Goal: Task Accomplishment & Management: Complete application form

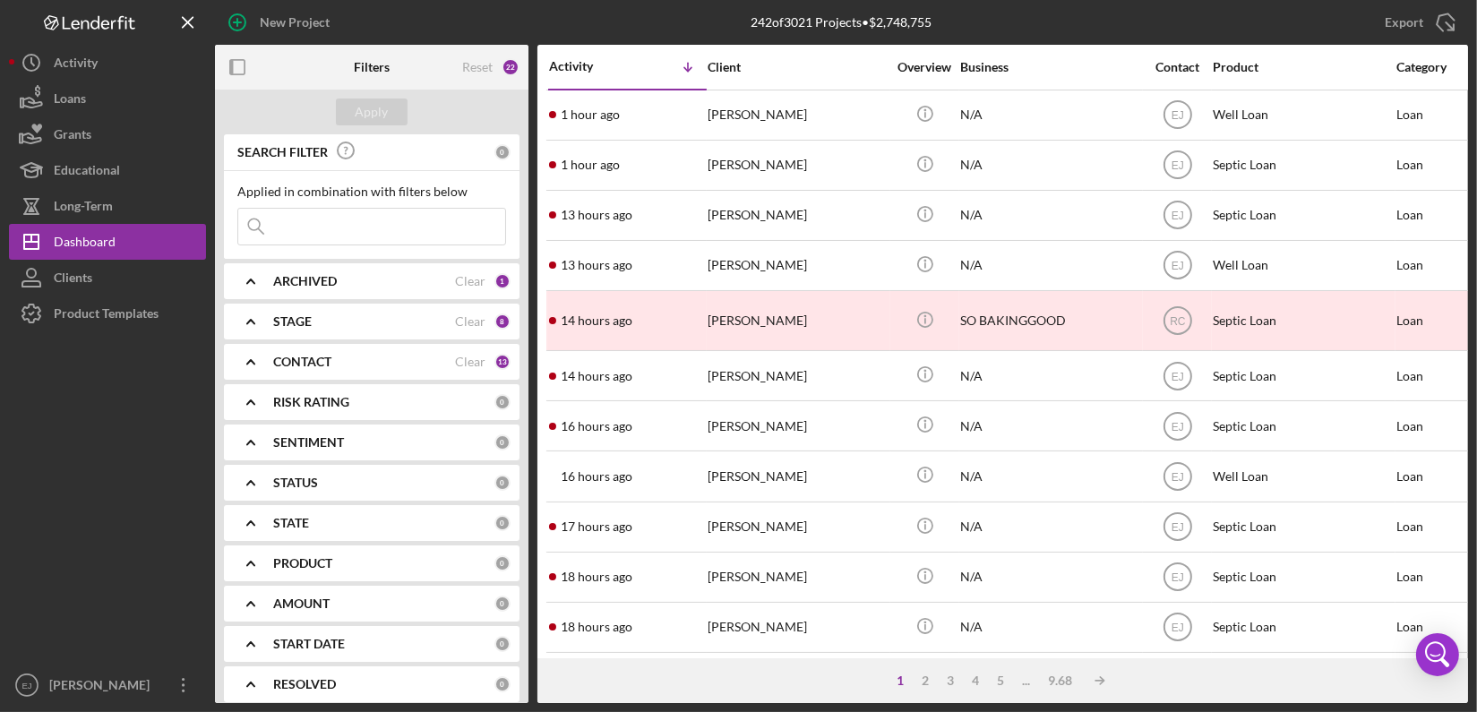
click at [424, 230] on input at bounding box center [371, 227] width 267 height 36
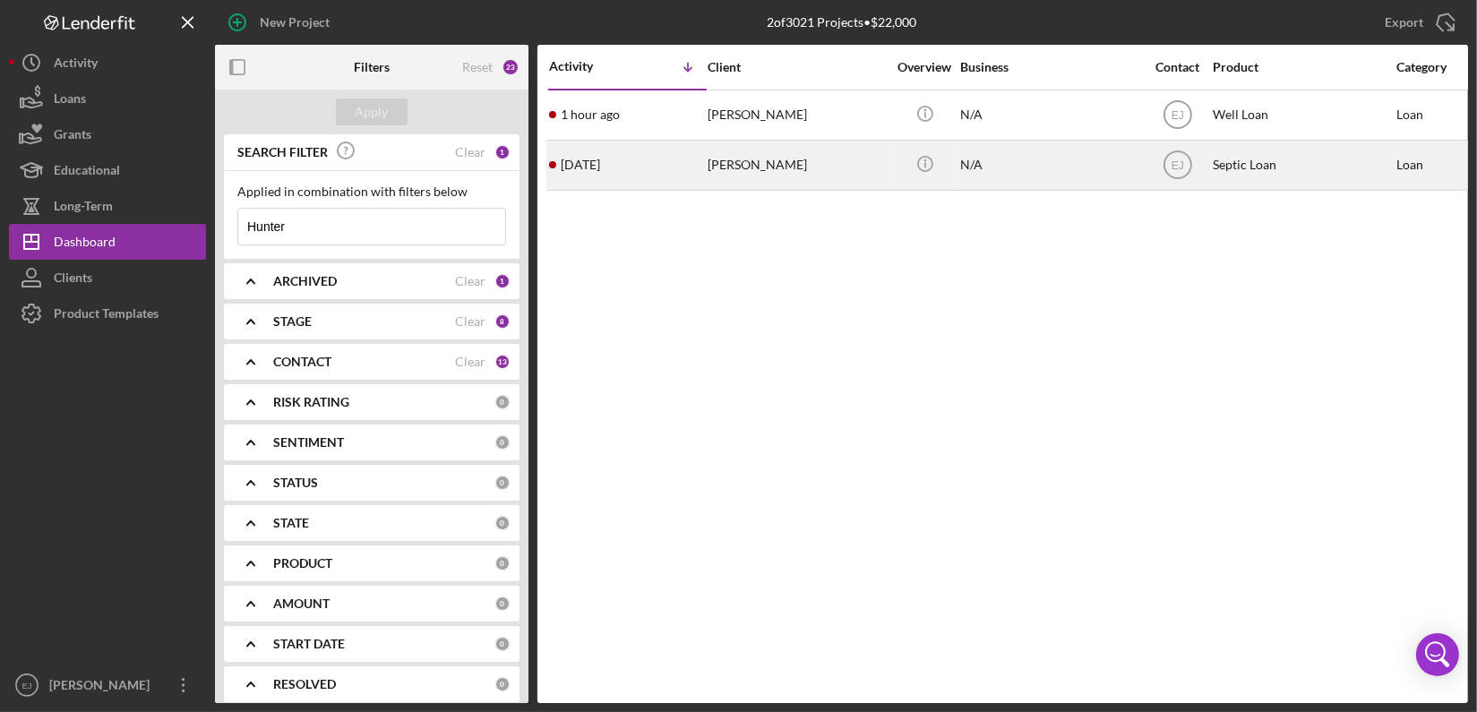
type input "Hunter"
drag, startPoint x: 760, startPoint y: 167, endPoint x: 726, endPoint y: 178, distance: 36.0
click at [726, 178] on div "[PERSON_NAME]" at bounding box center [796, 164] width 179 height 47
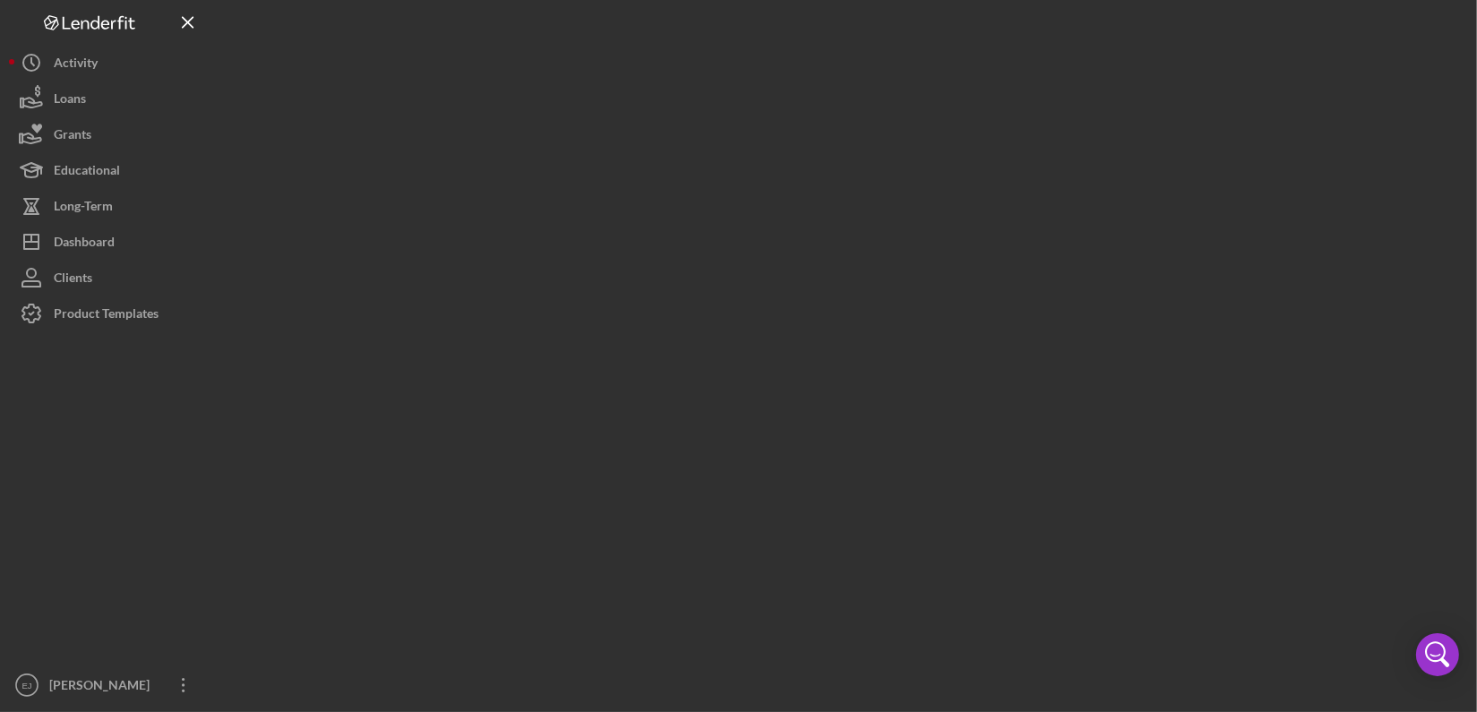
click at [726, 178] on div at bounding box center [841, 351] width 1253 height 703
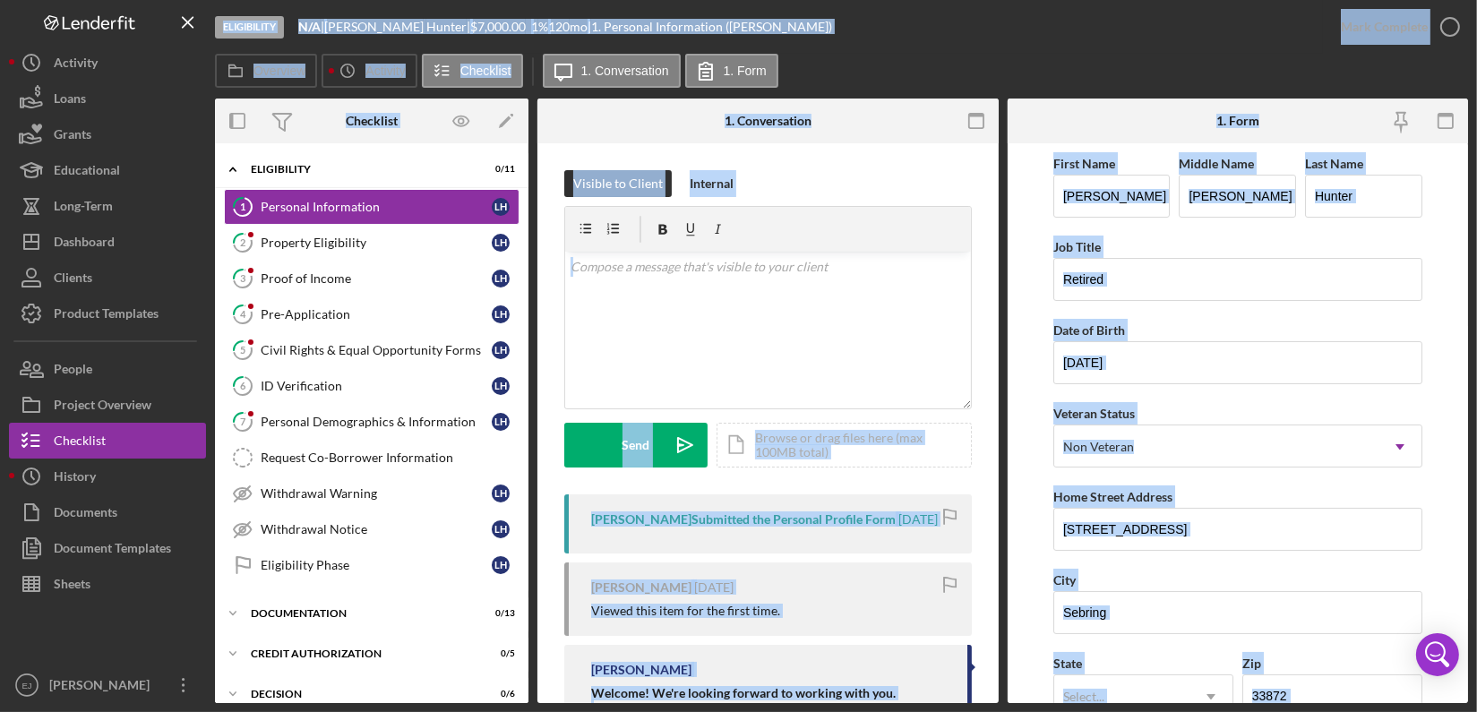
click at [878, 29] on div "Eligibility N/A | [PERSON_NAME] | $7,000.00 1 % 120 mo | 1. Personal Informatio…" at bounding box center [769, 27] width 1108 height 54
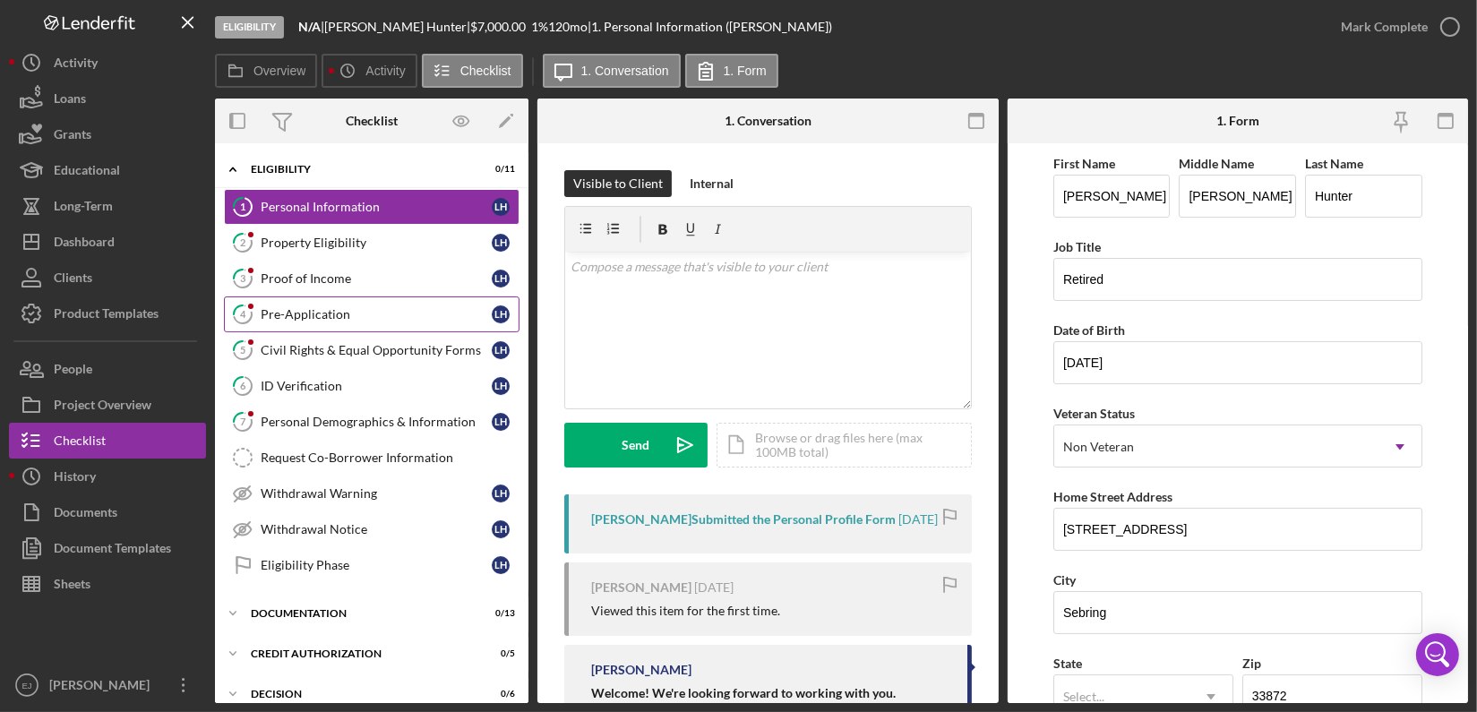
click at [313, 325] on link "4 Pre-Application L H" at bounding box center [372, 314] width 296 height 36
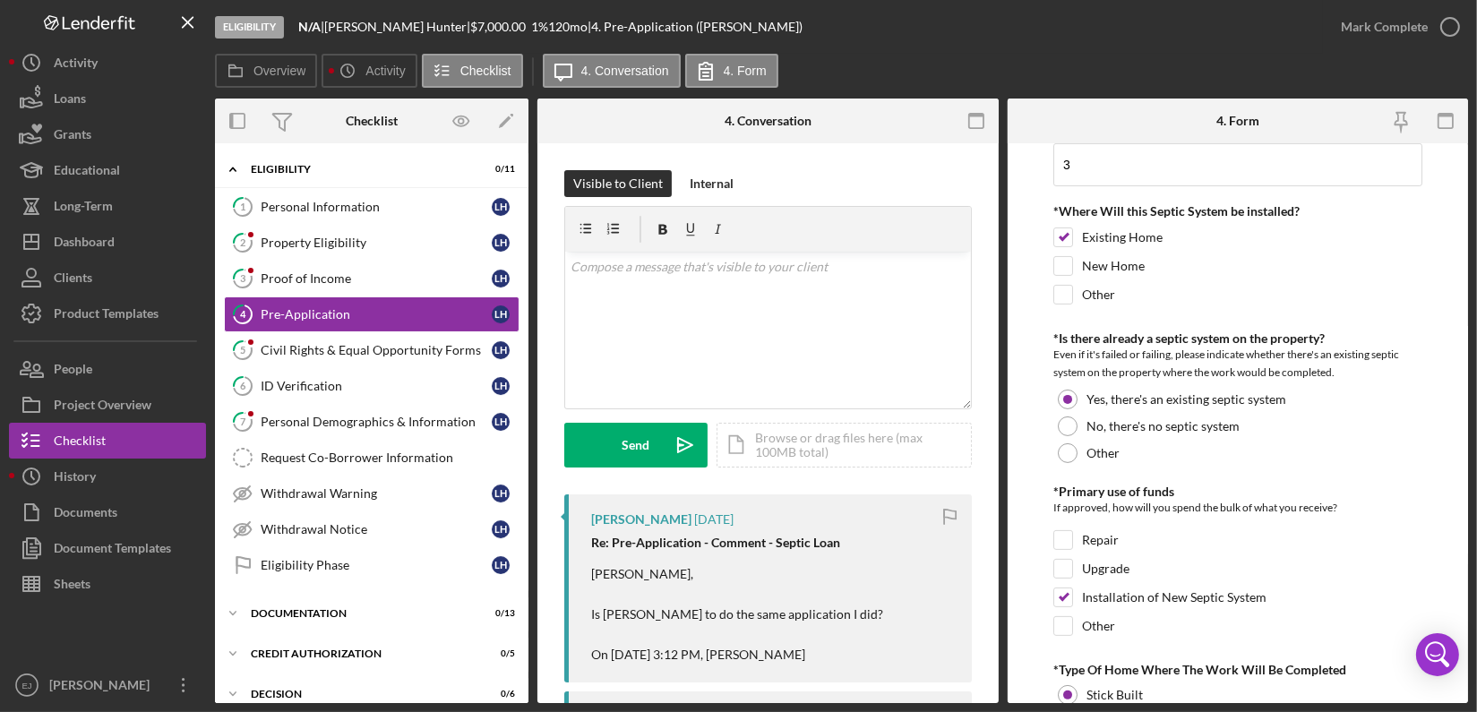
scroll to position [979, 0]
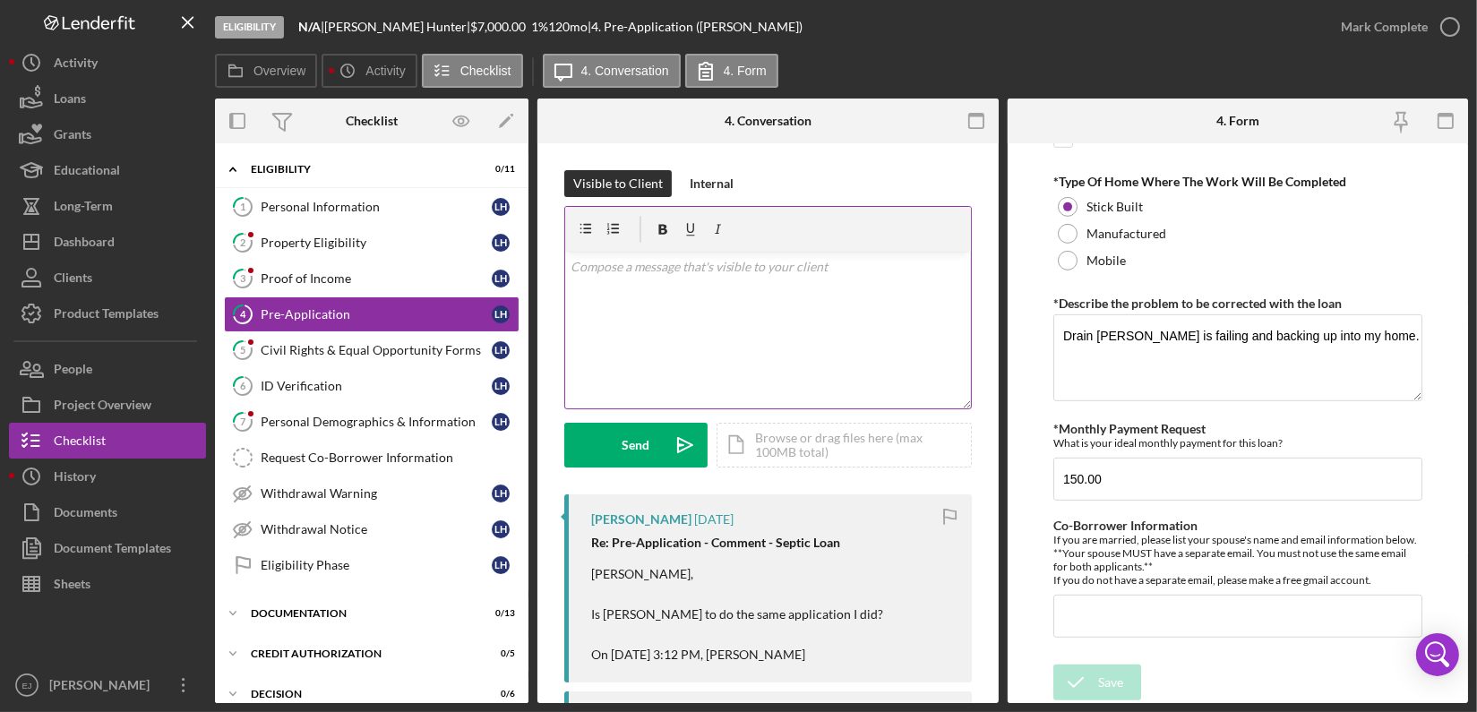
click at [664, 298] on div "v Color teal Color pink Remove color Add row above Add row below Add column bef…" at bounding box center [768, 330] width 406 height 157
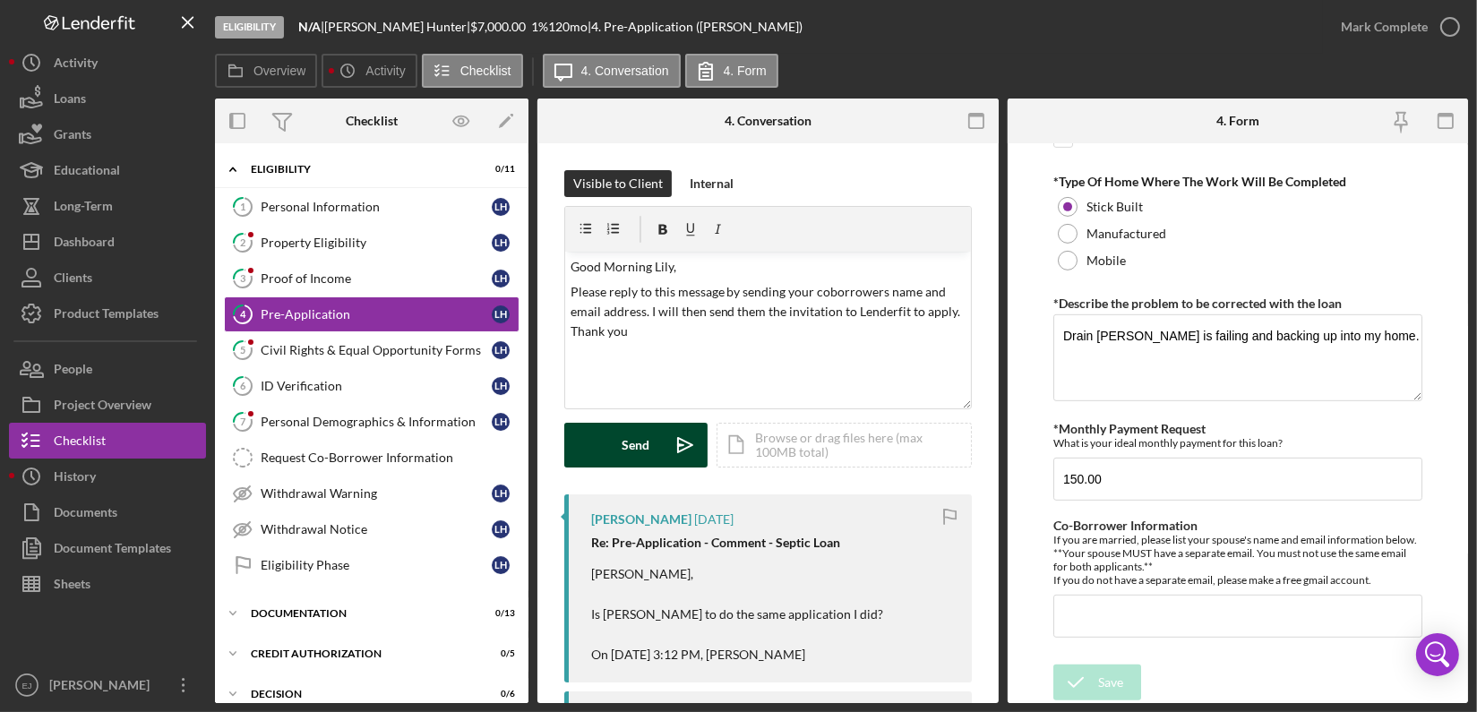
click at [629, 438] on div "Send" at bounding box center [636, 445] width 28 height 45
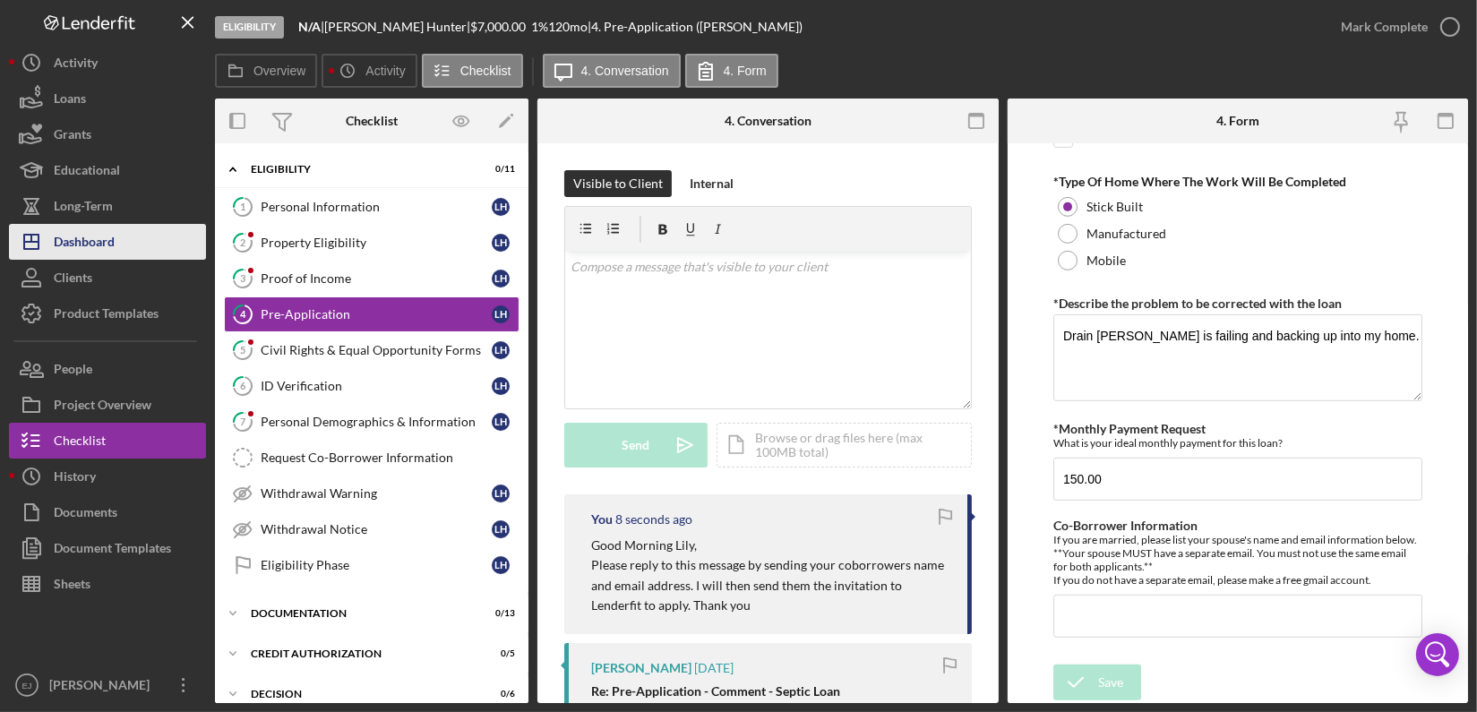
click at [106, 239] on div "Dashboard" at bounding box center [84, 244] width 61 height 40
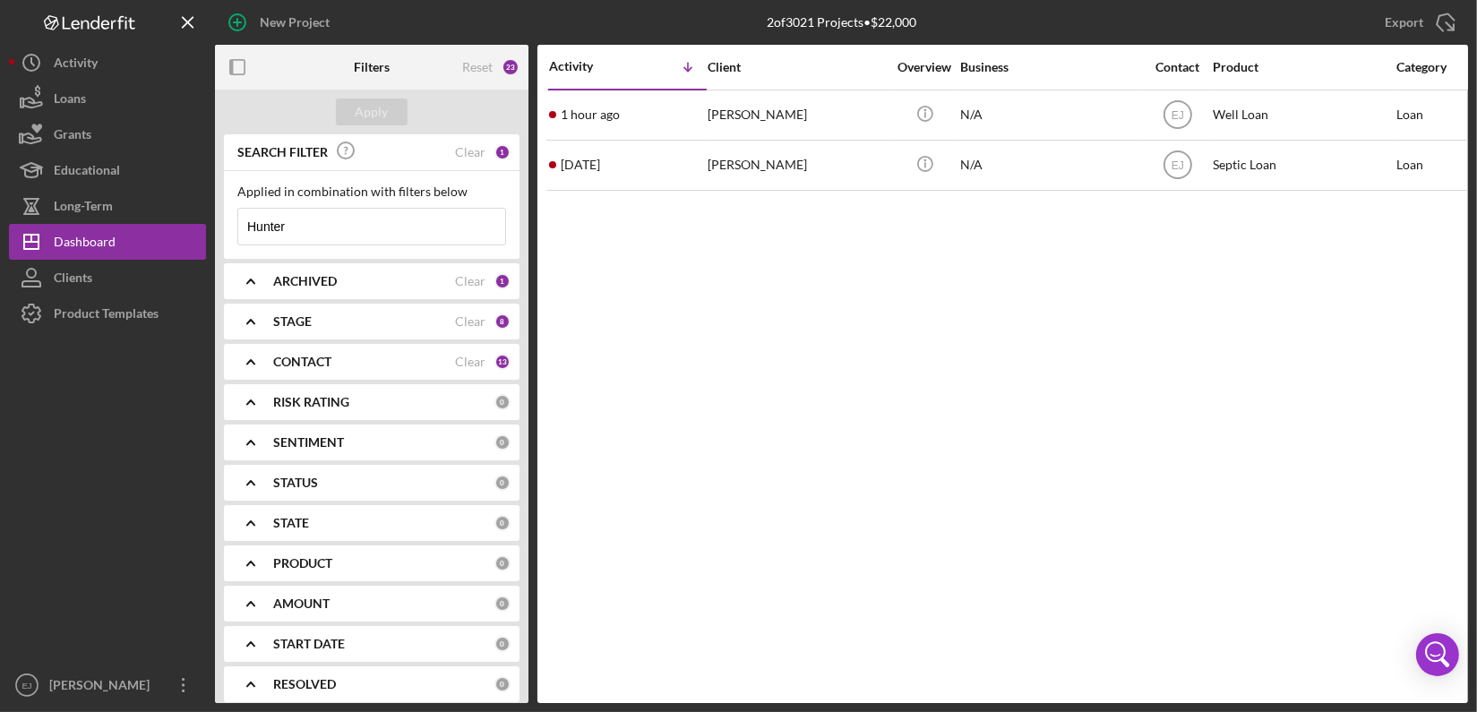
click at [321, 228] on input "Hunter" at bounding box center [371, 227] width 267 height 36
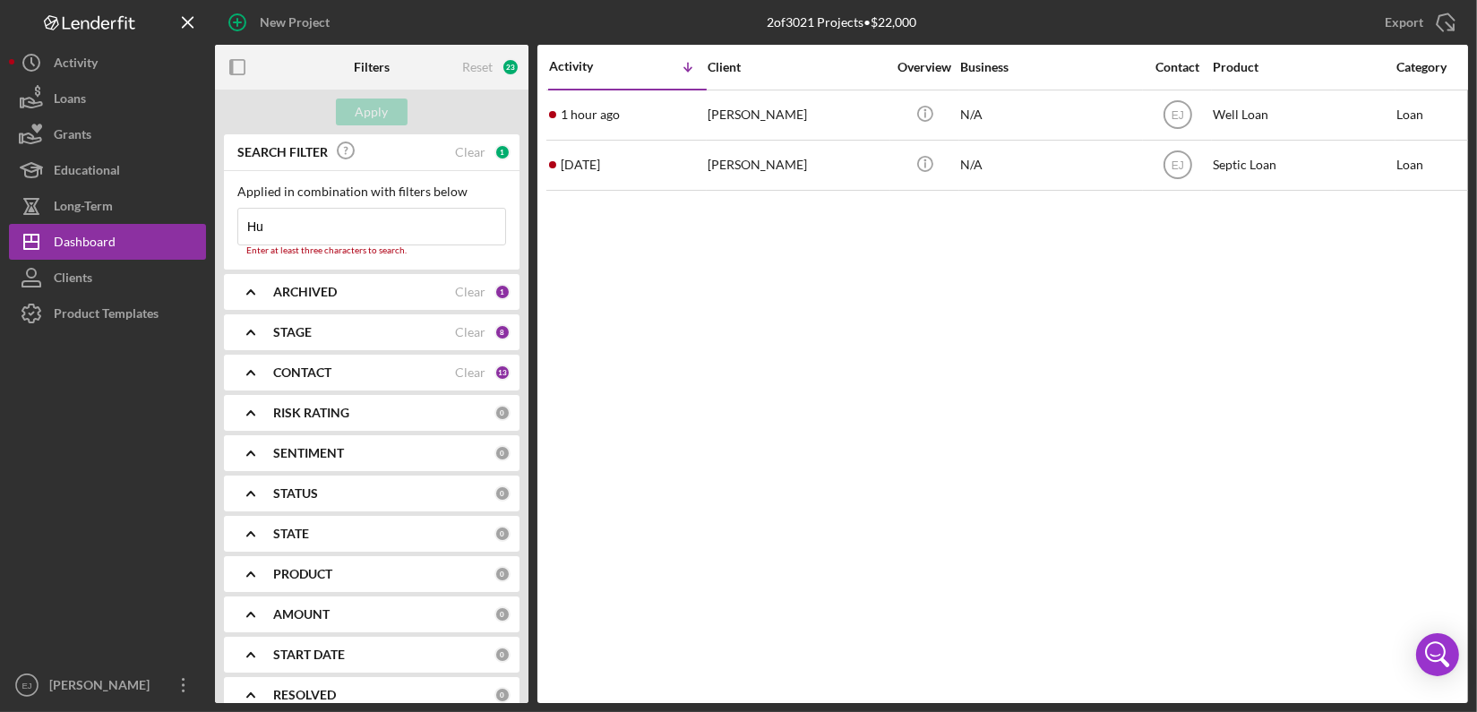
type input "H"
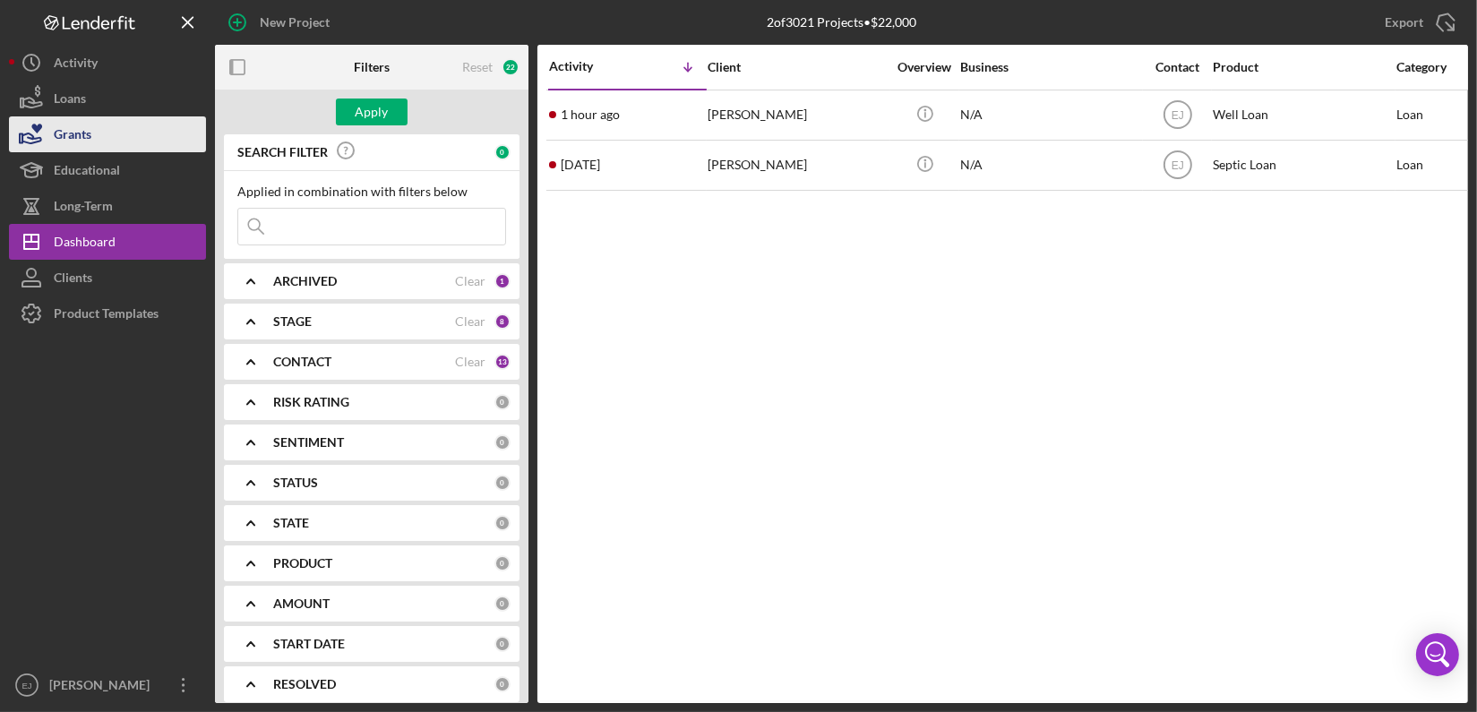
click at [122, 141] on button "Grants" at bounding box center [107, 134] width 197 height 36
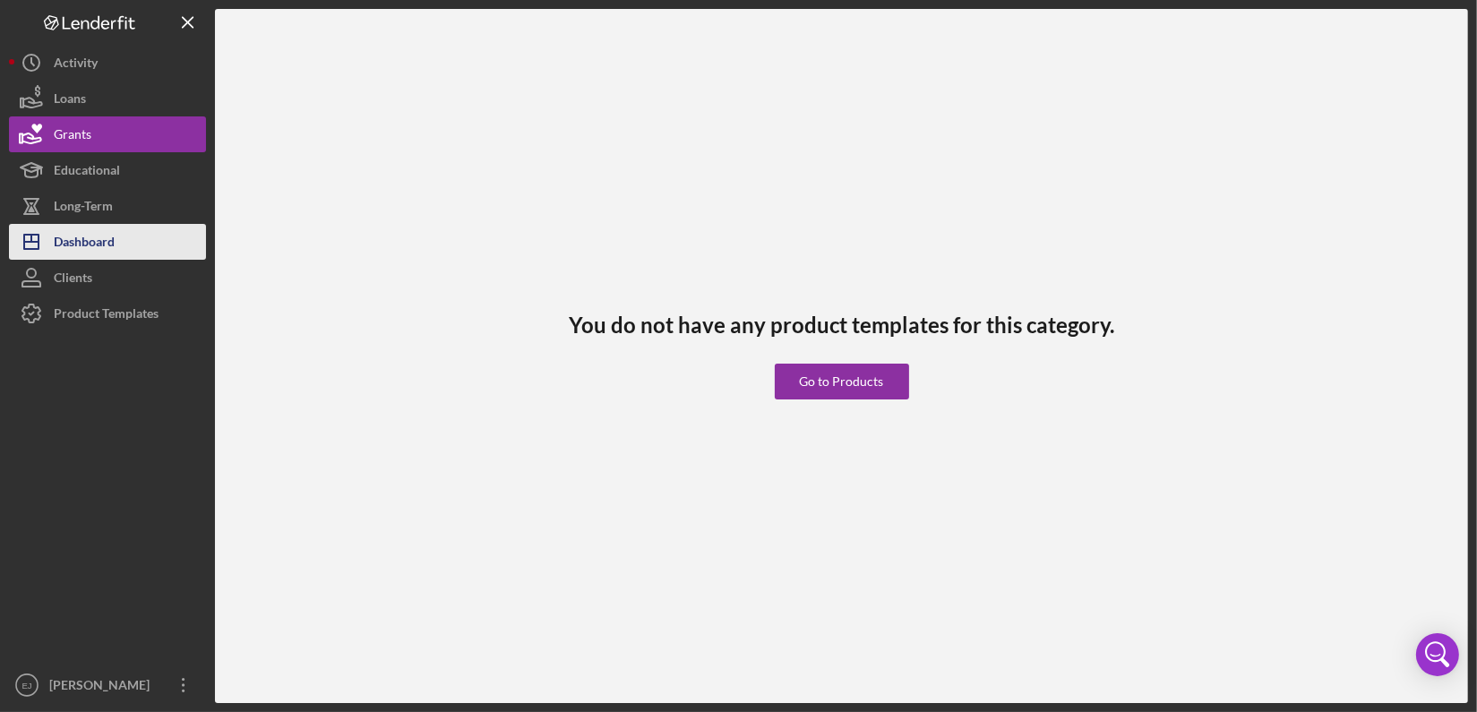
click at [120, 235] on button "Icon/Dashboard Dashboard" at bounding box center [107, 242] width 197 height 36
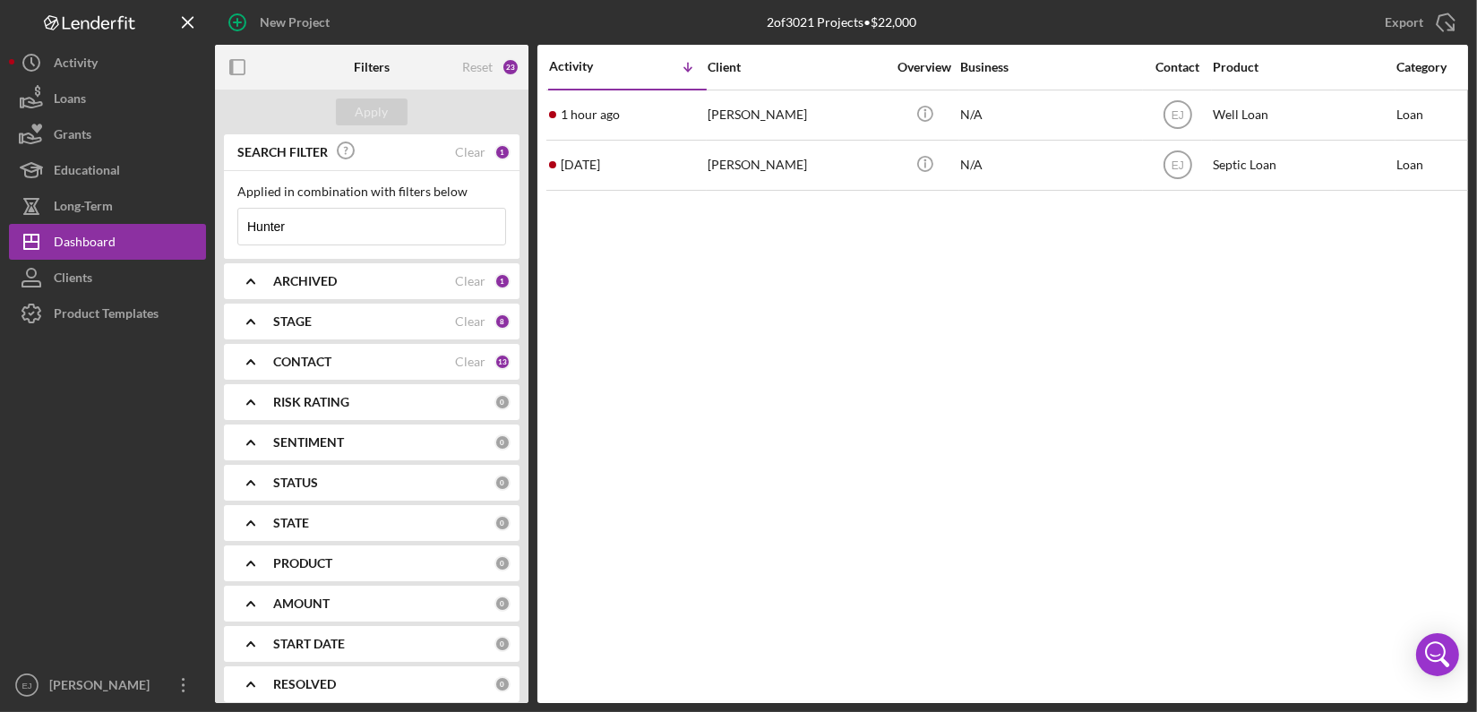
click at [343, 231] on input "Hunter" at bounding box center [371, 227] width 267 height 36
type input "H"
click at [367, 110] on div "Apply" at bounding box center [372, 112] width 33 height 27
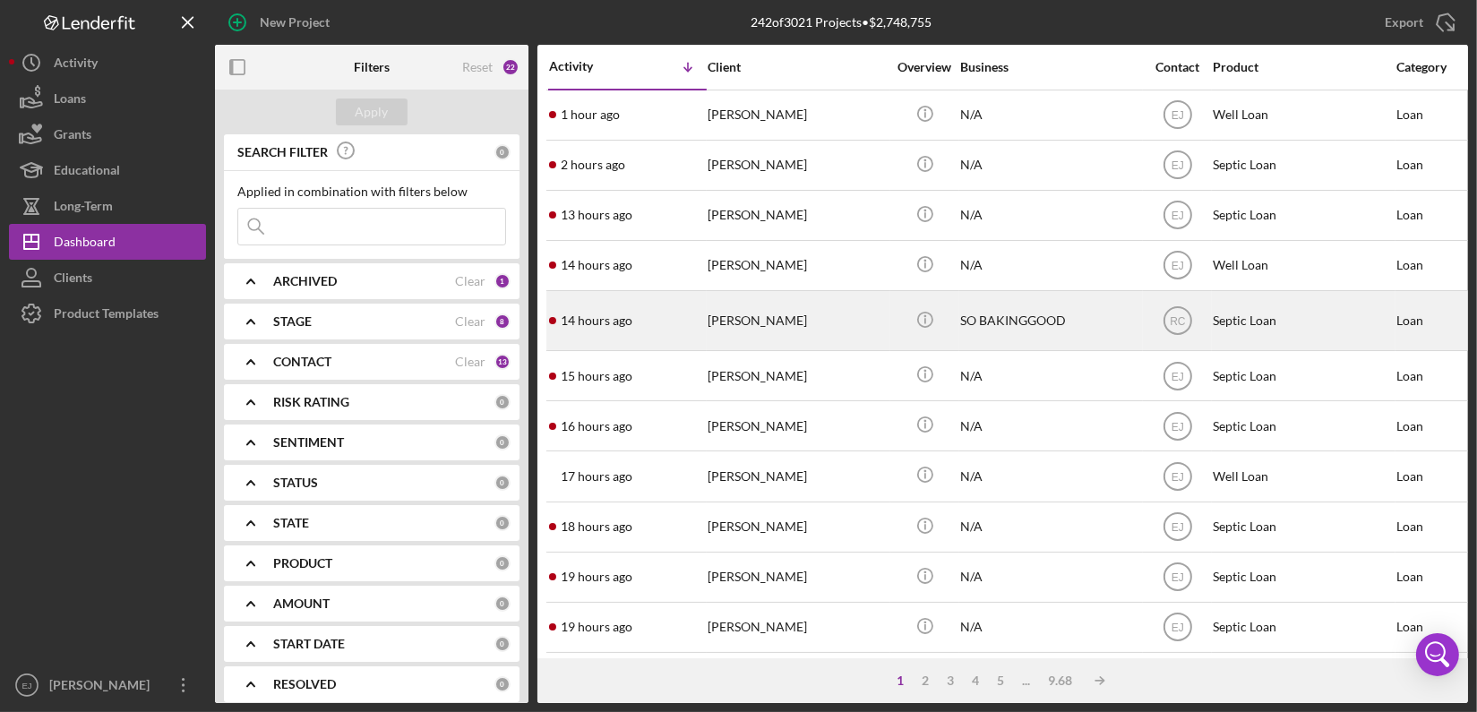
click at [815, 333] on div "[PERSON_NAME]" at bounding box center [796, 320] width 179 height 57
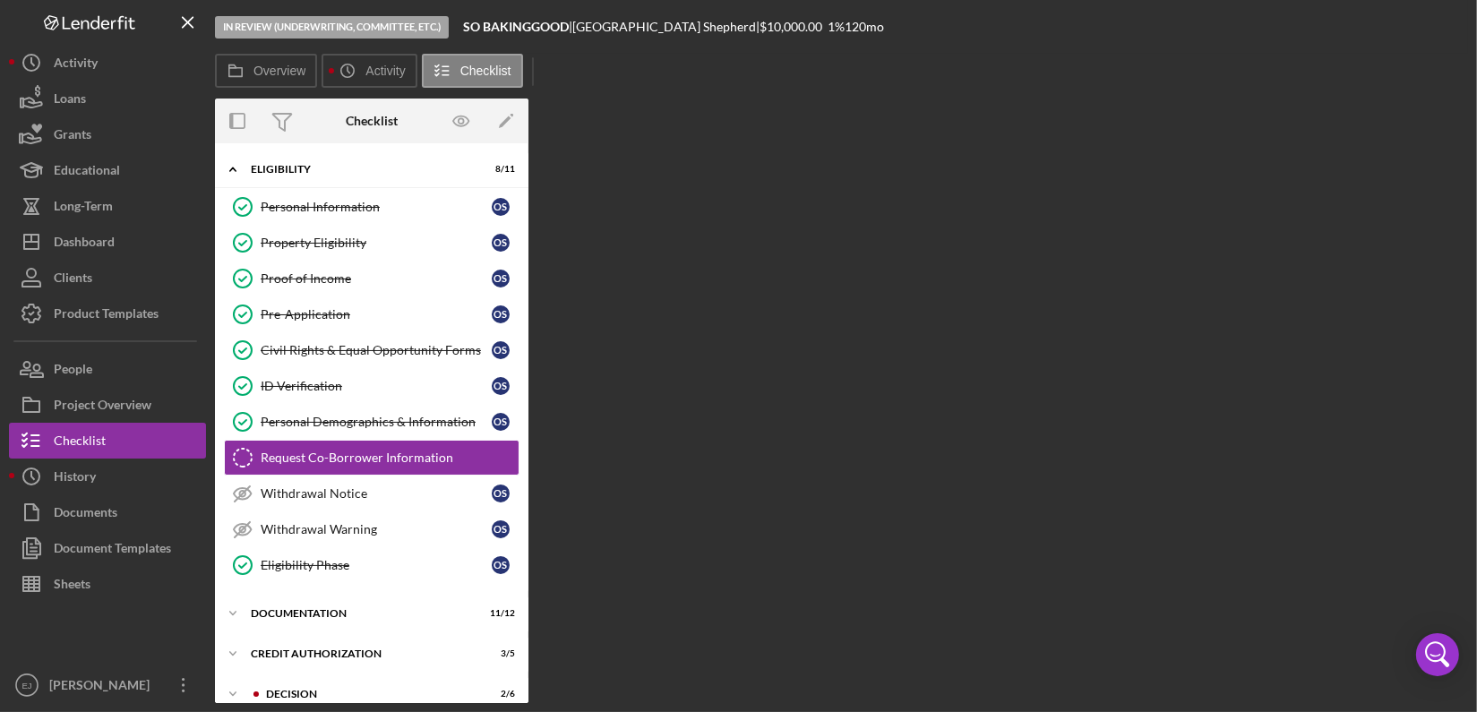
scroll to position [32, 0]
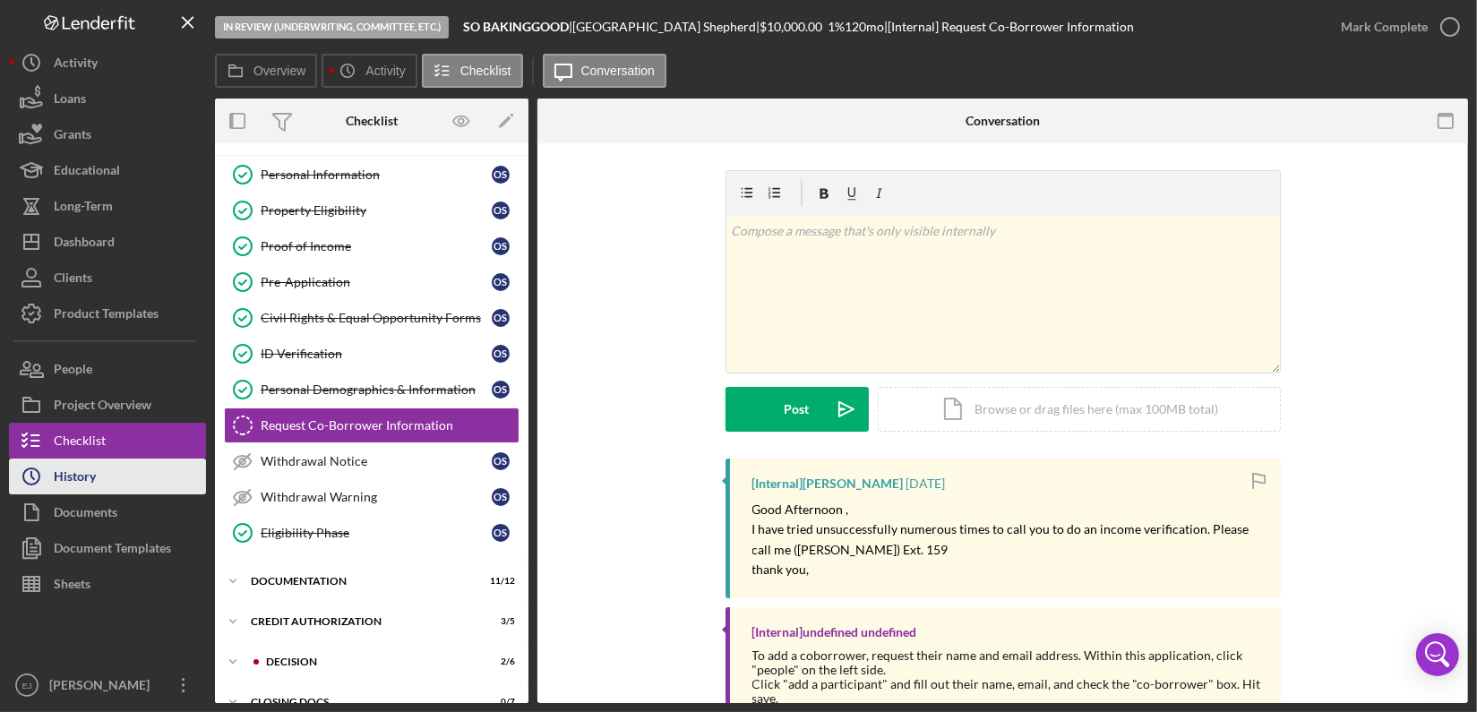
click at [144, 472] on button "Icon/History History" at bounding box center [107, 476] width 197 height 36
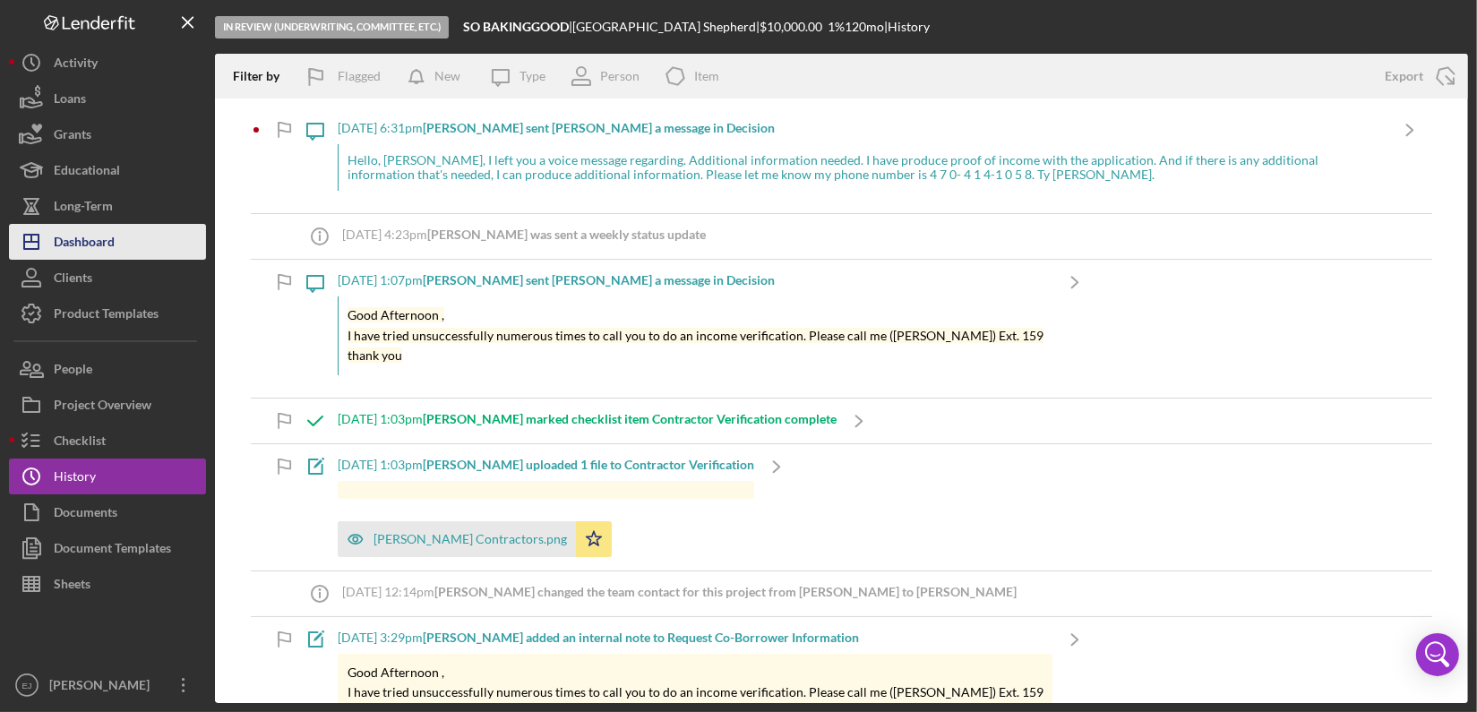
click at [184, 251] on button "Icon/Dashboard Dashboard" at bounding box center [107, 242] width 197 height 36
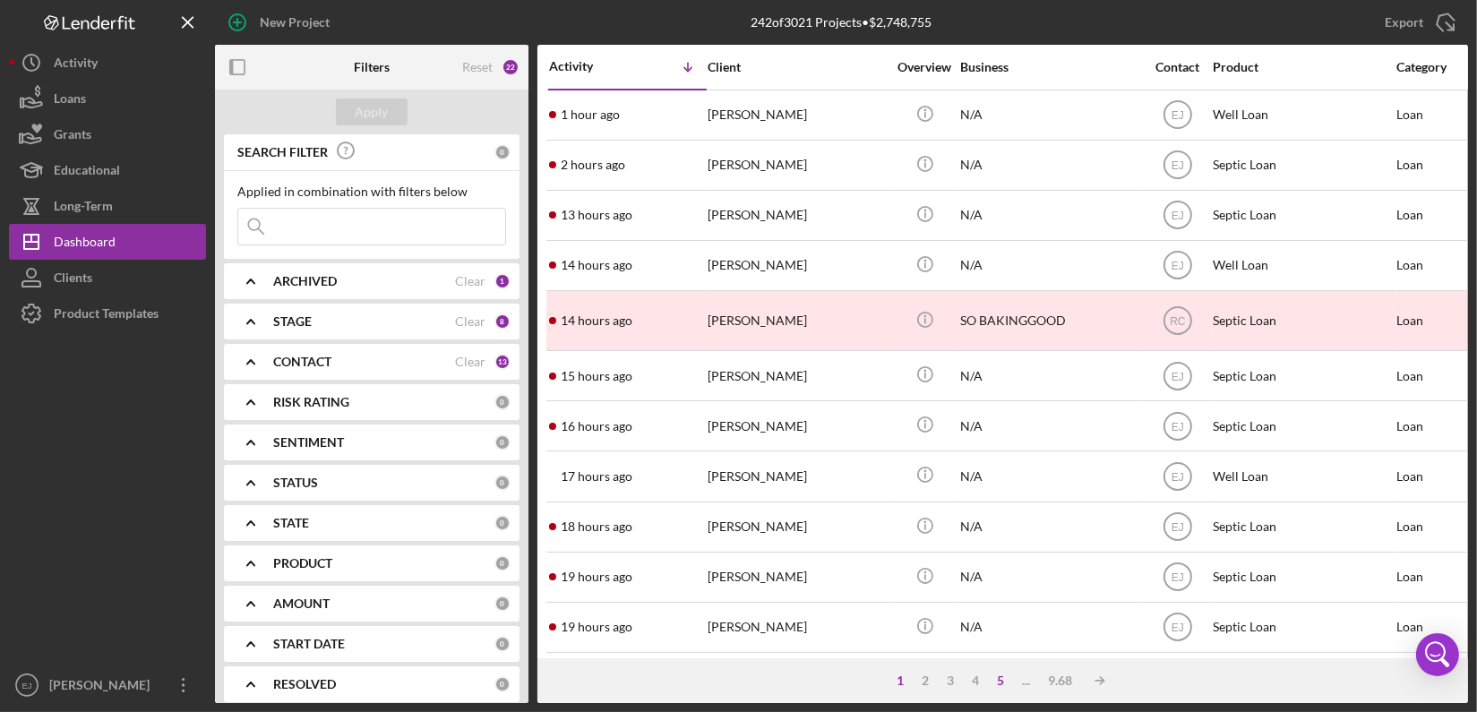
click at [990, 681] on div "5" at bounding box center [1001, 680] width 25 height 14
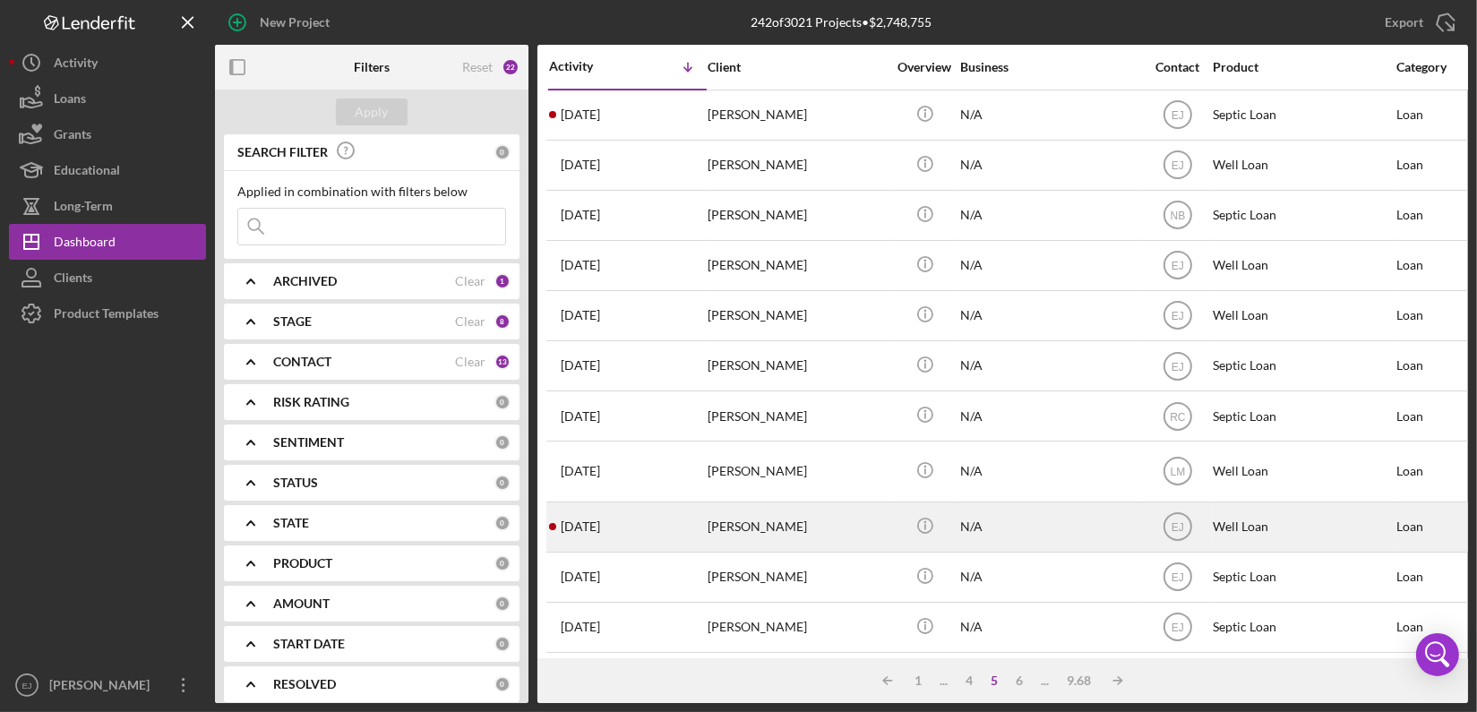
click at [783, 523] on div "[PERSON_NAME]" at bounding box center [796, 526] width 179 height 47
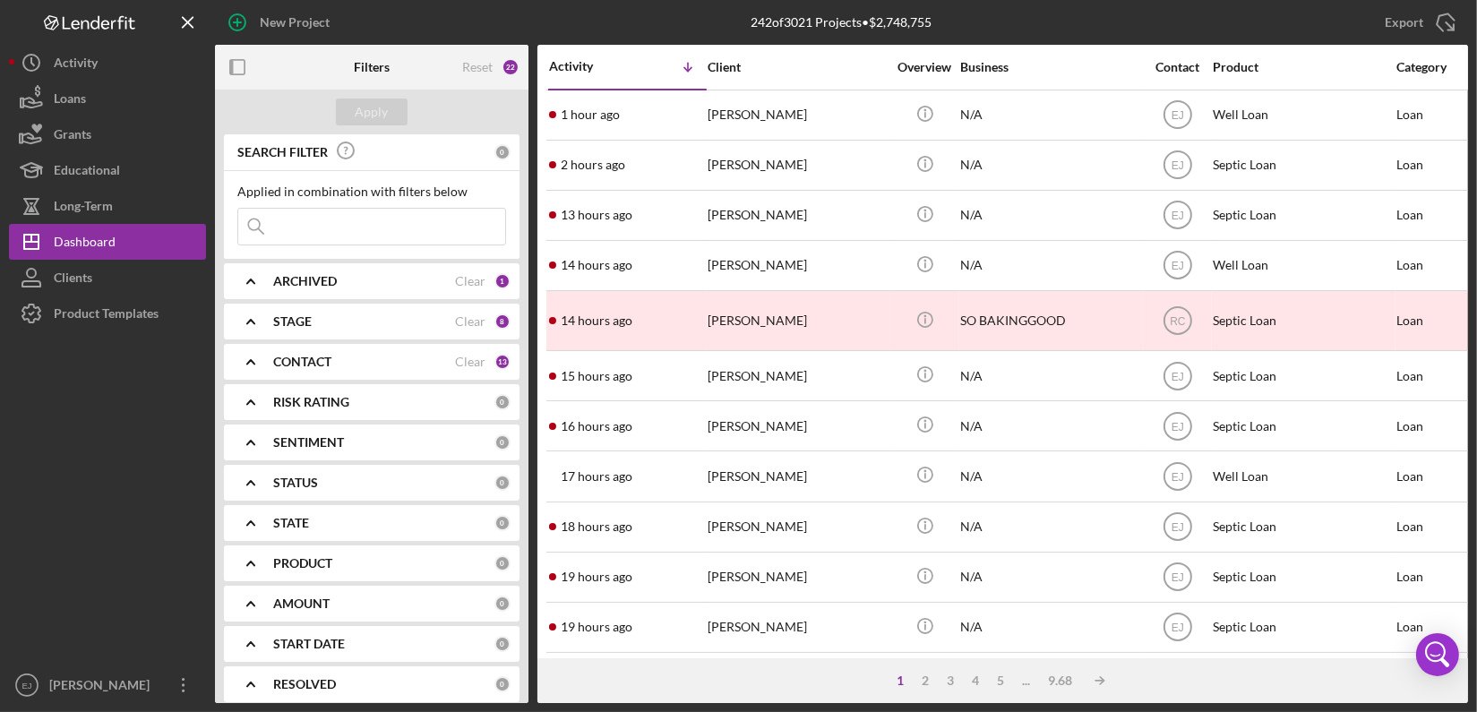
click at [974, 688] on div "1 2 3 4 5 ... 9.68 Icon/Table Sort Arrow" at bounding box center [1002, 680] width 930 height 45
click at [974, 681] on div "4" at bounding box center [976, 680] width 25 height 14
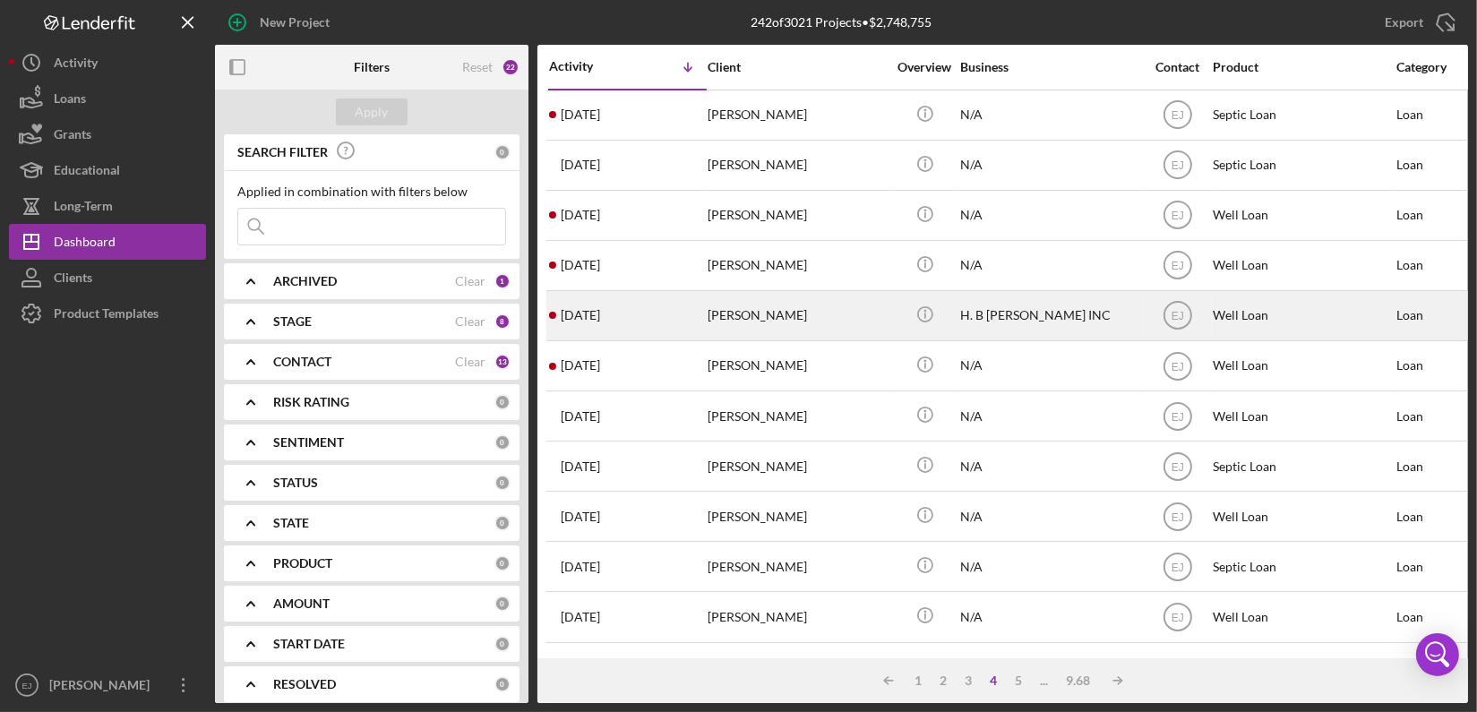
click at [731, 321] on div "[PERSON_NAME]" at bounding box center [796, 315] width 179 height 47
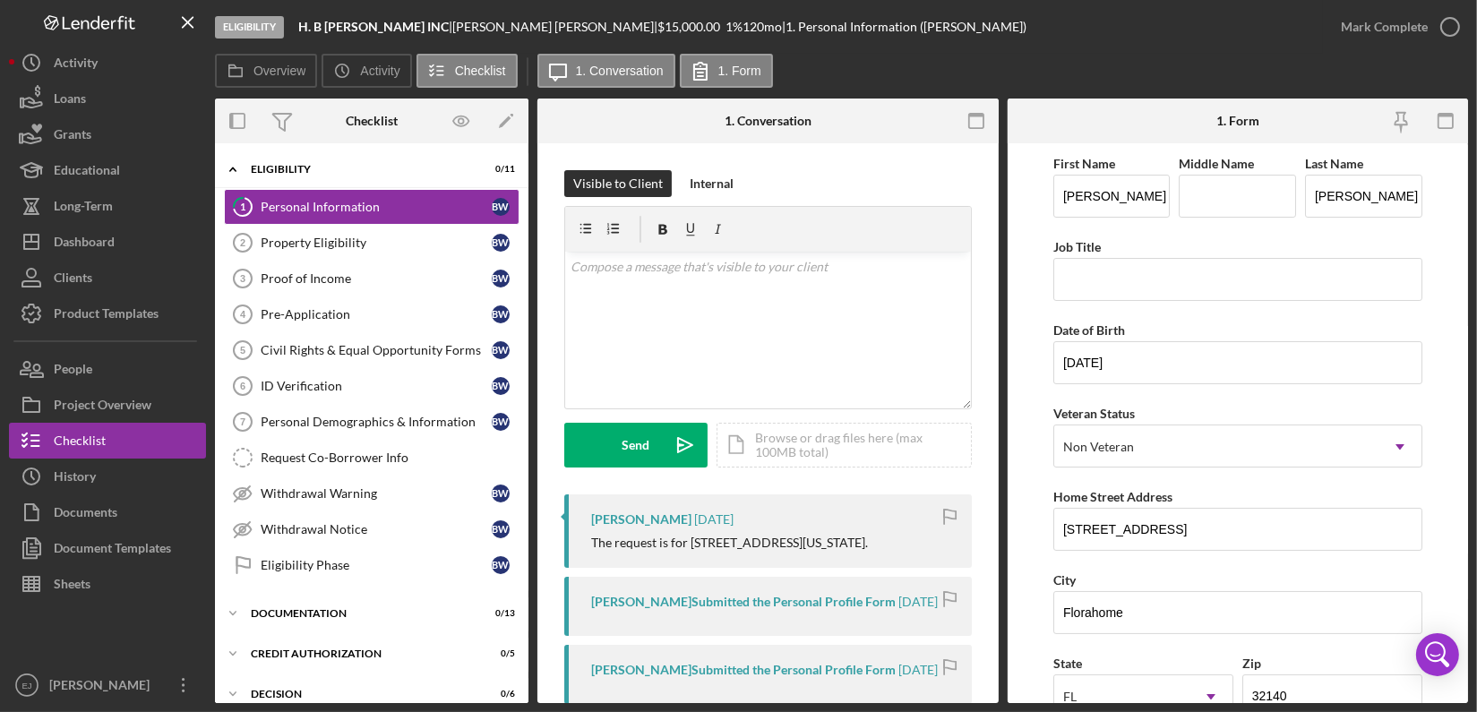
click at [1036, 43] on div "Eligibility H. B [PERSON_NAME] INC | [PERSON_NAME] | $15,000.00 1 % 120 mo | 1.…" at bounding box center [769, 27] width 1108 height 54
drag, startPoint x: 1054, startPoint y: 525, endPoint x: 1200, endPoint y: 526, distance: 146.0
click at [1200, 526] on input "[STREET_ADDRESS]" at bounding box center [1237, 529] width 369 height 43
click at [394, 250] on link "Property Eligibility 2 Property Eligibility B W" at bounding box center [372, 243] width 296 height 36
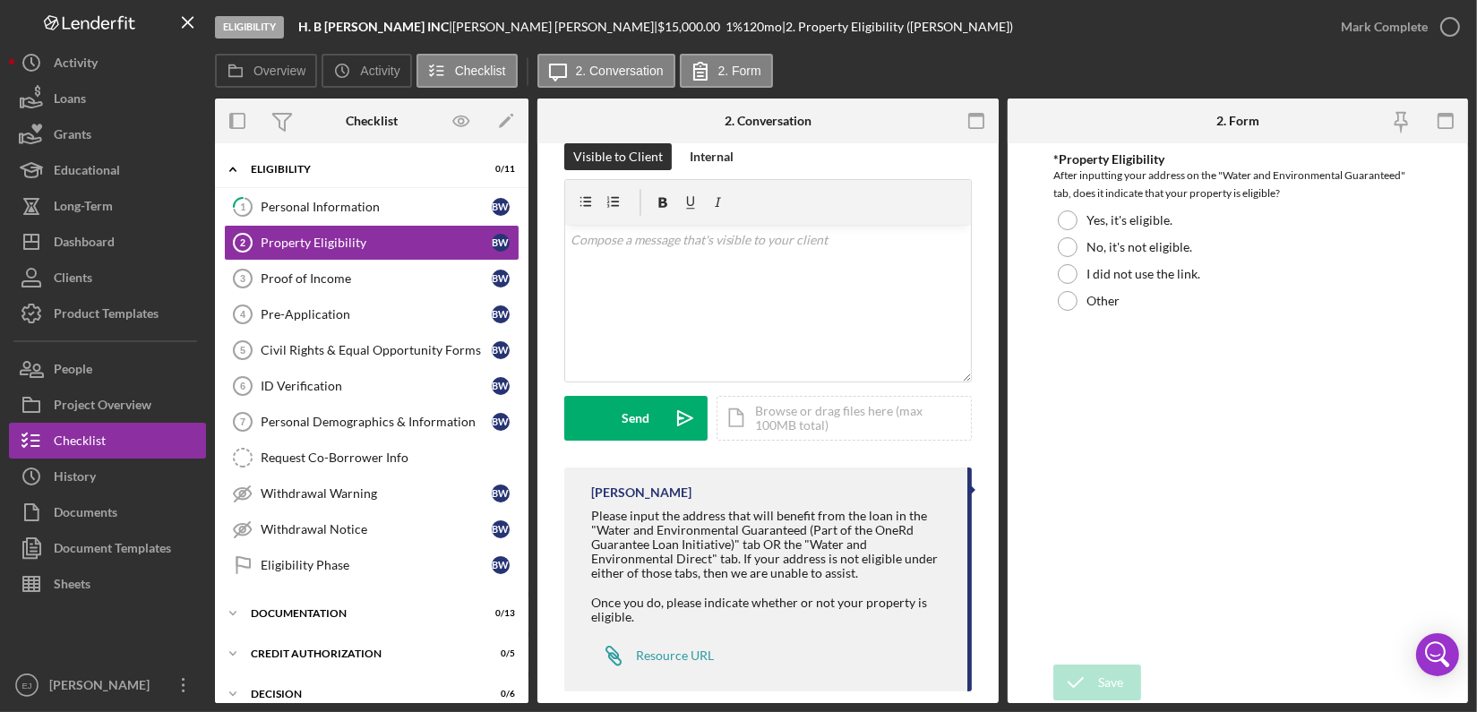
scroll to position [50, 0]
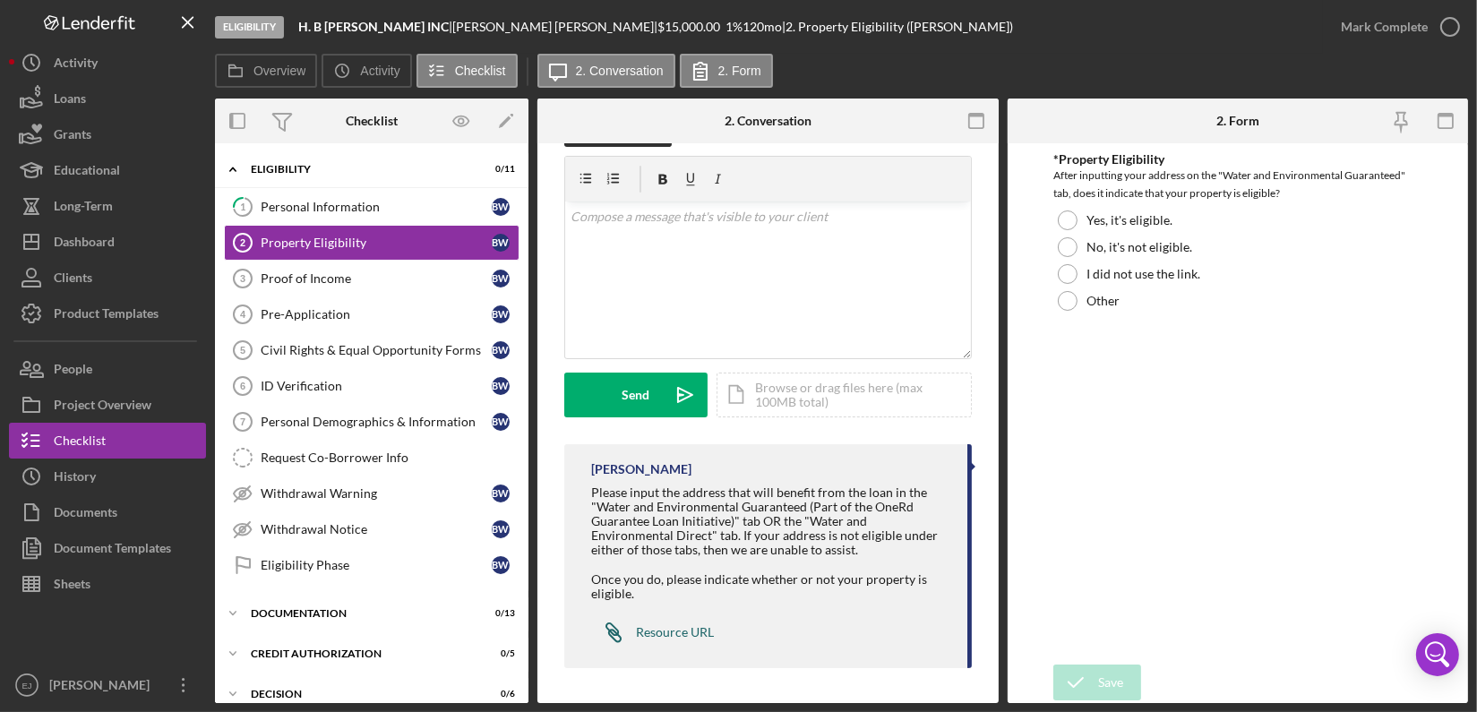
click at [695, 628] on div "Resource URL" at bounding box center [675, 632] width 78 height 14
click at [1070, 222] on div at bounding box center [1068, 220] width 20 height 20
click at [1126, 681] on button "Save" at bounding box center [1097, 682] width 88 height 36
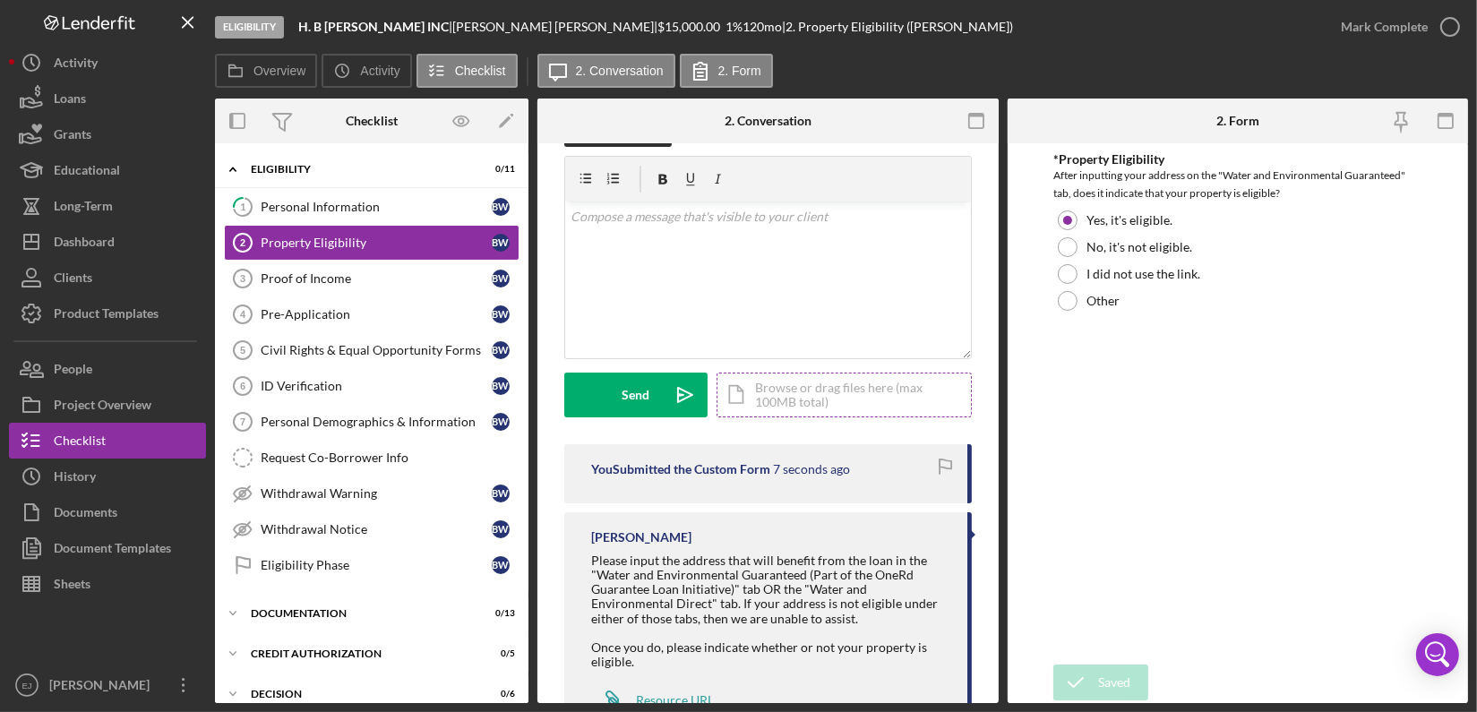
click at [784, 398] on div "Icon/Document Browse or drag files here (max 100MB total) Tap to choose files o…" at bounding box center [843, 395] width 255 height 45
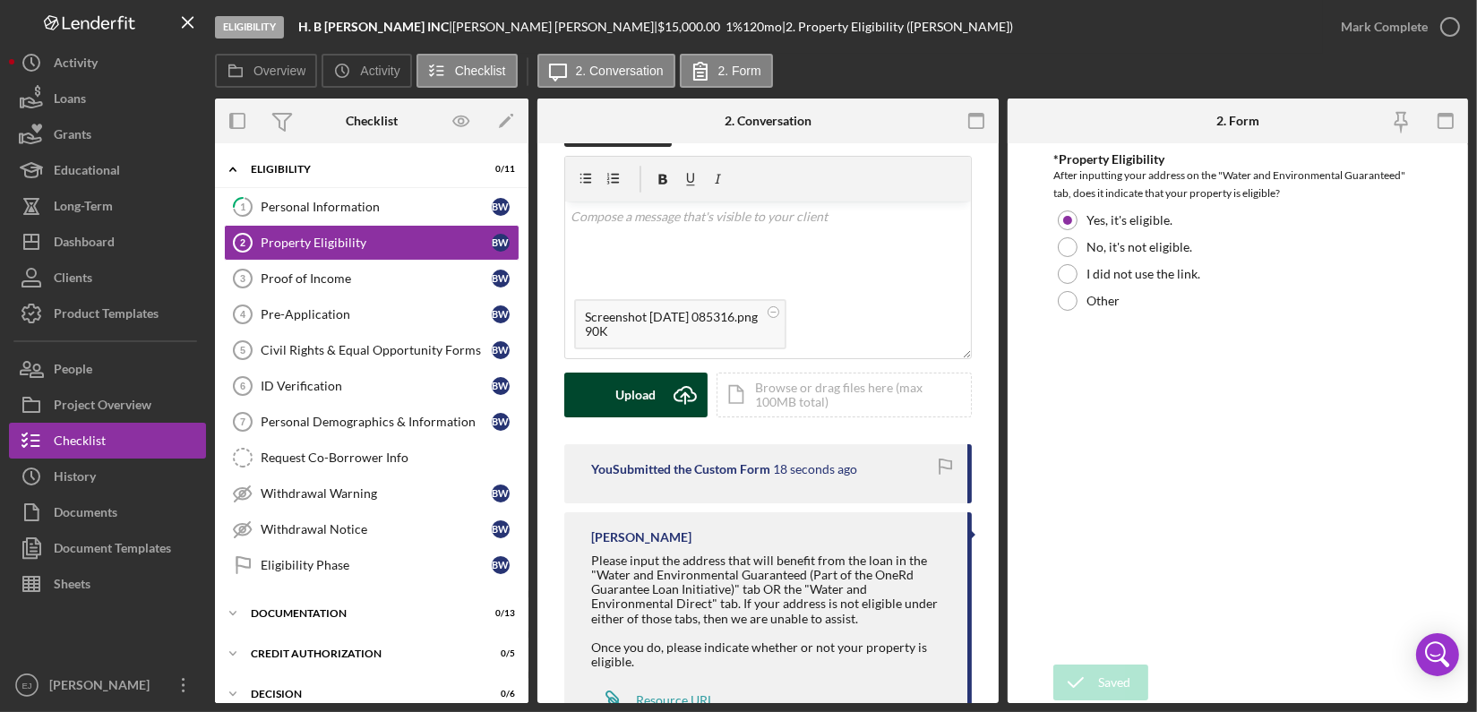
click at [667, 393] on icon "Icon/Upload" at bounding box center [685, 395] width 45 height 45
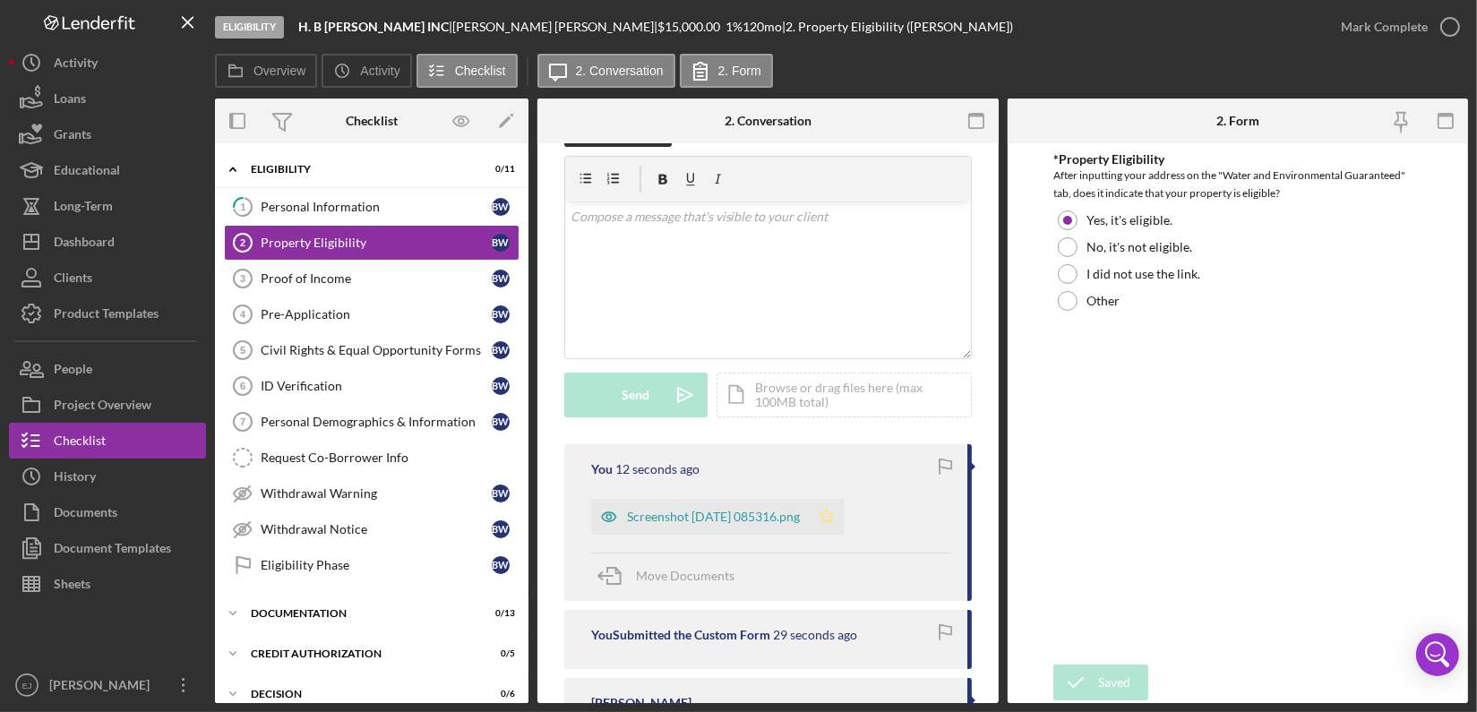
click at [844, 513] on icon "Icon/Star" at bounding box center [827, 517] width 36 height 36
click at [1445, 21] on icon "button" at bounding box center [1449, 26] width 45 height 45
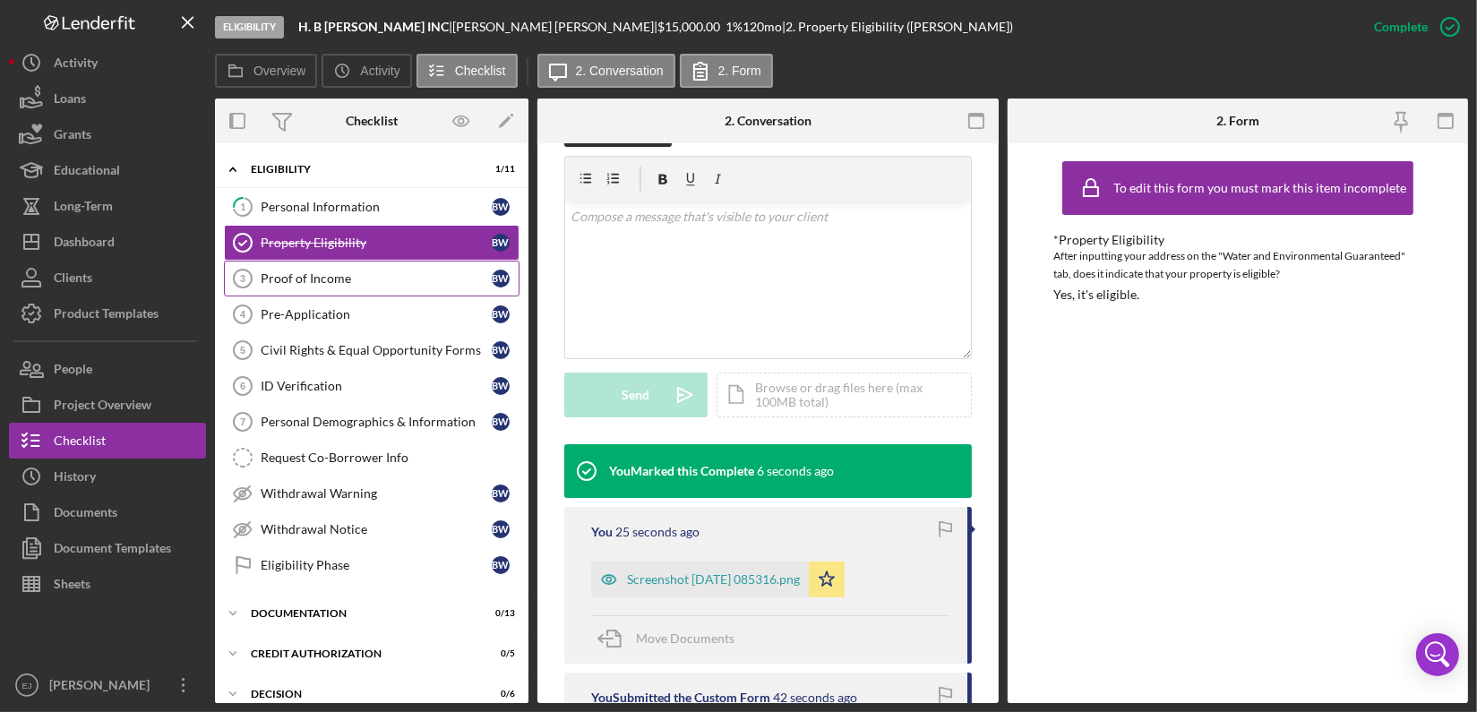
click at [290, 280] on div "Proof of Income" at bounding box center [376, 278] width 231 height 14
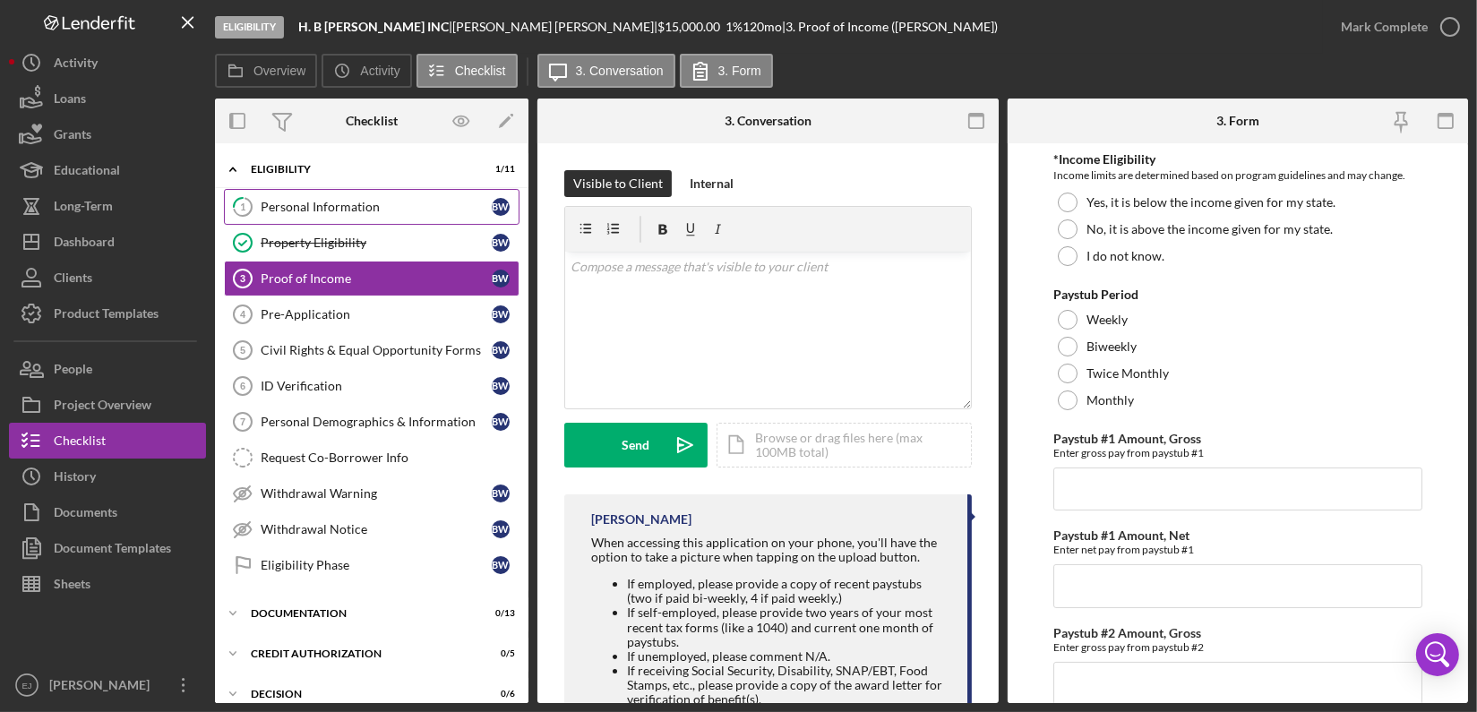
click at [346, 195] on link "1 Personal Information B W" at bounding box center [372, 207] width 296 height 36
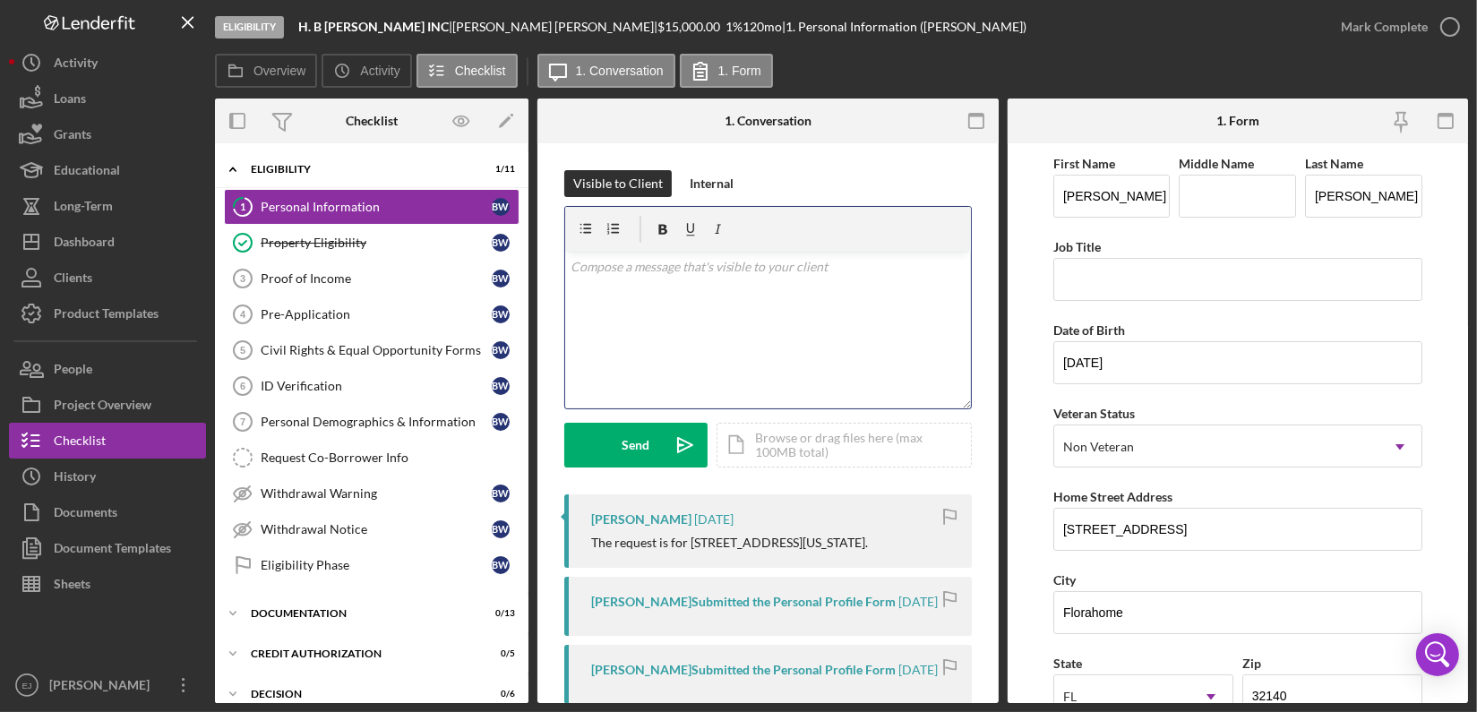
click at [726, 264] on p at bounding box center [767, 267] width 395 height 20
paste div
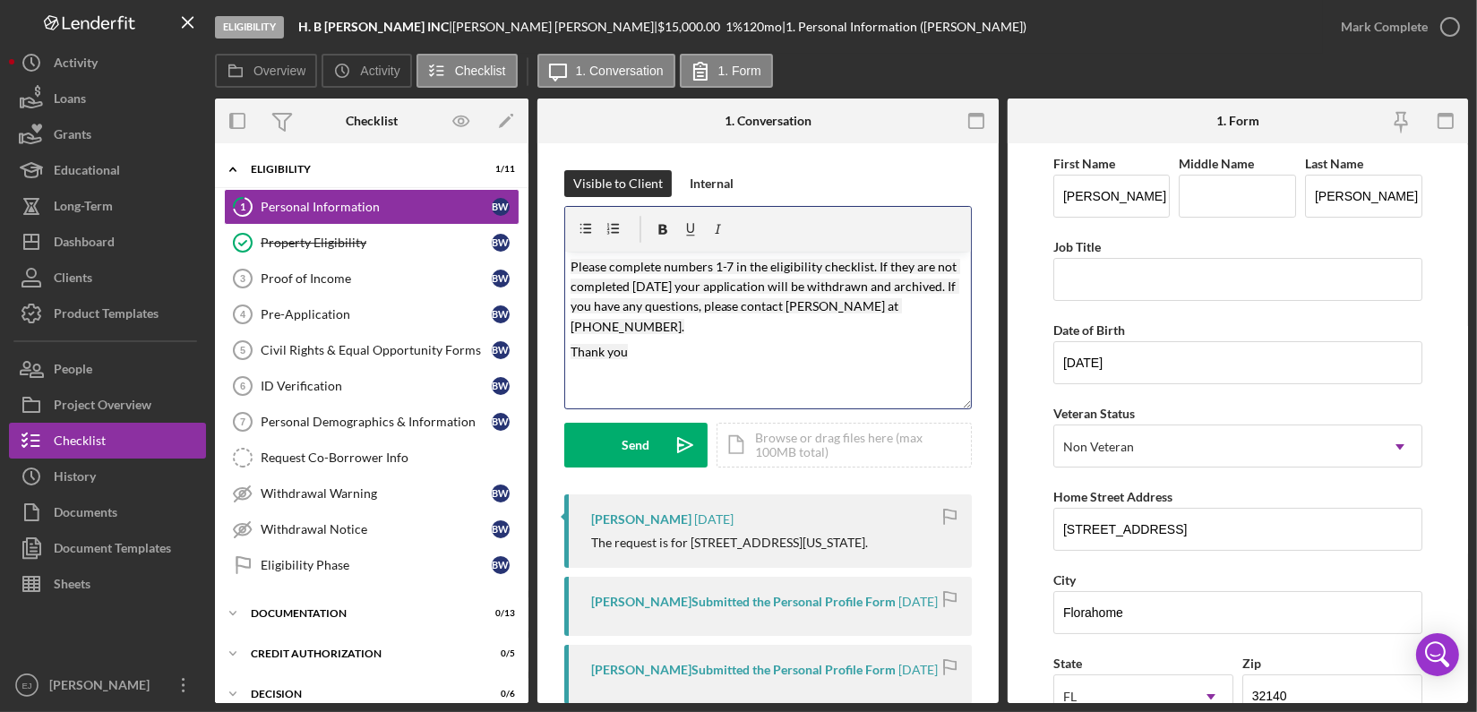
click at [718, 264] on mark "Please complete numbers 1-7 in the eligibility checklist. If they are not compl…" at bounding box center [765, 296] width 390 height 75
click at [570, 270] on mark "Please complete numbers 3-7 in the eligibility checklist. If they are not compl…" at bounding box center [765, 296] width 390 height 75
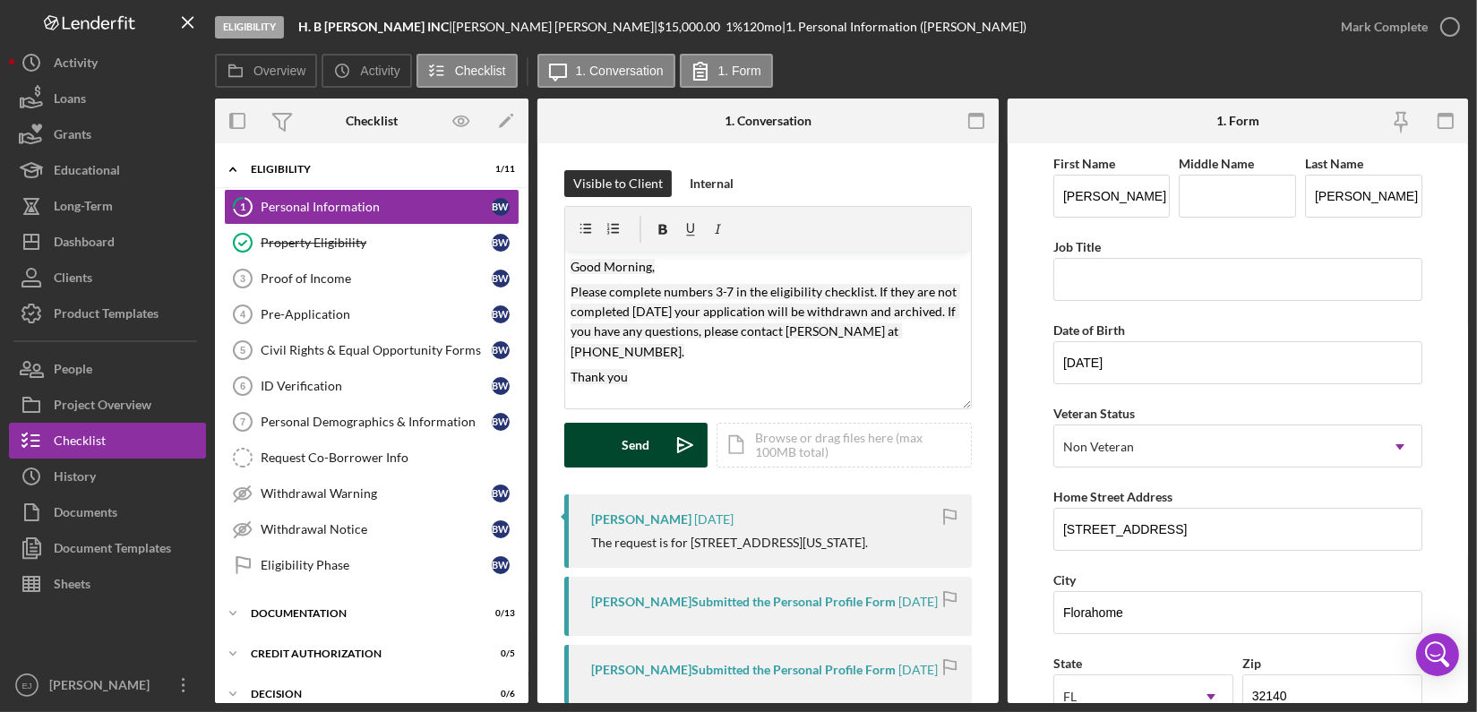
click at [645, 451] on div "Send" at bounding box center [636, 445] width 28 height 45
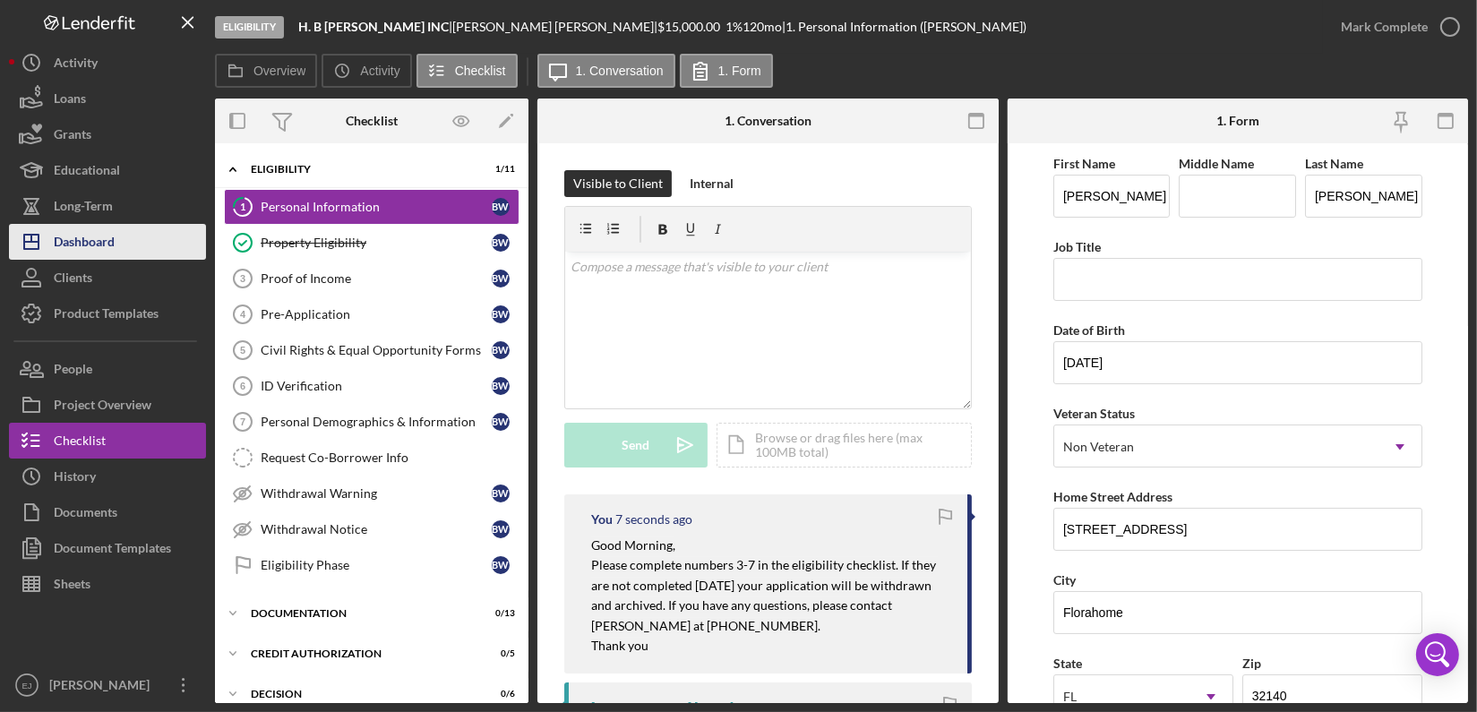
click at [119, 249] on button "Icon/Dashboard Dashboard" at bounding box center [107, 242] width 197 height 36
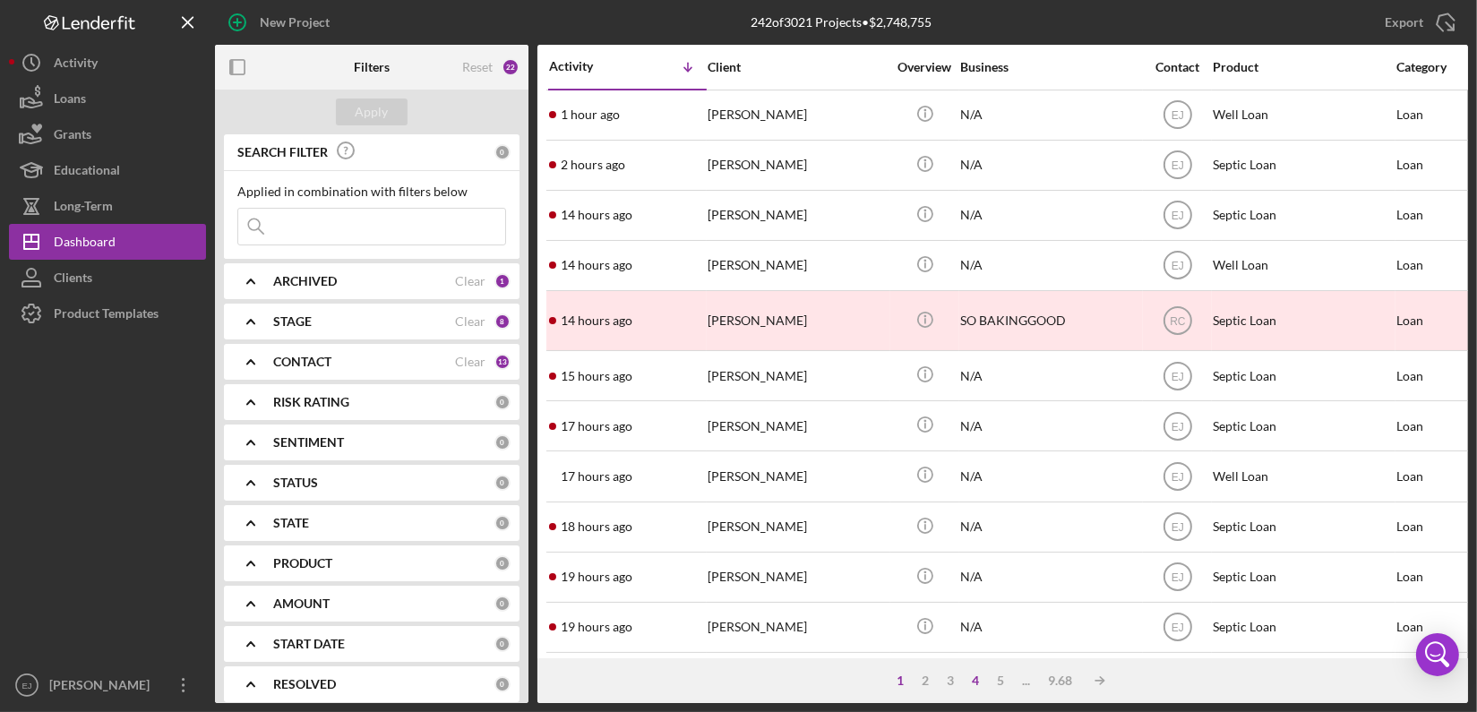
click at [971, 678] on div "4" at bounding box center [976, 680] width 25 height 14
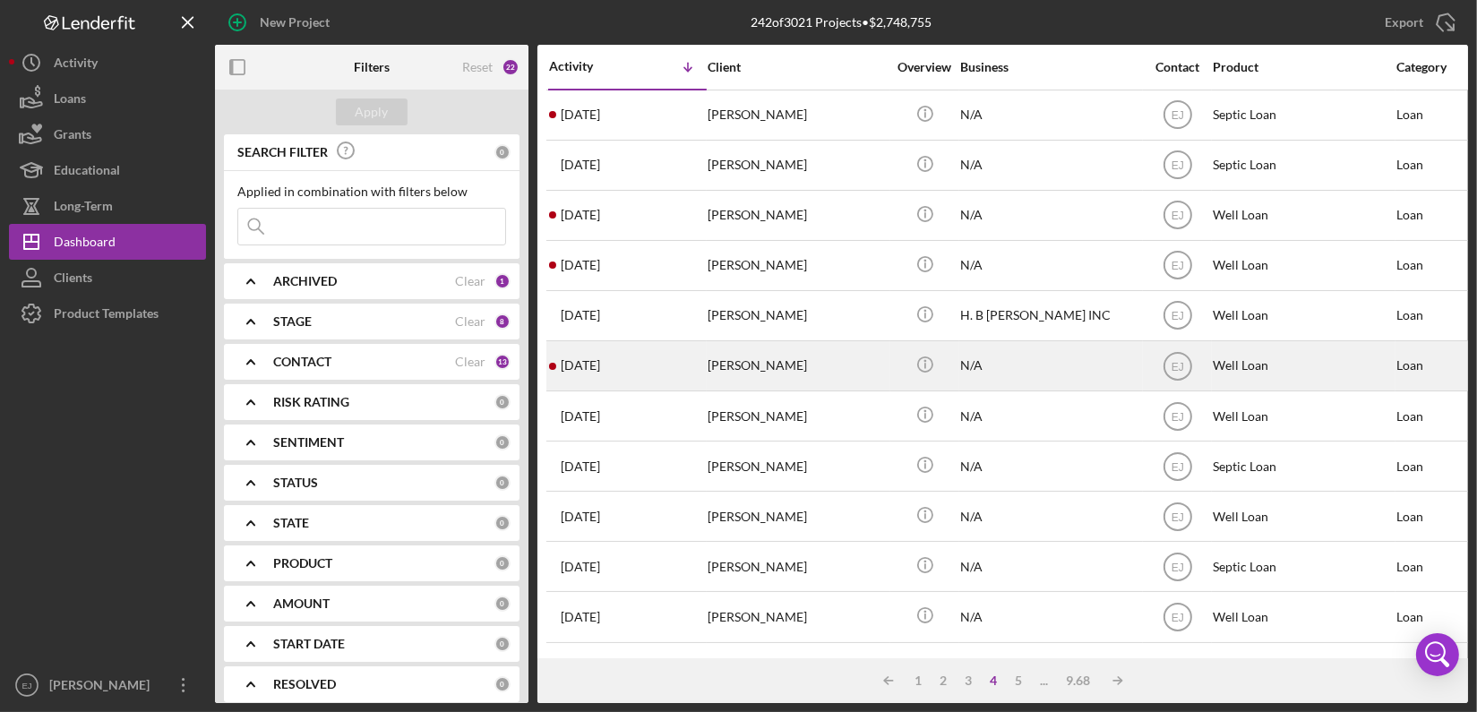
click at [801, 375] on div "[PERSON_NAME]" at bounding box center [796, 365] width 179 height 47
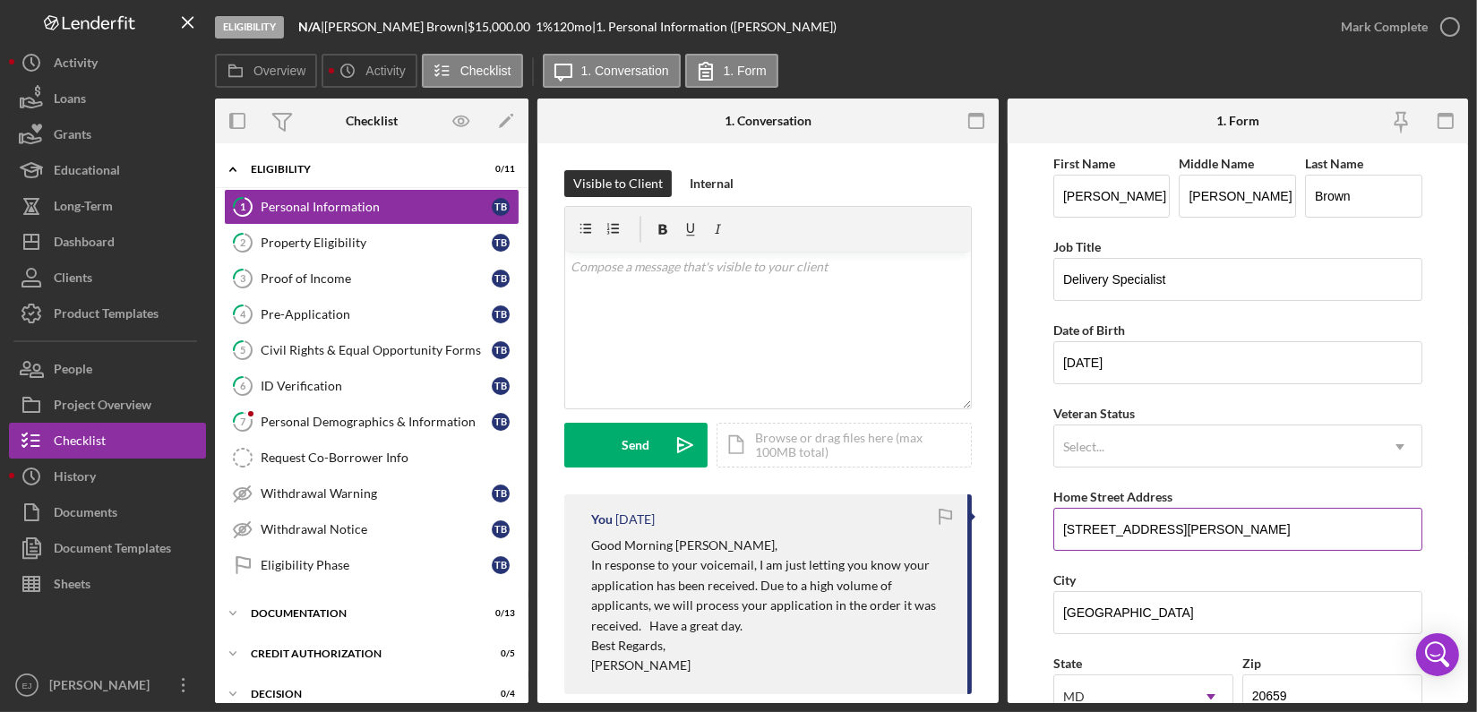
drag, startPoint x: 1059, startPoint y: 527, endPoint x: 1198, endPoint y: 518, distance: 139.2
click at [1198, 518] on input "[STREET_ADDRESS][PERSON_NAME]" at bounding box center [1237, 529] width 369 height 43
click at [340, 255] on link "2 Property Eligibility T B" at bounding box center [372, 243] width 296 height 36
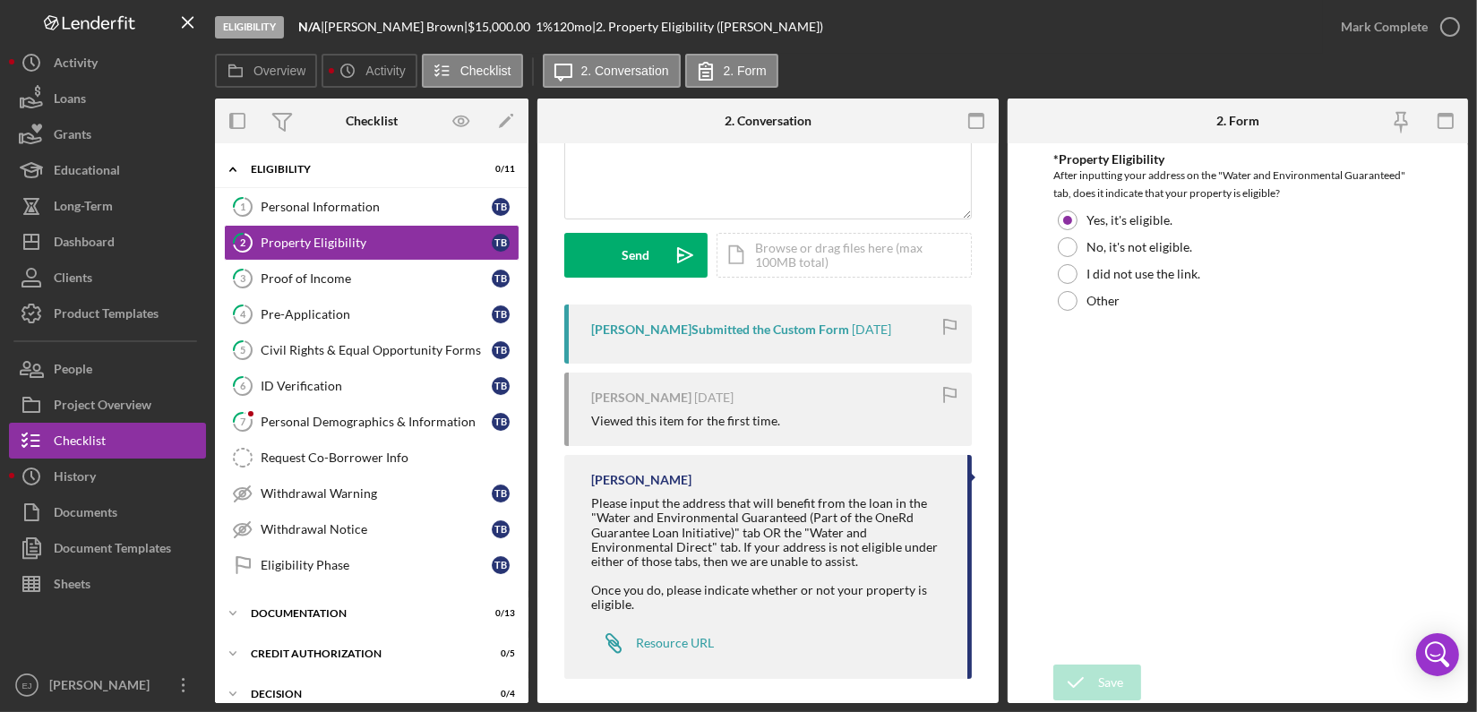
scroll to position [201, 0]
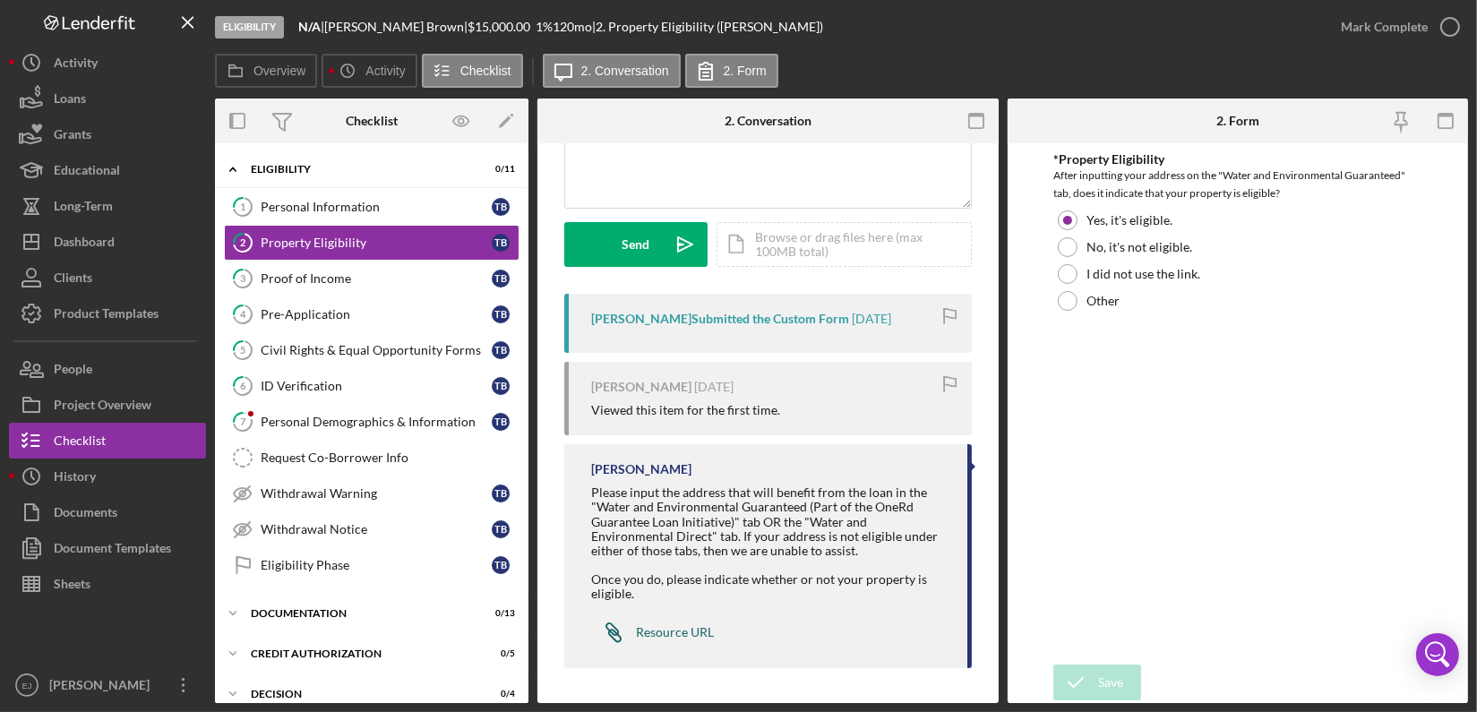
click at [697, 630] on div "Resource URL" at bounding box center [675, 632] width 78 height 14
click at [828, 246] on div "Icon/Document Browse or drag files here (max 100MB total) Tap to choose files o…" at bounding box center [843, 244] width 255 height 45
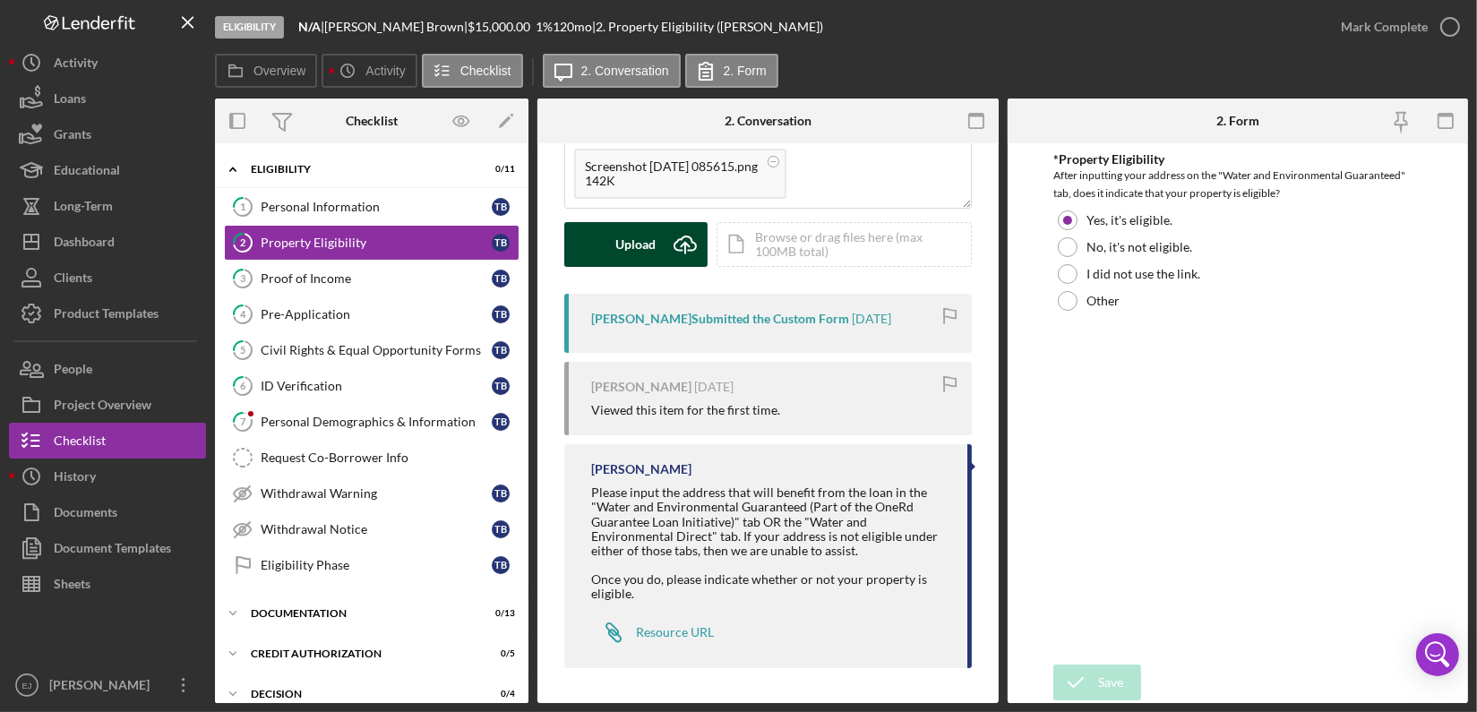
click at [673, 244] on icon "Icon/Upload" at bounding box center [685, 244] width 45 height 45
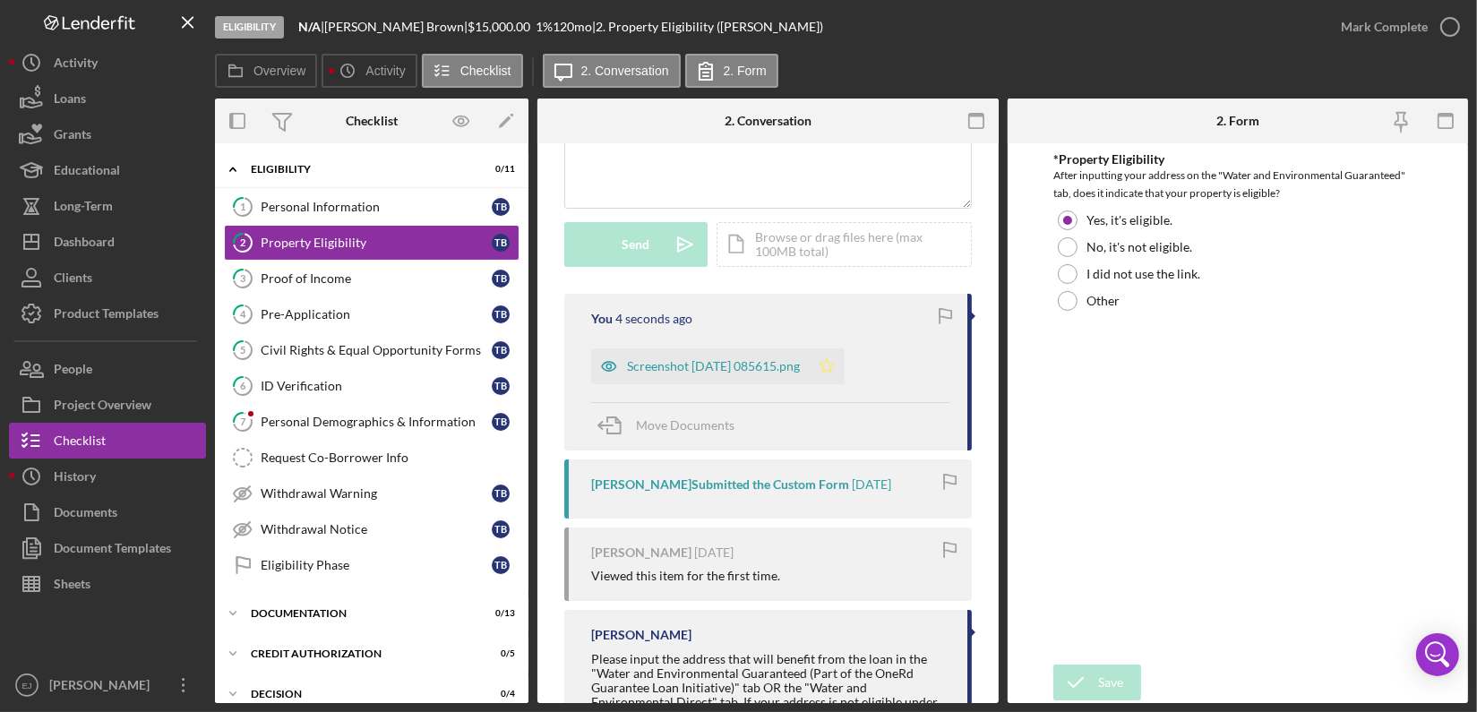
click at [844, 373] on icon "Icon/Star" at bounding box center [827, 366] width 36 height 36
click at [1435, 15] on icon "button" at bounding box center [1449, 26] width 45 height 45
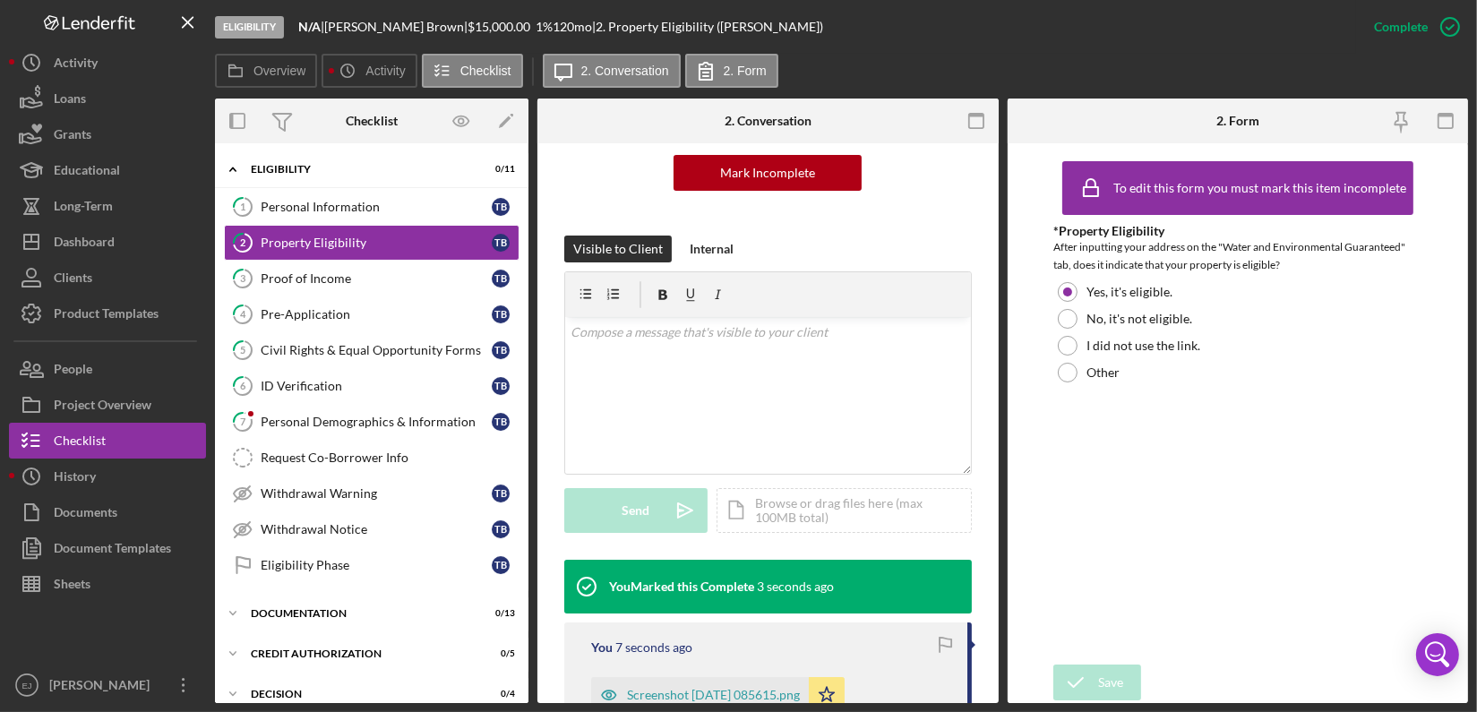
scroll to position [467, 0]
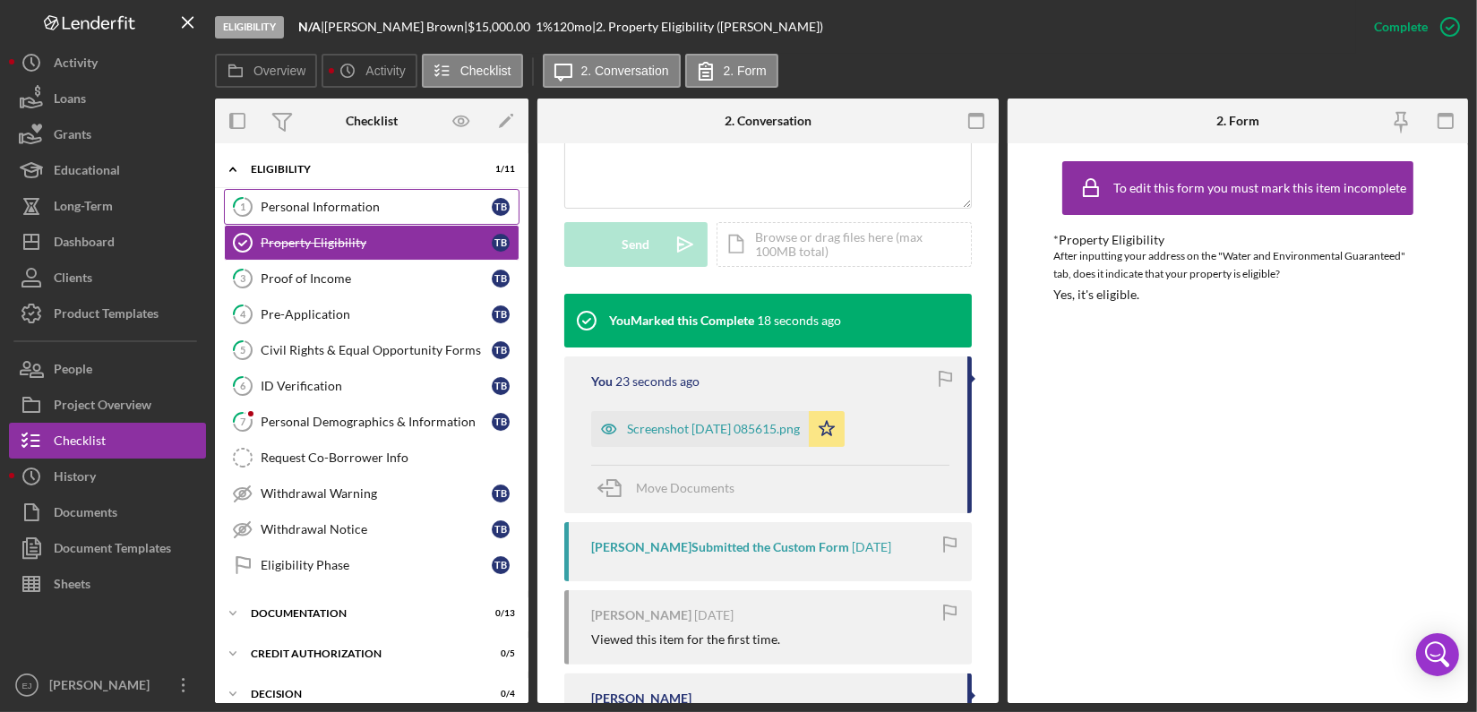
click at [311, 203] on div "Personal Information" at bounding box center [376, 207] width 231 height 14
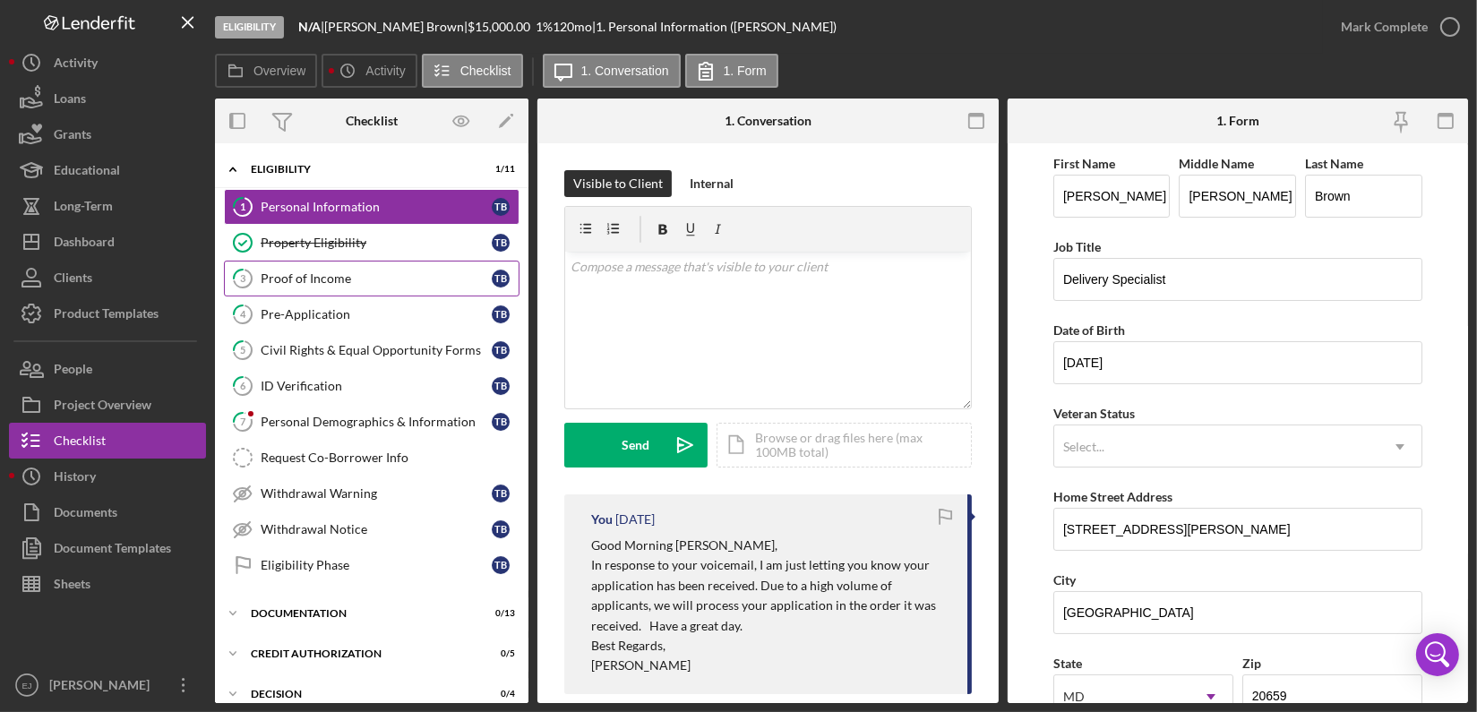
click at [335, 279] on div "Proof of Income" at bounding box center [376, 278] width 231 height 14
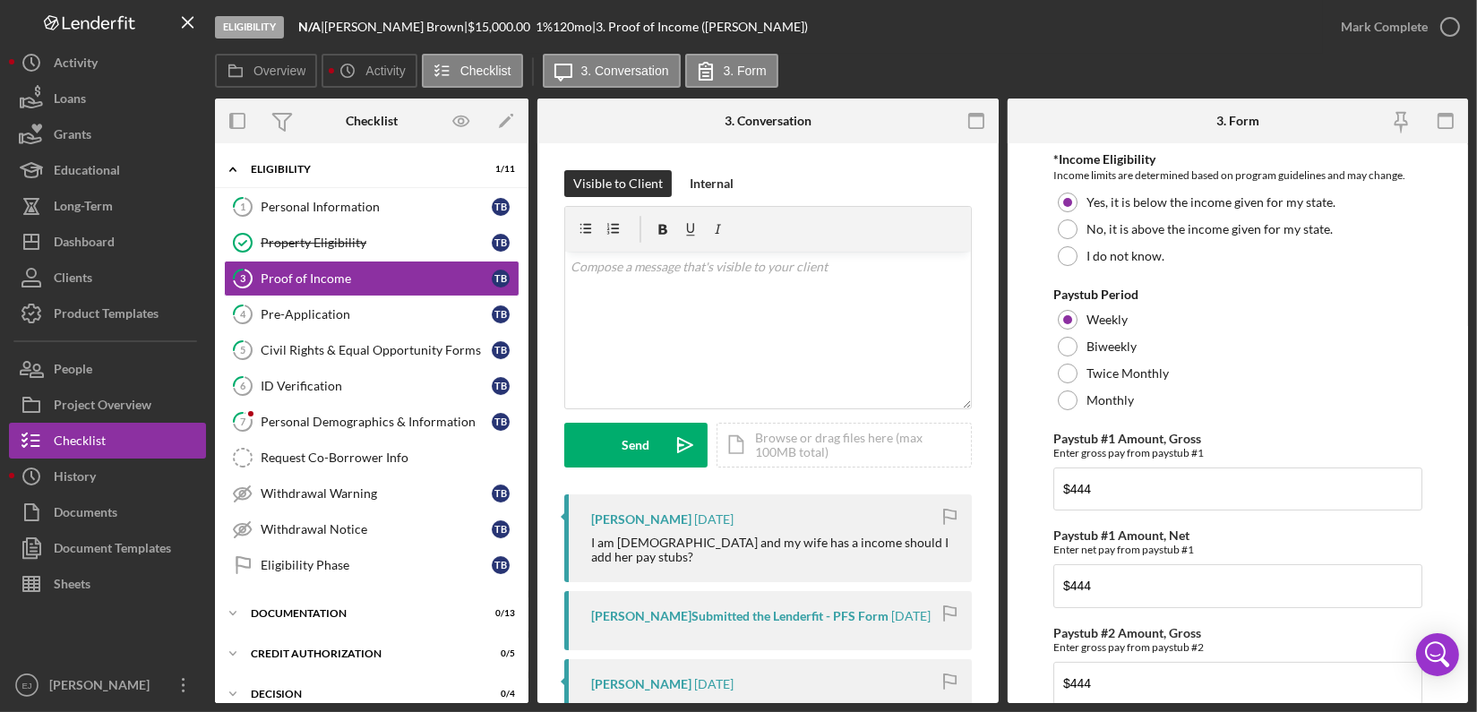
scroll to position [490, 0]
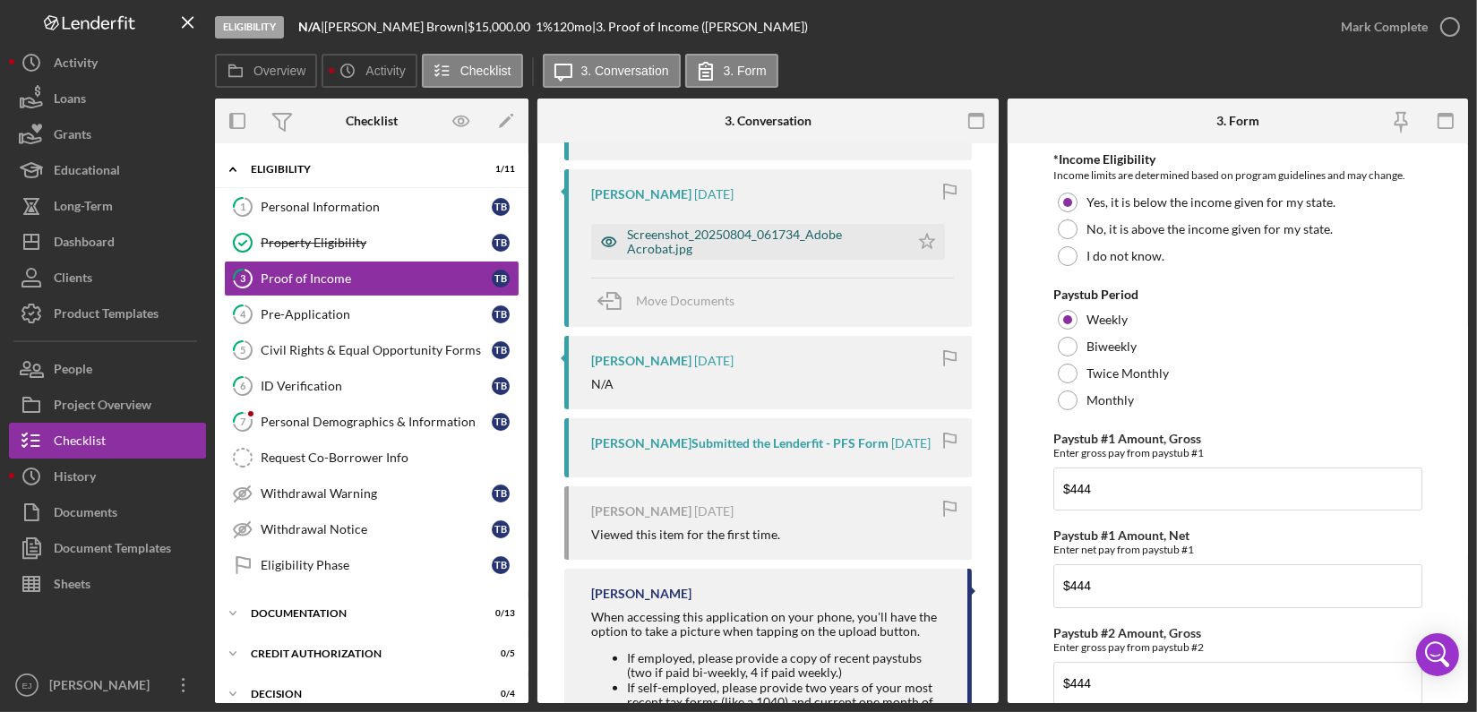
click at [775, 229] on div "Screenshot_20250804_061734_Adobe Acrobat.jpg" at bounding box center [763, 241] width 273 height 29
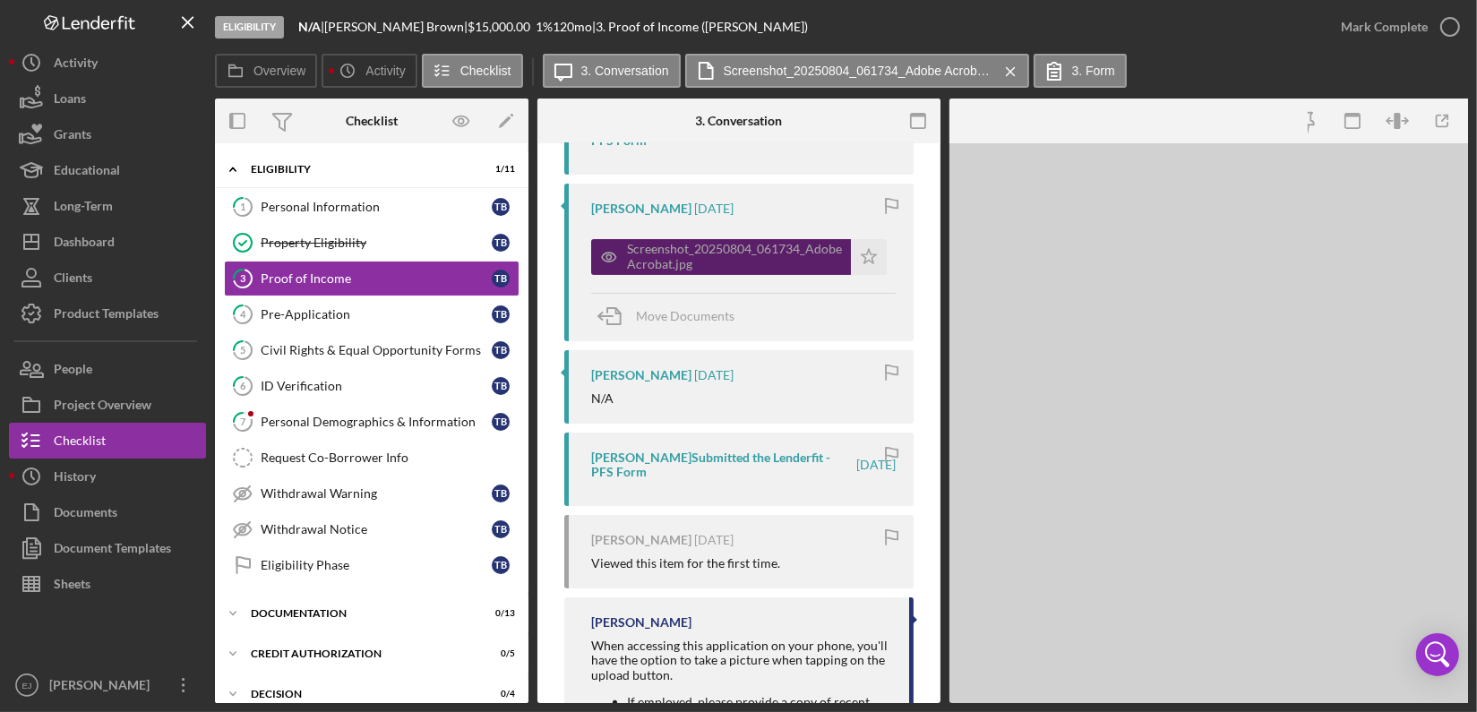
scroll to position [503, 0]
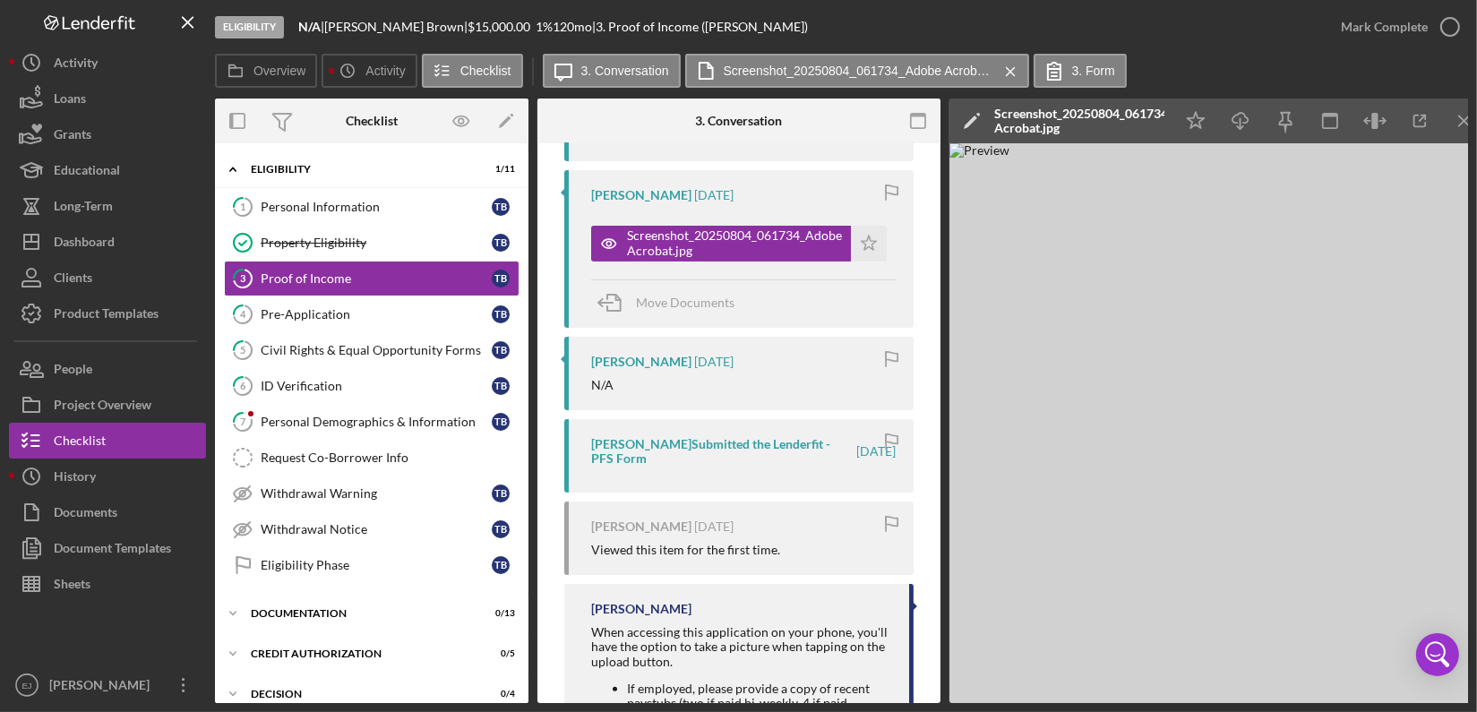
click at [1457, 534] on img at bounding box center [1217, 423] width 537 height 560
click at [873, 236] on icon "Icon/Star" at bounding box center [869, 244] width 36 height 36
click at [421, 314] on div "Pre-Application" at bounding box center [376, 314] width 231 height 14
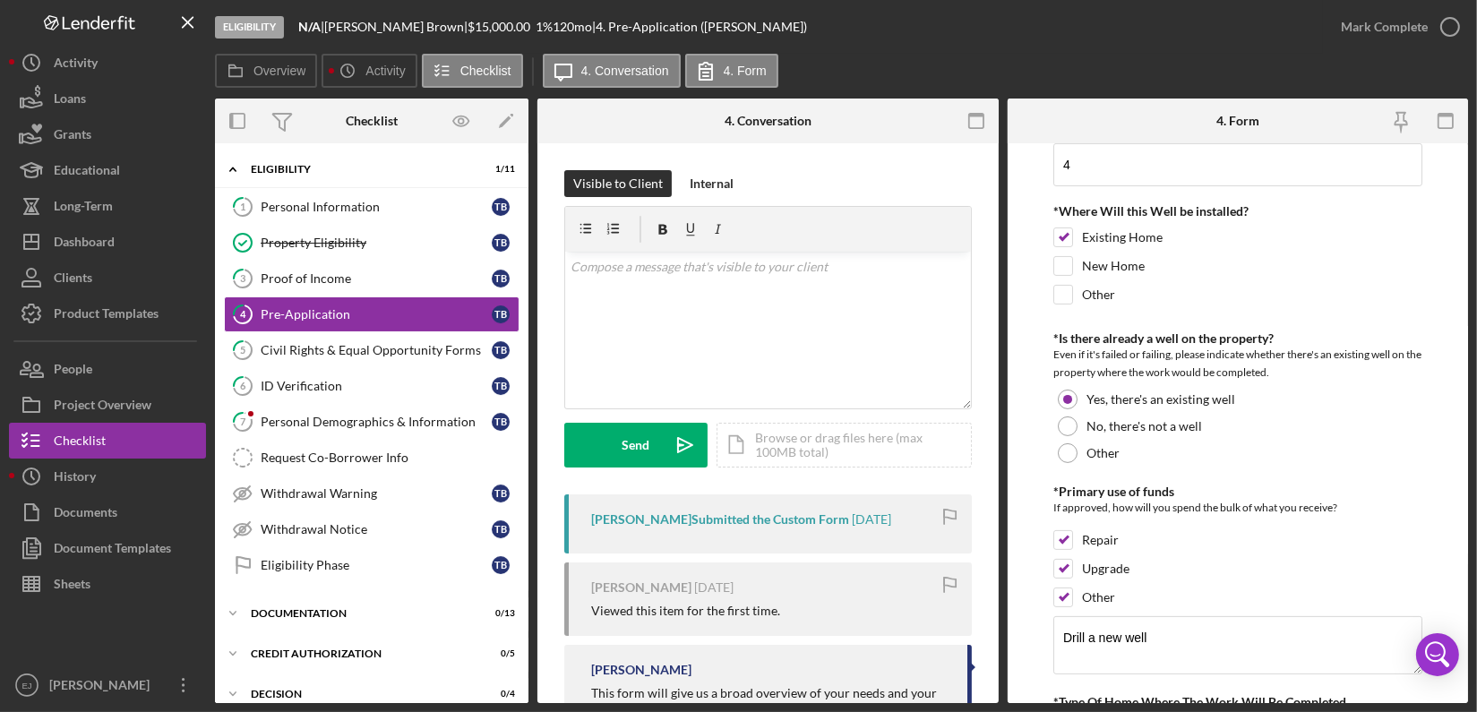
scroll to position [979, 0]
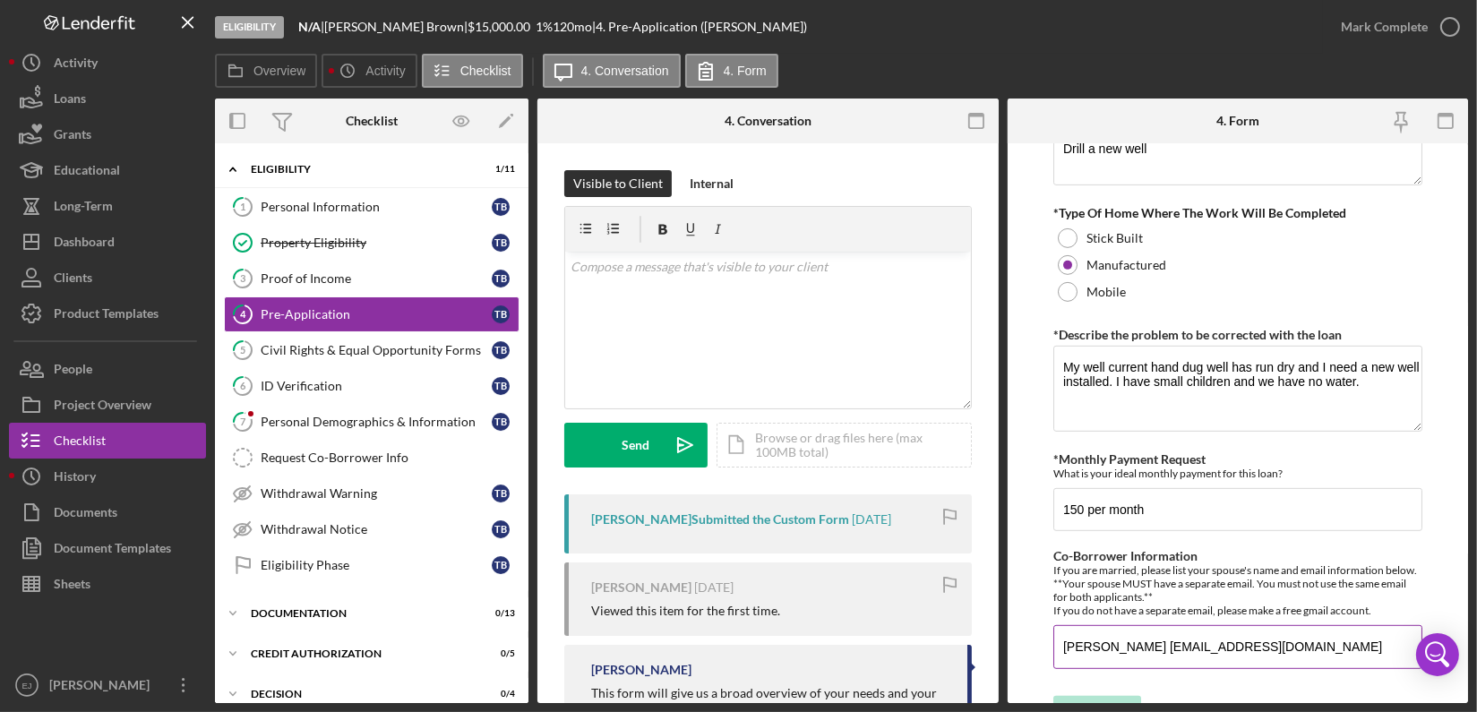
drag, startPoint x: 1060, startPoint y: 656, endPoint x: 1290, endPoint y: 661, distance: 230.2
click at [1290, 661] on input "[PERSON_NAME] [EMAIL_ADDRESS][DOMAIN_NAME]" at bounding box center [1237, 646] width 369 height 43
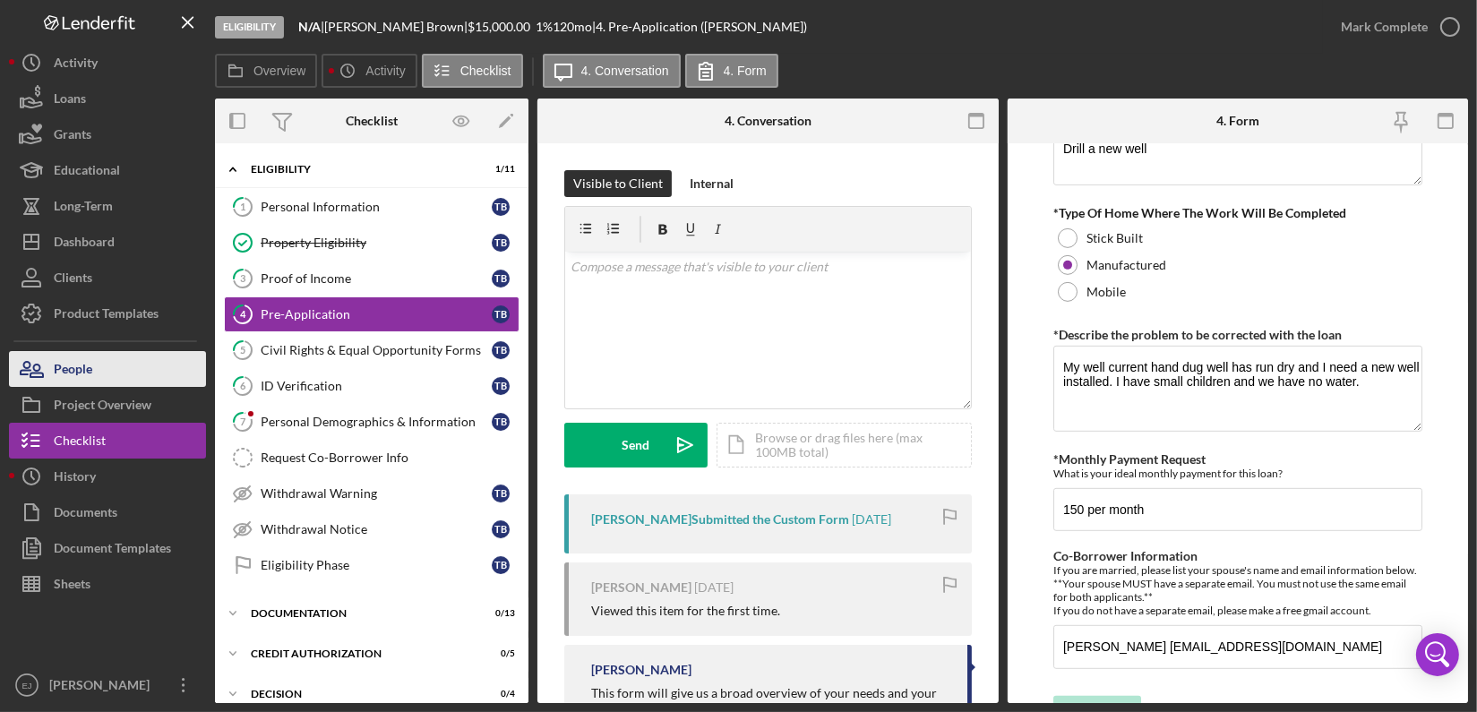
click at [127, 367] on button "People" at bounding box center [107, 369] width 197 height 36
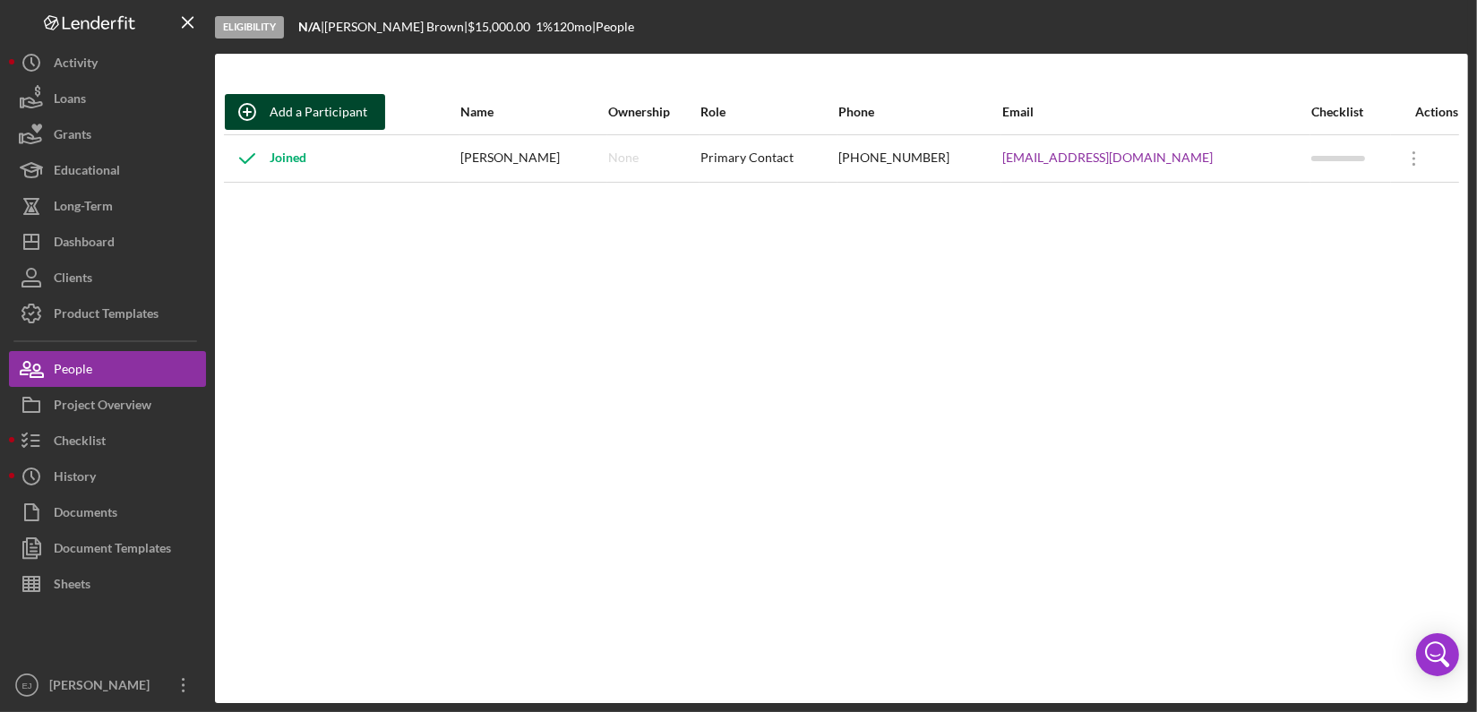
click at [364, 120] on button "Add a Participant" at bounding box center [305, 112] width 160 height 36
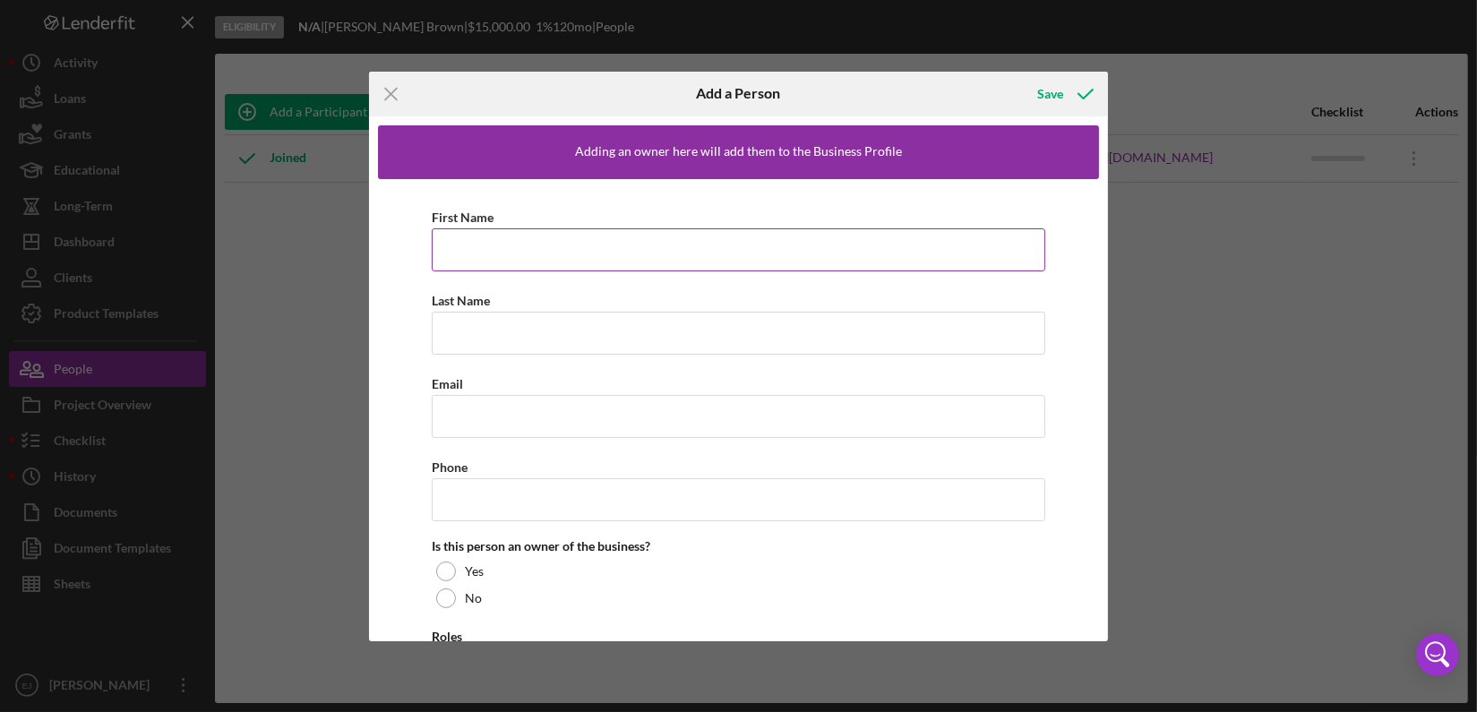
click at [500, 246] on input "First Name" at bounding box center [738, 249] width 613 height 43
paste input "[PERSON_NAME] [EMAIL_ADDRESS][DOMAIN_NAME]"
type input "[PERSON_NAME] [EMAIL_ADDRESS][DOMAIN_NAME]"
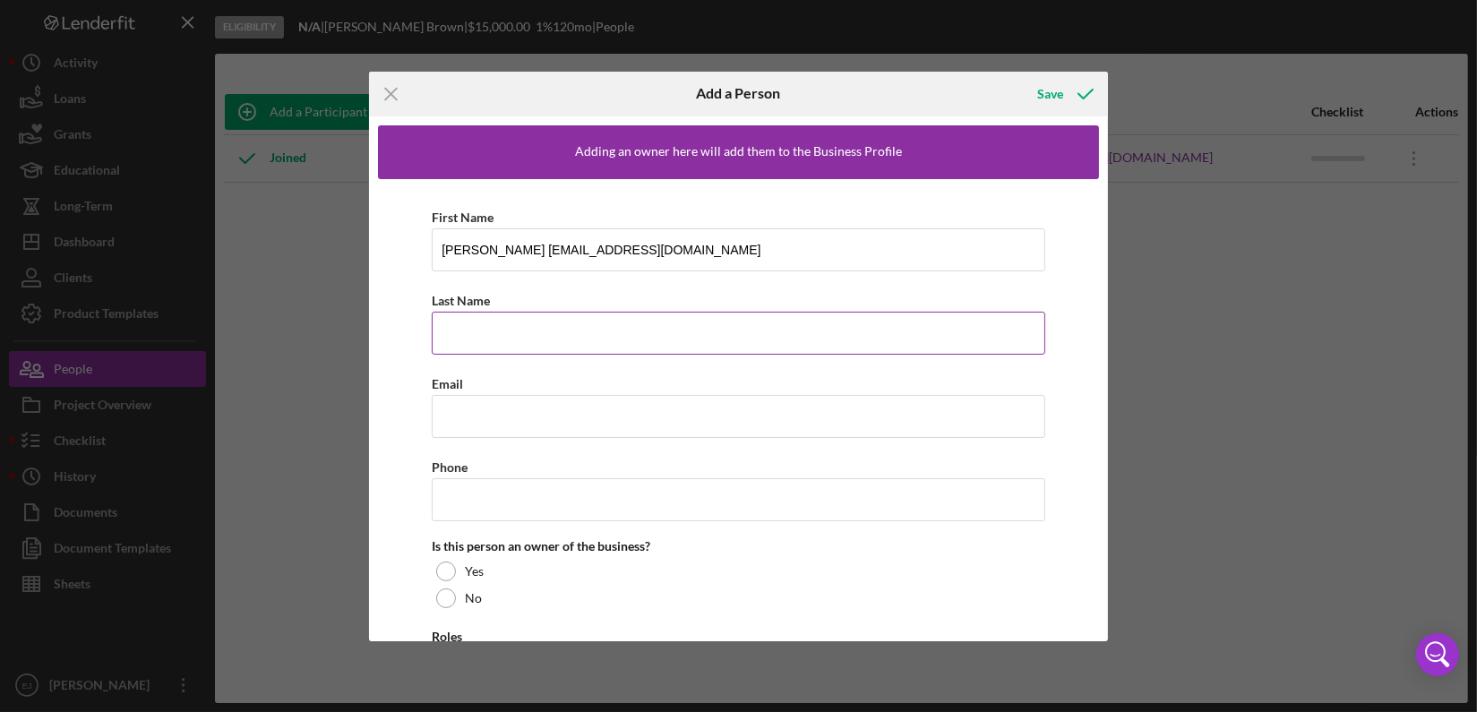
click at [477, 330] on input "Last Name" at bounding box center [738, 333] width 613 height 43
paste input "[PERSON_NAME] [EMAIL_ADDRESS][DOMAIN_NAME]"
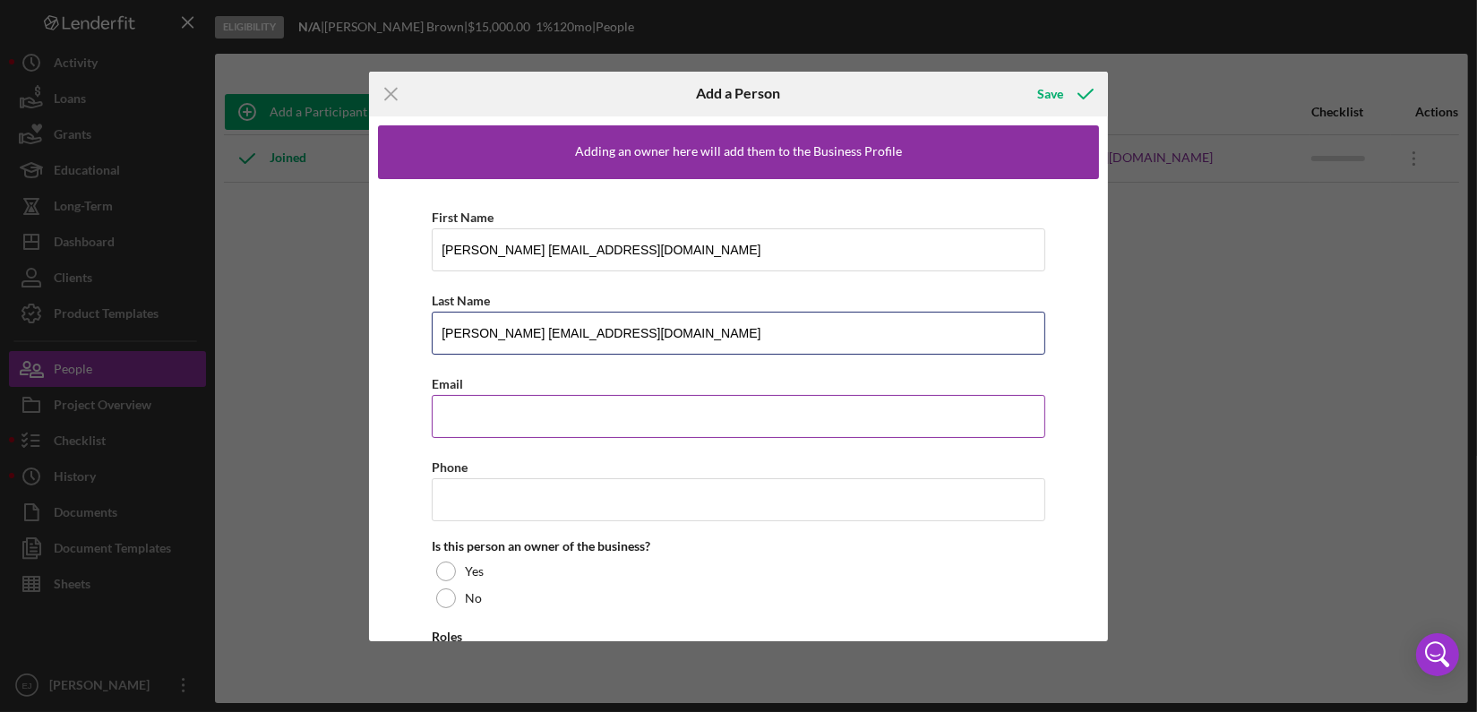
type input "[PERSON_NAME] [EMAIL_ADDRESS][DOMAIN_NAME]"
click at [478, 395] on input "Email" at bounding box center [738, 416] width 613 height 43
paste input "[PERSON_NAME] [EMAIL_ADDRESS][DOMAIN_NAME]"
click at [518, 414] on input "[PERSON_NAME] [EMAIL_ADDRESS][DOMAIN_NAME]" at bounding box center [738, 416] width 613 height 43
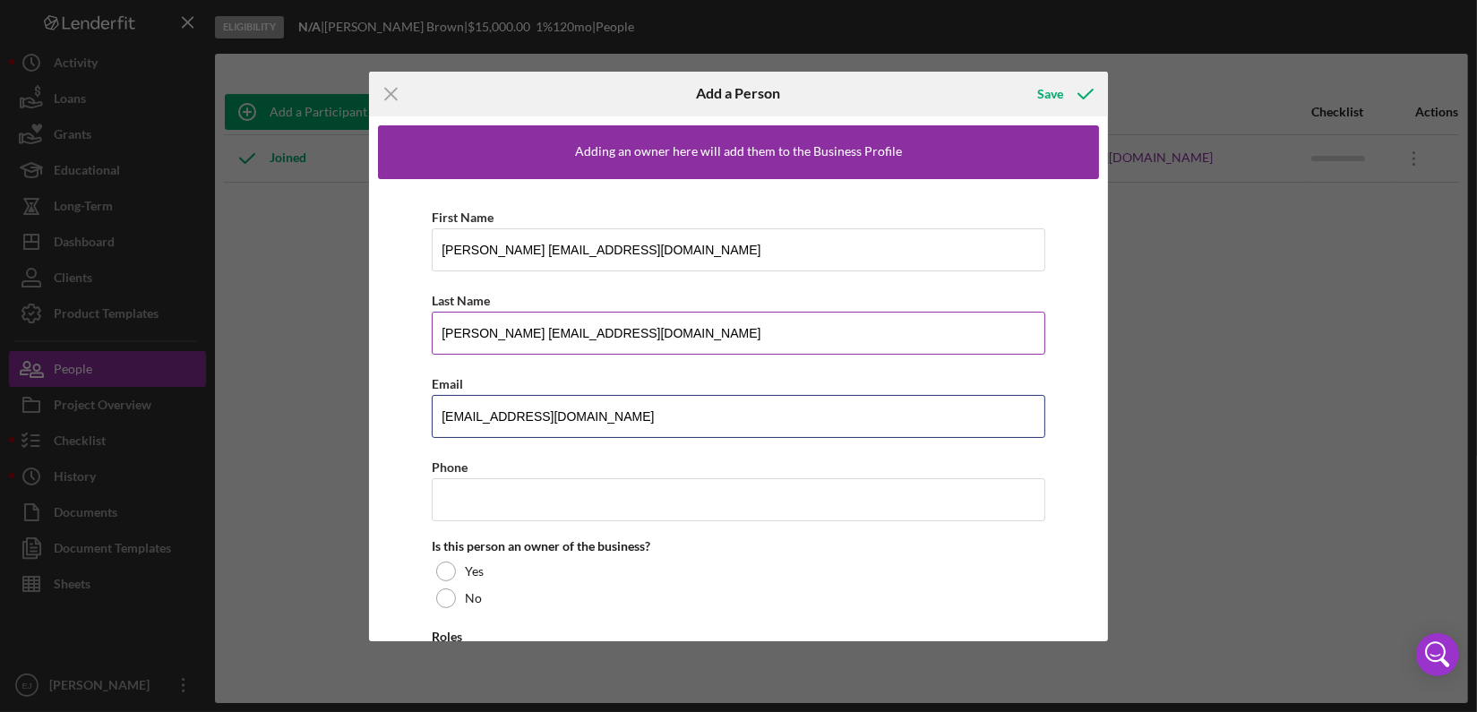
type input "[EMAIL_ADDRESS][DOMAIN_NAME]"
click at [481, 323] on input "[PERSON_NAME] [EMAIL_ADDRESS][DOMAIN_NAME]" at bounding box center [738, 333] width 613 height 43
drag, startPoint x: 478, startPoint y: 326, endPoint x: 1218, endPoint y: 246, distance: 744.0
click at [1218, 246] on div "Icon/Menu Close Add a Person Save Adding an owner here will add them to the Bus…" at bounding box center [738, 356] width 1477 height 712
click at [478, 336] on input "[PERSON_NAME] [EMAIL_ADDRESS][DOMAIN_NAME]" at bounding box center [738, 333] width 613 height 43
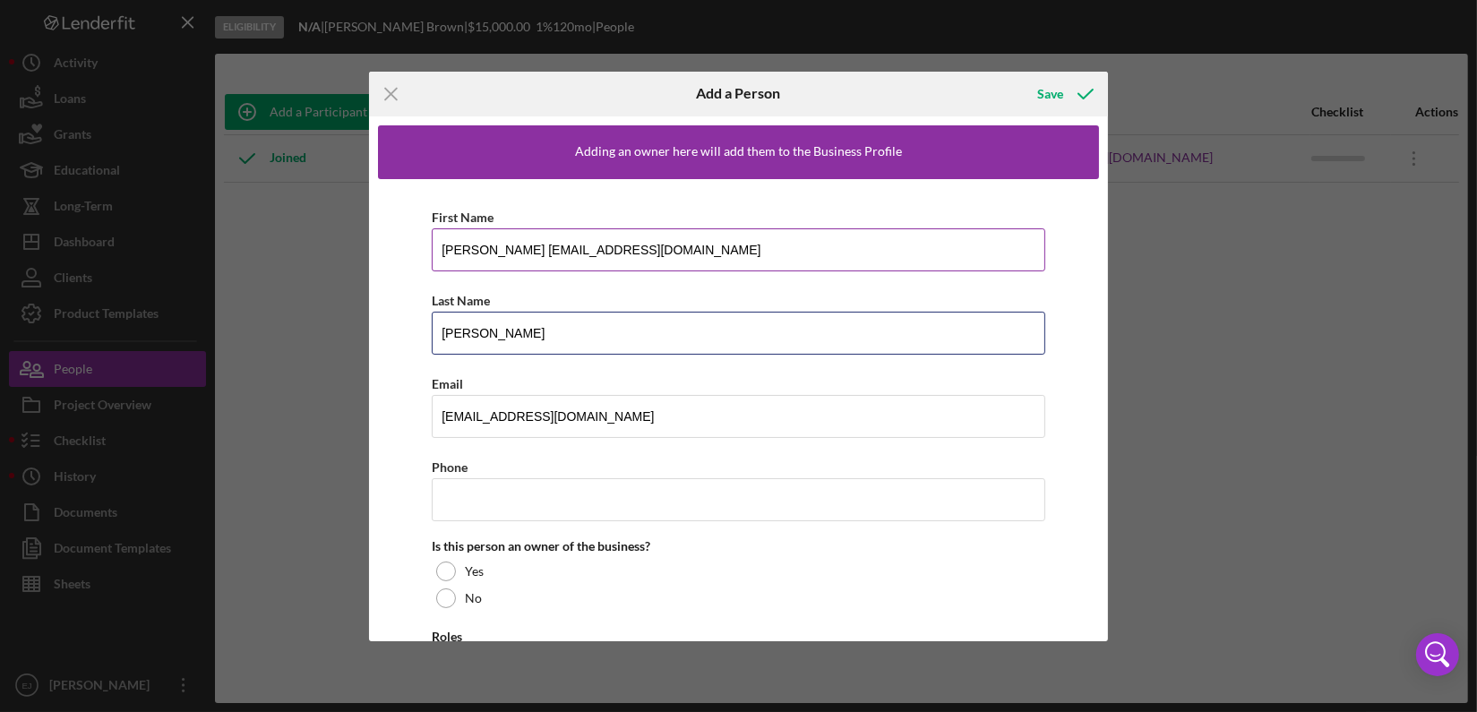
type input "[PERSON_NAME]"
click at [484, 247] on input "[PERSON_NAME] [EMAIL_ADDRESS][DOMAIN_NAME]" at bounding box center [738, 249] width 613 height 43
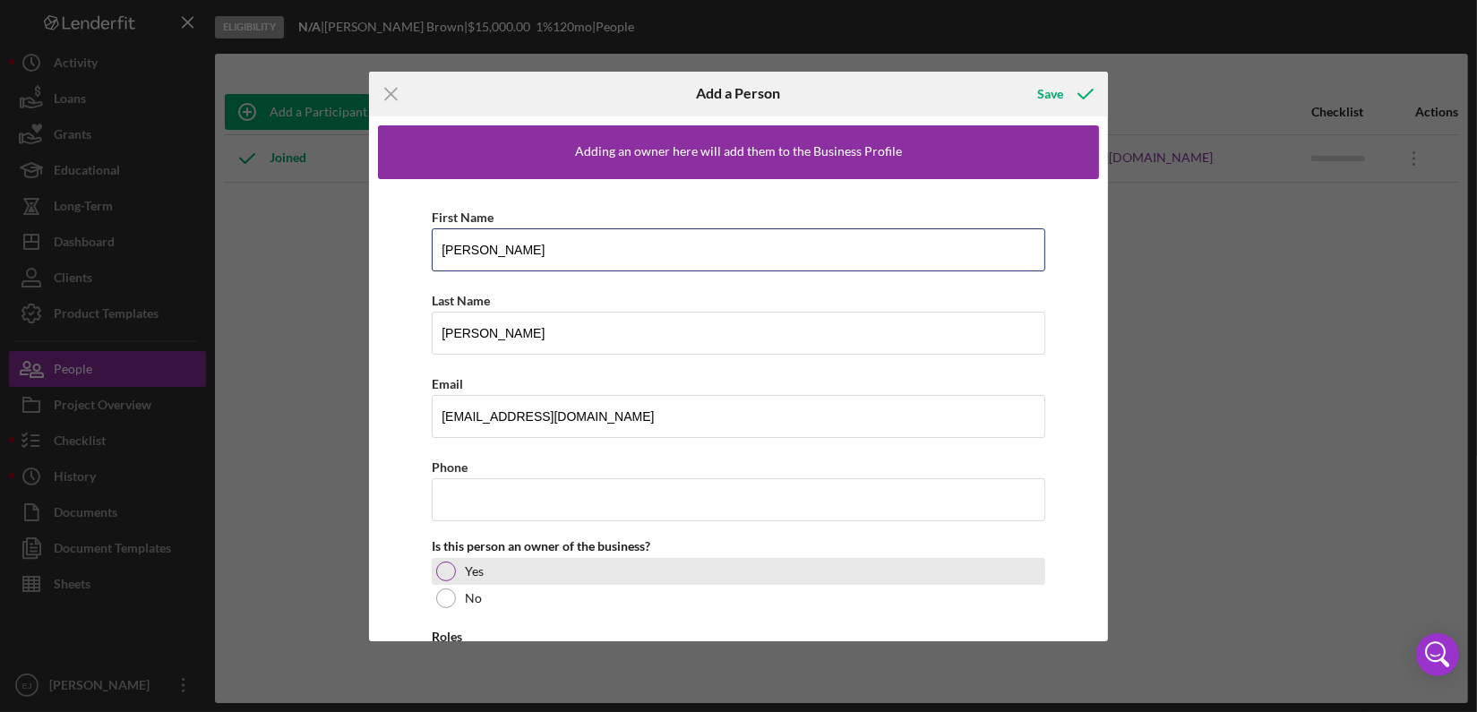
type input "[PERSON_NAME]"
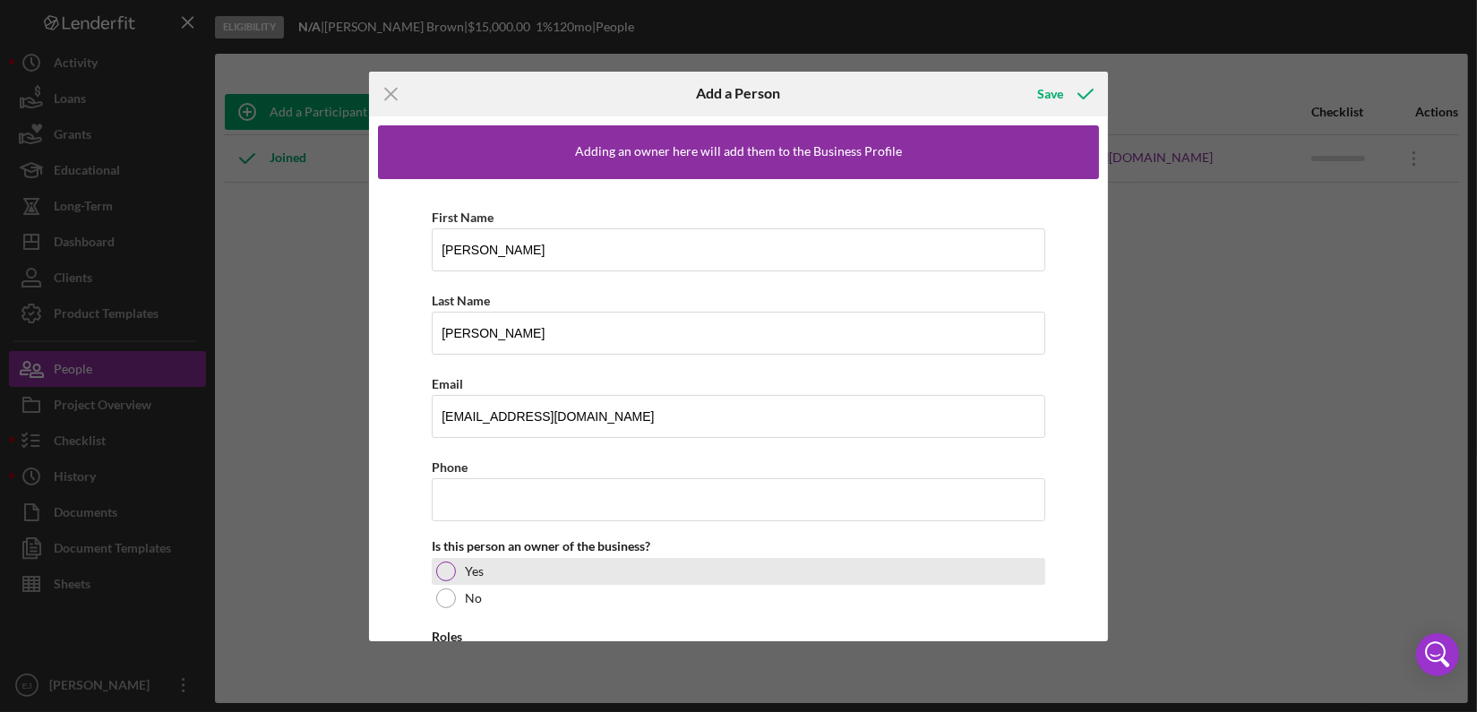
click at [449, 563] on div at bounding box center [446, 571] width 20 height 20
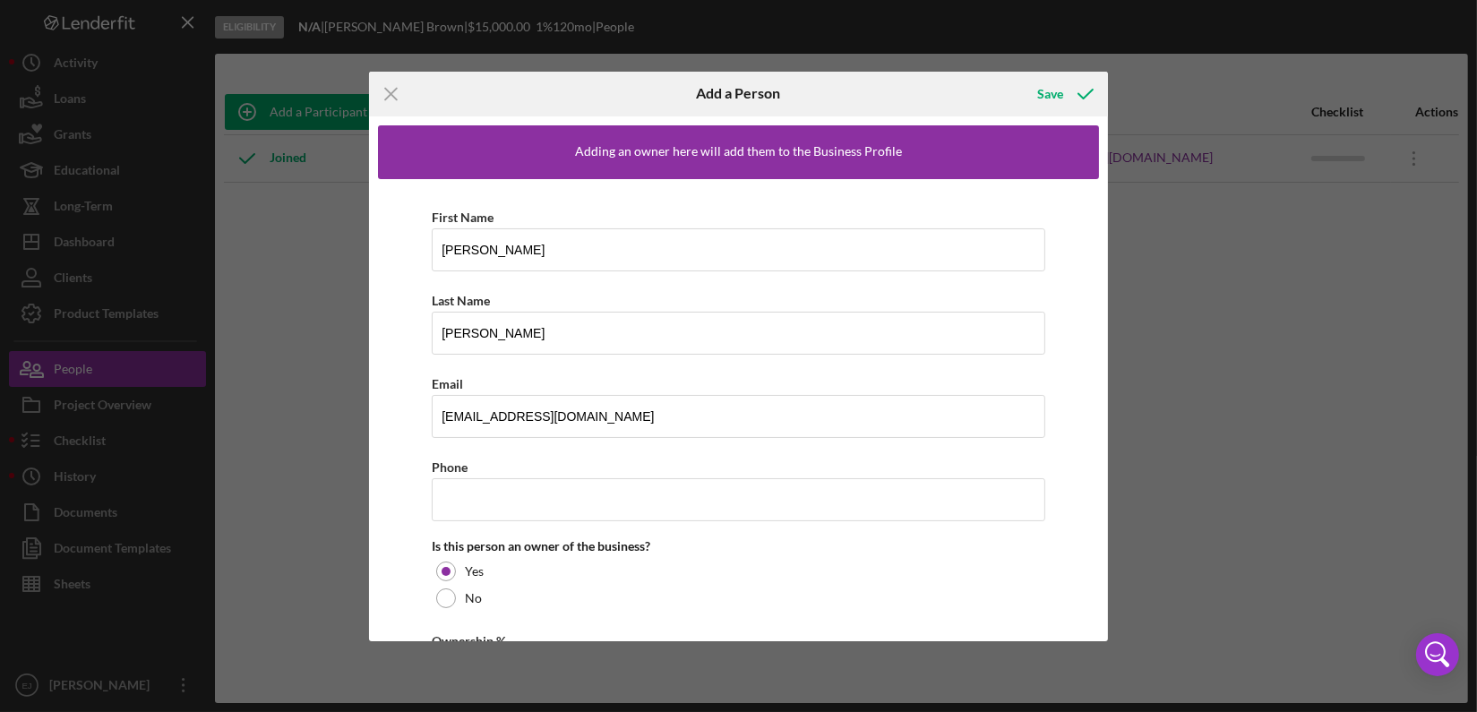
click at [1110, 567] on div "Icon/Menu Close Add a Person Save Adding an owner here will add them to the Bus…" at bounding box center [738, 356] width 1477 height 712
click at [1107, 570] on div "Adding an owner here will add them to the Business Profile First Name [PERSON_N…" at bounding box center [738, 378] width 739 height 525
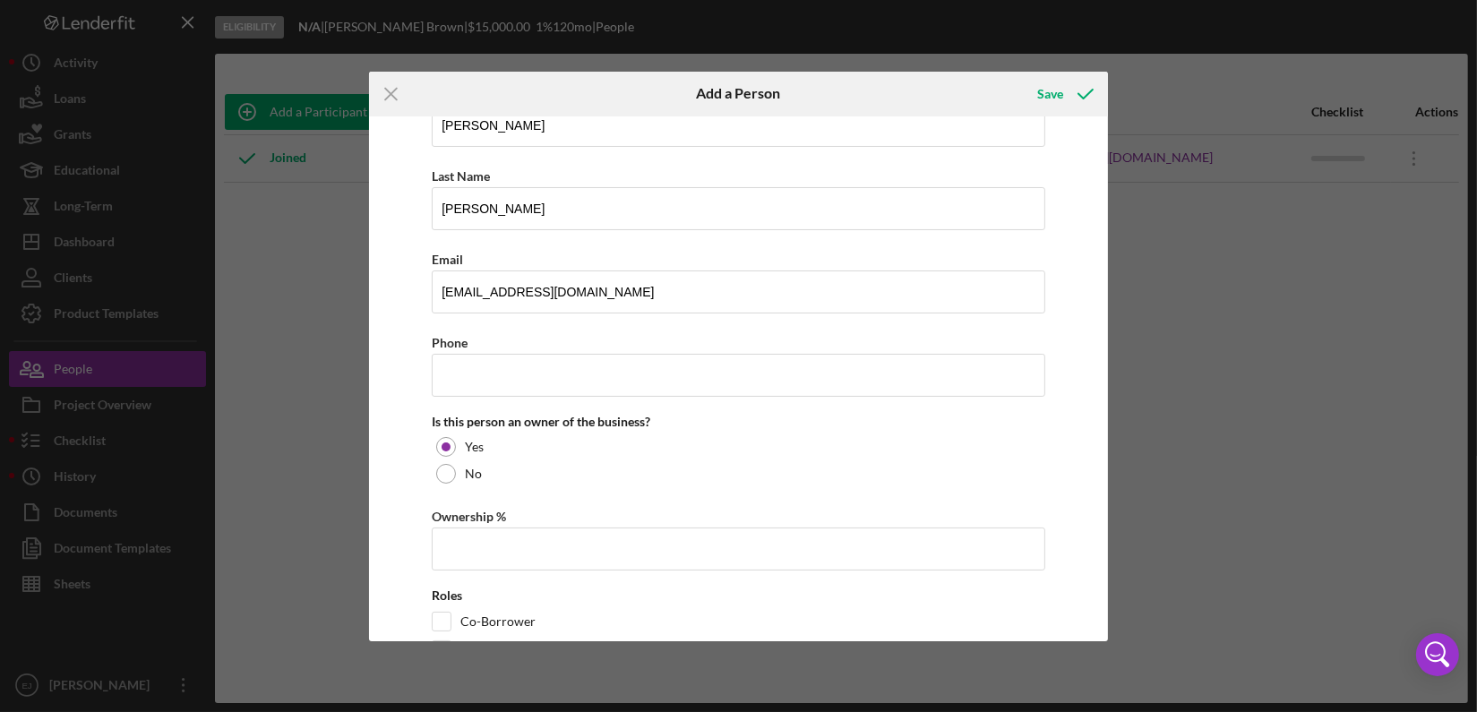
scroll to position [186, 0]
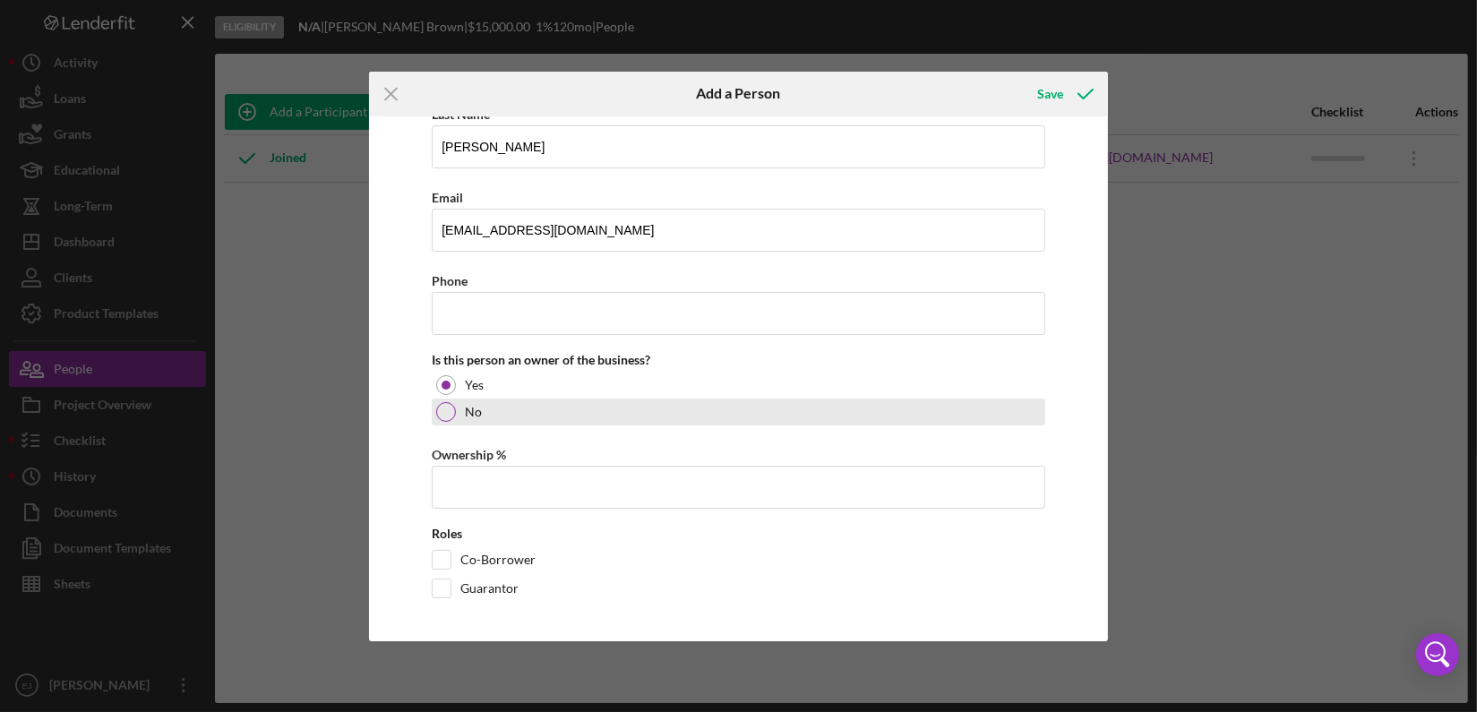
click at [442, 404] on div at bounding box center [446, 412] width 20 height 20
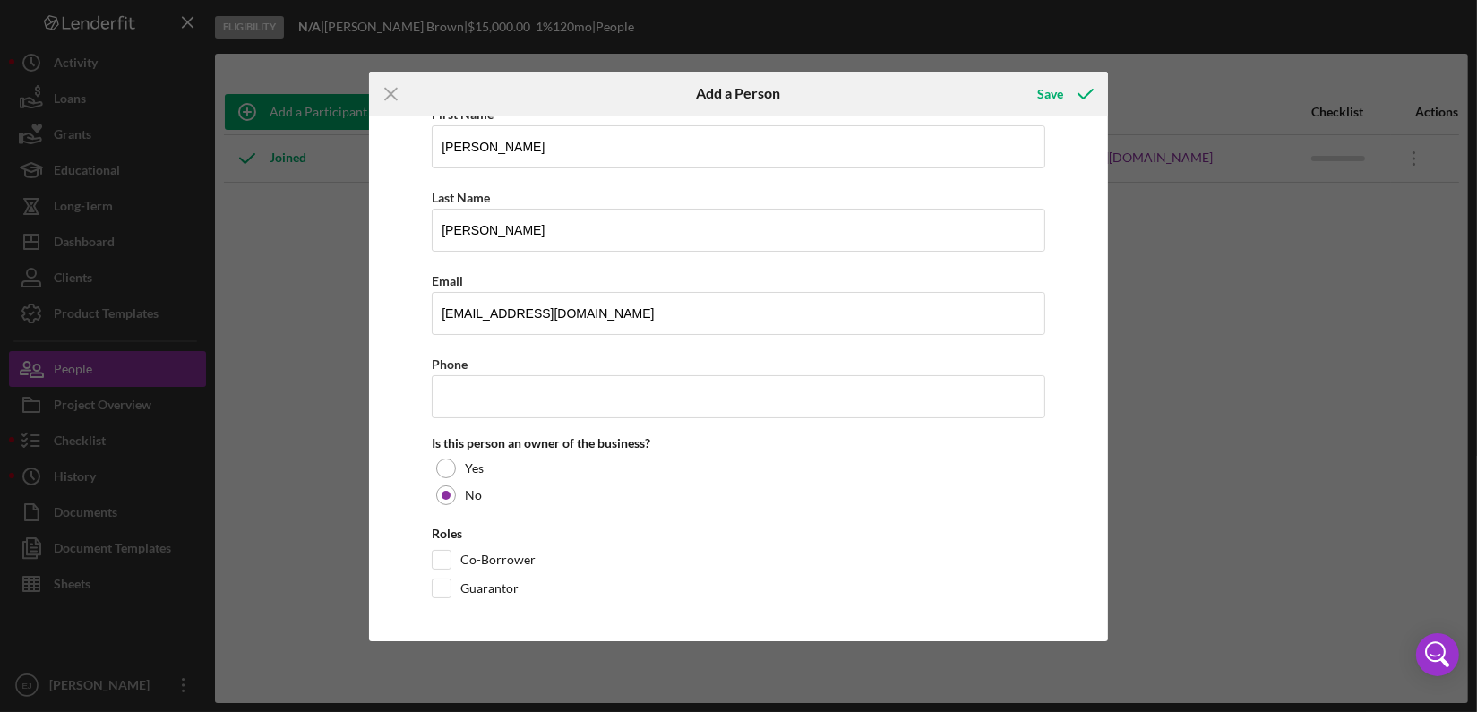
click at [444, 546] on div "Roles Co-Borrower Guarantor" at bounding box center [738, 567] width 613 height 81
click at [437, 546] on div "Roles Co-Borrower Guarantor" at bounding box center [738, 567] width 613 height 81
click at [447, 555] on input "Co-Borrower" at bounding box center [442, 560] width 18 height 18
checkbox input "true"
click at [1046, 99] on div "Save" at bounding box center [1050, 94] width 26 height 36
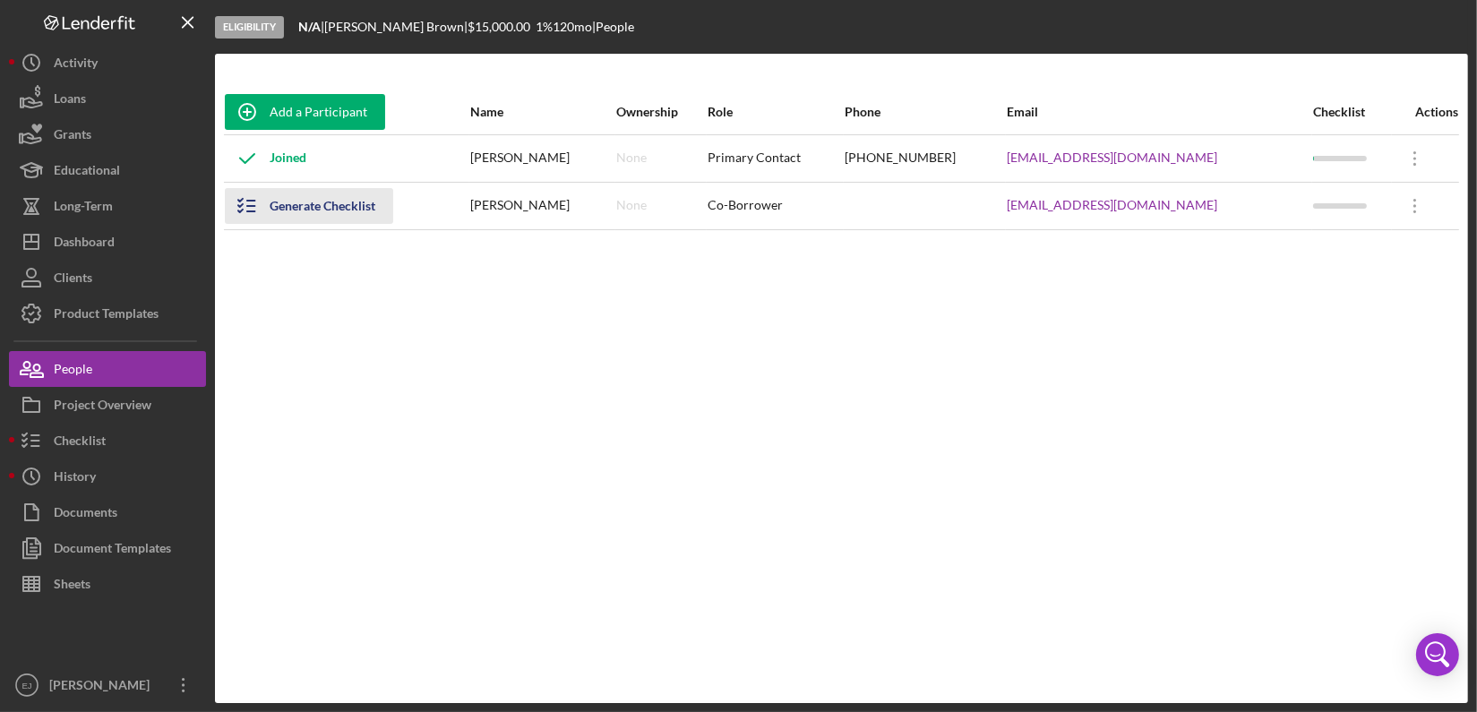
click at [247, 203] on icon "button" at bounding box center [247, 206] width 45 height 45
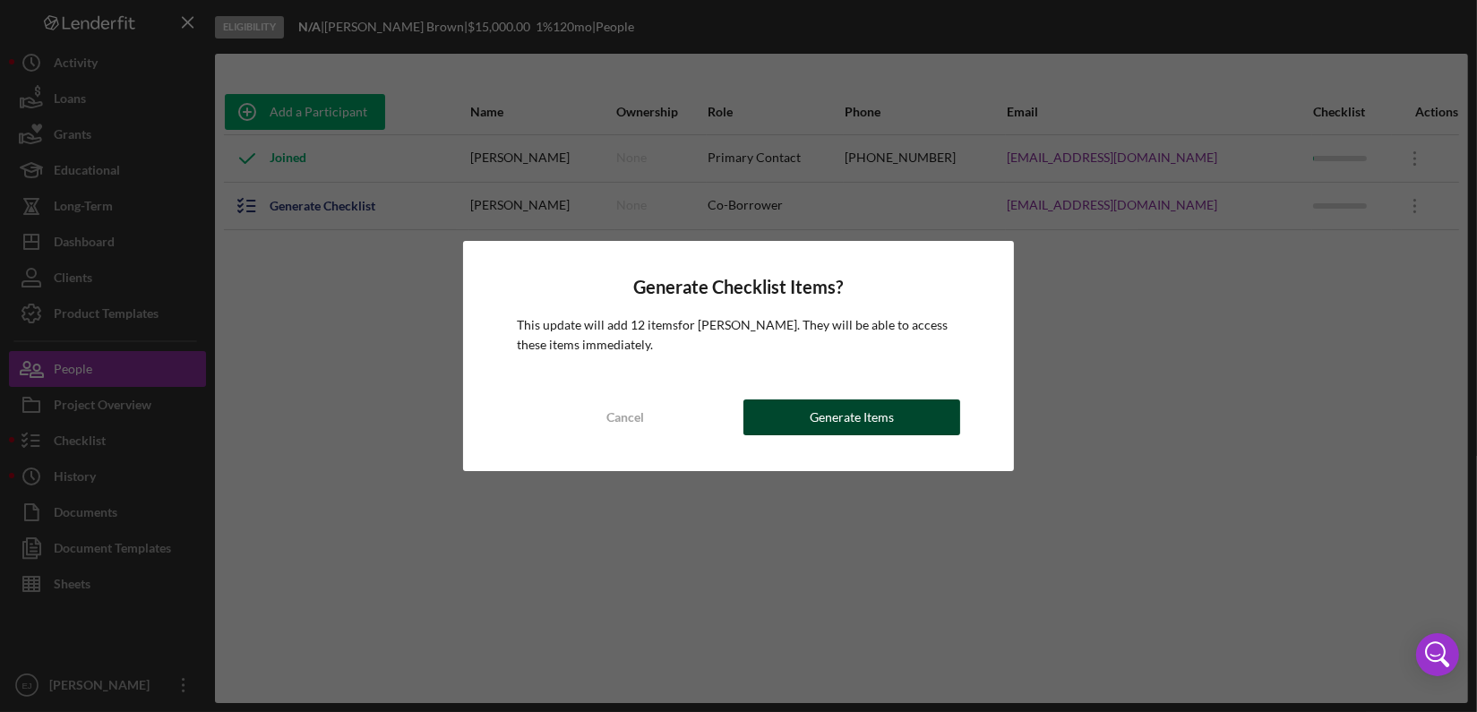
click at [898, 424] on button "Generate Items" at bounding box center [851, 417] width 217 height 36
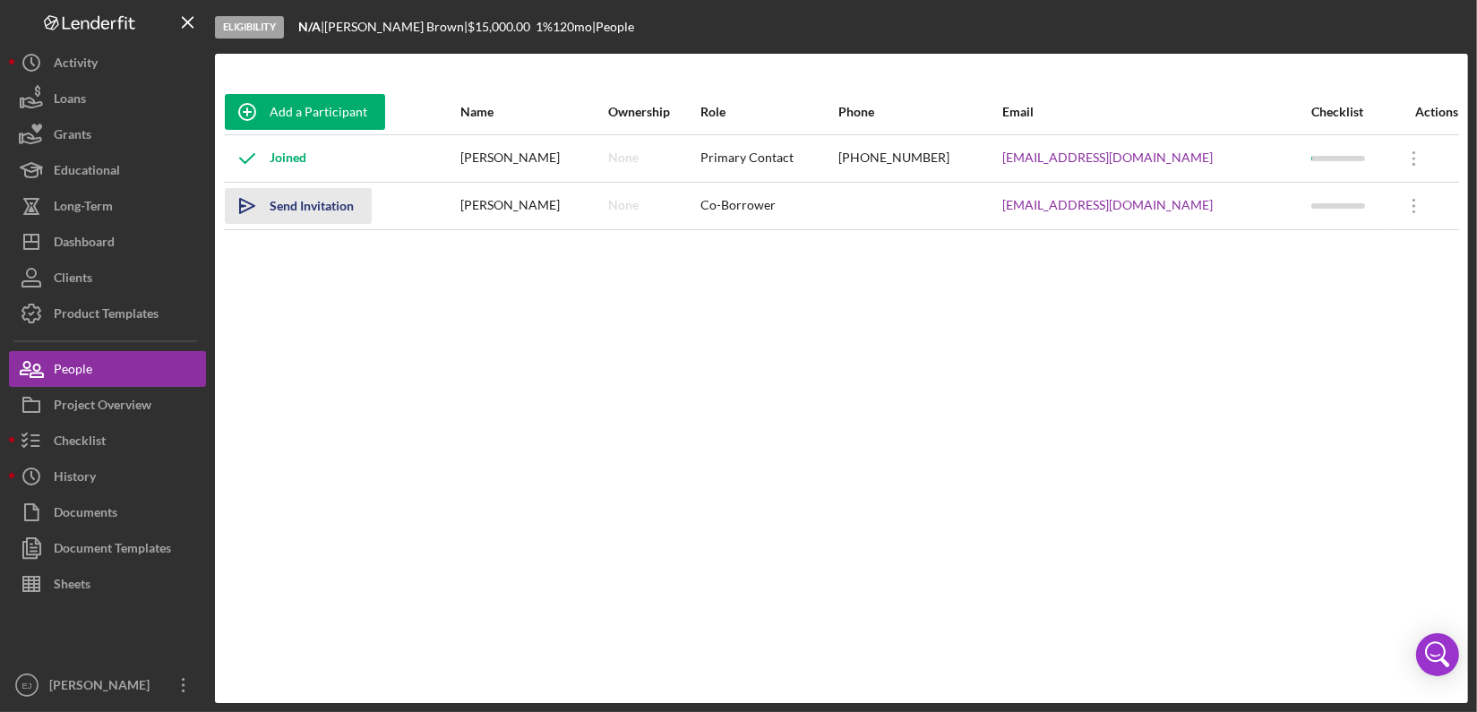
click at [257, 202] on icon "Icon/icon-invite-send" at bounding box center [247, 206] width 45 height 45
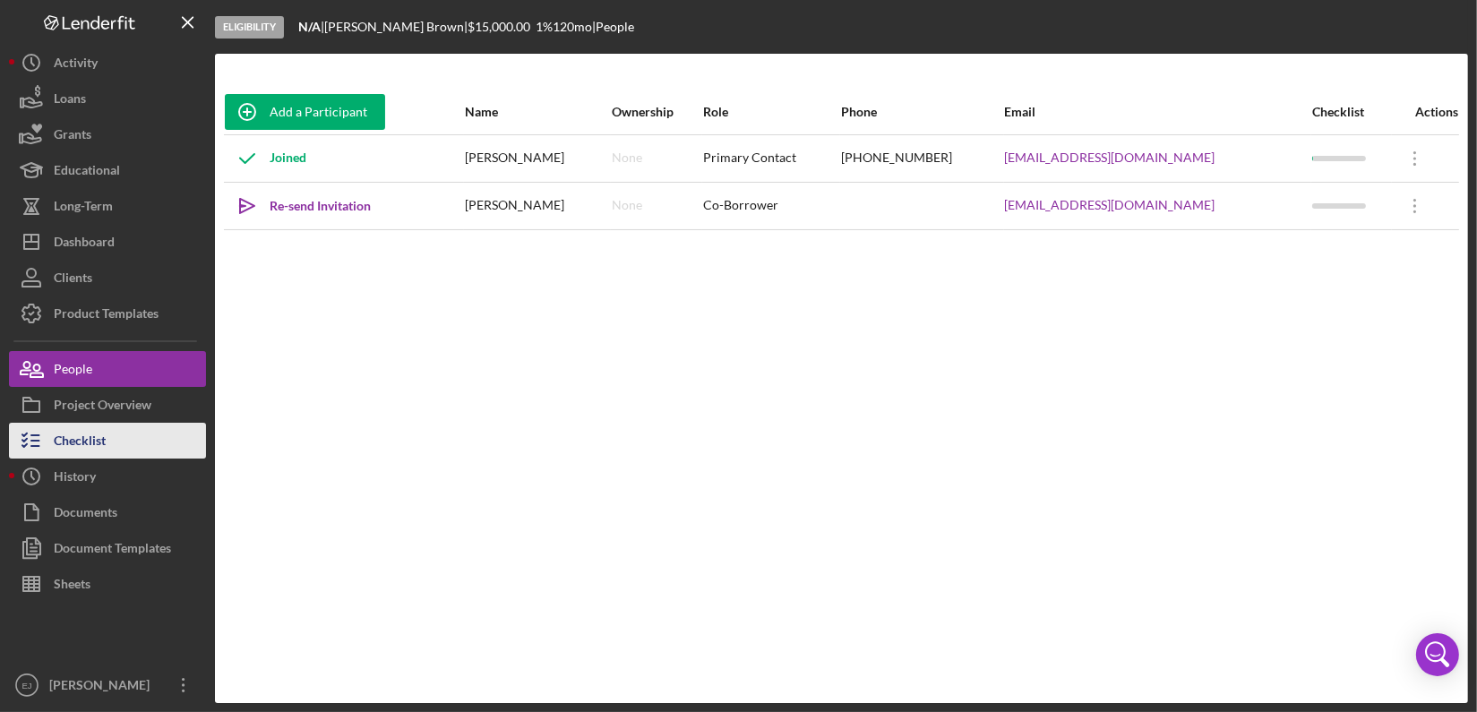
click at [119, 438] on button "Checklist" at bounding box center [107, 441] width 197 height 36
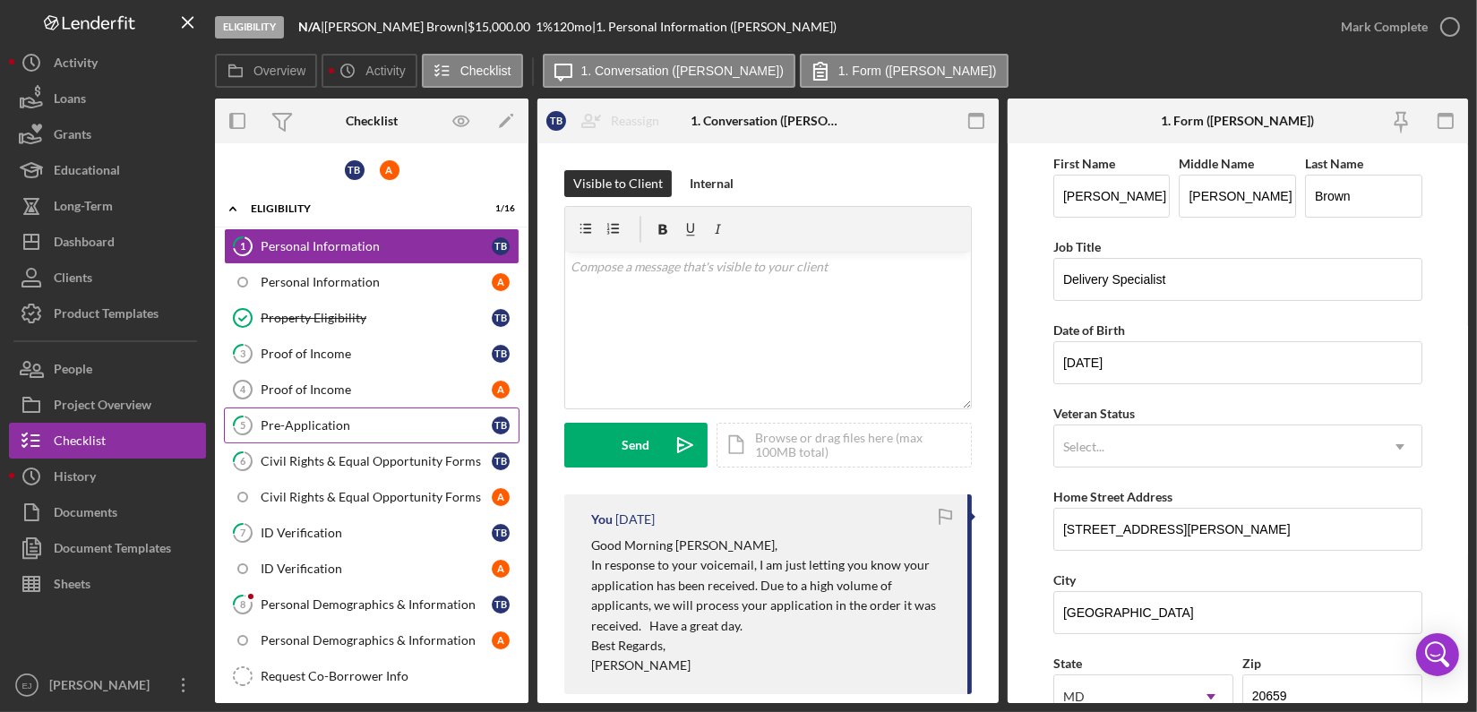
click at [370, 430] on div "Pre-Application" at bounding box center [376, 425] width 231 height 14
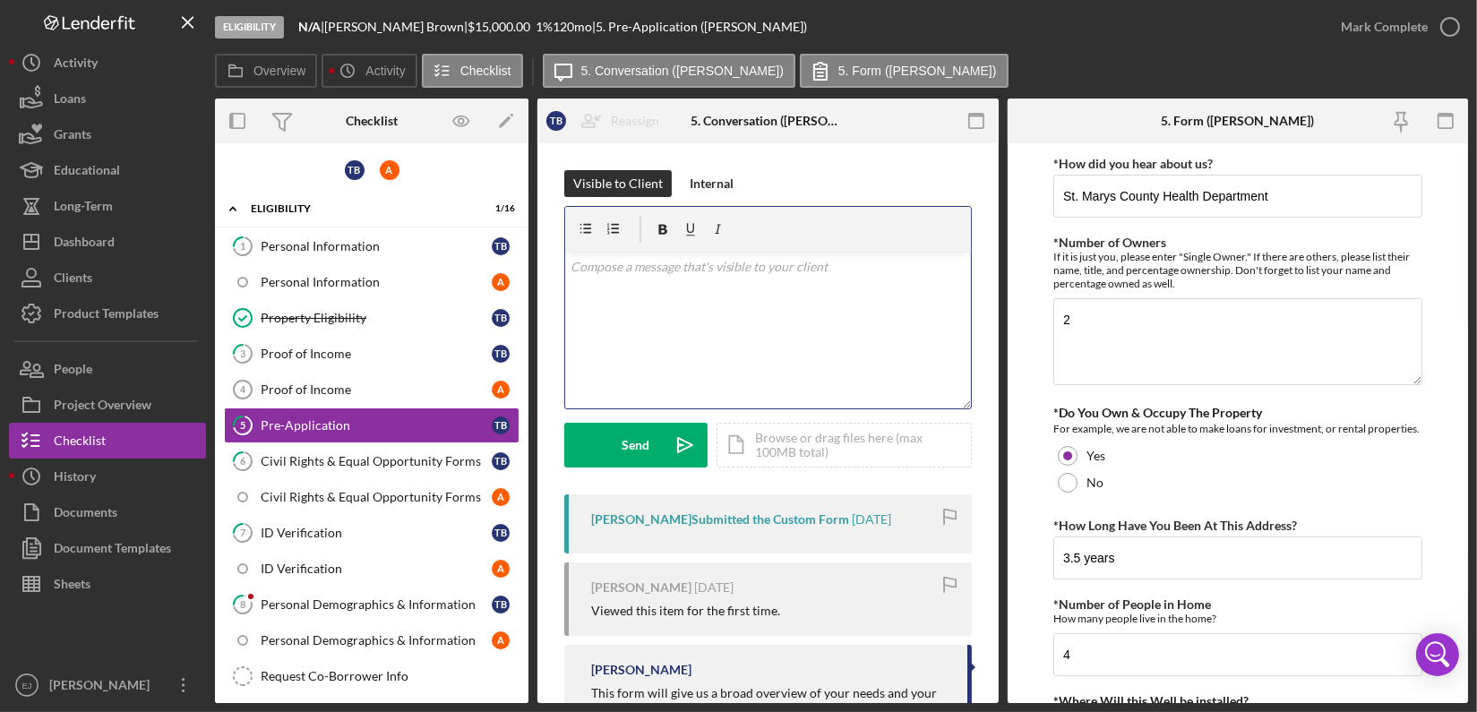
click at [613, 278] on div "v Color teal Color pink Remove color Add row above Add row below Add column bef…" at bounding box center [768, 330] width 406 height 157
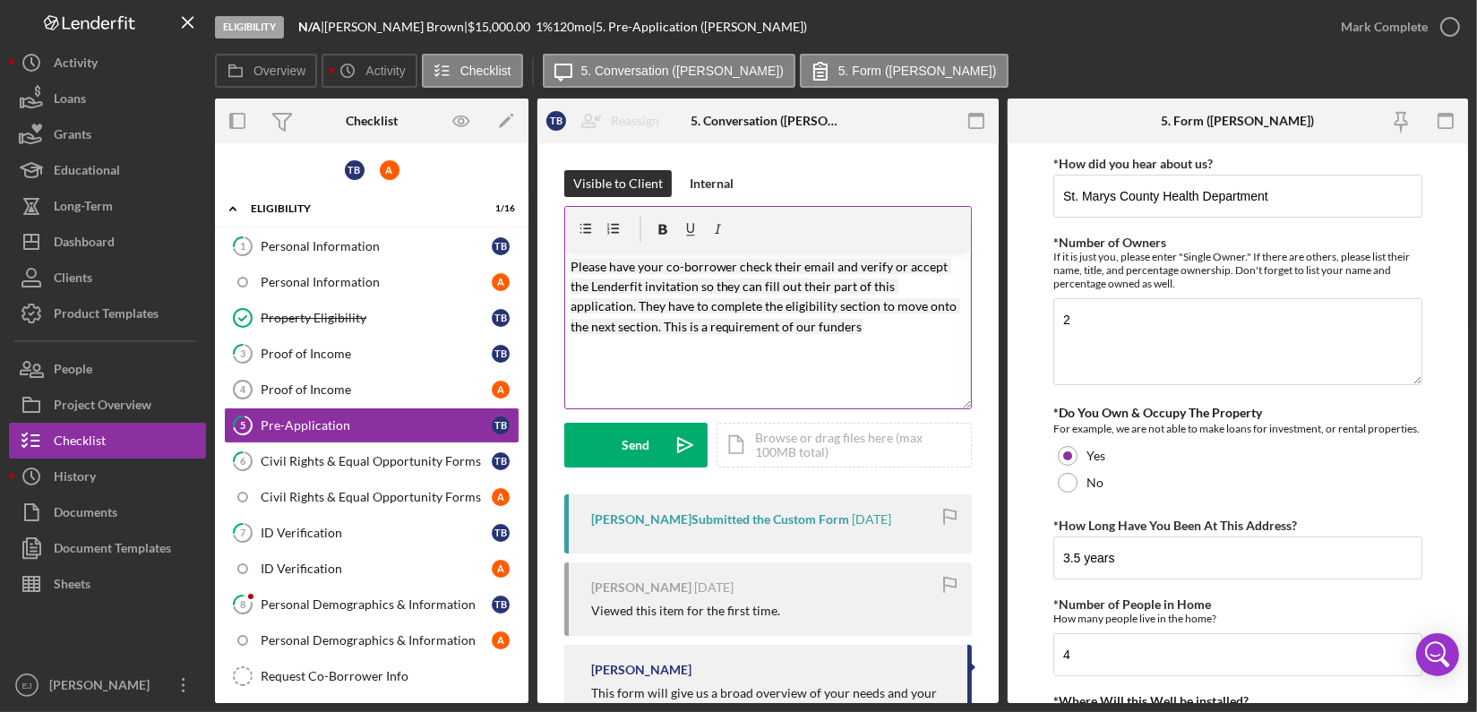
click at [564, 254] on div "v Color teal Color pink Remove color Add row above Add row below Add column bef…" at bounding box center [767, 307] width 407 height 203
click at [566, 254] on div "v Color teal Color pink Remove color Add row above Add row below Add column bef…" at bounding box center [768, 330] width 406 height 157
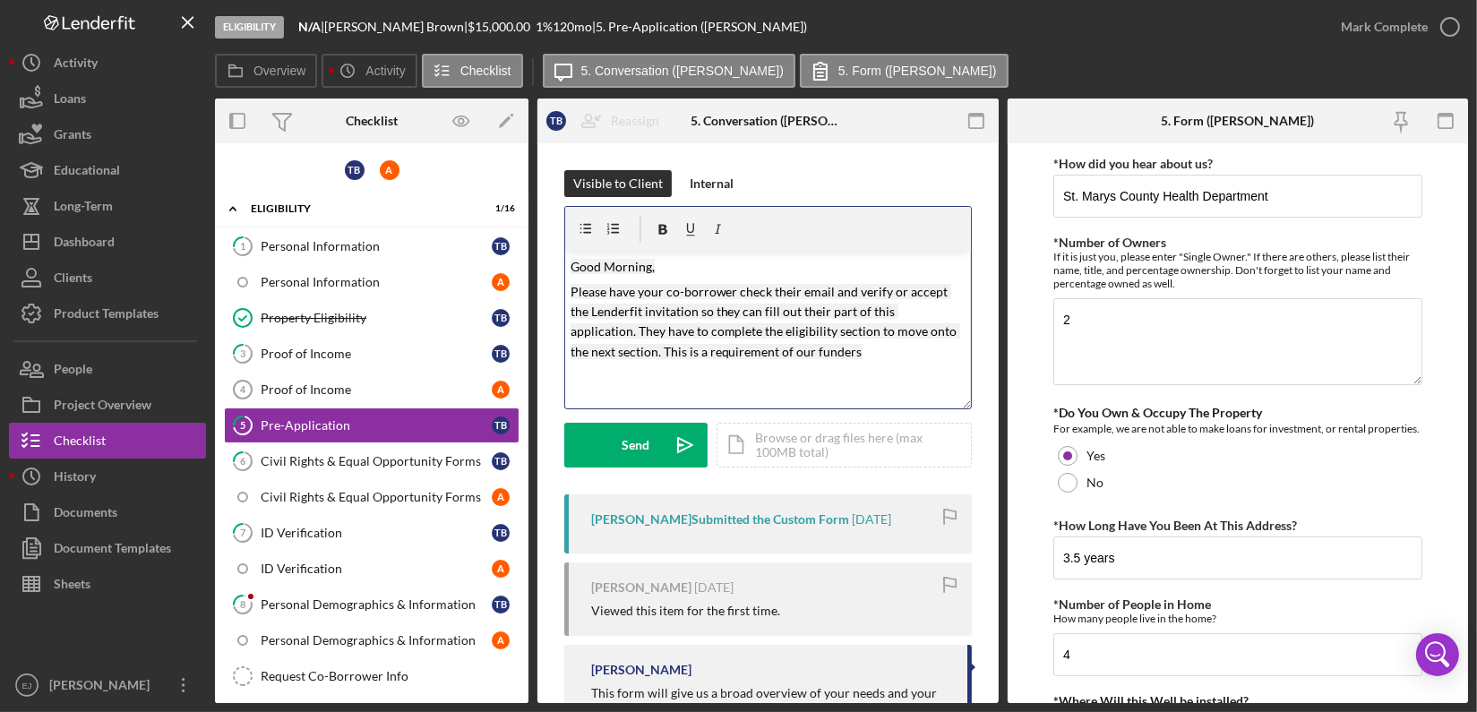
click at [846, 348] on p "Please have your co-borrower check their email and verify or accept the Lenderf…" at bounding box center [767, 322] width 395 height 81
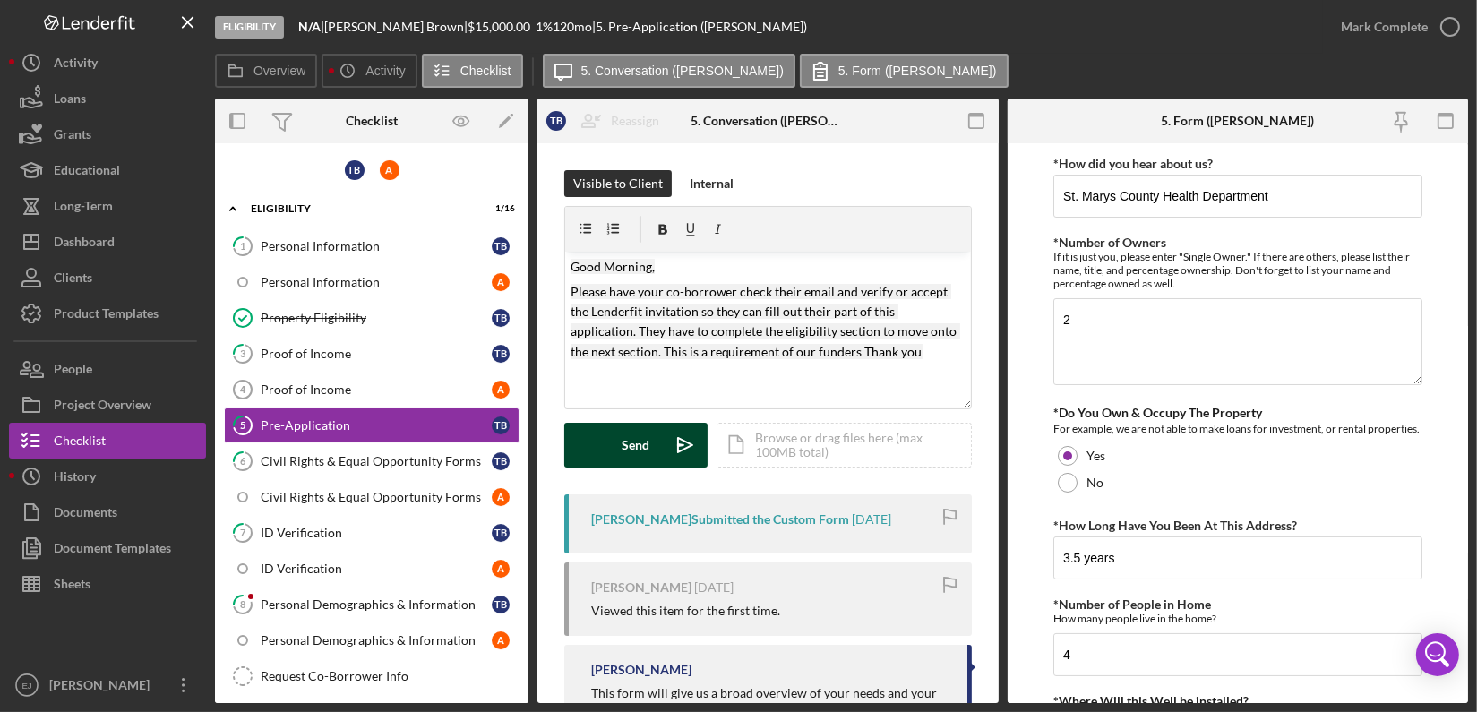
click at [618, 443] on button "Send Icon/icon-invite-send" at bounding box center [635, 445] width 143 height 45
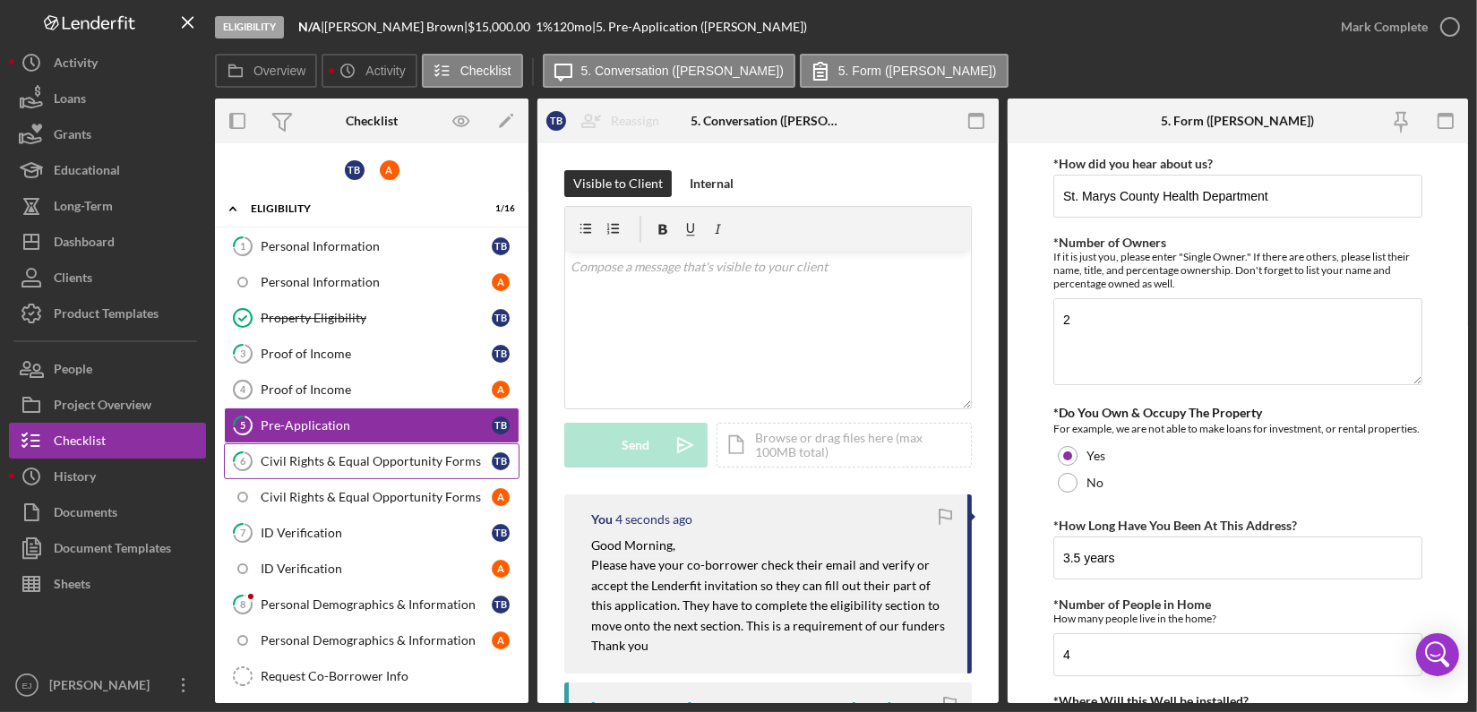
click at [445, 455] on div "Civil Rights & Equal Opportunity Forms" at bounding box center [376, 461] width 231 height 14
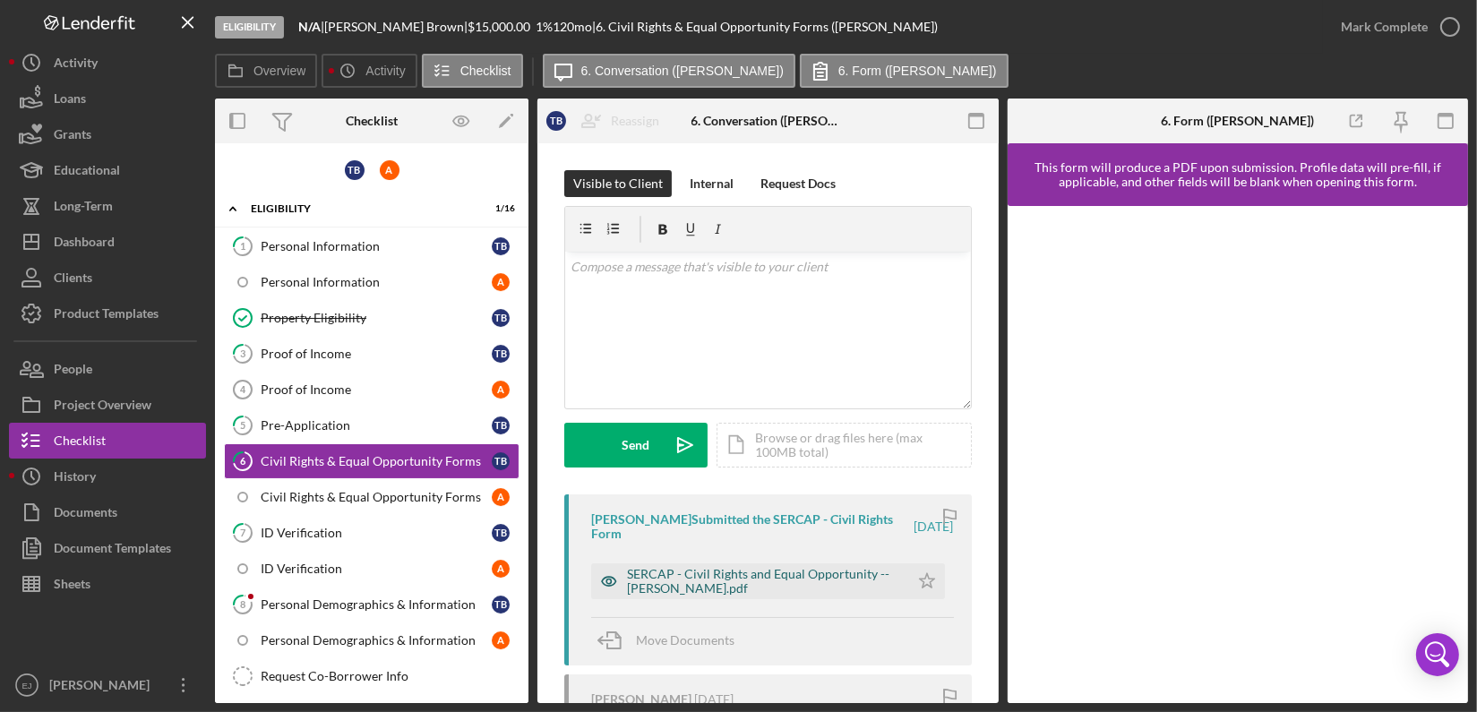
click at [846, 568] on div "SERCAP - Civil Rights and Equal Opportunity -- [PERSON_NAME].pdf" at bounding box center [763, 581] width 273 height 29
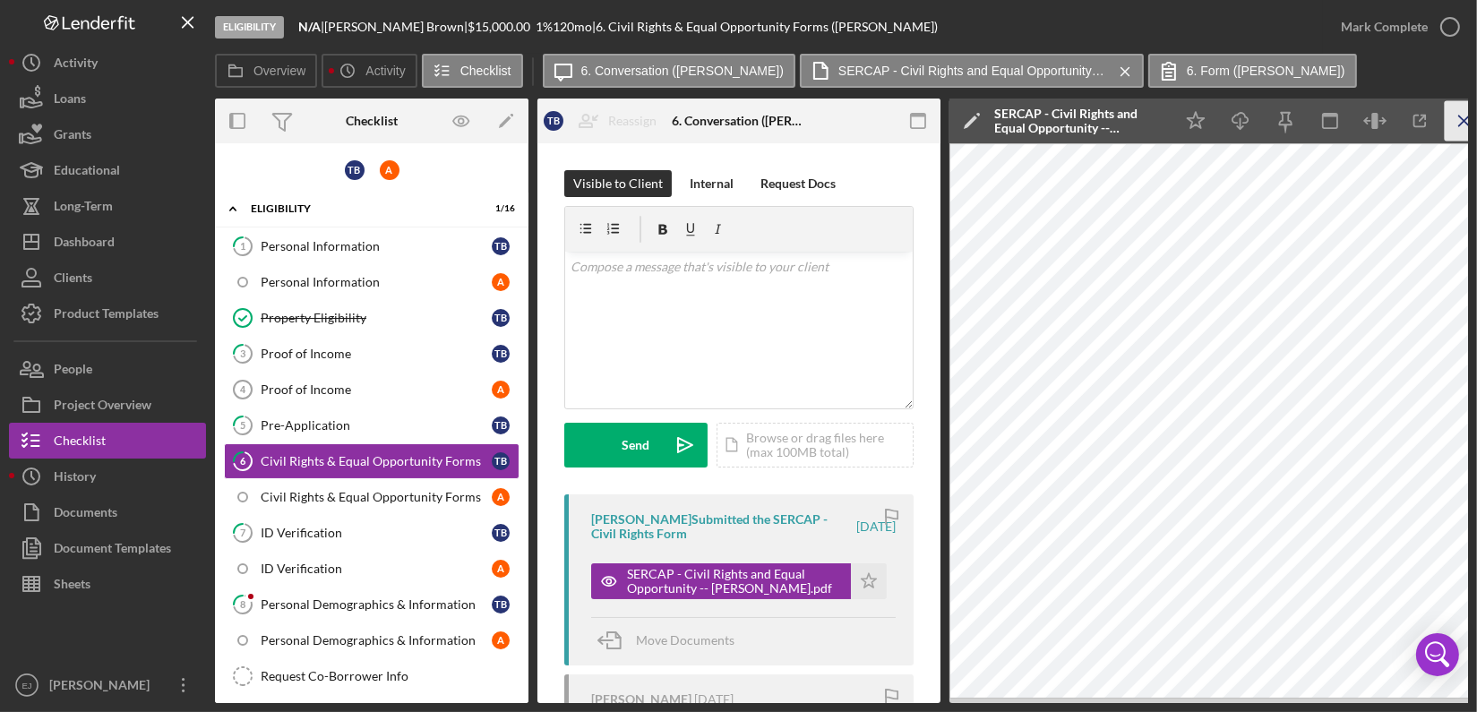
click at [1465, 111] on icon "Icon/Menu Close" at bounding box center [1464, 121] width 40 height 40
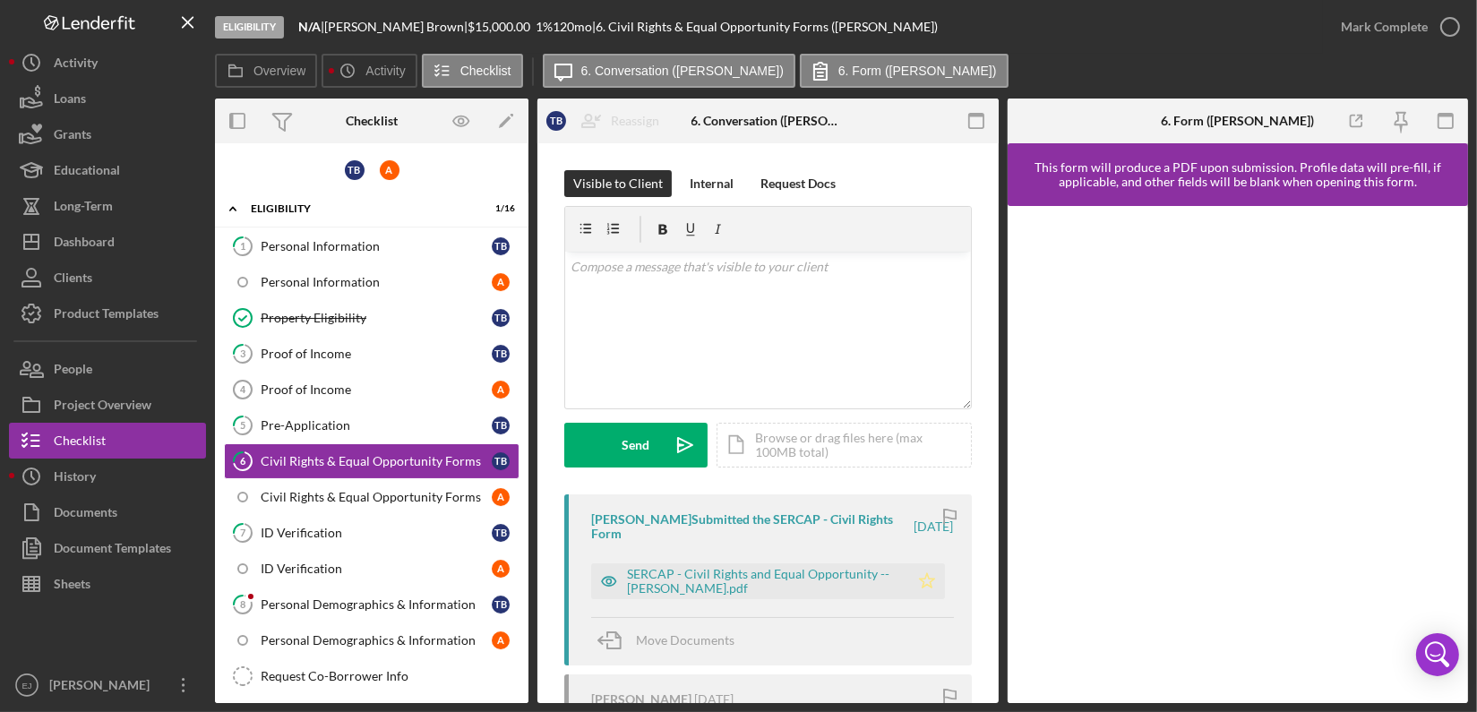
click at [932, 580] on icon "Icon/Star" at bounding box center [927, 581] width 36 height 36
click at [1447, 29] on polyline "button" at bounding box center [1449, 27] width 7 height 4
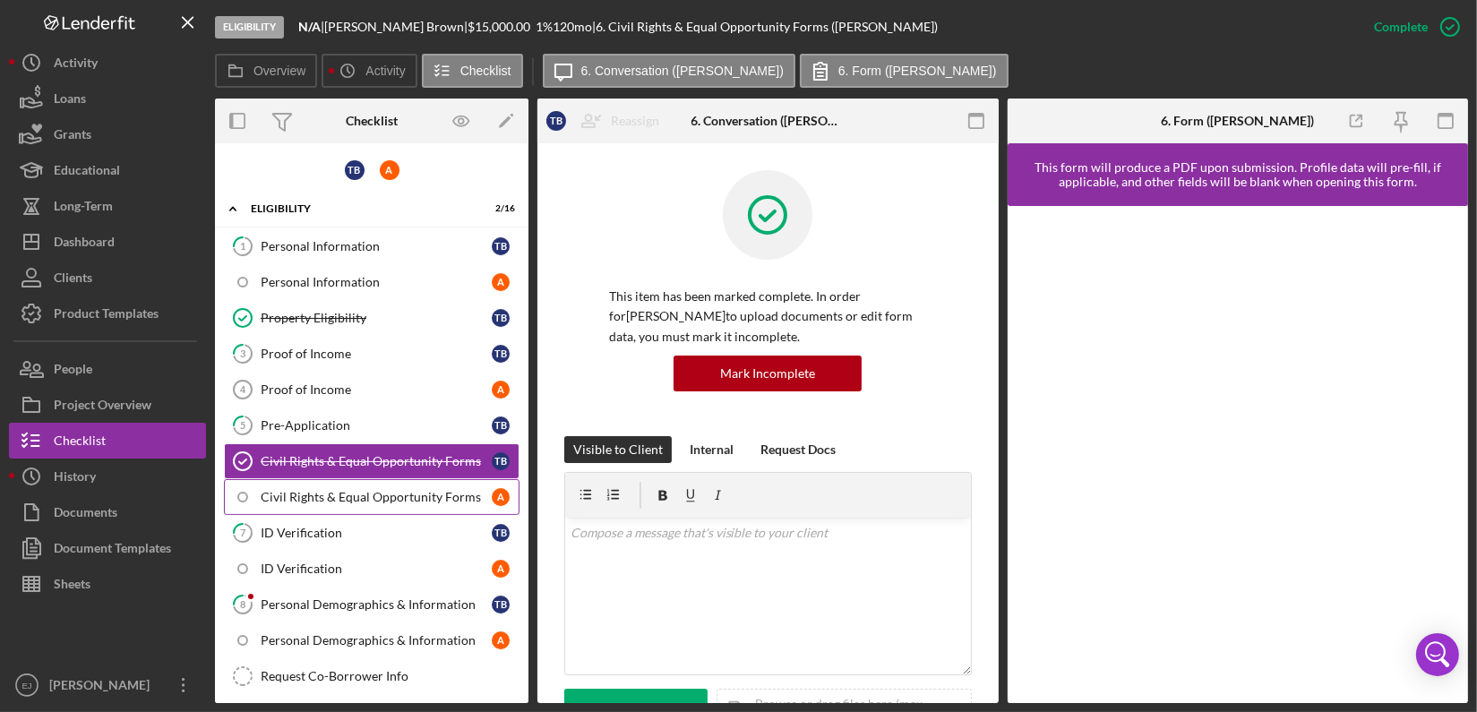
click at [352, 495] on div "Civil Rights & Equal Opportunity Forms" at bounding box center [376, 497] width 231 height 14
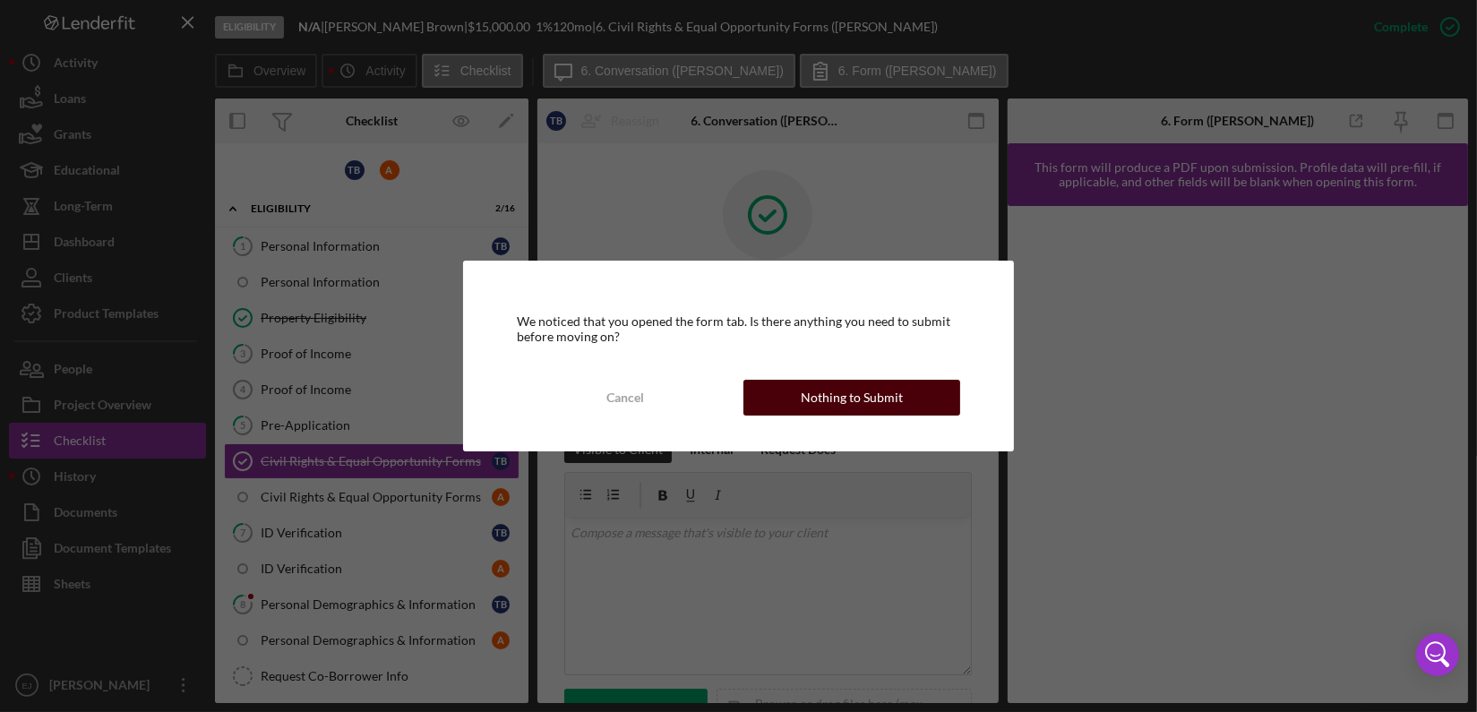
click at [932, 404] on button "Nothing to Submit" at bounding box center [851, 398] width 217 height 36
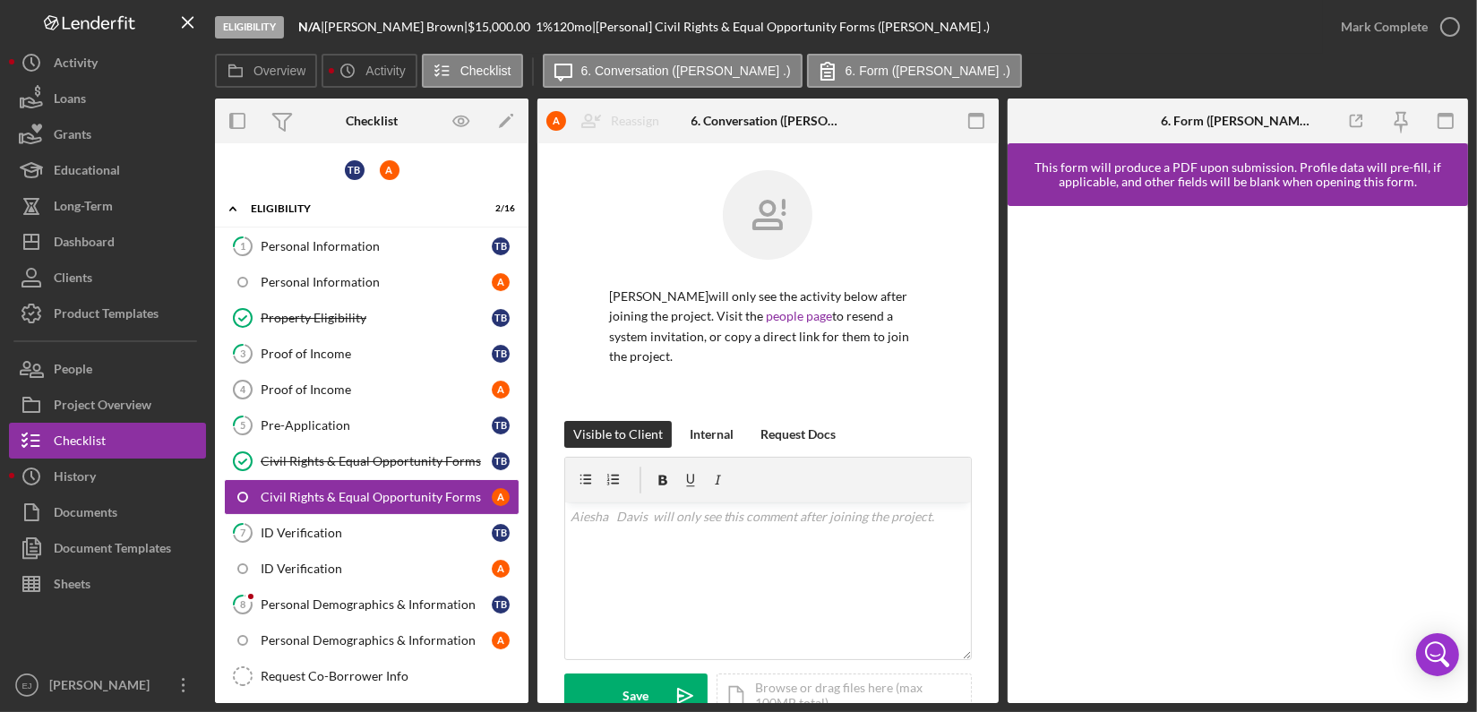
scroll to position [342, 0]
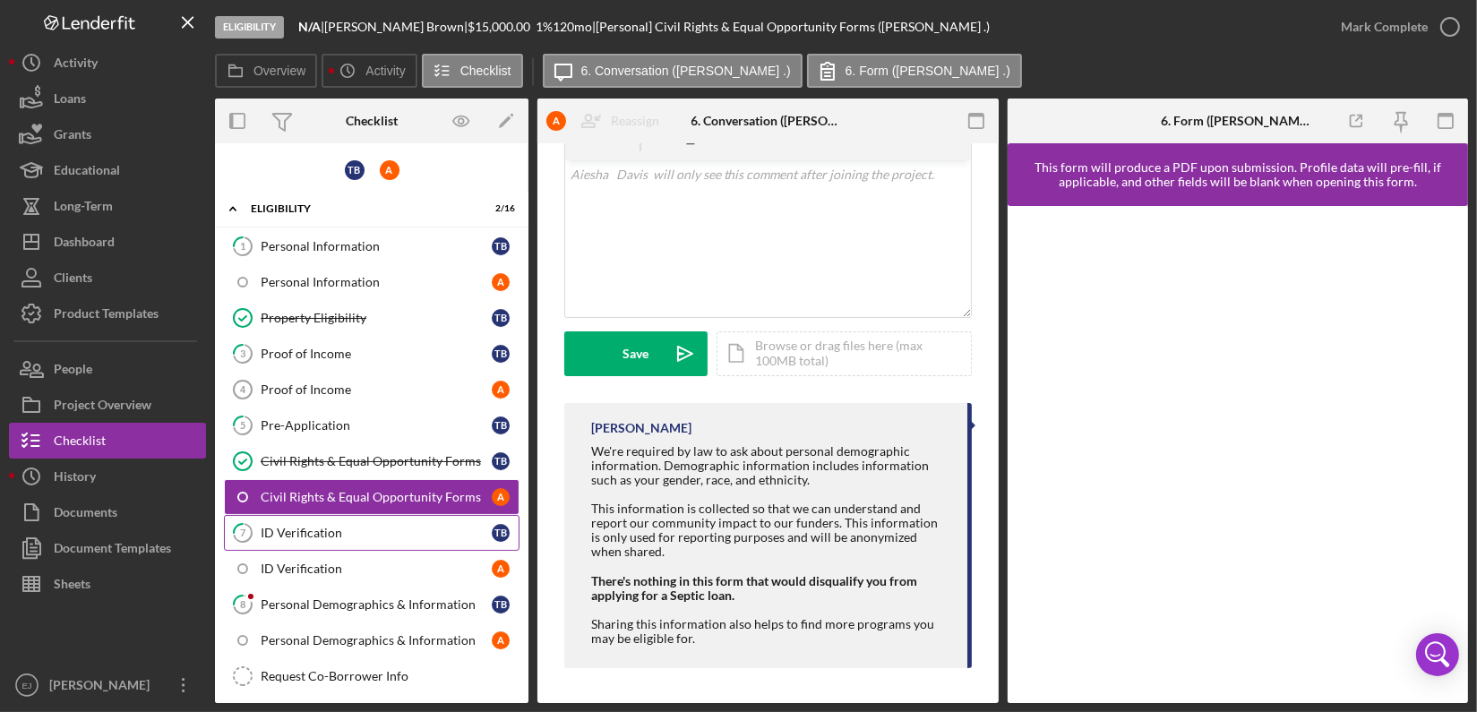
click at [375, 530] on div "ID Verification" at bounding box center [376, 533] width 231 height 14
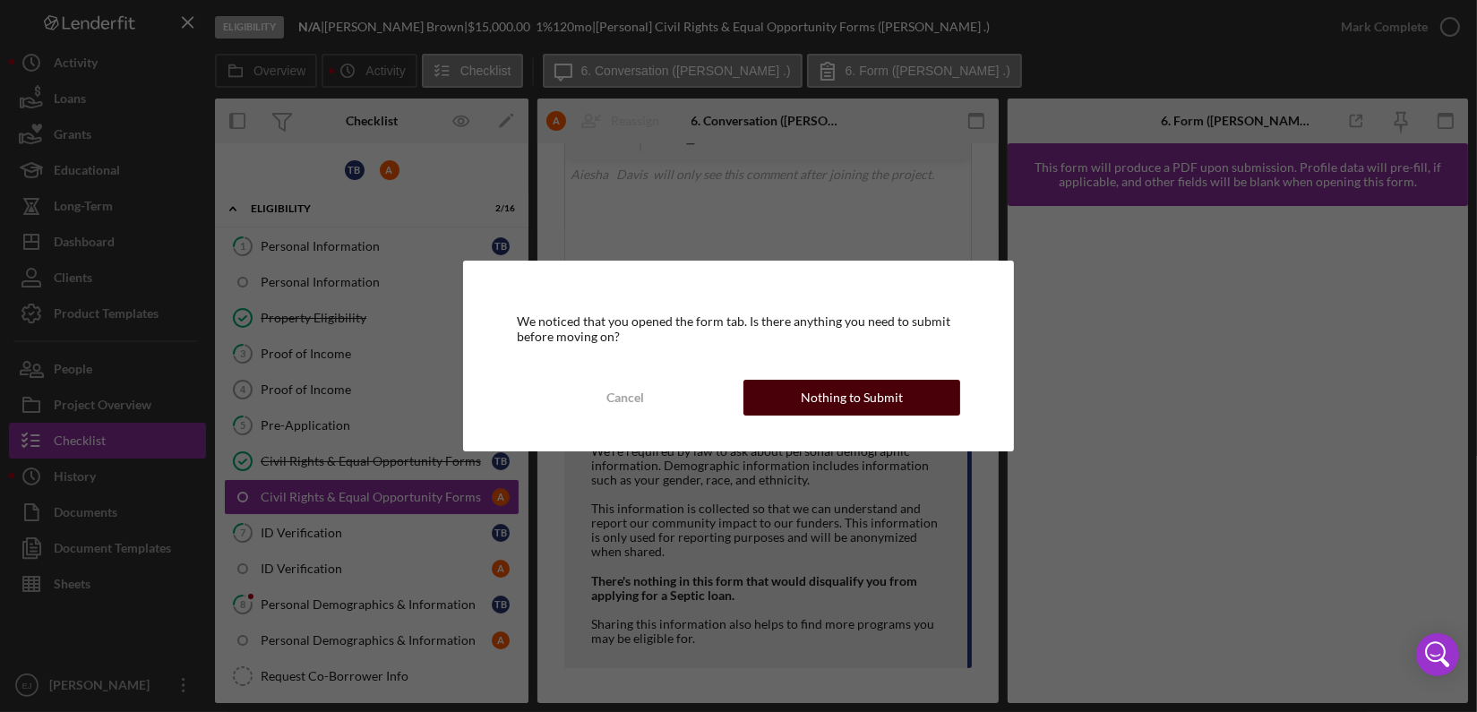
click at [822, 400] on div "Nothing to Submit" at bounding box center [852, 398] width 102 height 36
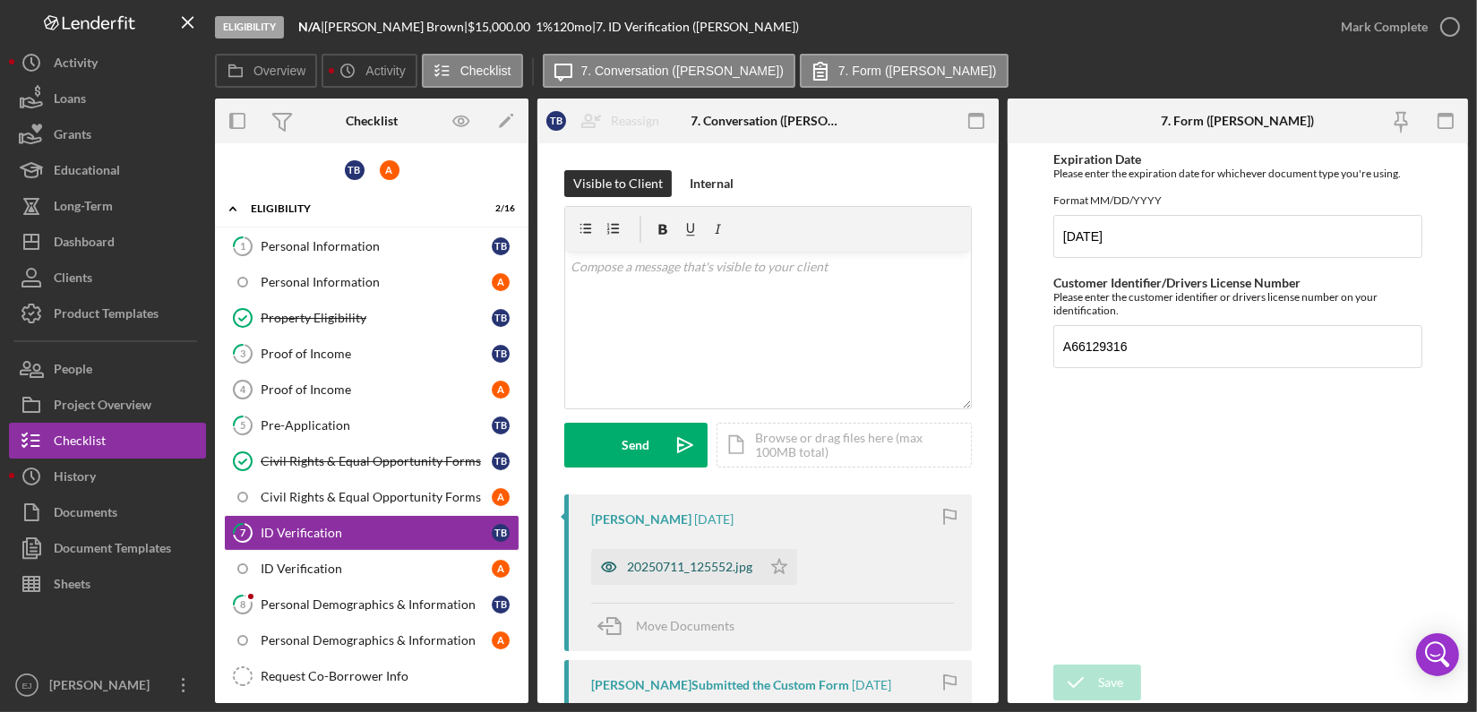
click at [701, 561] on div "20250711_125552.jpg" at bounding box center [689, 567] width 125 height 14
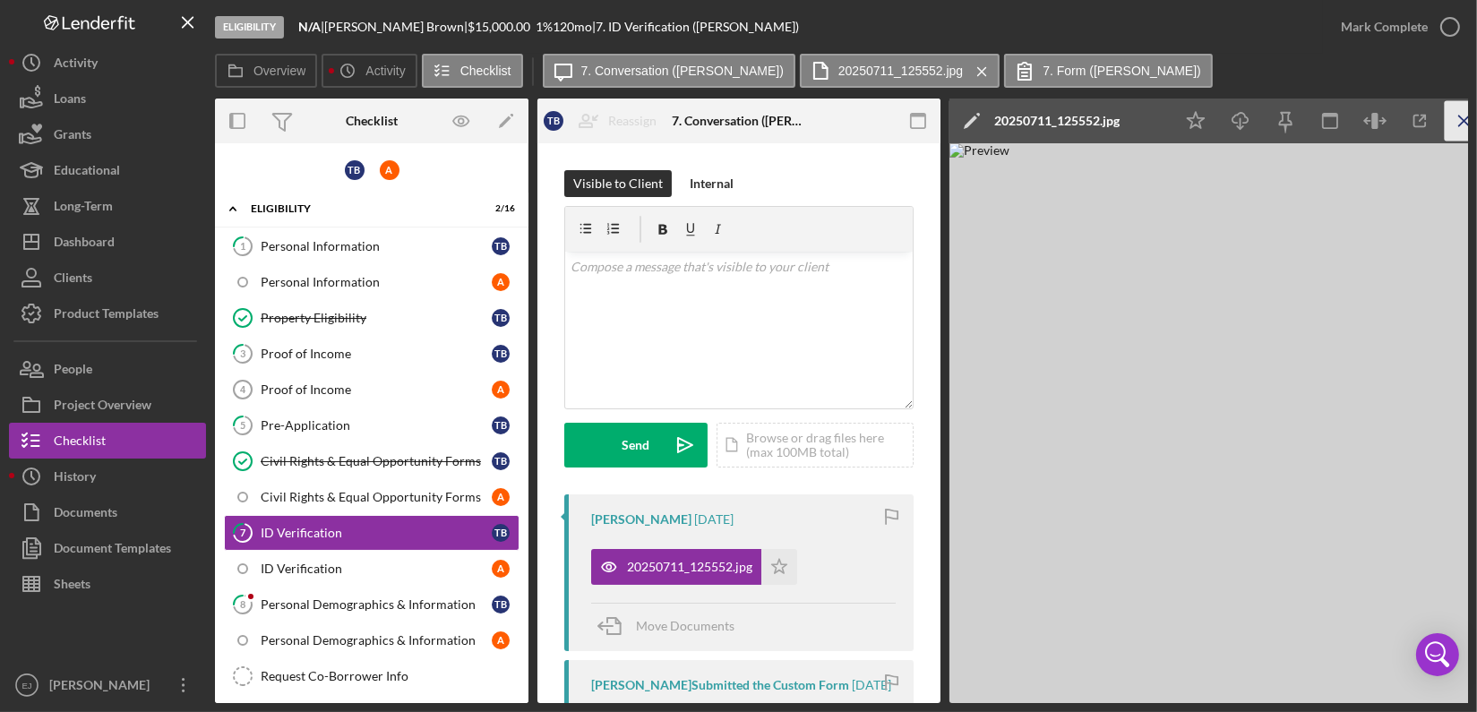
click at [1461, 121] on icon "Icon/Menu Close" at bounding box center [1464, 121] width 40 height 40
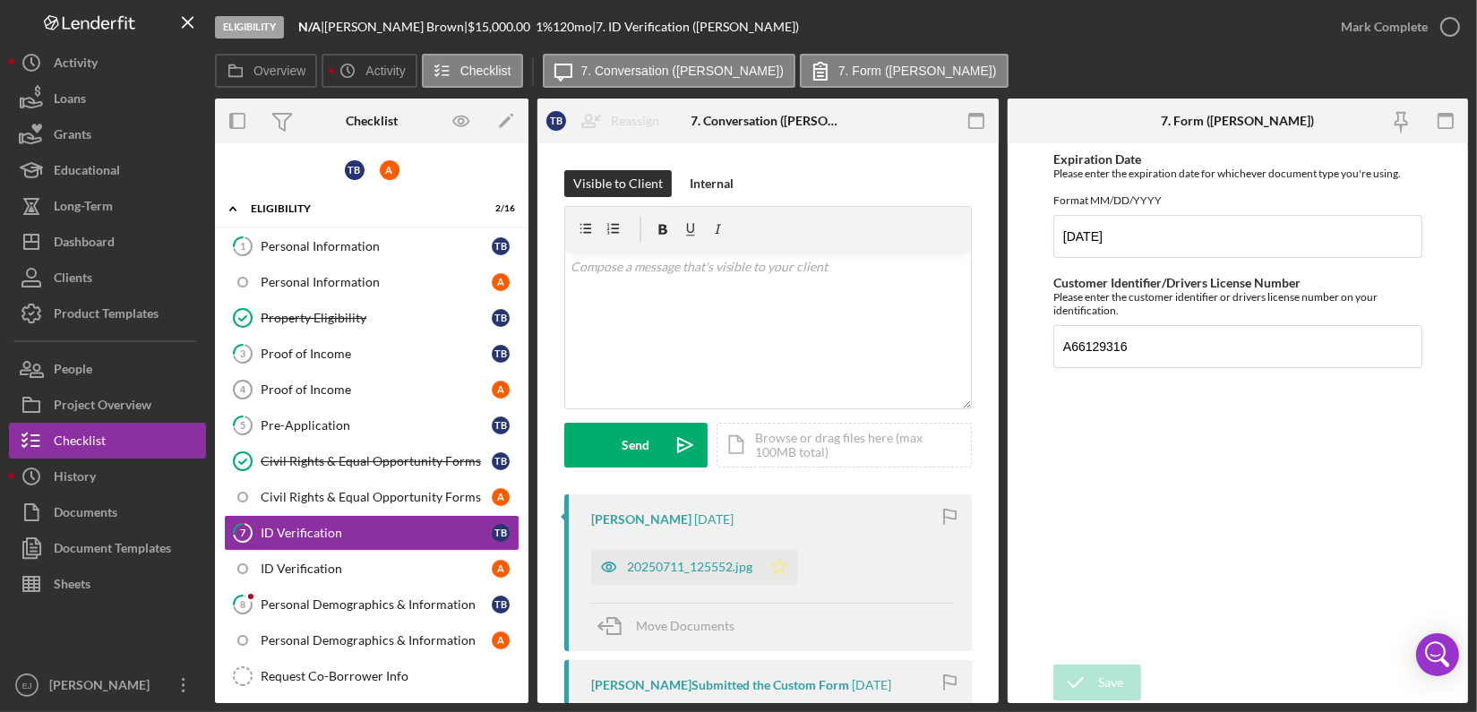
click at [777, 561] on polygon "button" at bounding box center [779, 566] width 15 height 14
click at [1451, 23] on icon "button" at bounding box center [1449, 26] width 45 height 45
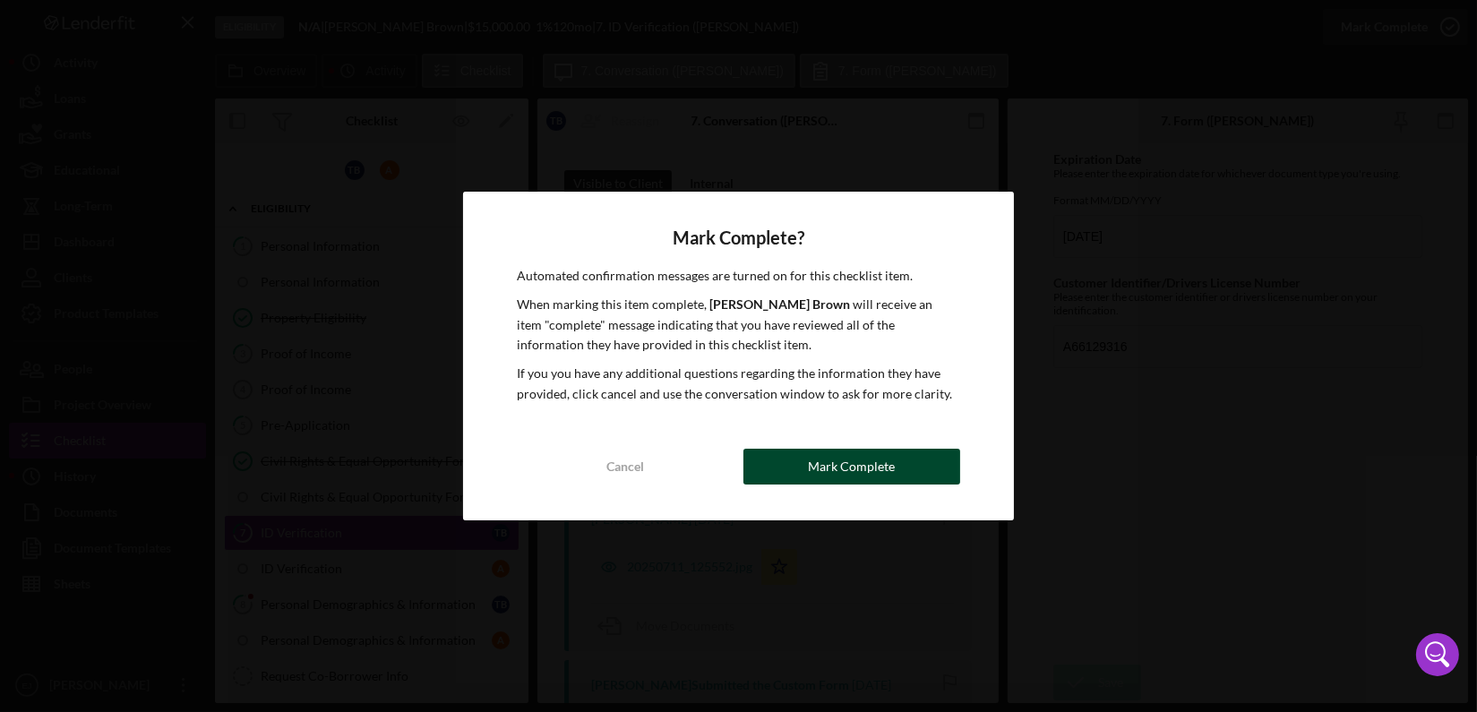
click at [776, 476] on button "Mark Complete" at bounding box center [851, 467] width 217 height 36
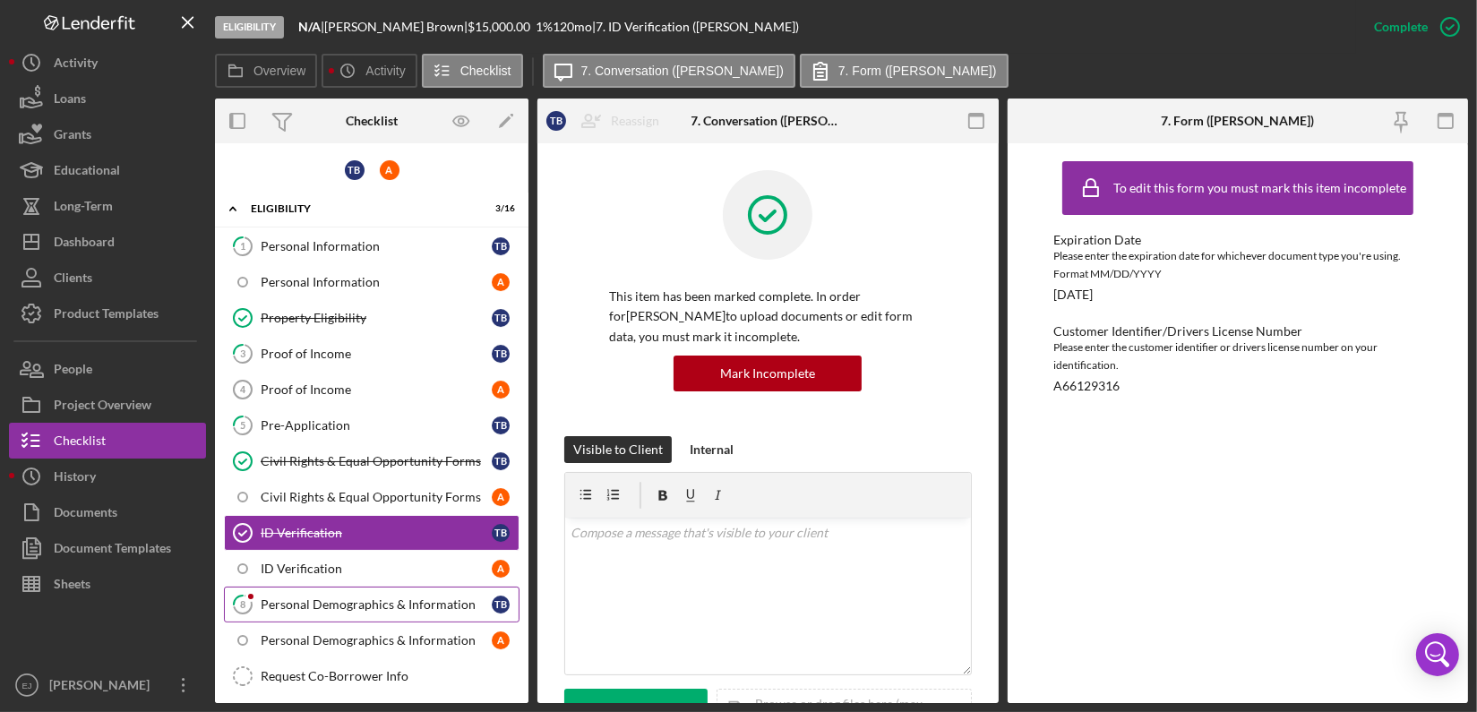
click at [328, 598] on div "Personal Demographics & Information" at bounding box center [376, 604] width 231 height 14
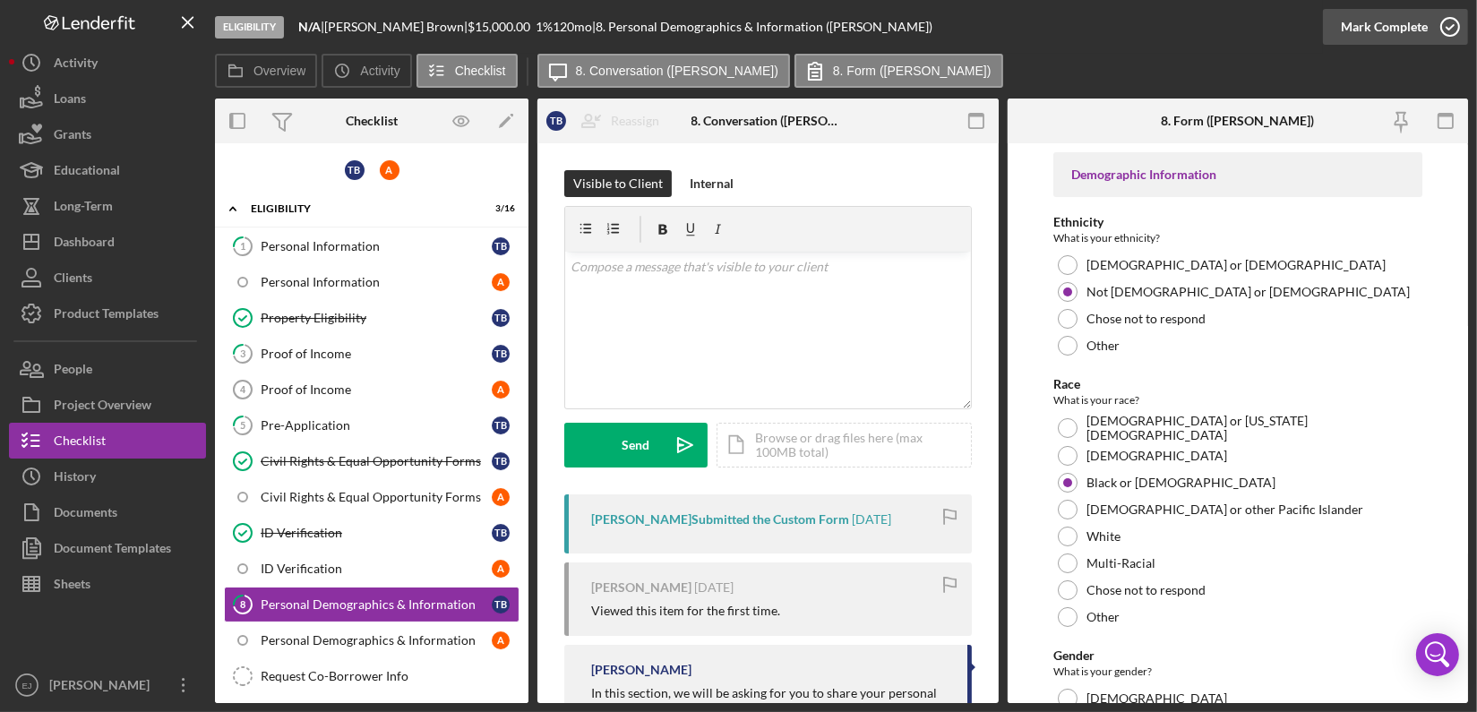
click at [1438, 25] on icon "button" at bounding box center [1449, 26] width 45 height 45
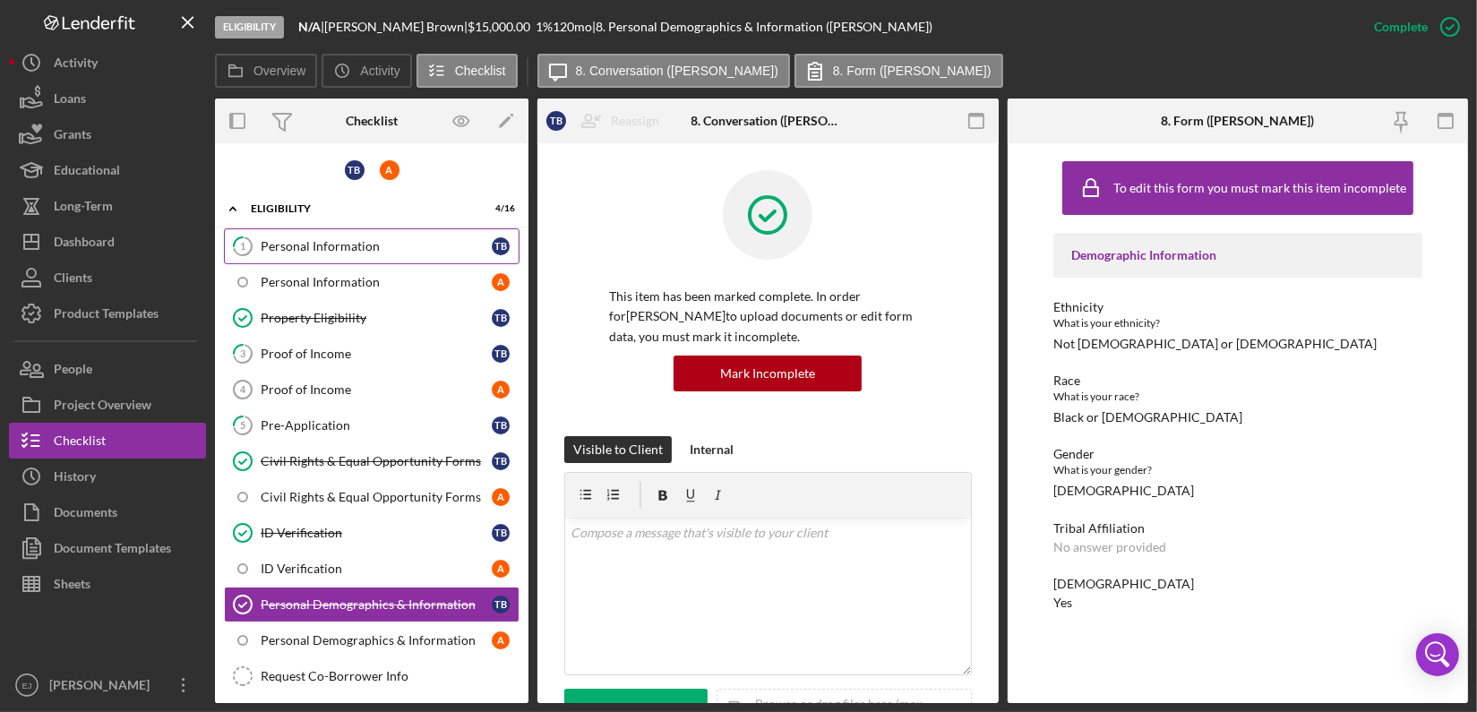
click at [381, 242] on div "Personal Information" at bounding box center [376, 246] width 231 height 14
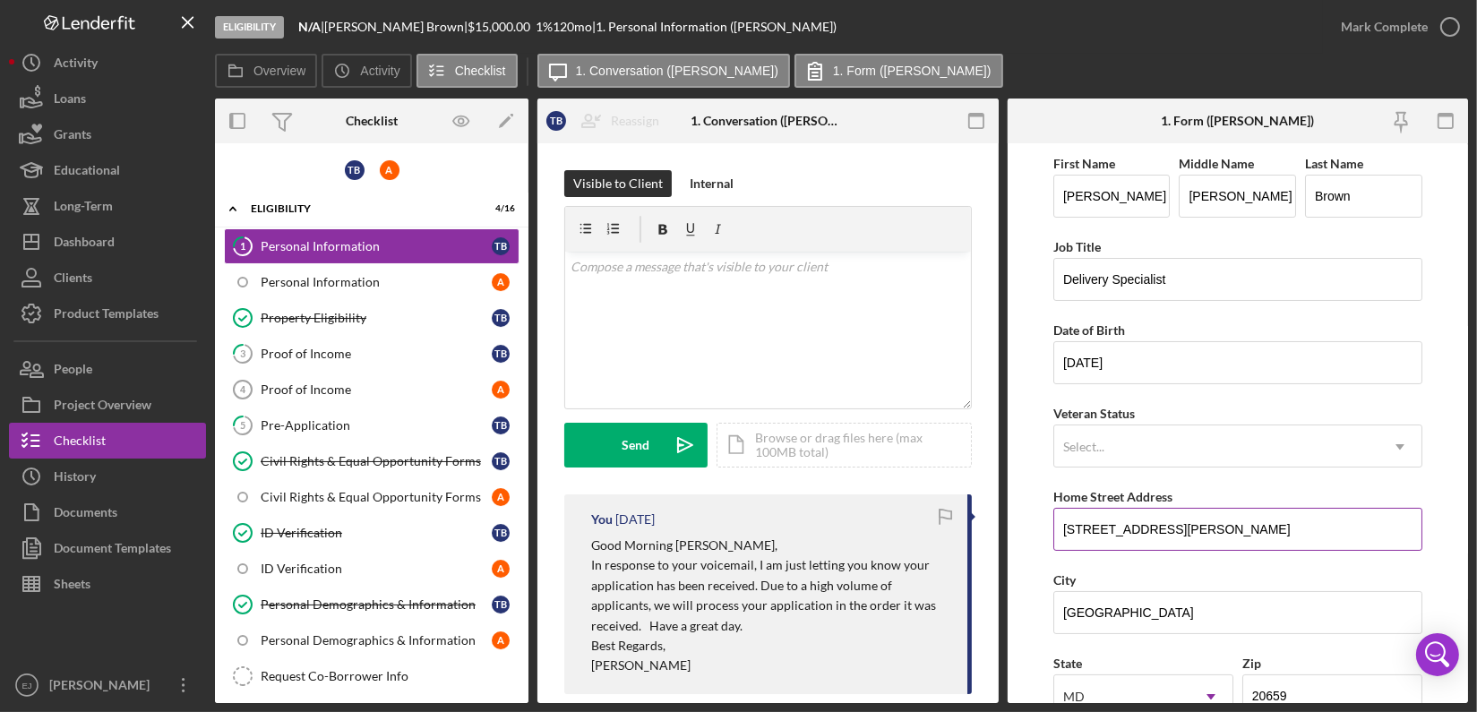
drag, startPoint x: 1064, startPoint y: 528, endPoint x: 1193, endPoint y: 525, distance: 129.0
click at [1193, 525] on input "[STREET_ADDRESS][PERSON_NAME]" at bounding box center [1237, 529] width 369 height 43
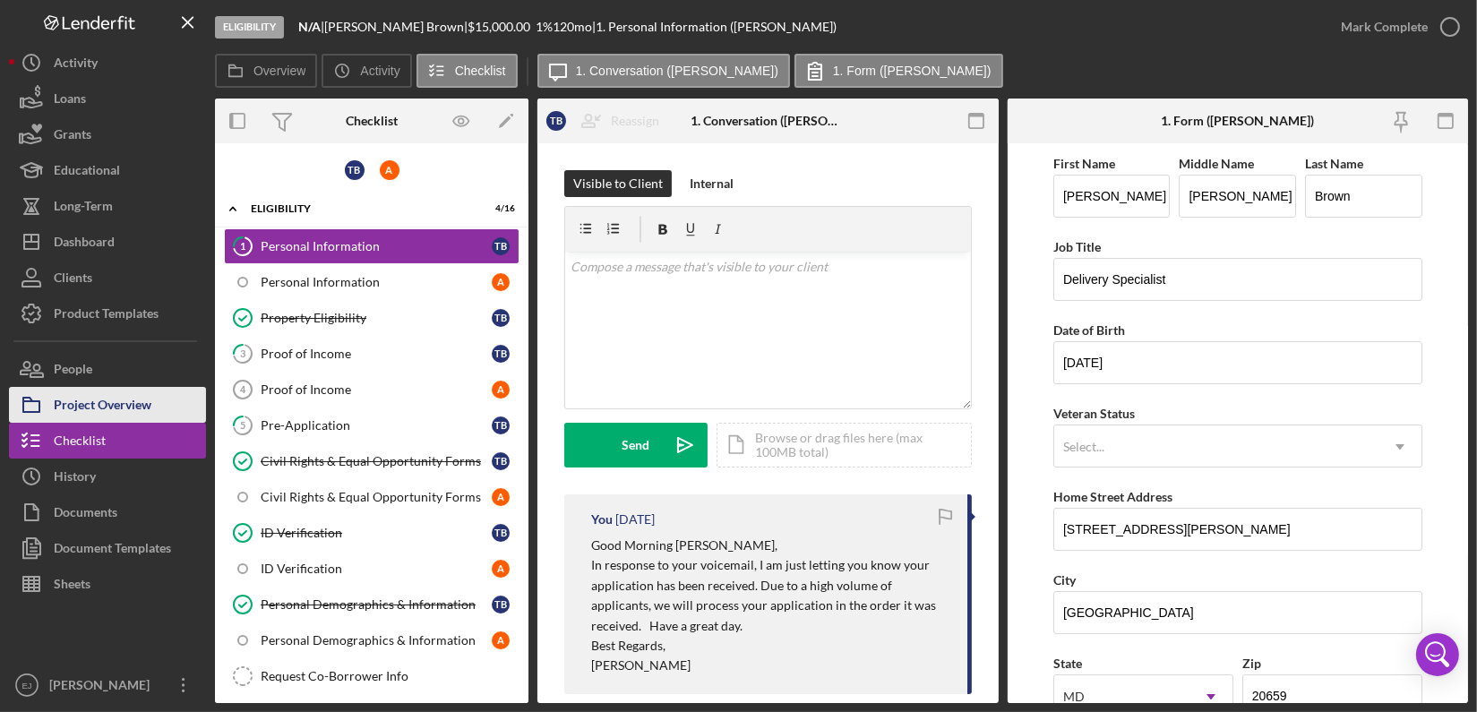
click at [110, 407] on div "Project Overview" at bounding box center [103, 407] width 98 height 40
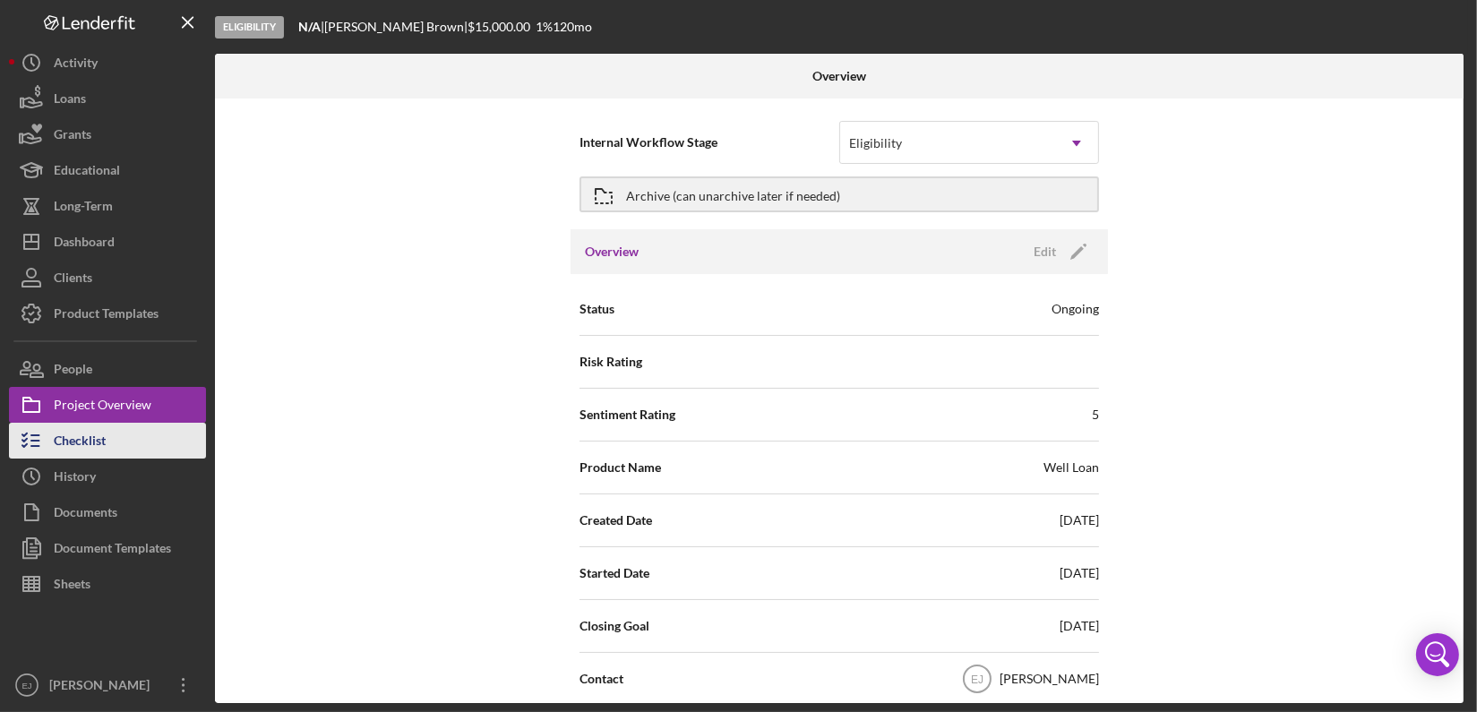
click at [102, 441] on div "Checklist" at bounding box center [80, 443] width 52 height 40
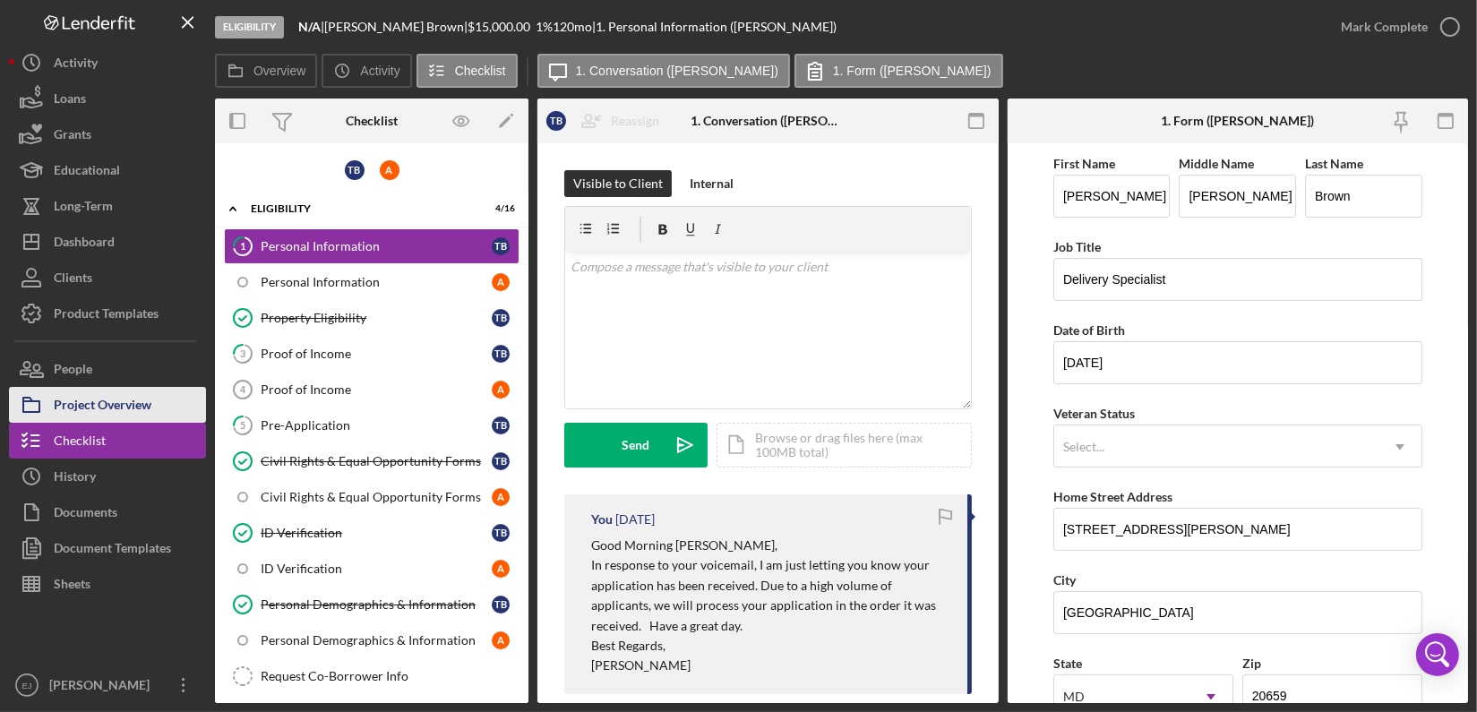
click at [150, 405] on div "Project Overview" at bounding box center [103, 407] width 98 height 40
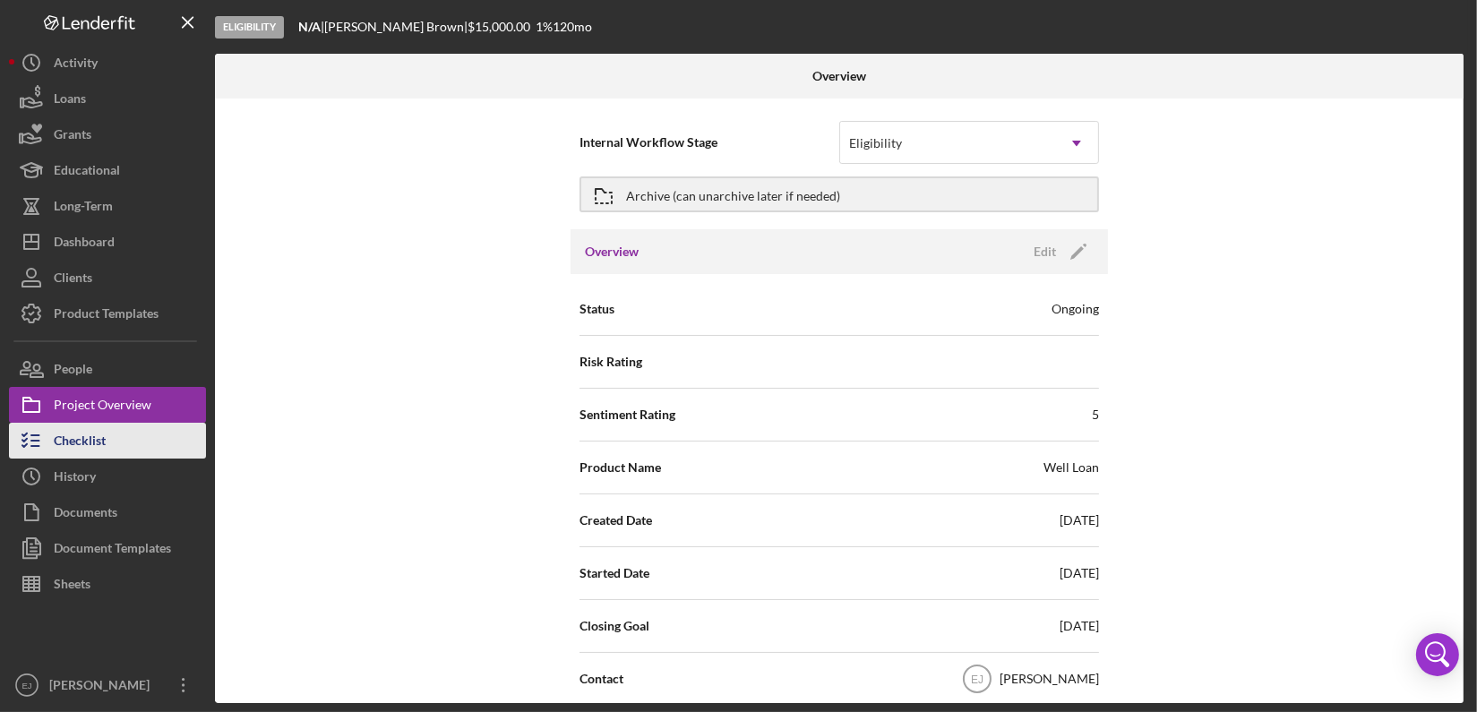
click at [132, 450] on button "Checklist" at bounding box center [107, 441] width 197 height 36
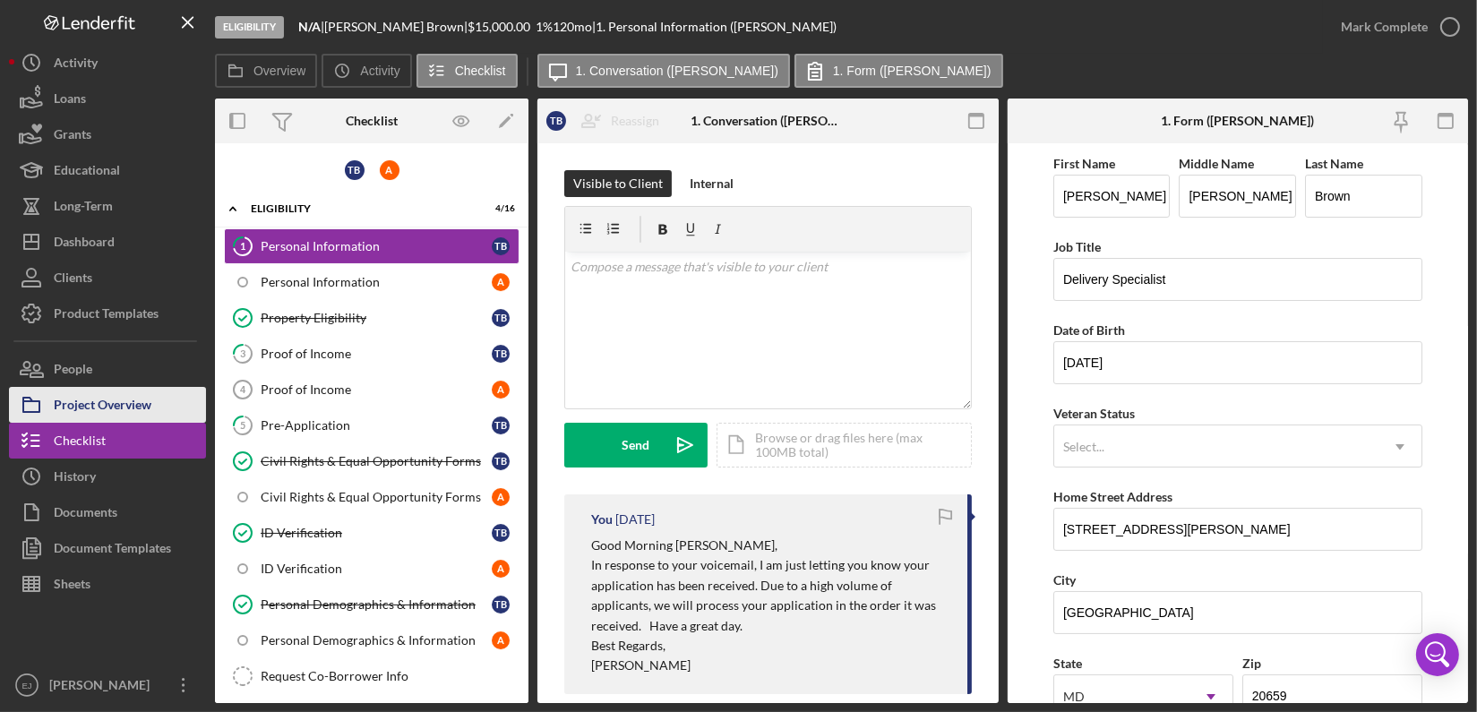
click at [126, 394] on div "Project Overview" at bounding box center [103, 407] width 98 height 40
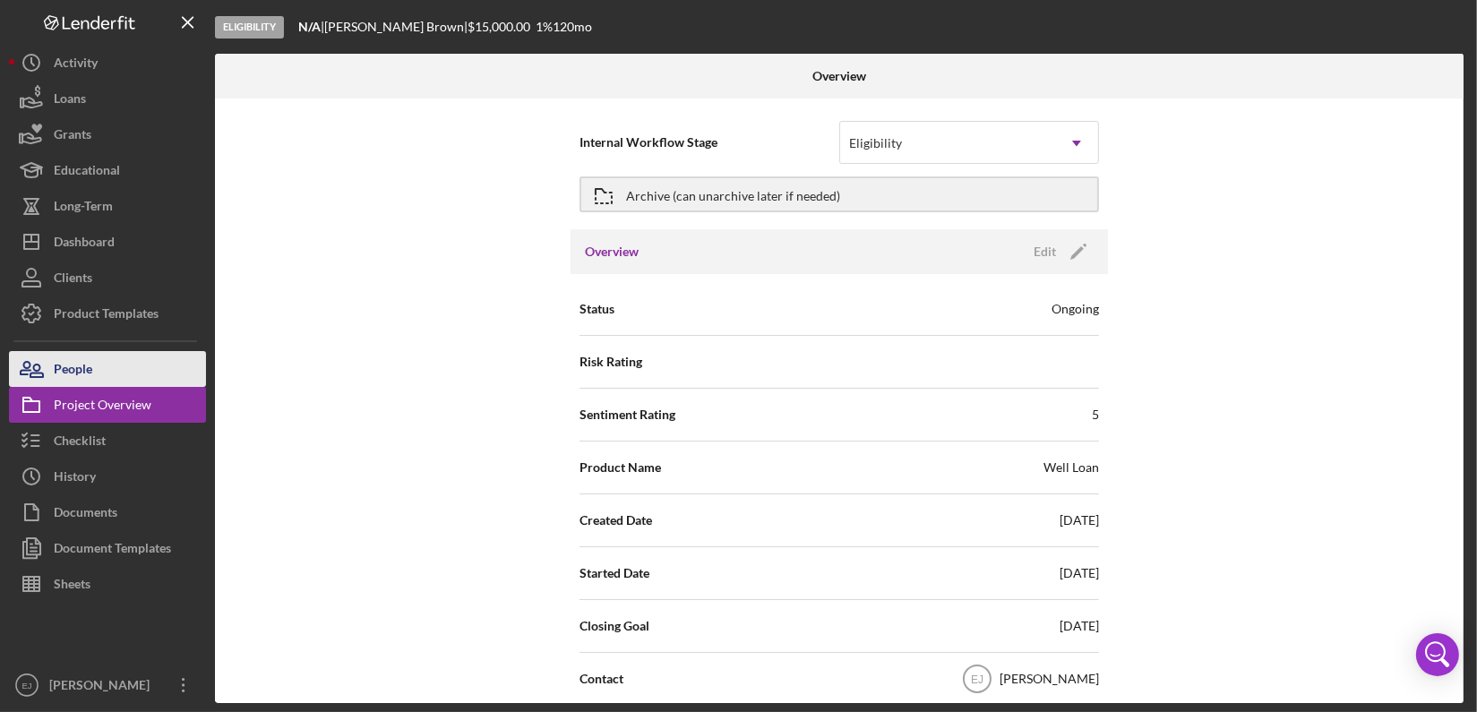
click at [156, 352] on button "People" at bounding box center [107, 369] width 197 height 36
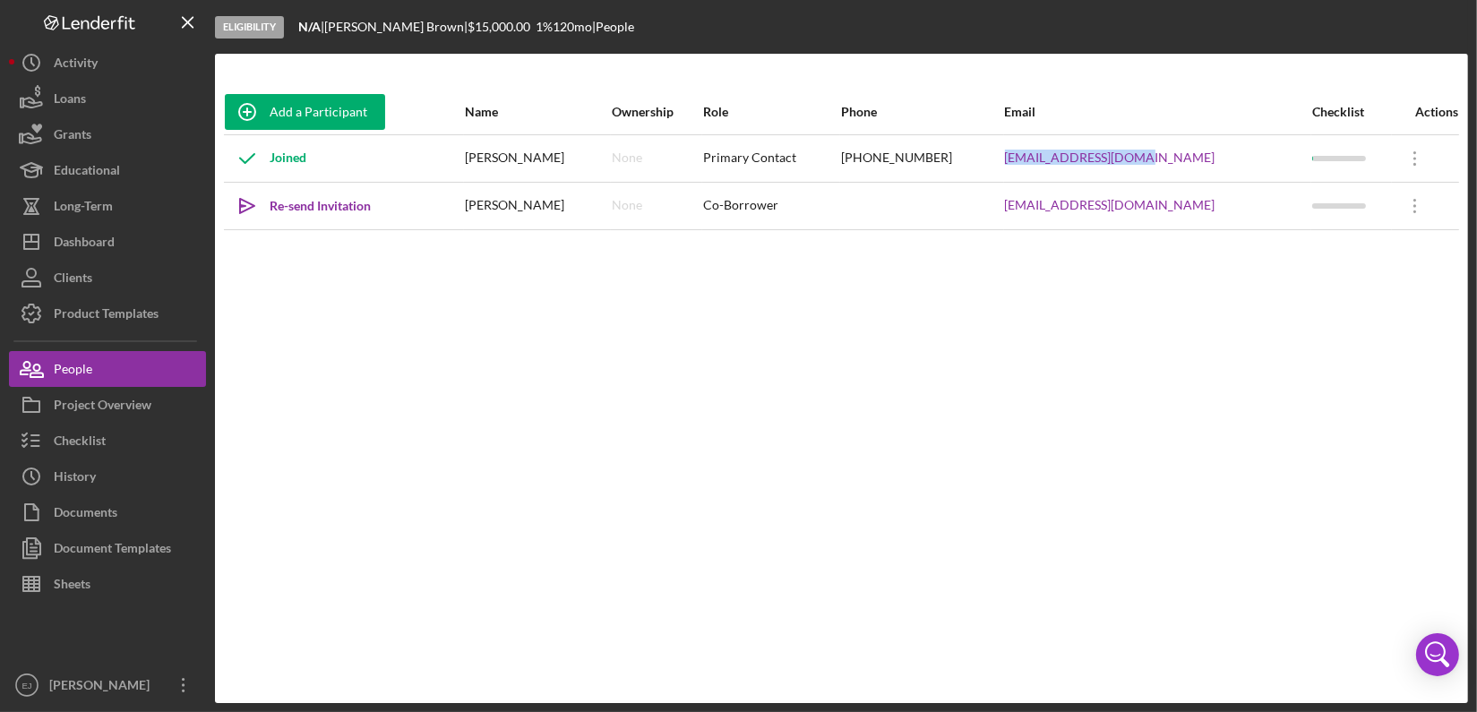
drag, startPoint x: 1053, startPoint y: 155, endPoint x: 1213, endPoint y: 164, distance: 160.5
click at [1213, 164] on tr "Joined [PERSON_NAME] None Primary Contact [PHONE_NUMBER] [EMAIL_ADDRESS][DOMAIN…" at bounding box center [841, 157] width 1235 height 47
copy tr "[EMAIL_ADDRESS][DOMAIN_NAME]"
click at [152, 407] on button "Project Overview" at bounding box center [107, 405] width 197 height 36
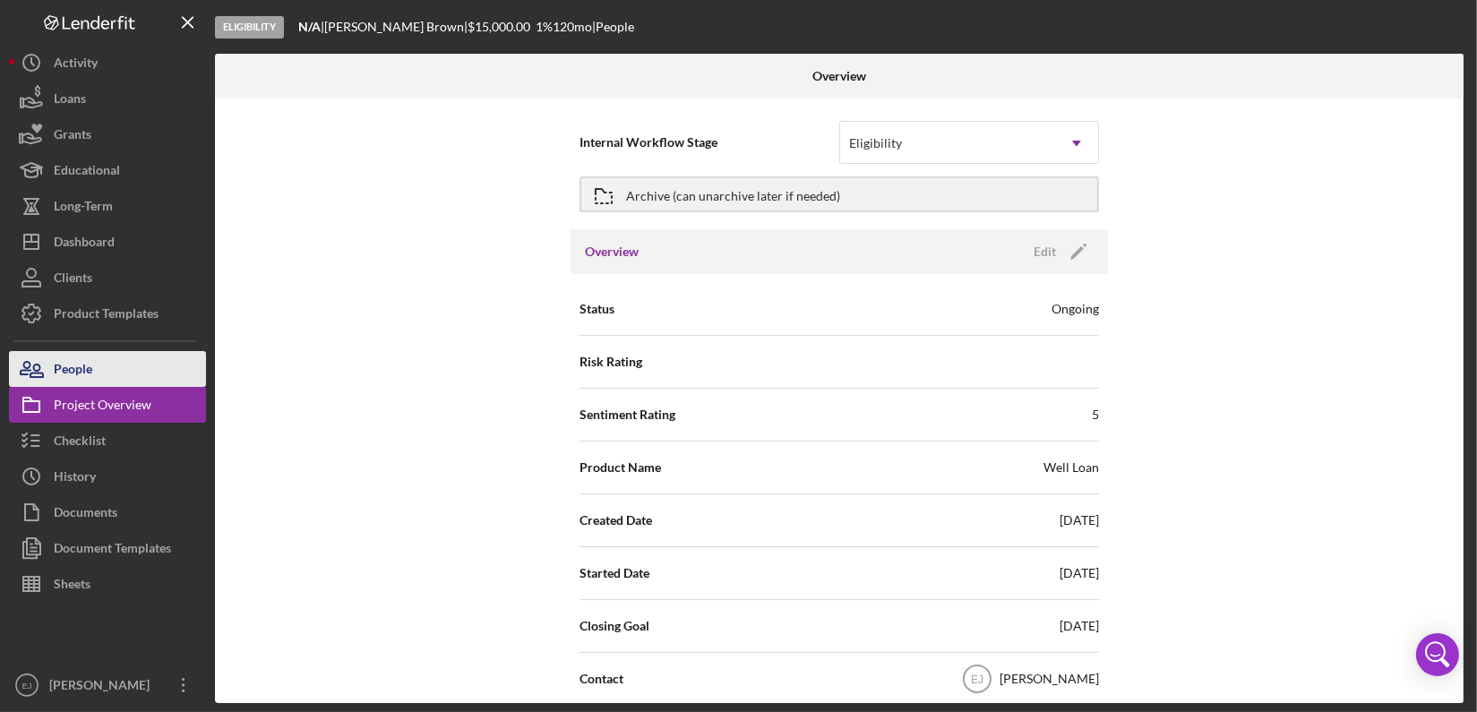
click at [128, 382] on button "People" at bounding box center [107, 369] width 197 height 36
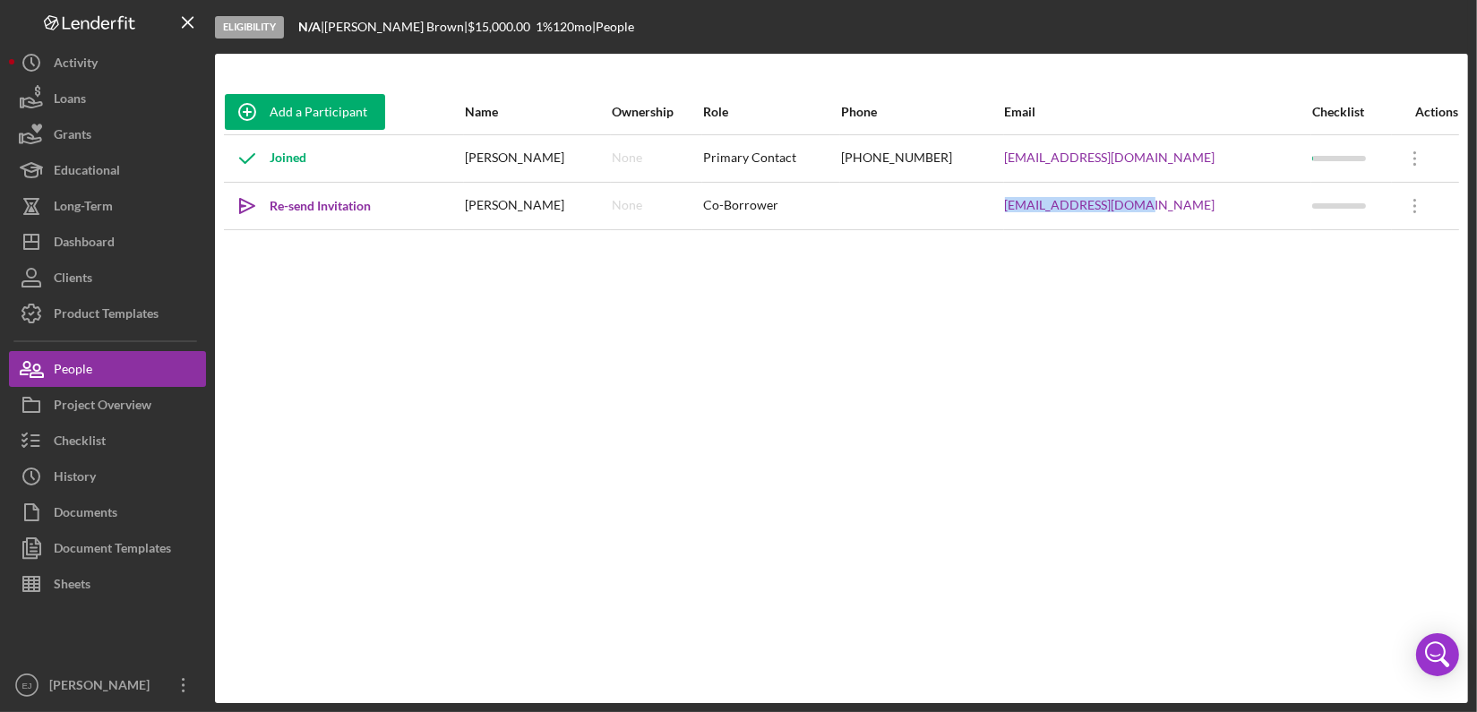
drag, startPoint x: 1050, startPoint y: 201, endPoint x: 1217, endPoint y: 203, distance: 167.5
click at [1217, 203] on tr "Icon/icon-invite-send Re-send Invitation [PERSON_NAME] None Co-Borrower [EMAIL_…" at bounding box center [841, 205] width 1235 height 47
copy tr "[EMAIL_ADDRESS][DOMAIN_NAME]"
click at [125, 433] on button "Checklist" at bounding box center [107, 441] width 197 height 36
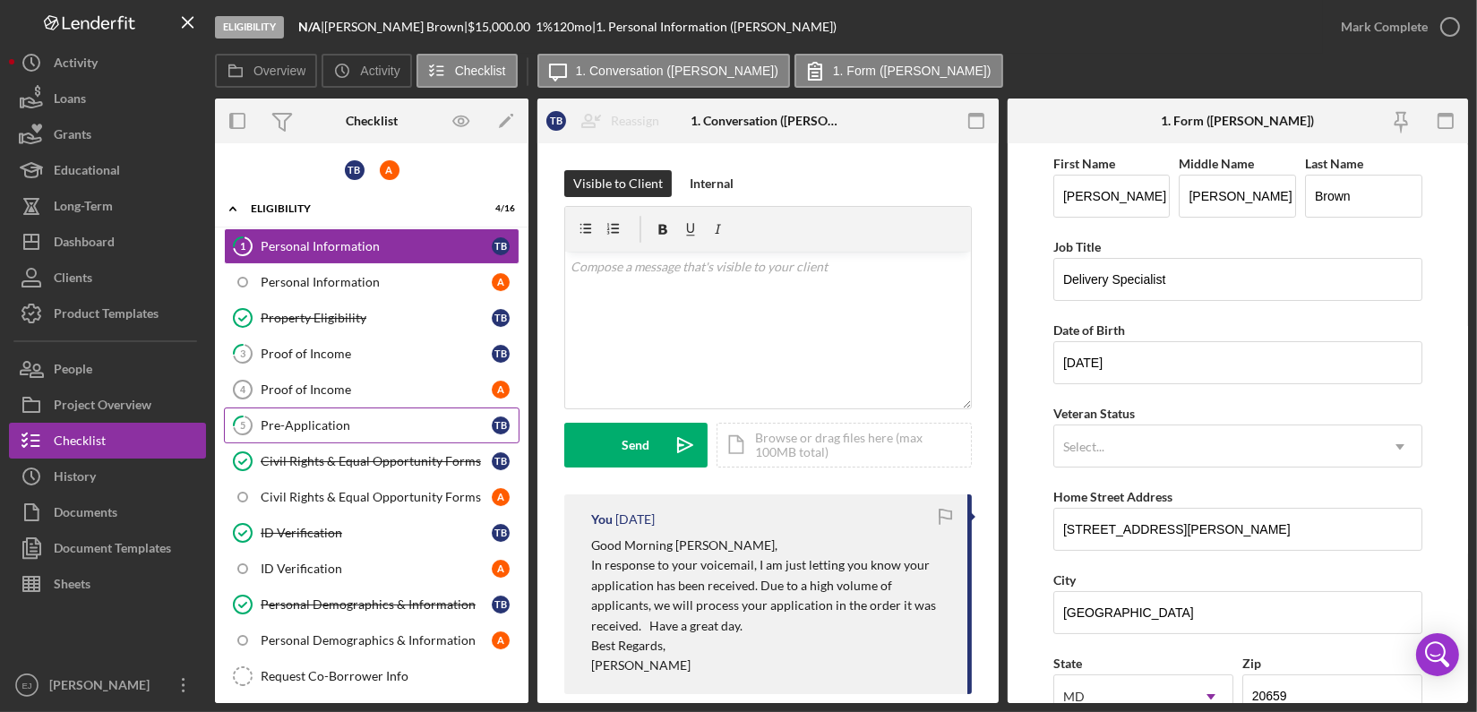
click at [315, 421] on div "Pre-Application" at bounding box center [376, 425] width 231 height 14
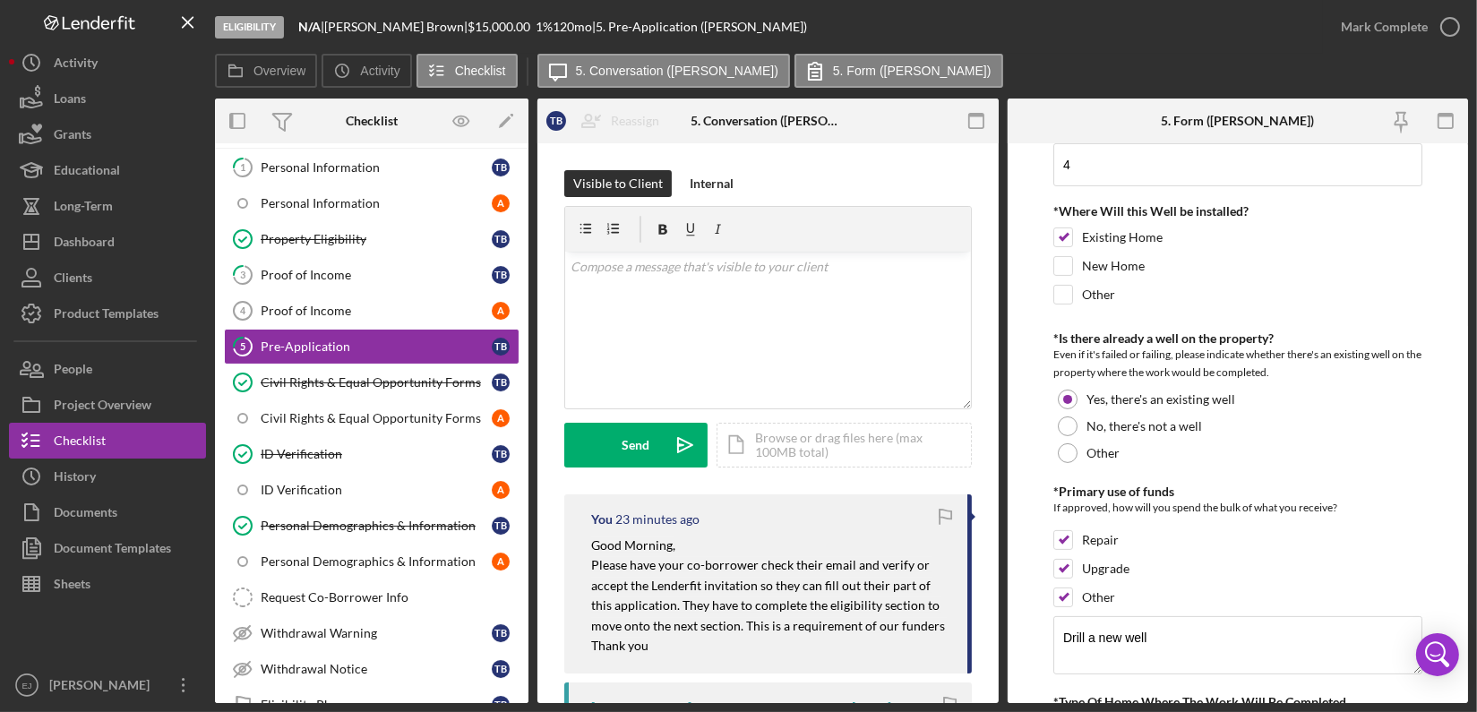
scroll to position [979, 0]
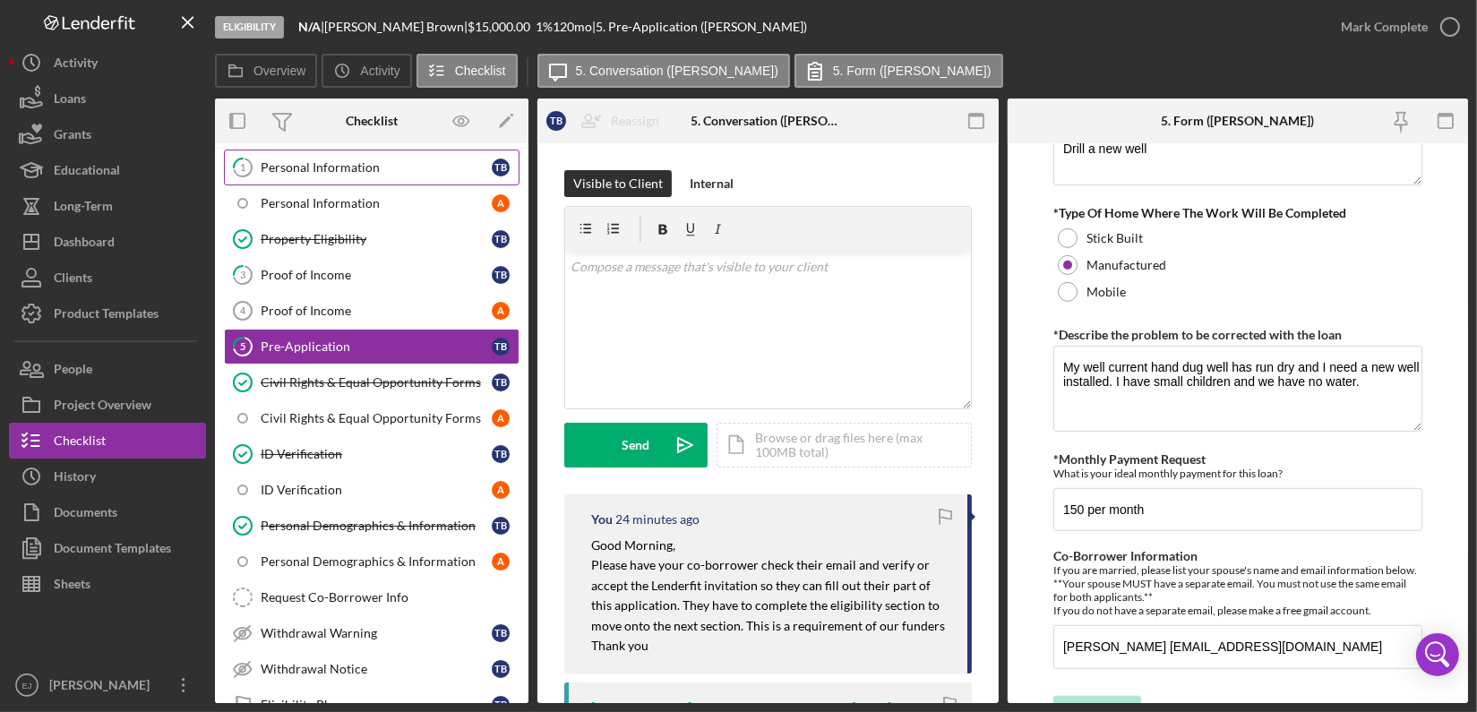
click at [380, 172] on div "Personal Information" at bounding box center [376, 167] width 231 height 14
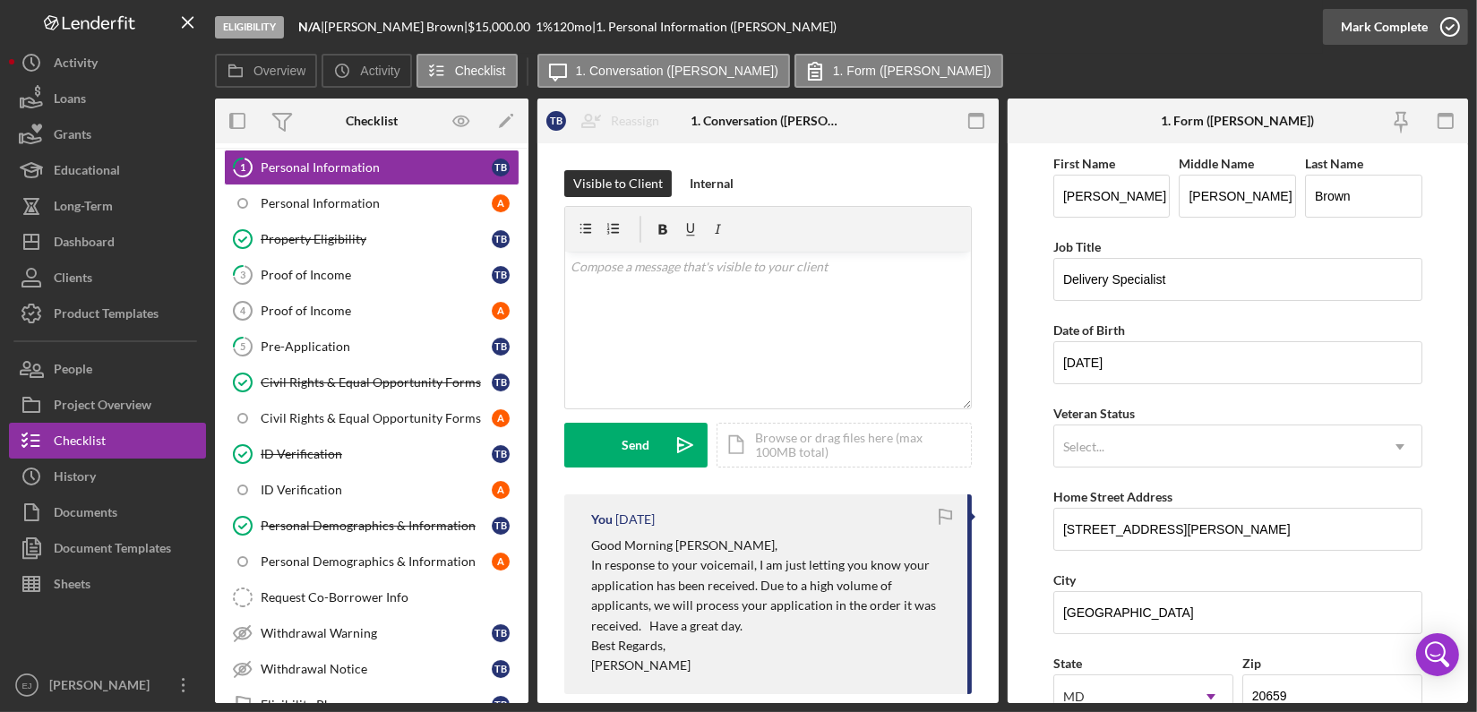
click at [1444, 32] on icon "button" at bounding box center [1449, 26] width 45 height 45
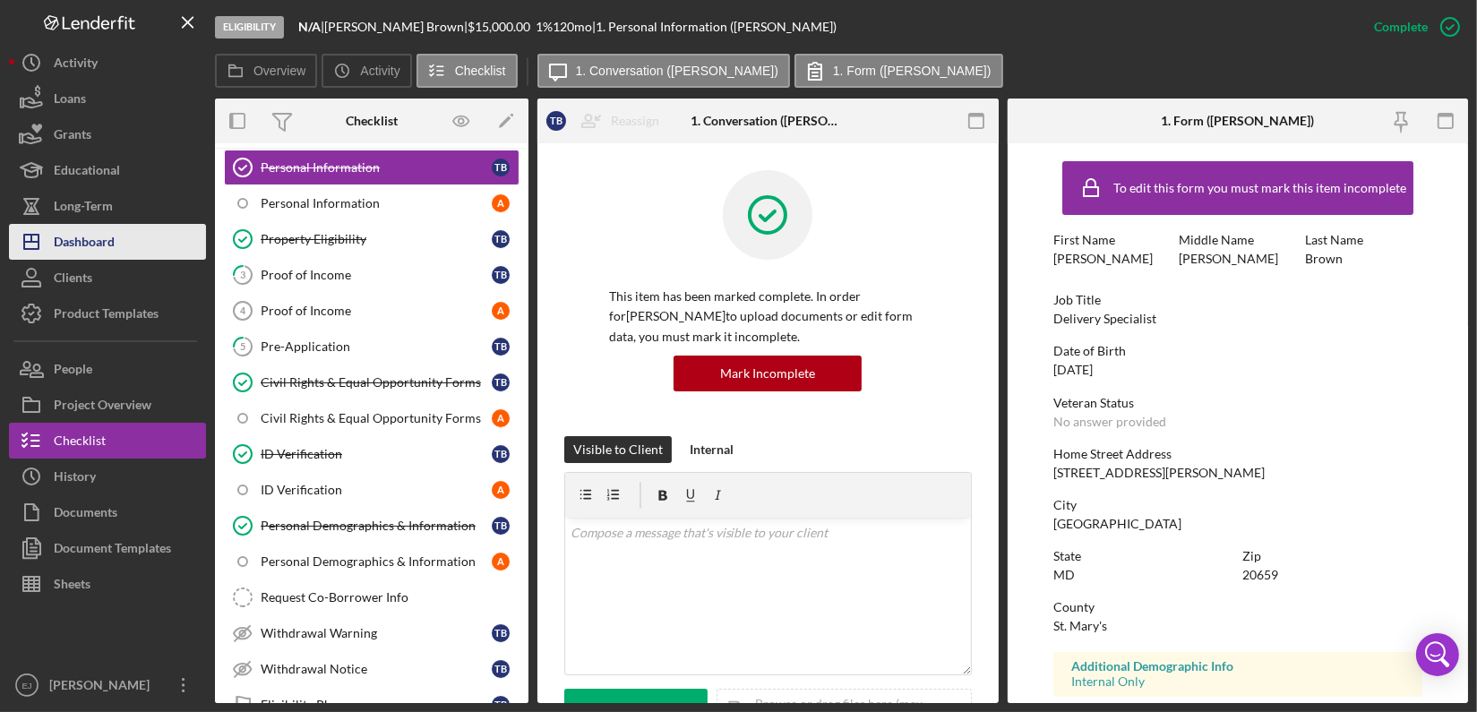
click at [104, 240] on div "Dashboard" at bounding box center [84, 244] width 61 height 40
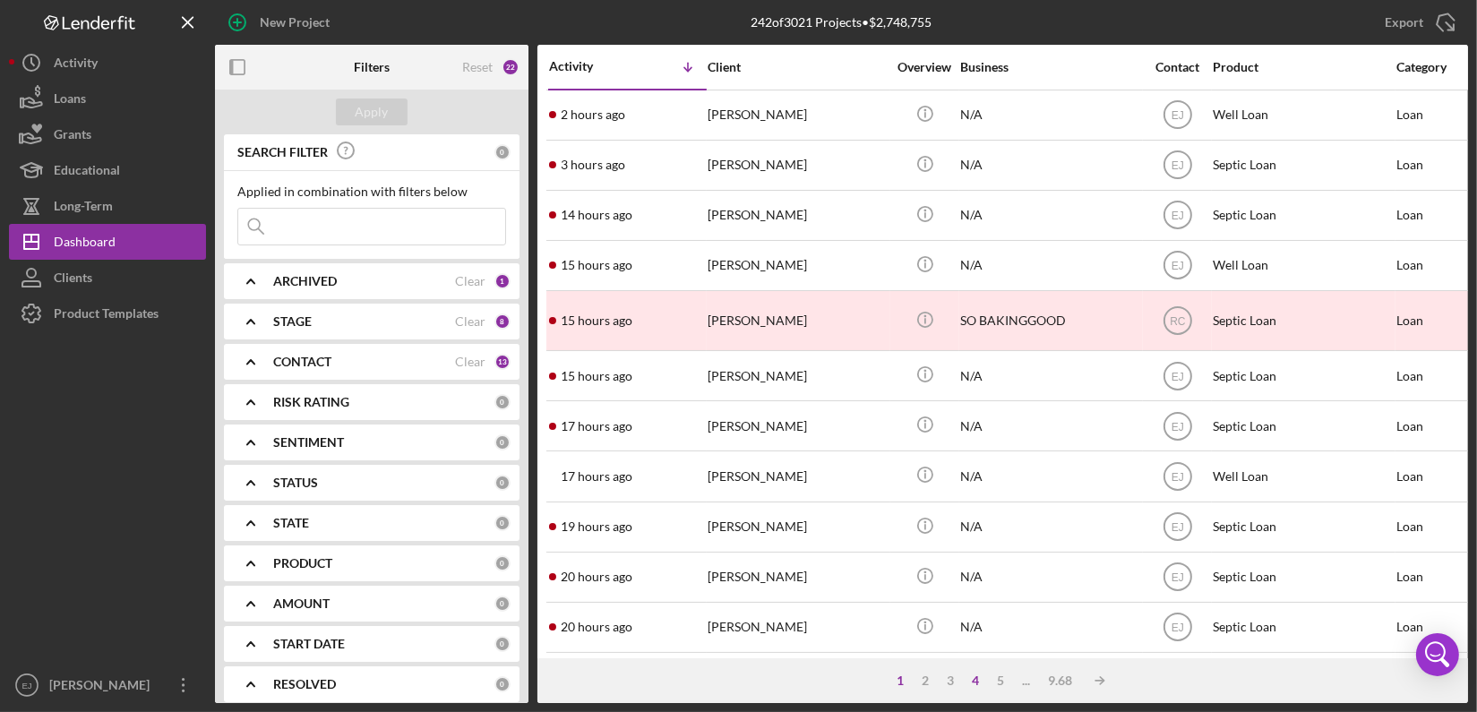
click at [976, 681] on div "4" at bounding box center [976, 680] width 25 height 14
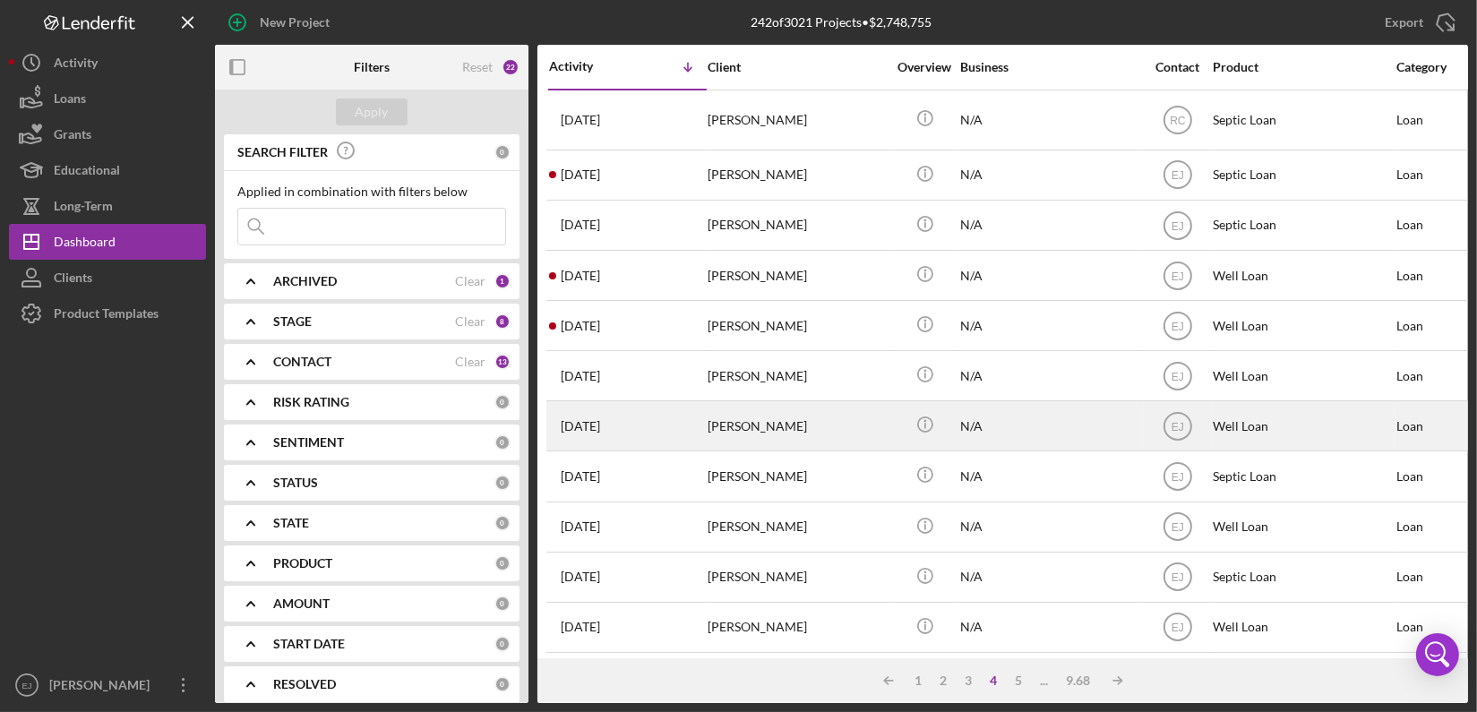
click at [752, 431] on div "[PERSON_NAME]" at bounding box center [796, 425] width 179 height 47
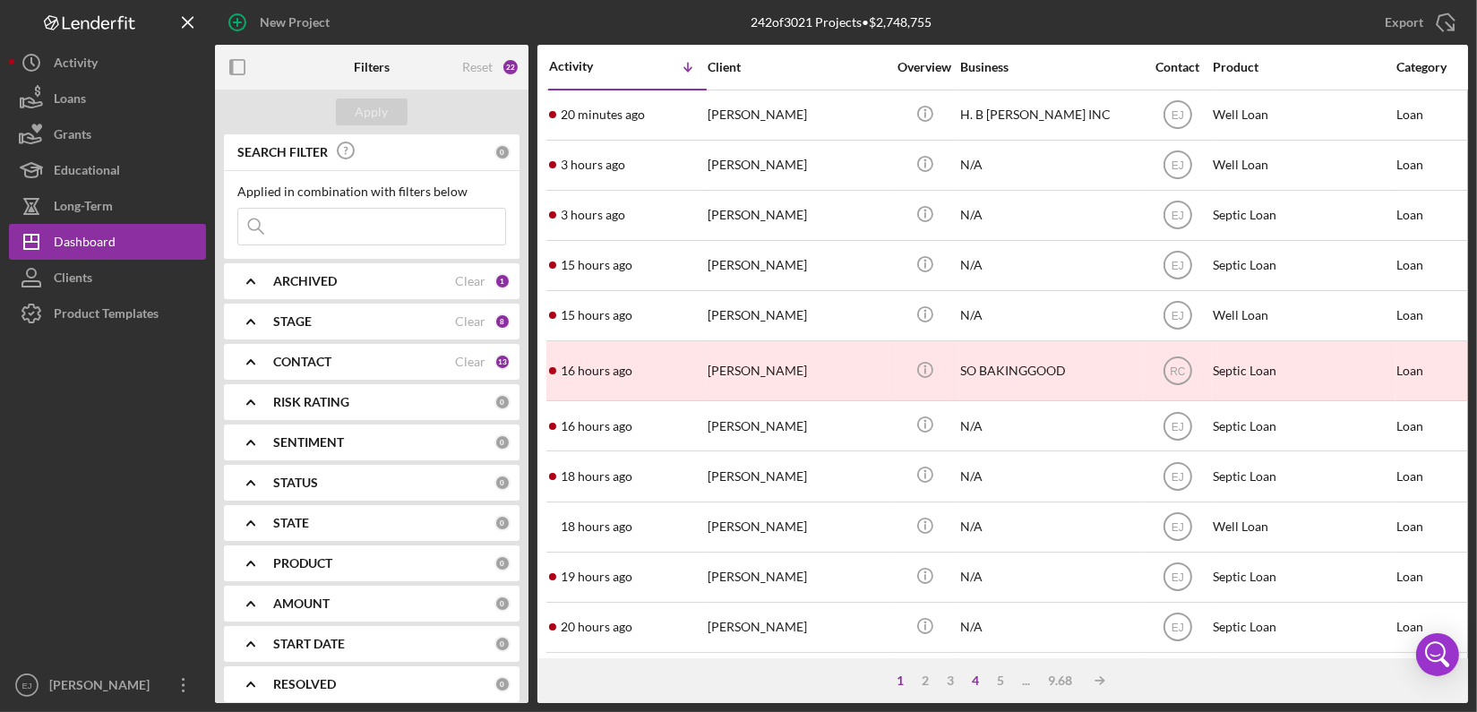
click at [975, 681] on div "4" at bounding box center [976, 680] width 25 height 14
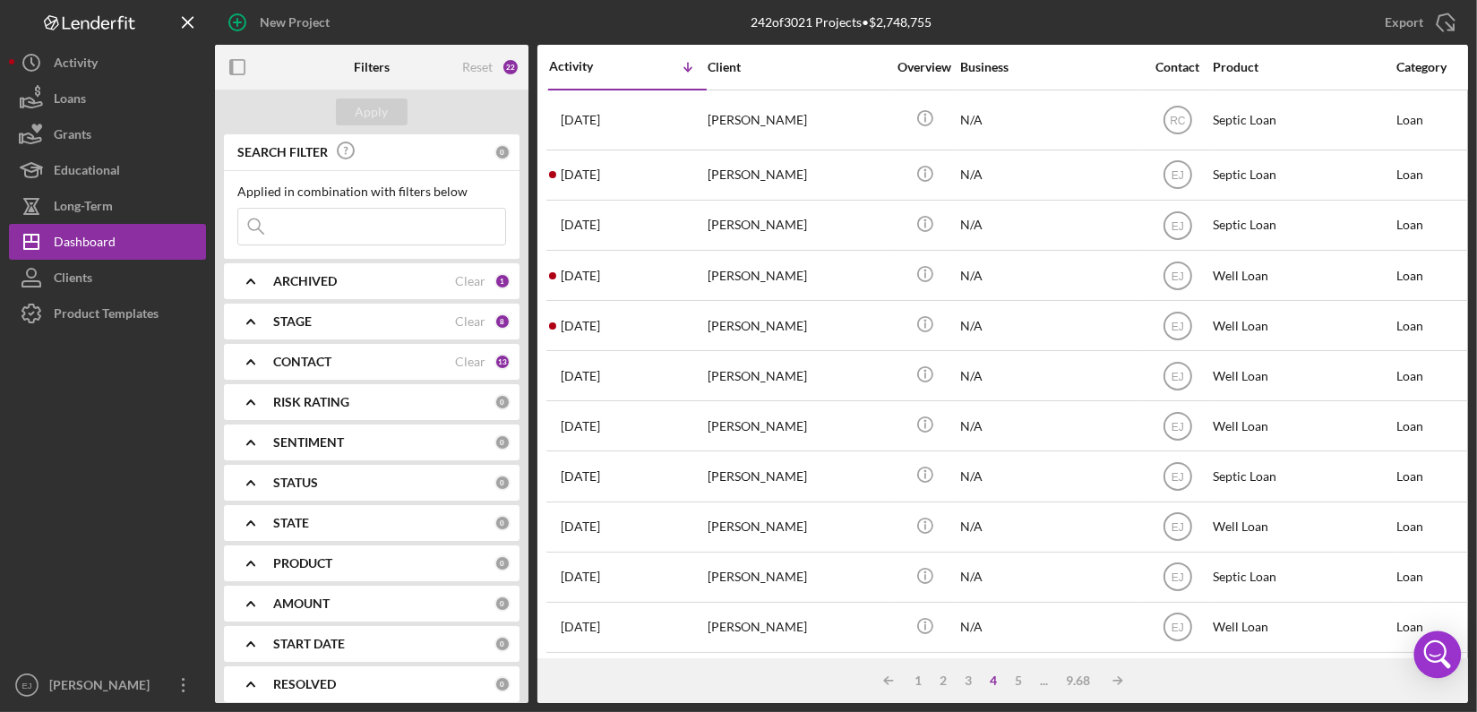
click at [1459, 630] on body "New Project 242 of 3021 Projects • $2,748,755 Export Icon/Export Filters Reset …" at bounding box center [738, 356] width 1477 height 712
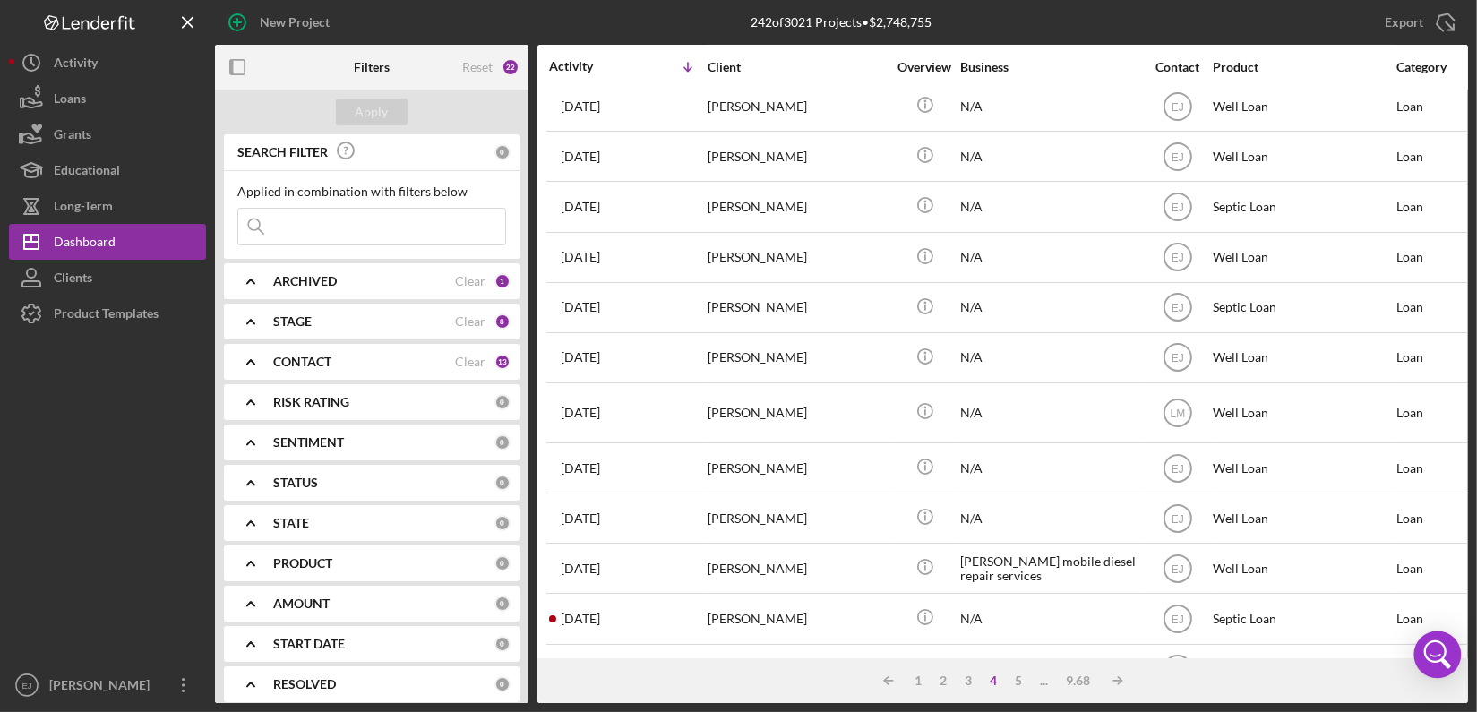
scroll to position [278, 0]
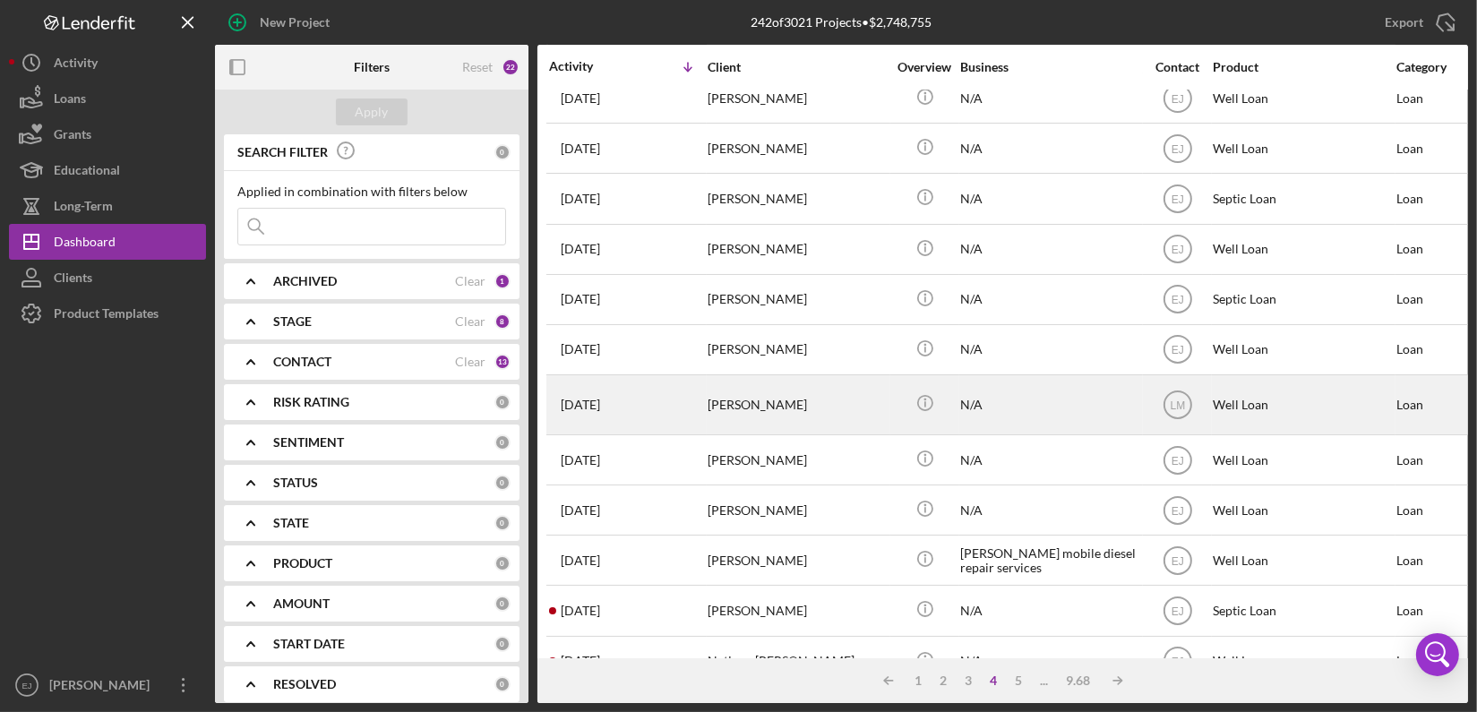
click at [805, 413] on div "[PERSON_NAME]" at bounding box center [796, 404] width 179 height 57
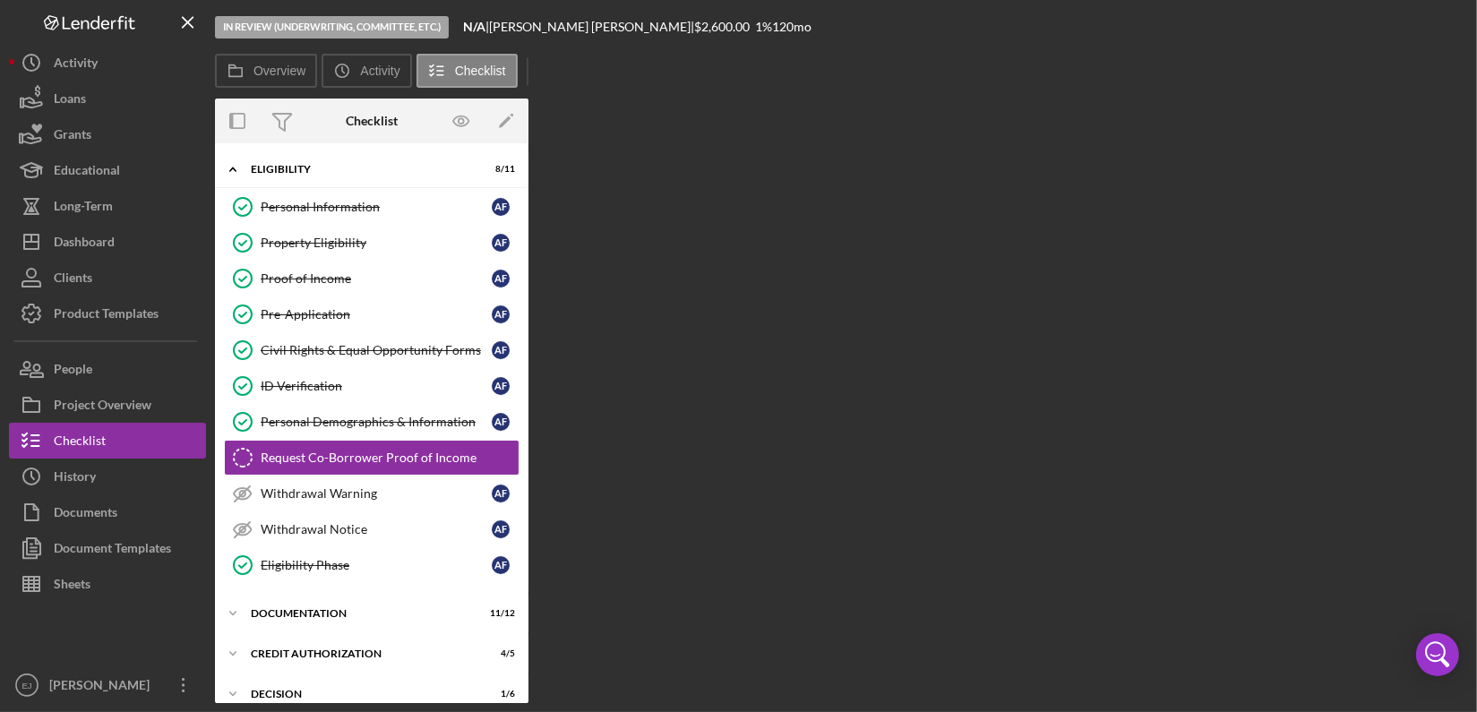
scroll to position [32, 0]
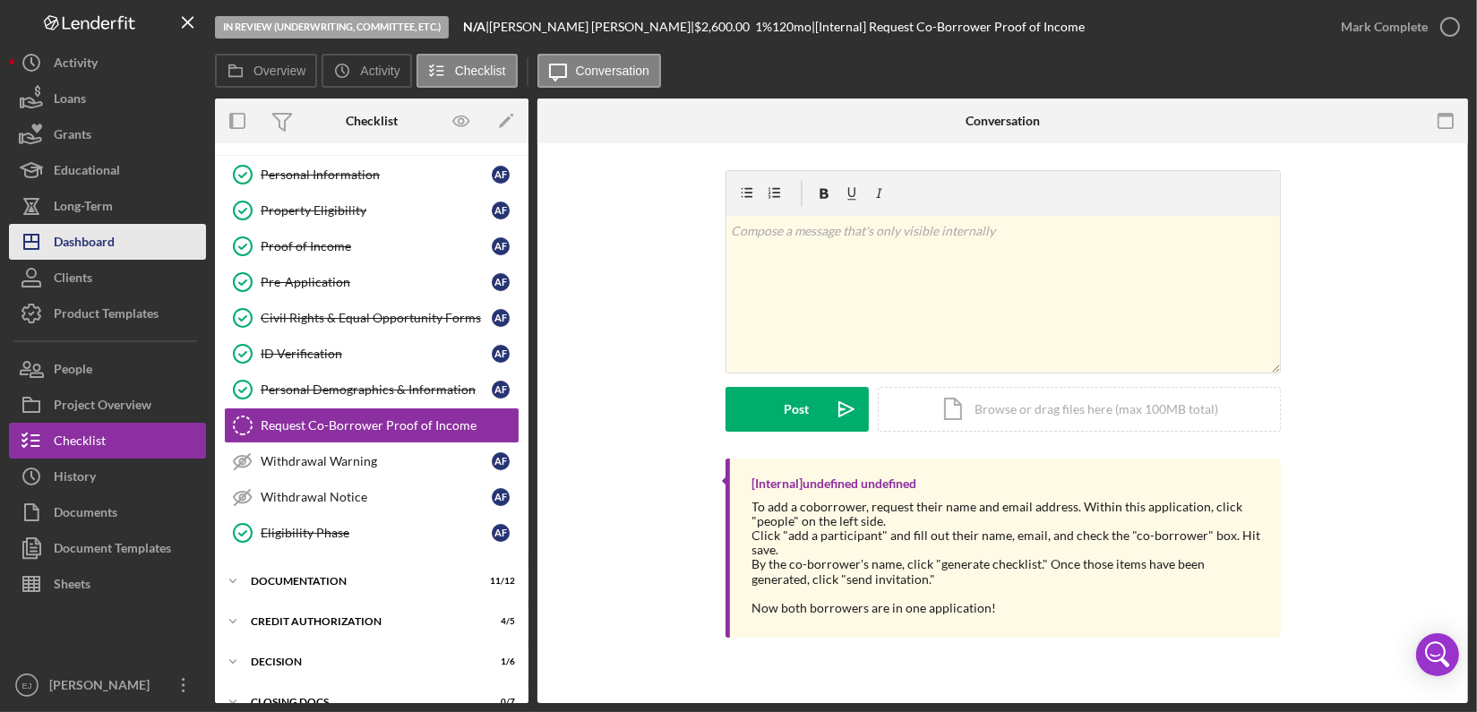
click at [72, 246] on div "Dashboard" at bounding box center [84, 244] width 61 height 40
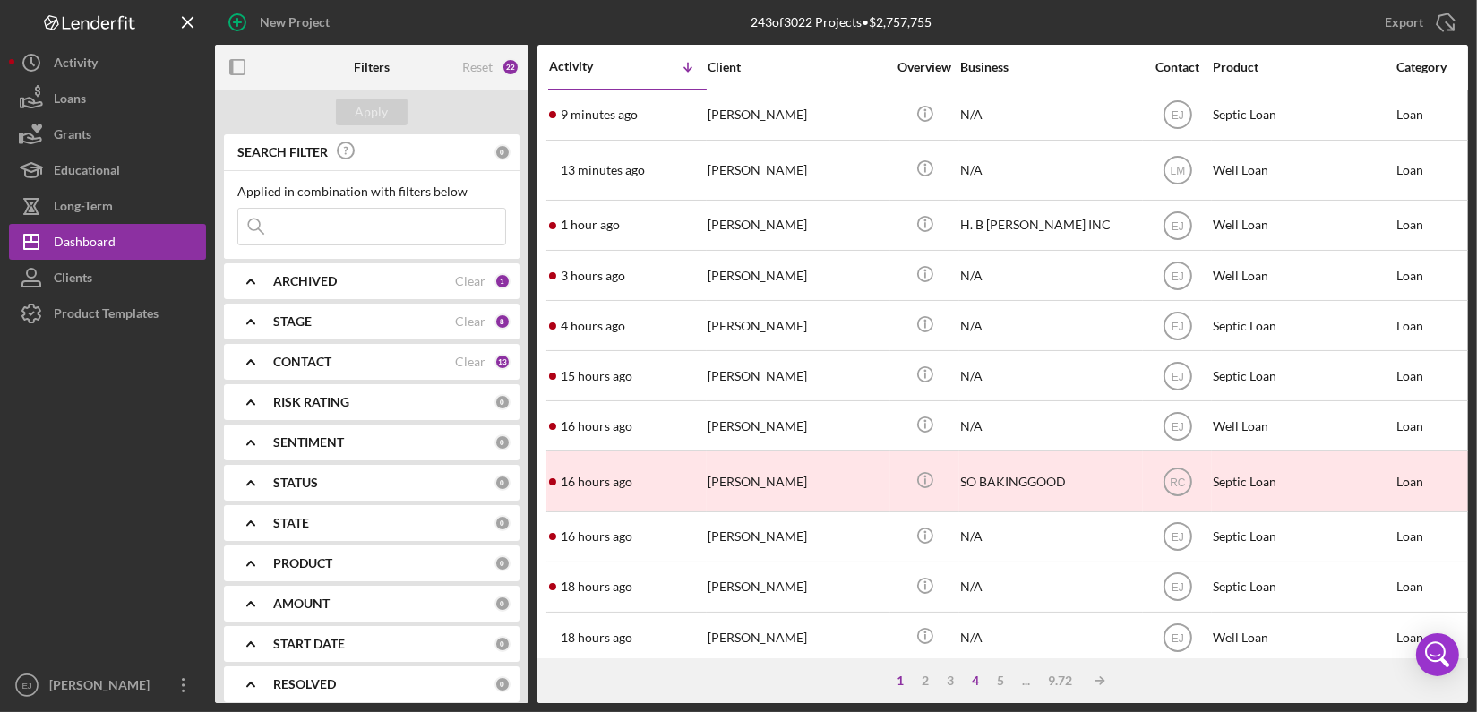
click at [978, 681] on div "4" at bounding box center [976, 680] width 25 height 14
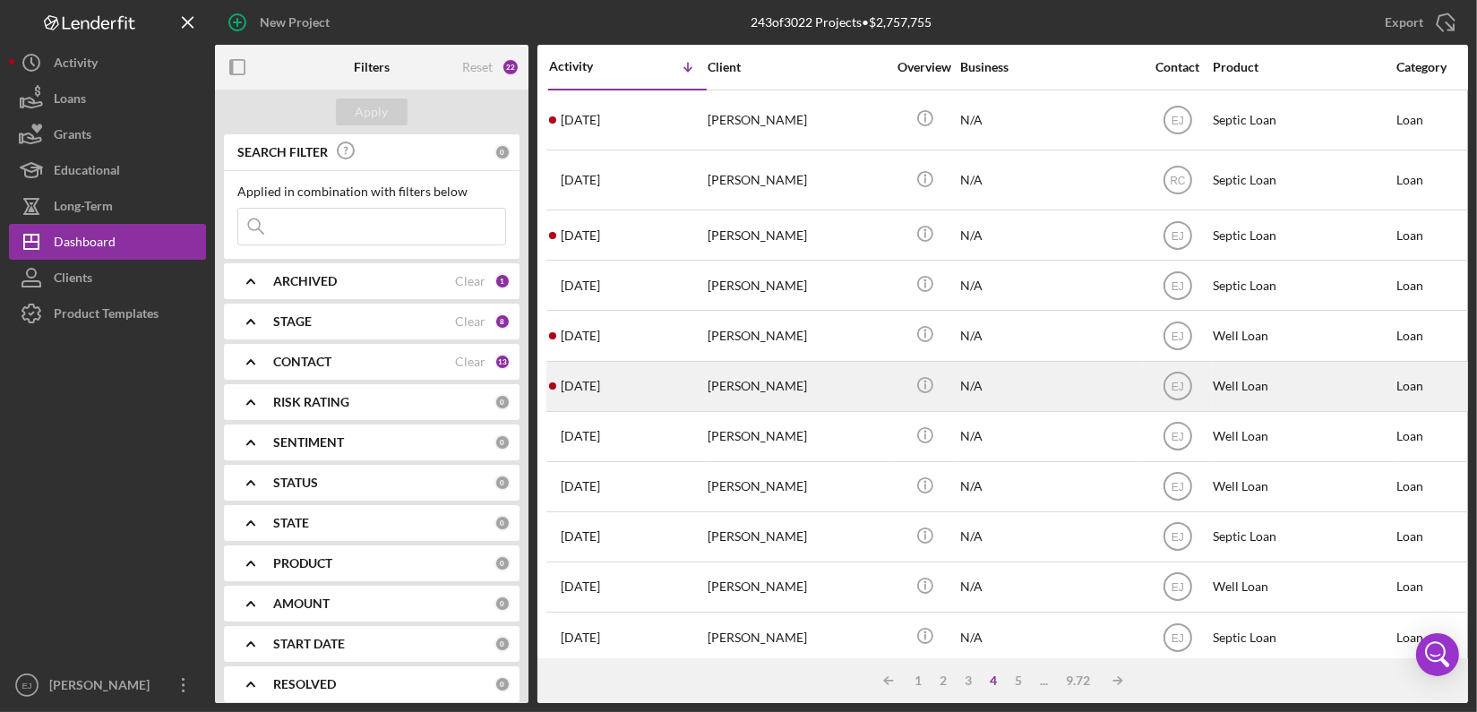
click at [750, 390] on div "[PERSON_NAME]" at bounding box center [796, 386] width 179 height 47
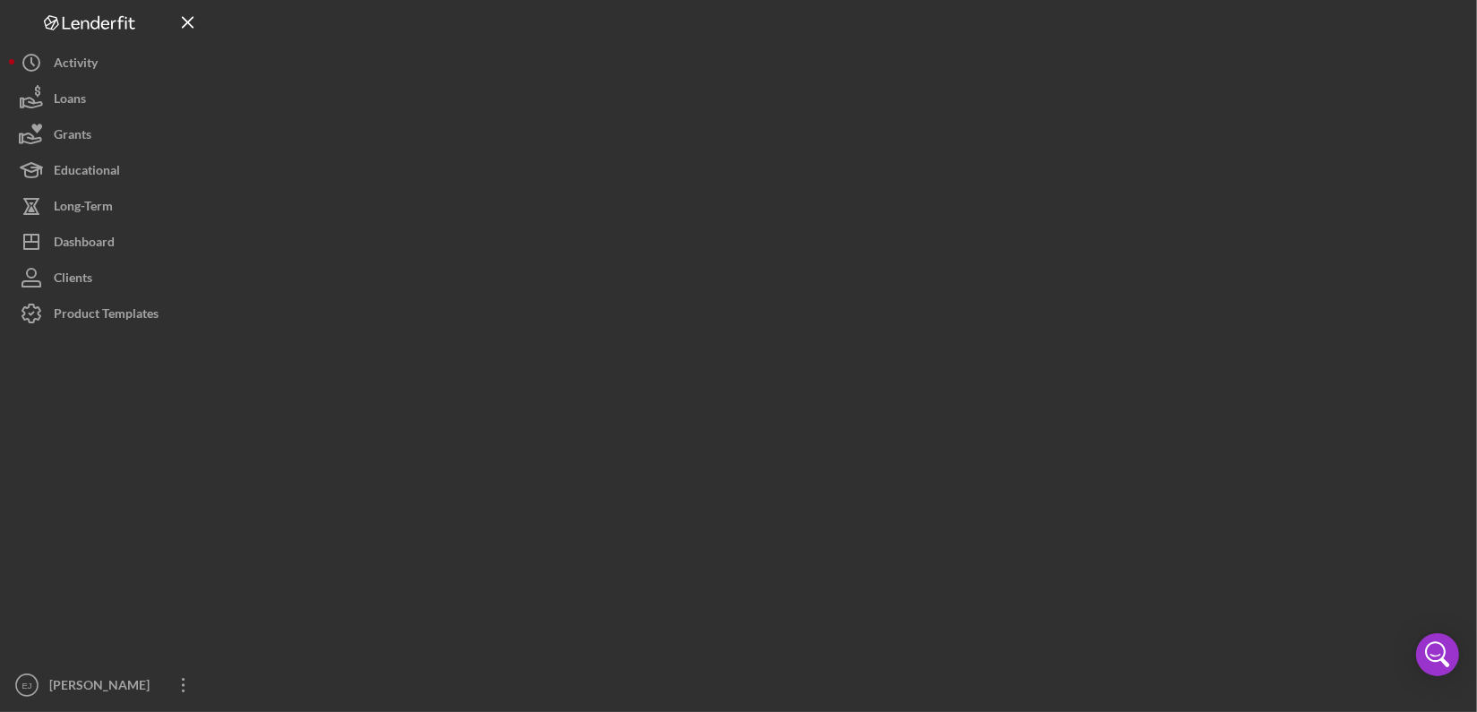
click at [750, 390] on div at bounding box center [841, 351] width 1253 height 703
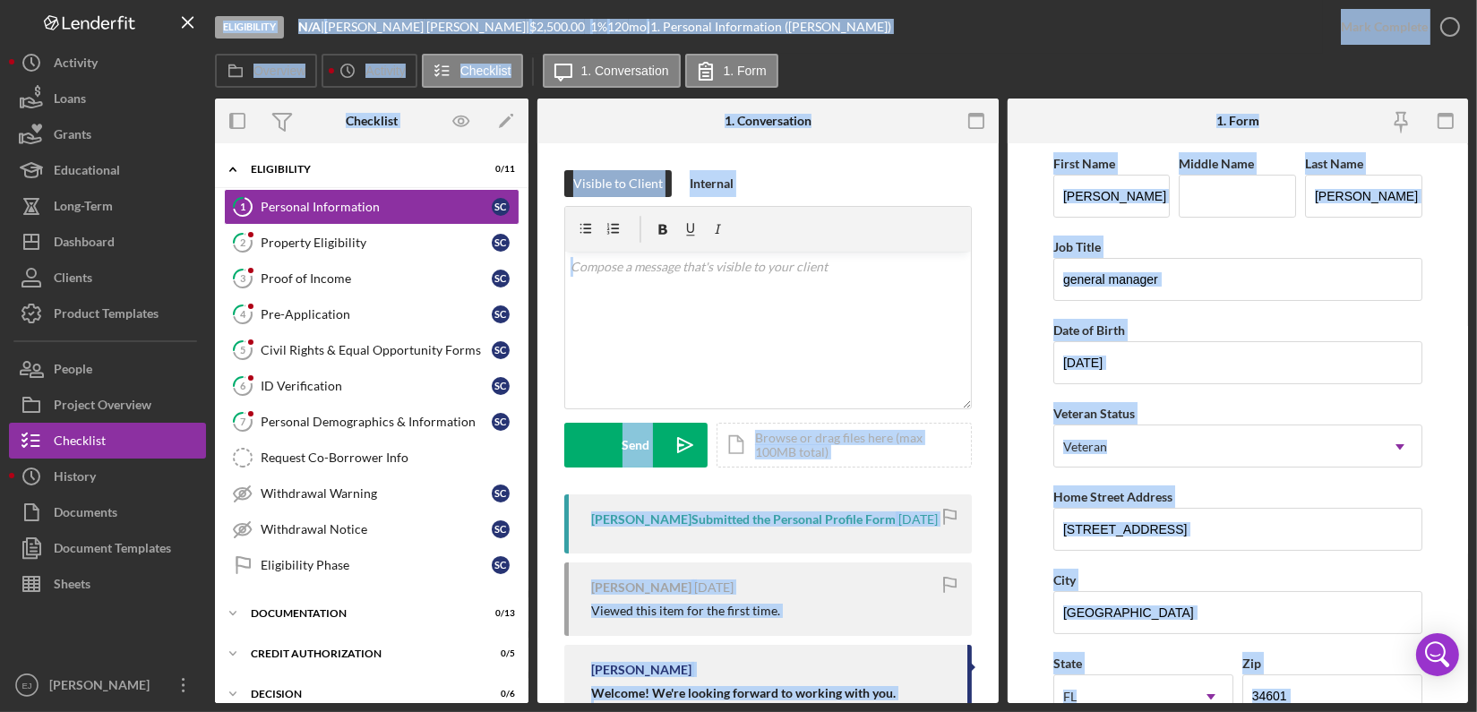
click at [986, 72] on div "Overview Icon/History Activity Checklist Icon/Message 1. Conversation 1. Form" at bounding box center [841, 72] width 1253 height 36
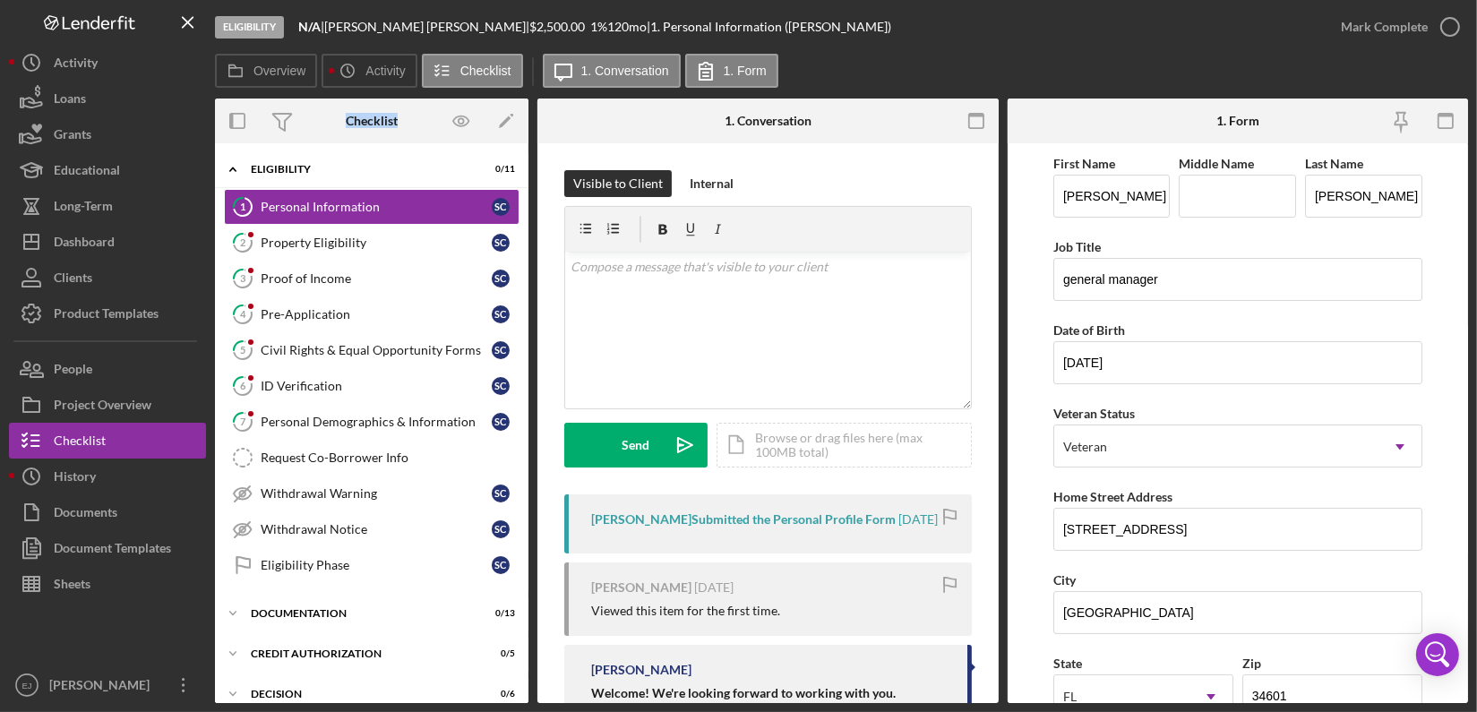
click at [986, 72] on div "Overview Icon/History Activity Checklist Icon/Message 1. Conversation 1. Form" at bounding box center [841, 72] width 1253 height 36
drag, startPoint x: 1061, startPoint y: 525, endPoint x: 1238, endPoint y: 530, distance: 177.4
click at [1238, 530] on input "[STREET_ADDRESS]" at bounding box center [1237, 529] width 369 height 43
click at [308, 236] on div "Property Eligibility" at bounding box center [376, 243] width 231 height 14
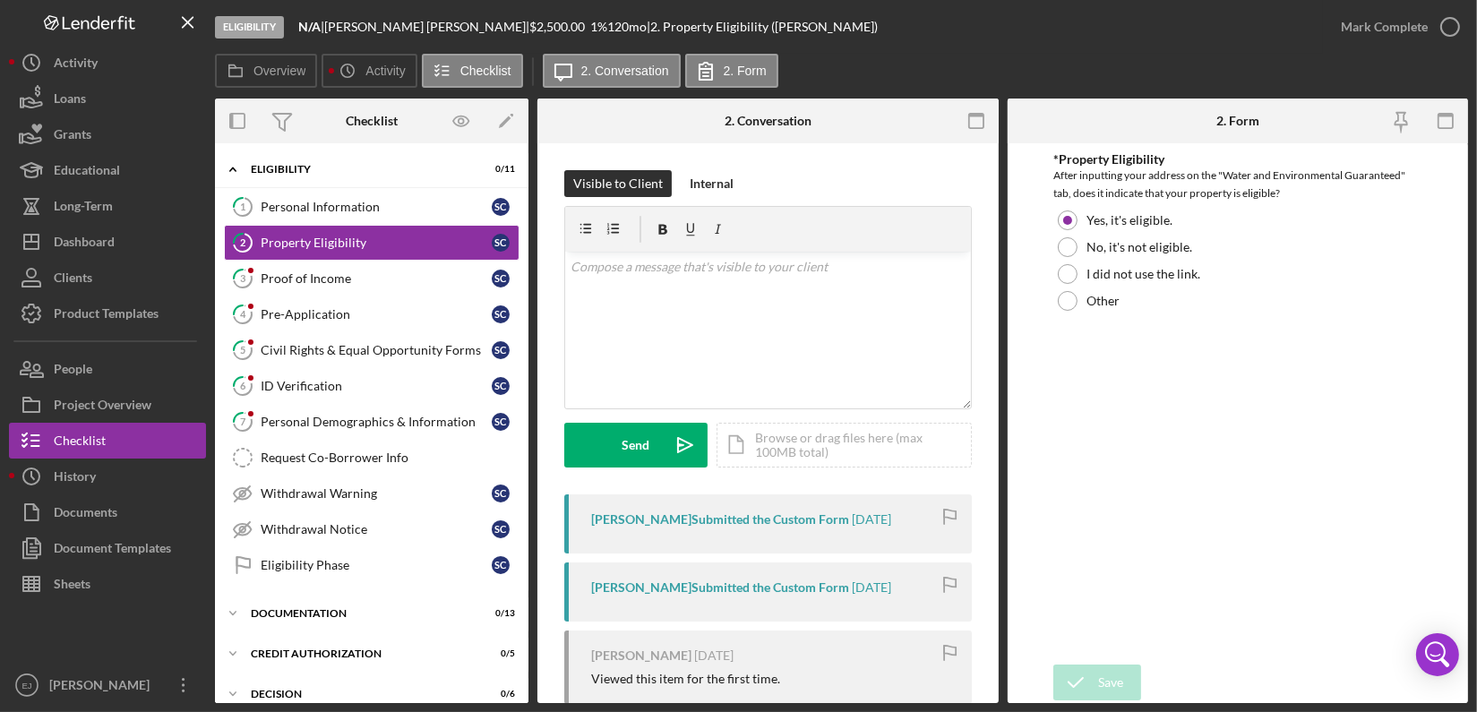
scroll to position [270, 0]
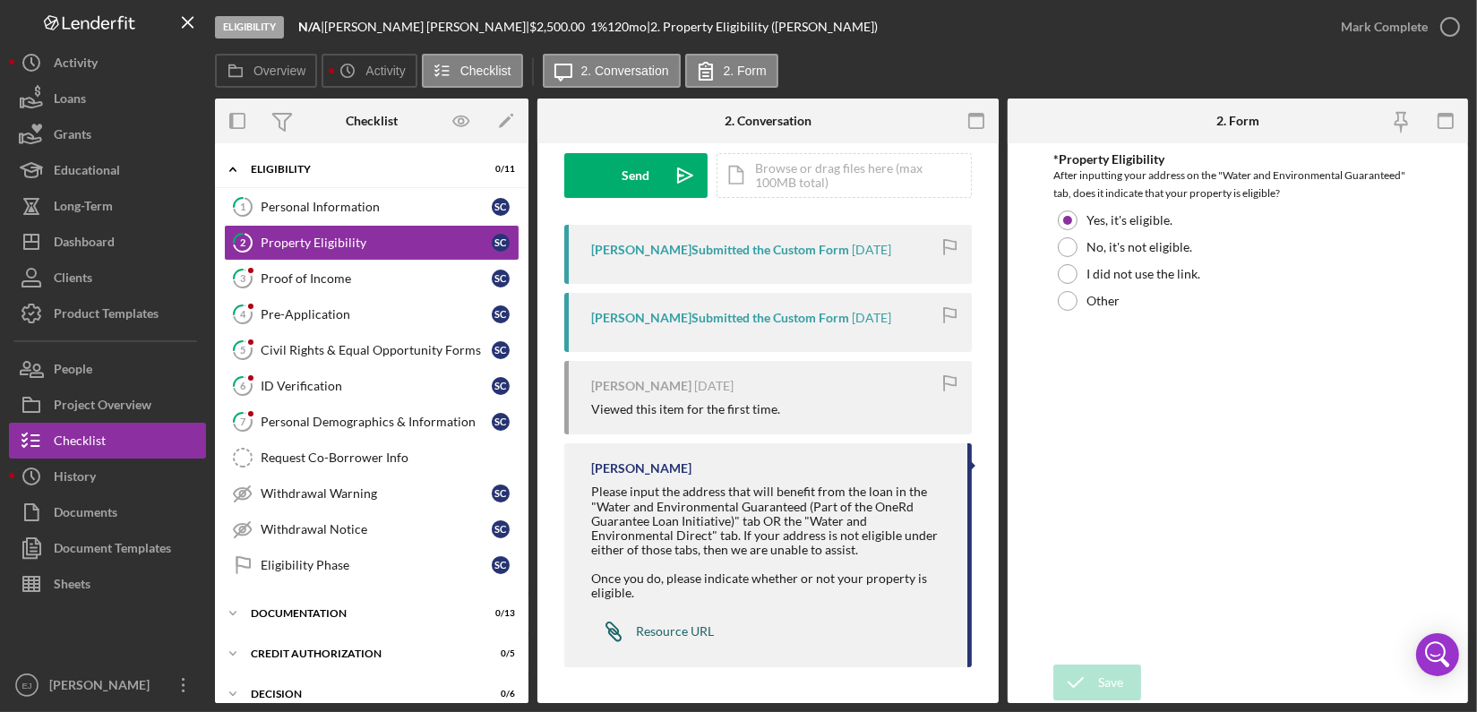
click at [637, 632] on div "Resource URL" at bounding box center [675, 631] width 78 height 14
click at [411, 203] on div "Personal Information" at bounding box center [376, 207] width 231 height 14
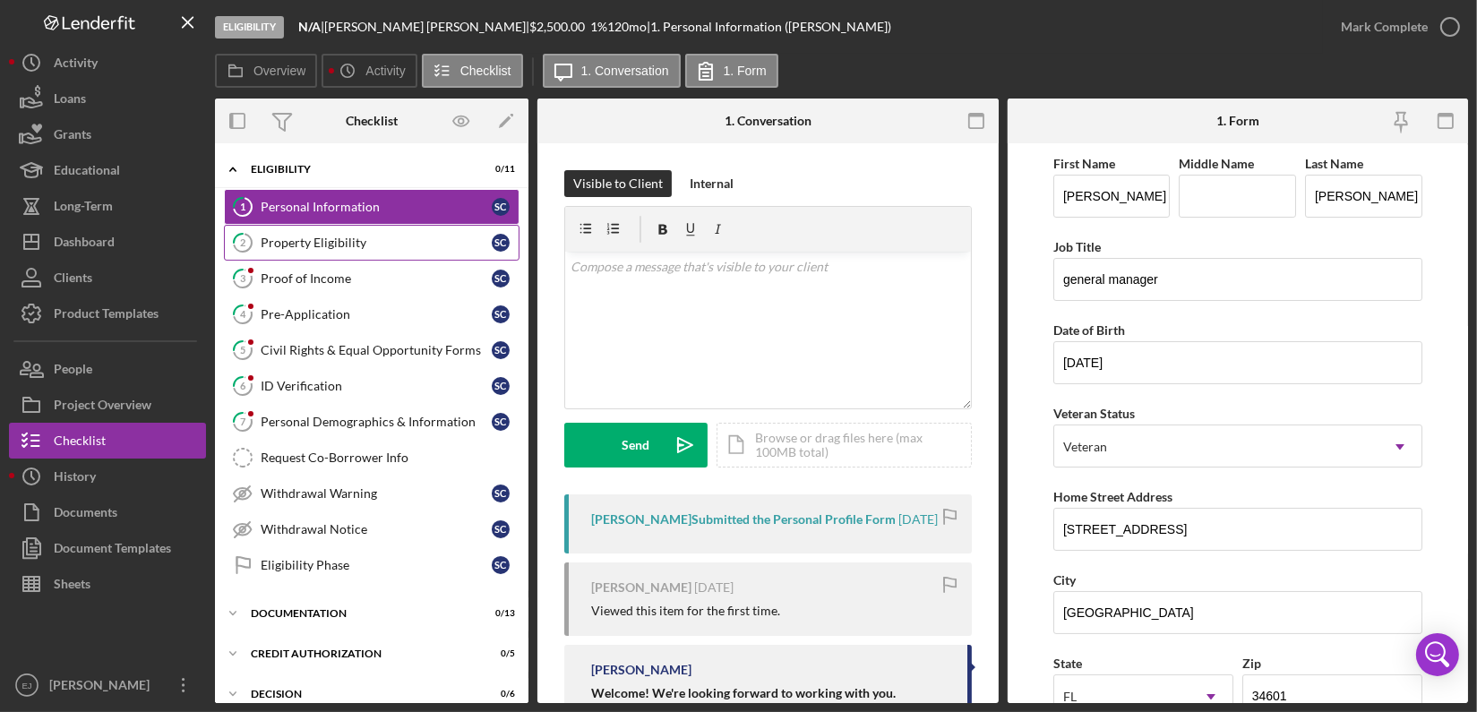
click at [380, 239] on div "Property Eligibility" at bounding box center [376, 243] width 231 height 14
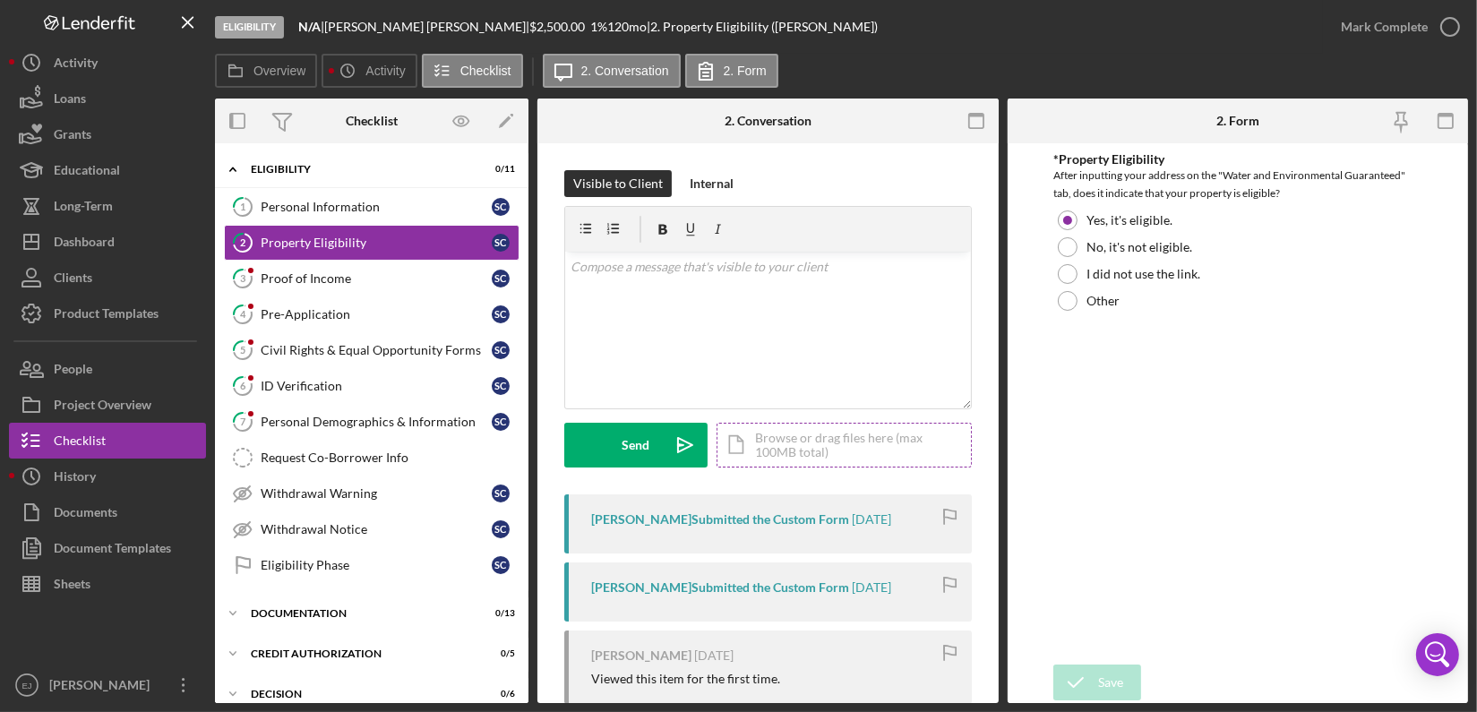
click at [883, 449] on div "Icon/Document Browse or drag files here (max 100MB total) Tap to choose files o…" at bounding box center [843, 445] width 255 height 45
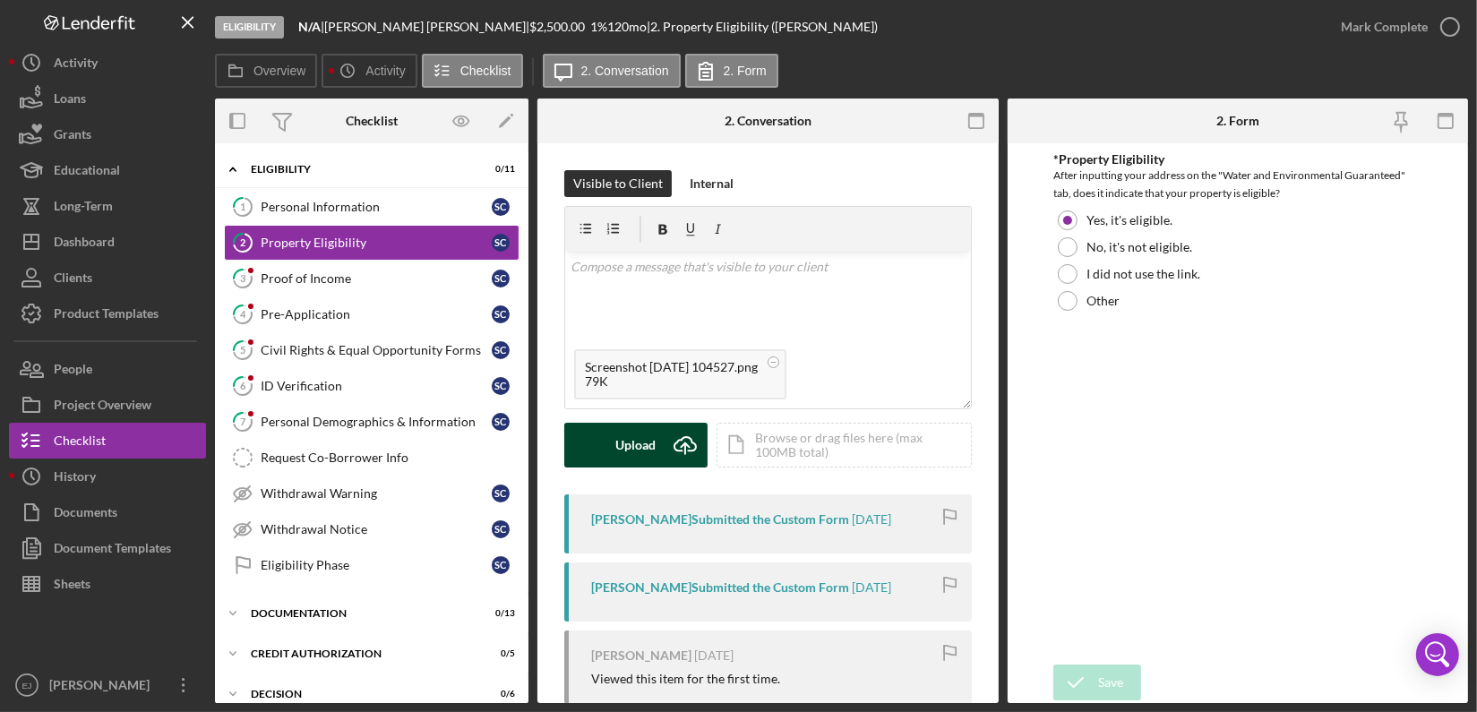
click at [599, 446] on button "Upload Icon/Upload" at bounding box center [635, 445] width 143 height 45
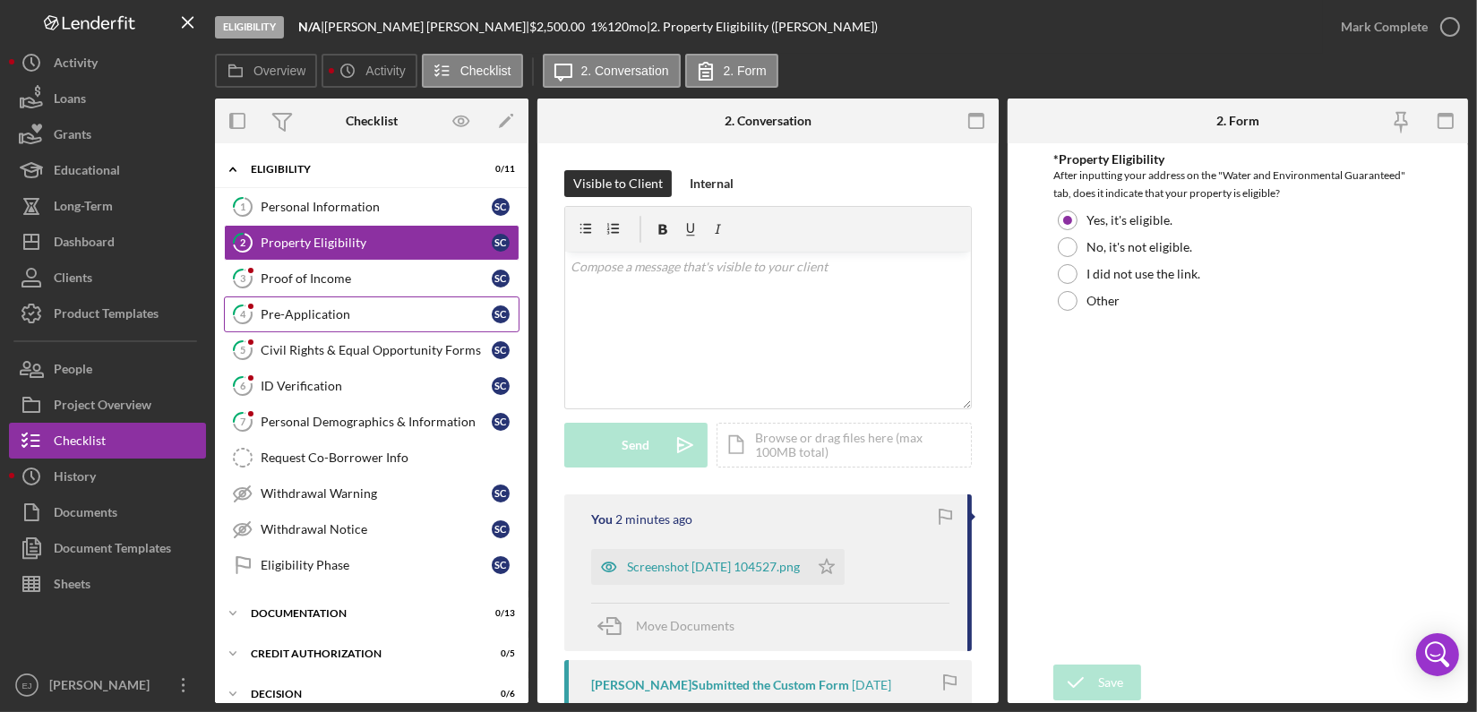
click at [354, 308] on div "Pre-Application" at bounding box center [376, 314] width 231 height 14
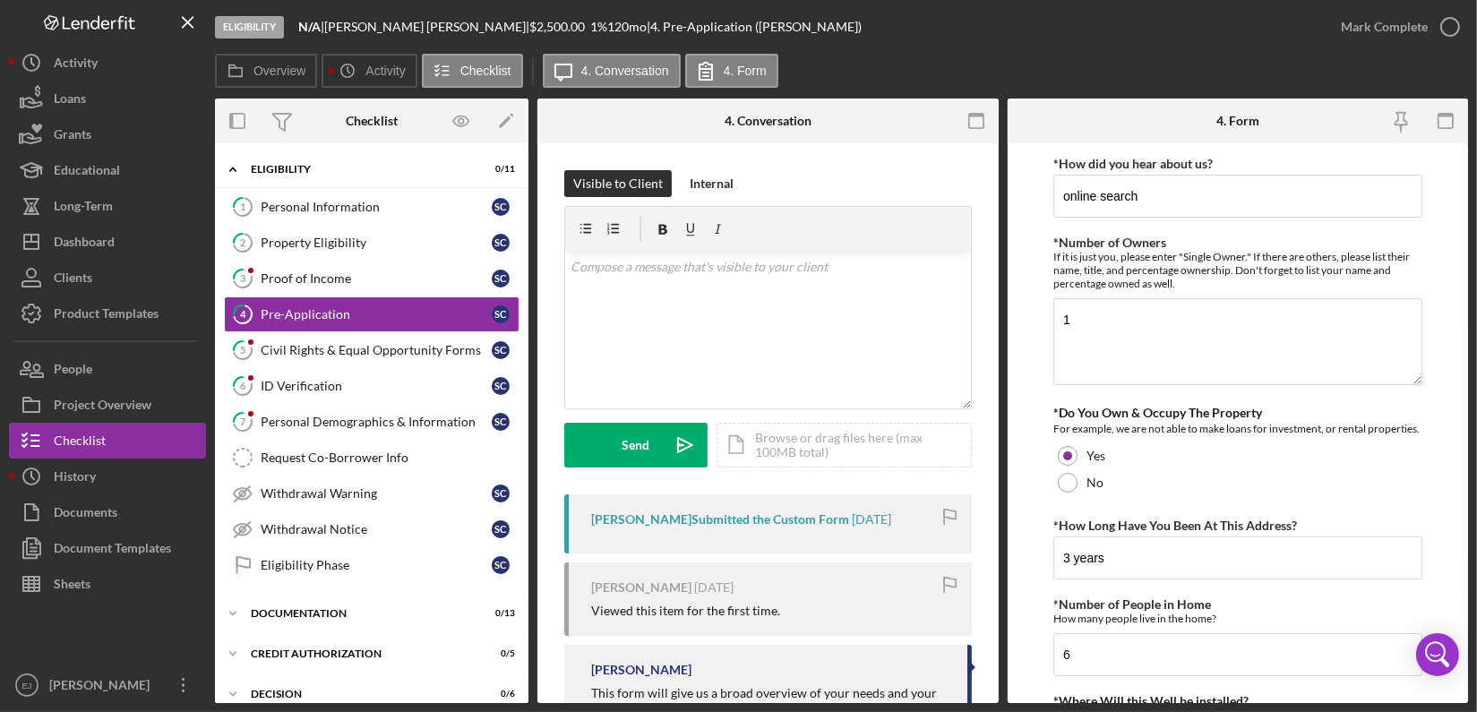
scroll to position [490, 0]
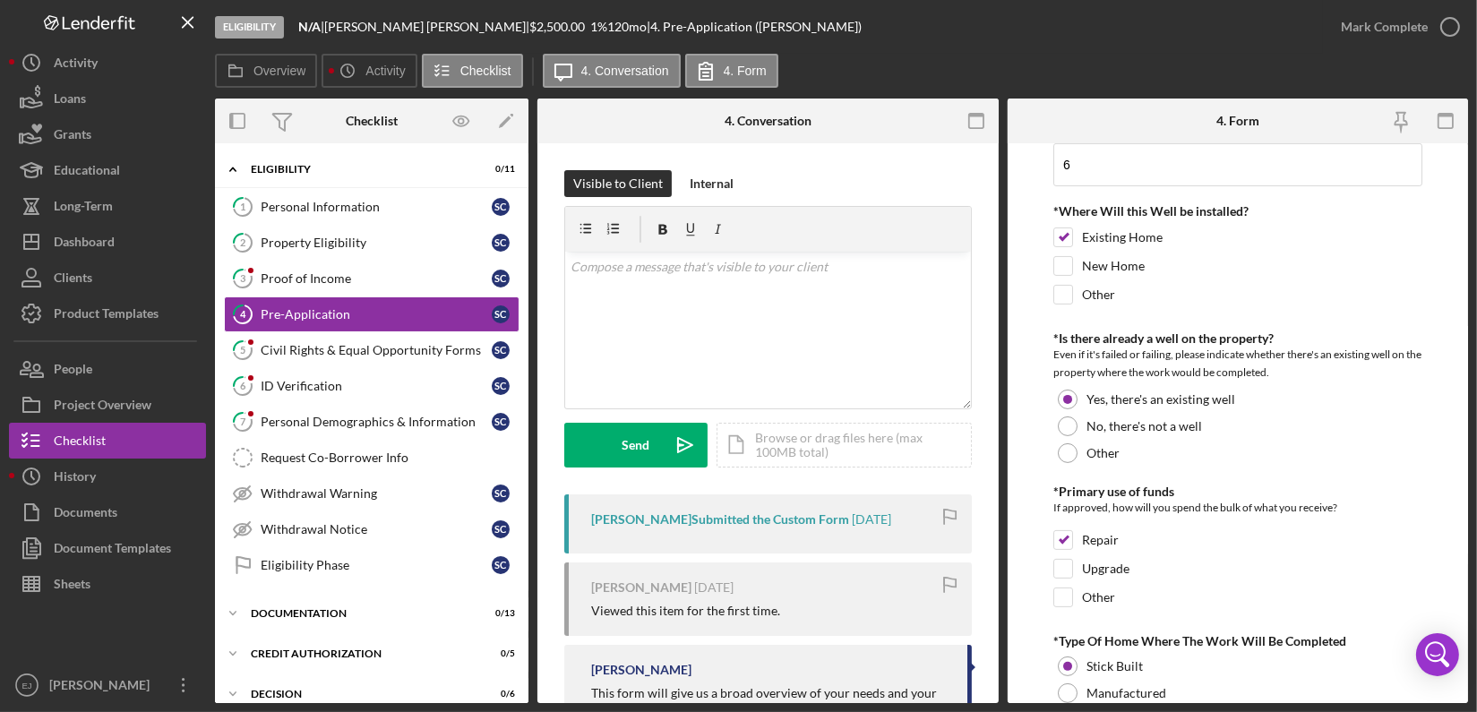
click at [1461, 593] on form "*How did you hear about us? online search *Number of Owners If it is just you, …" at bounding box center [1237, 423] width 461 height 560
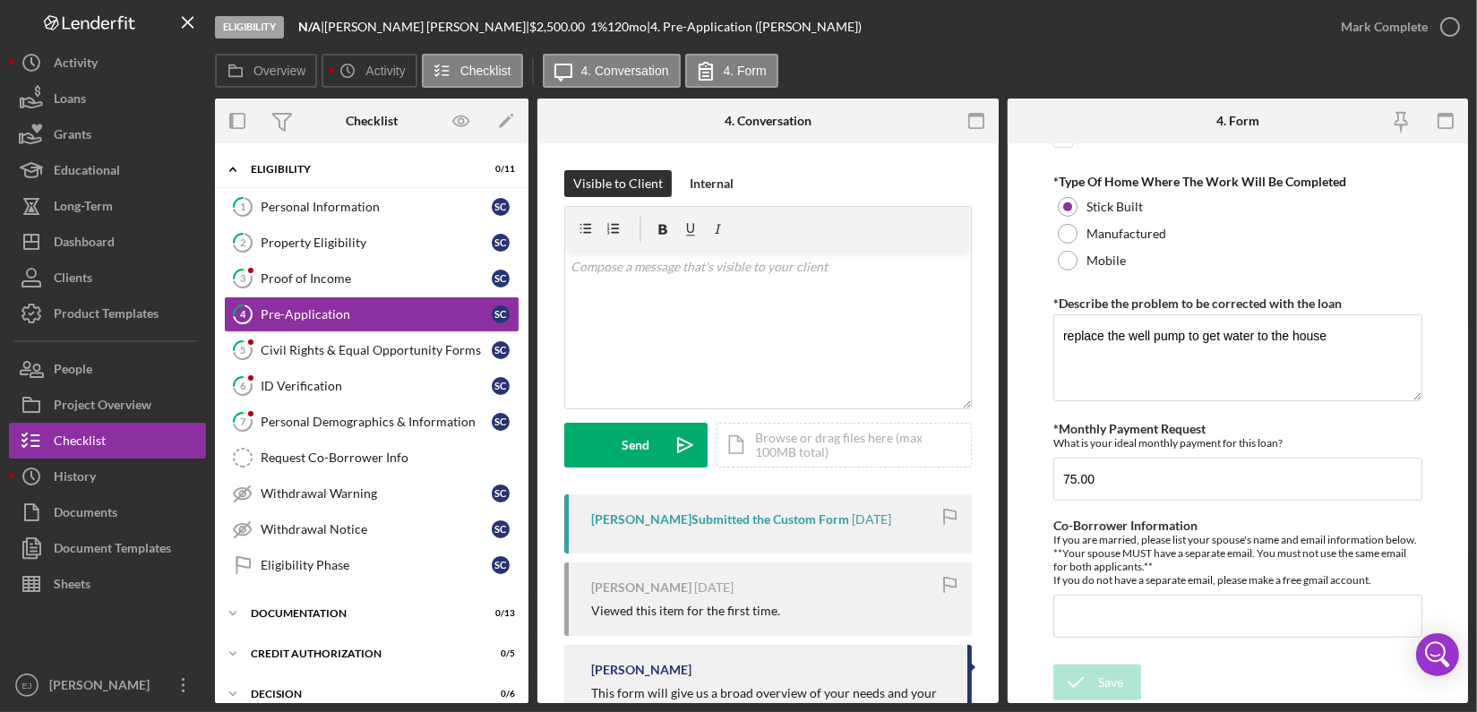
scroll to position [474, 0]
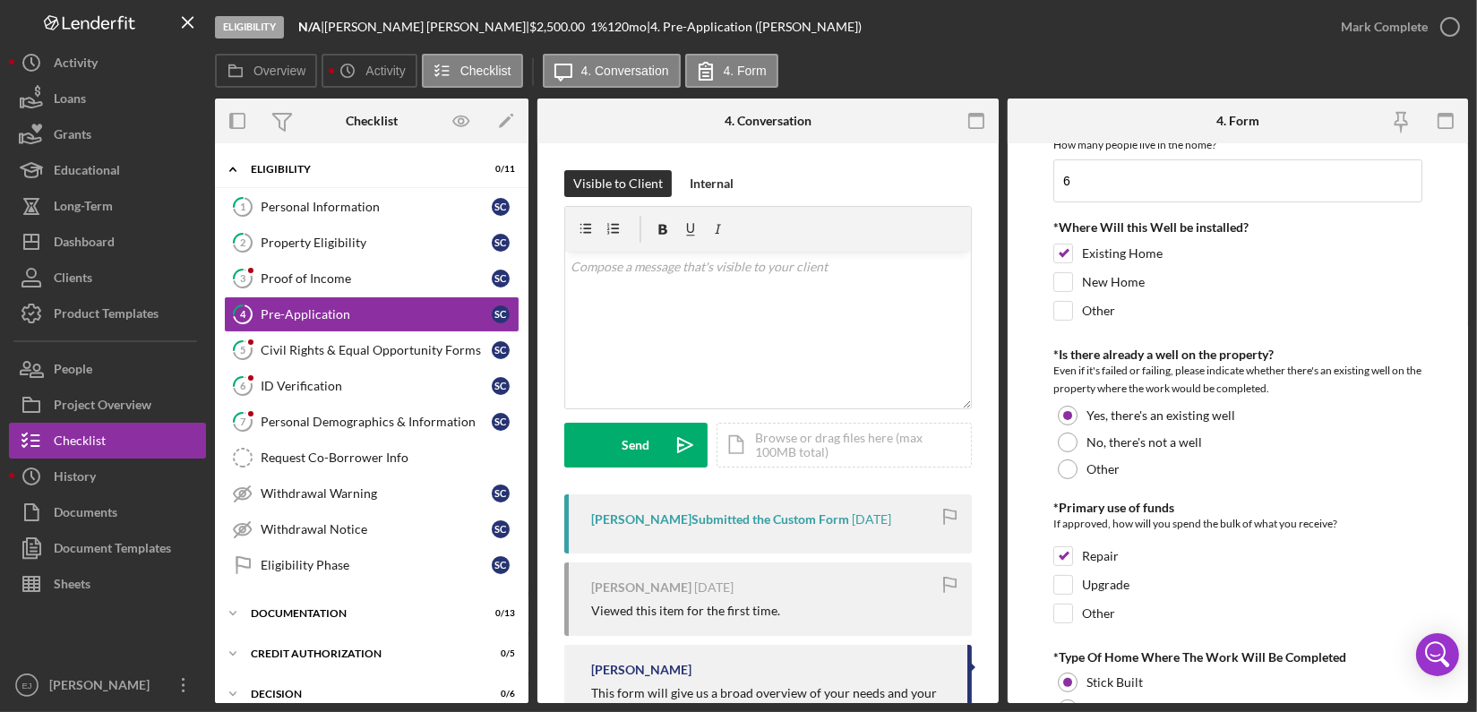
click at [1470, 274] on div "Eligibility N/A | [PERSON_NAME] | $2,500.00 1 % 120 mo | 4. Pre-Application ([P…" at bounding box center [738, 356] width 1477 height 712
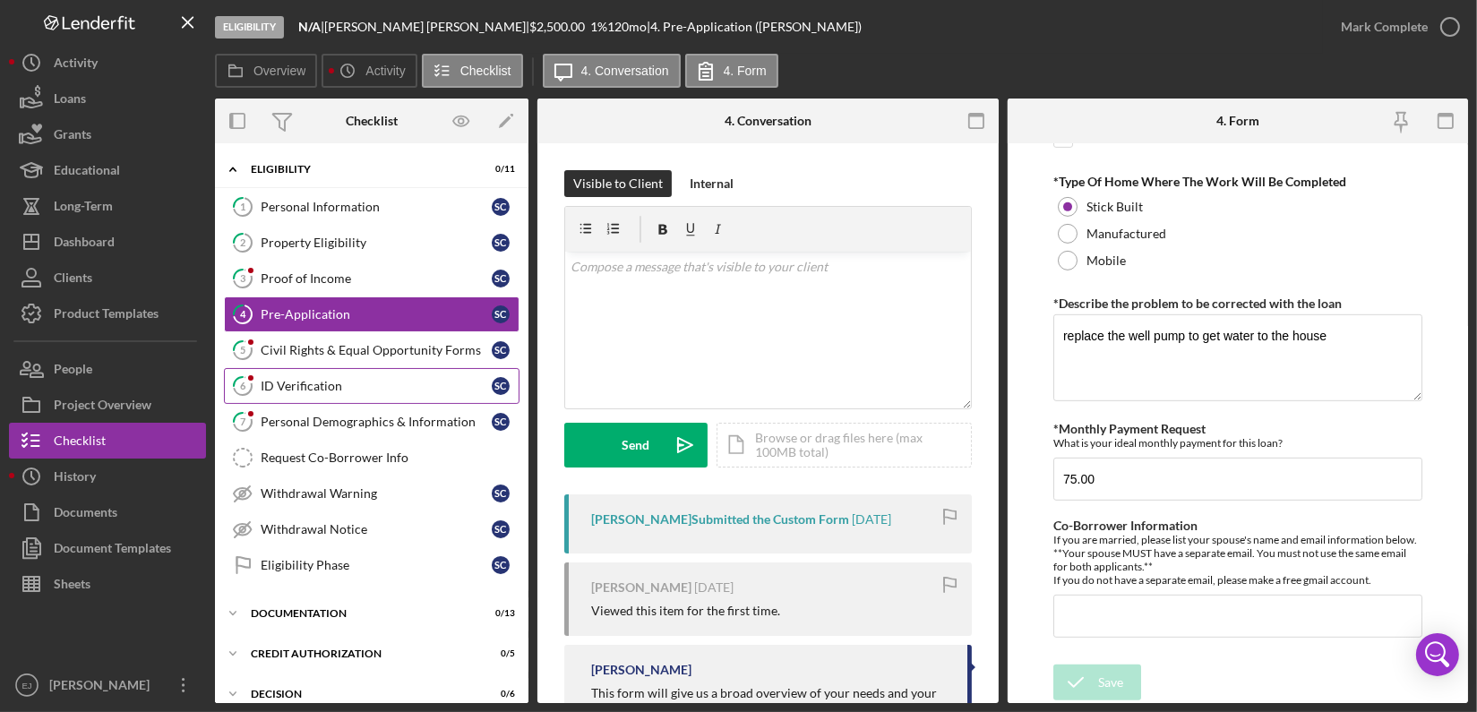
click at [329, 380] on div "ID Verification" at bounding box center [376, 386] width 231 height 14
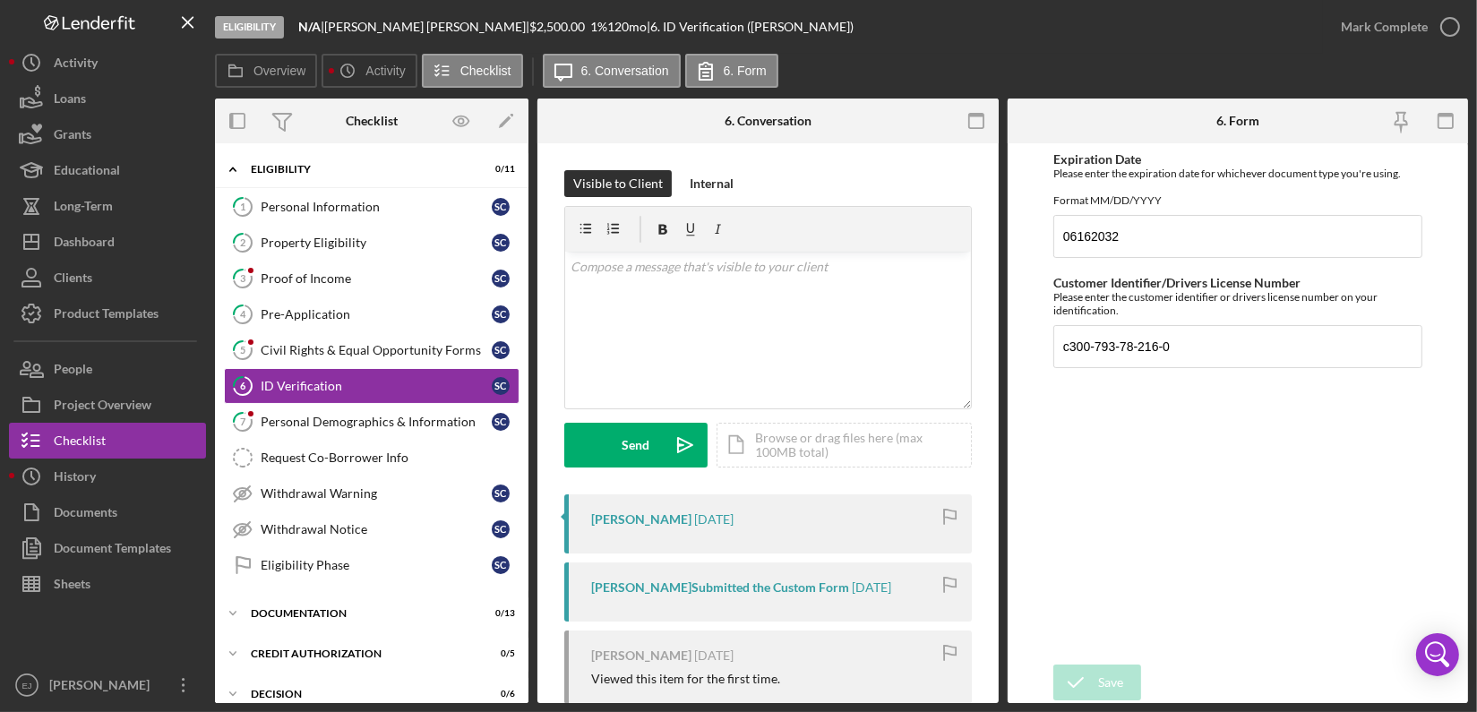
scroll to position [253, 0]
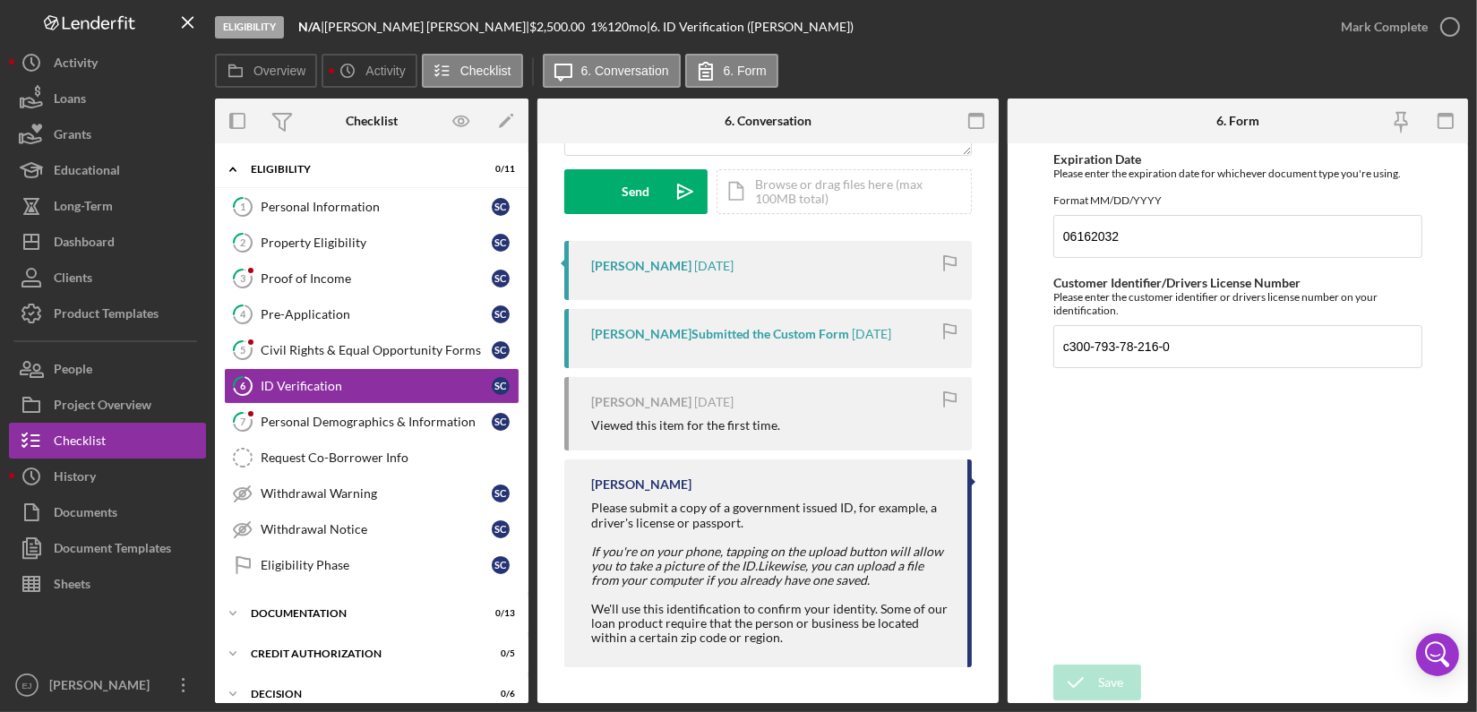
click at [986, 650] on div "Visible to Client Internal v Color teal Color pink Remove color Add row above A…" at bounding box center [767, 296] width 461 height 813
drag, startPoint x: 584, startPoint y: 506, endPoint x: 755, endPoint y: 529, distance: 172.6
click at [755, 529] on div "[PERSON_NAME] Please submit a copy of a government issued ID, for example, a dr…" at bounding box center [767, 563] width 407 height 208
copy div "Please submit a copy of a government issued ID, for example, a driver's license…"
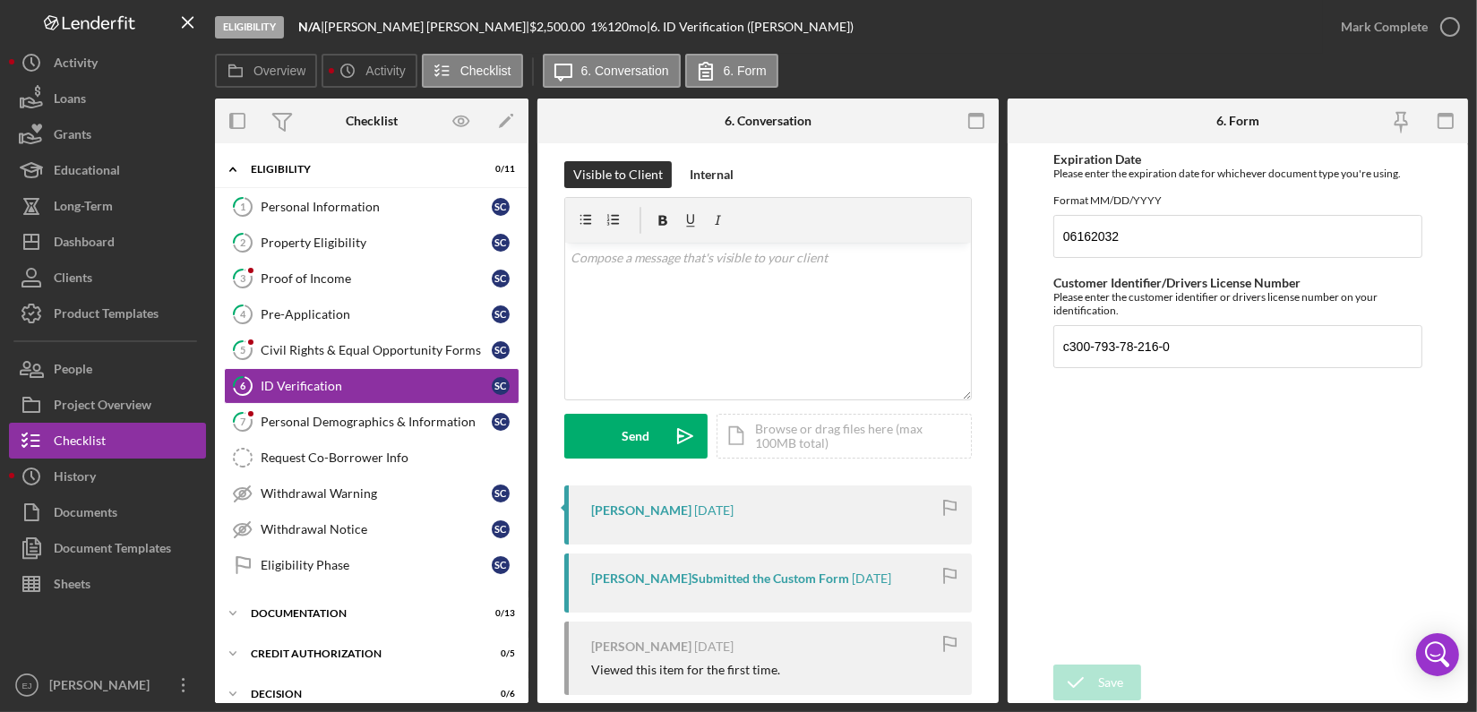
scroll to position [0, 0]
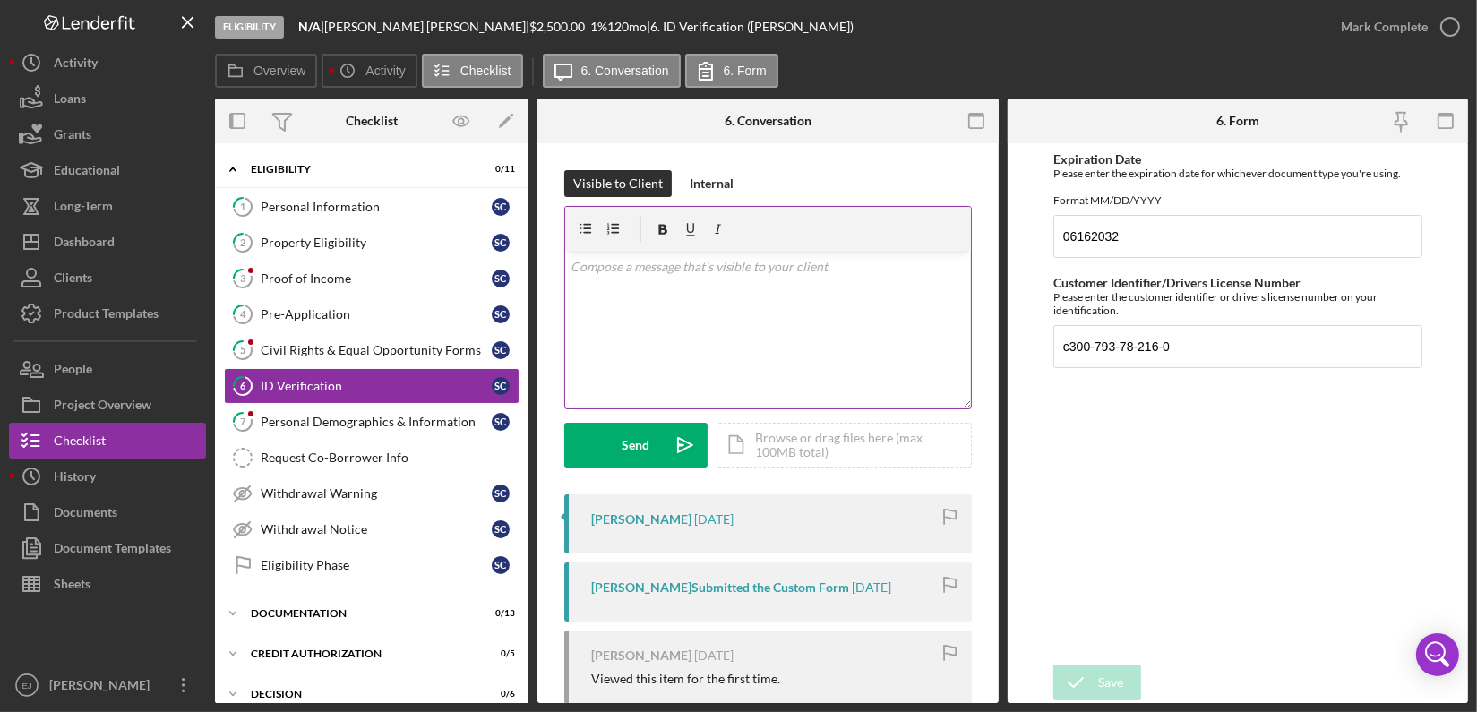
click at [854, 246] on div at bounding box center [768, 229] width 406 height 45
click at [826, 272] on p at bounding box center [767, 267] width 395 height 20
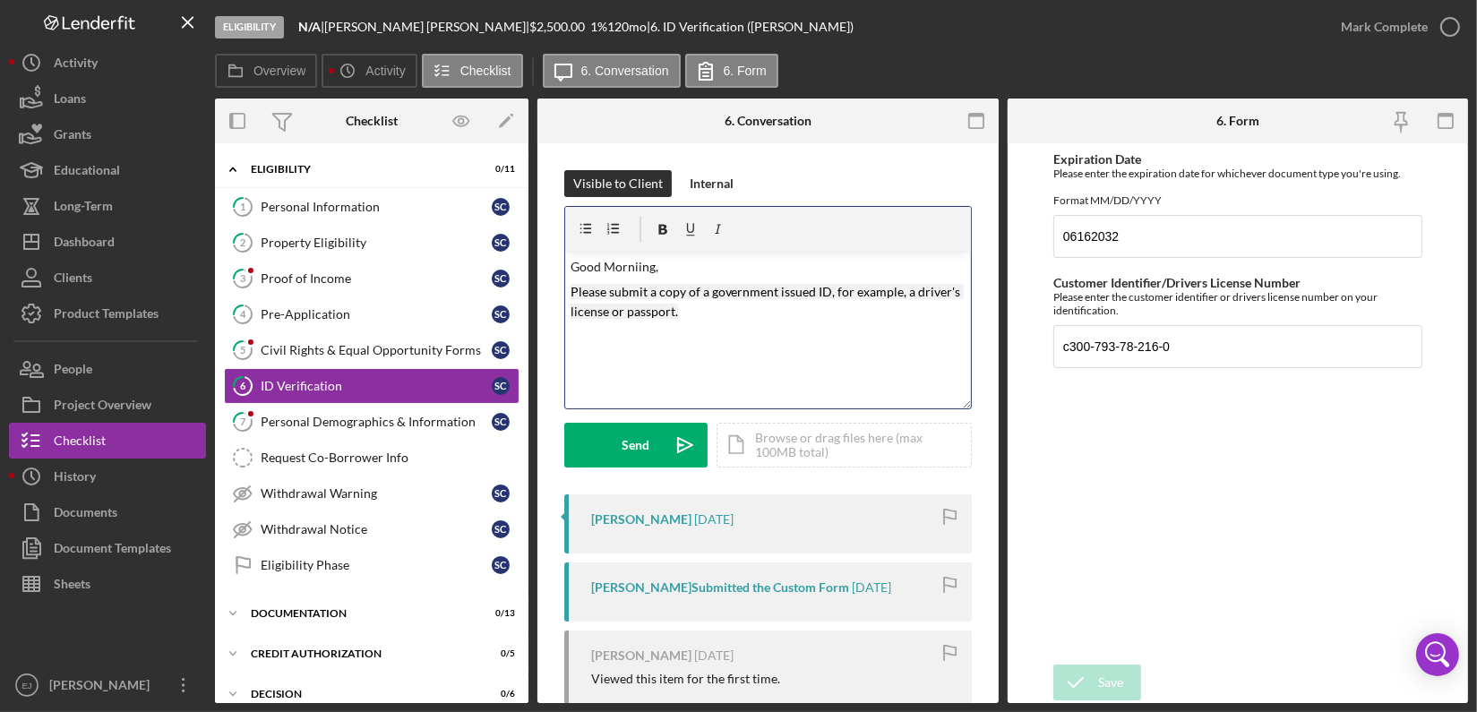
click at [770, 320] on p "Please submit a copy of a government issued ID, for example, a driver's license…" at bounding box center [767, 312] width 395 height 60
click at [645, 285] on mark "Please submit a copy of a government issued ID, for example, a driver's license…" at bounding box center [766, 301] width 393 height 35
click at [664, 440] on icon "Icon/icon-invite-send" at bounding box center [685, 445] width 45 height 45
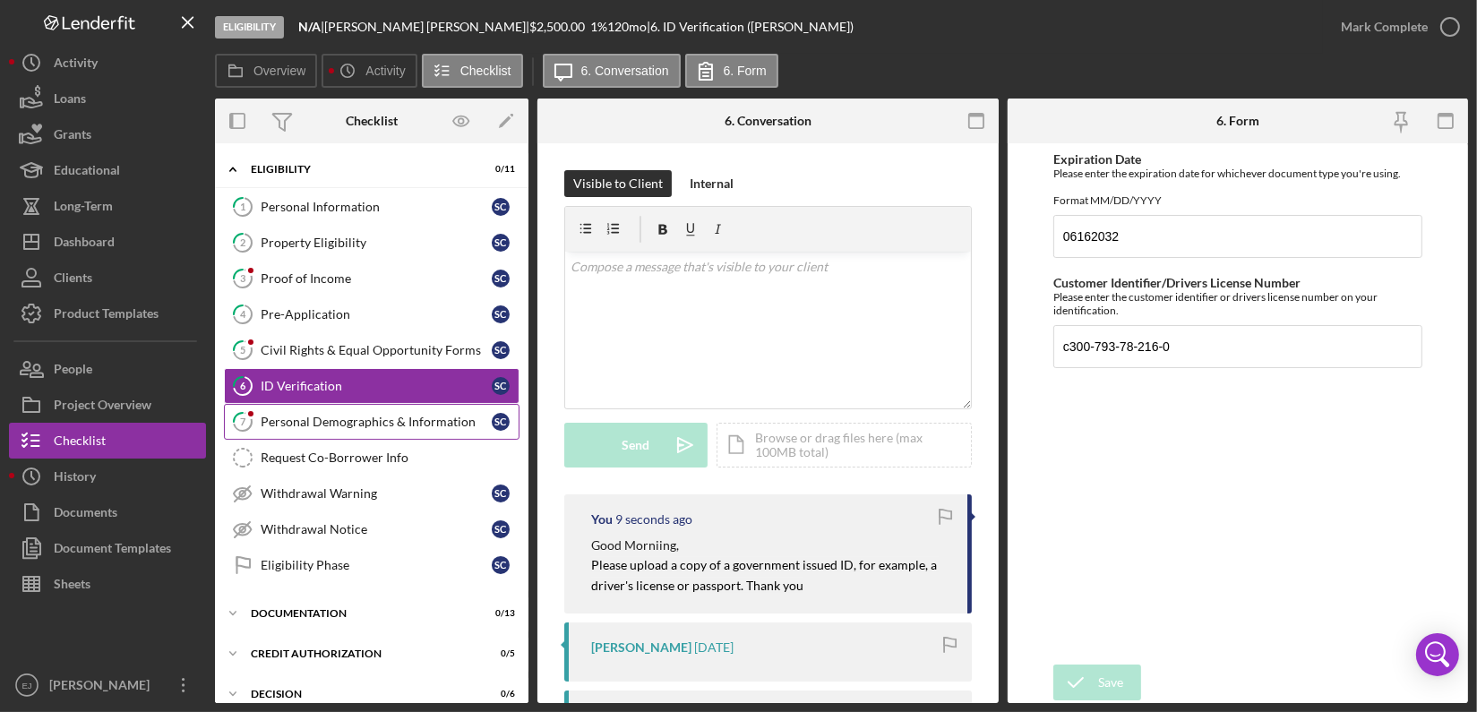
click at [432, 428] on link "7 Personal Demographics & Information s c" at bounding box center [372, 422] width 296 height 36
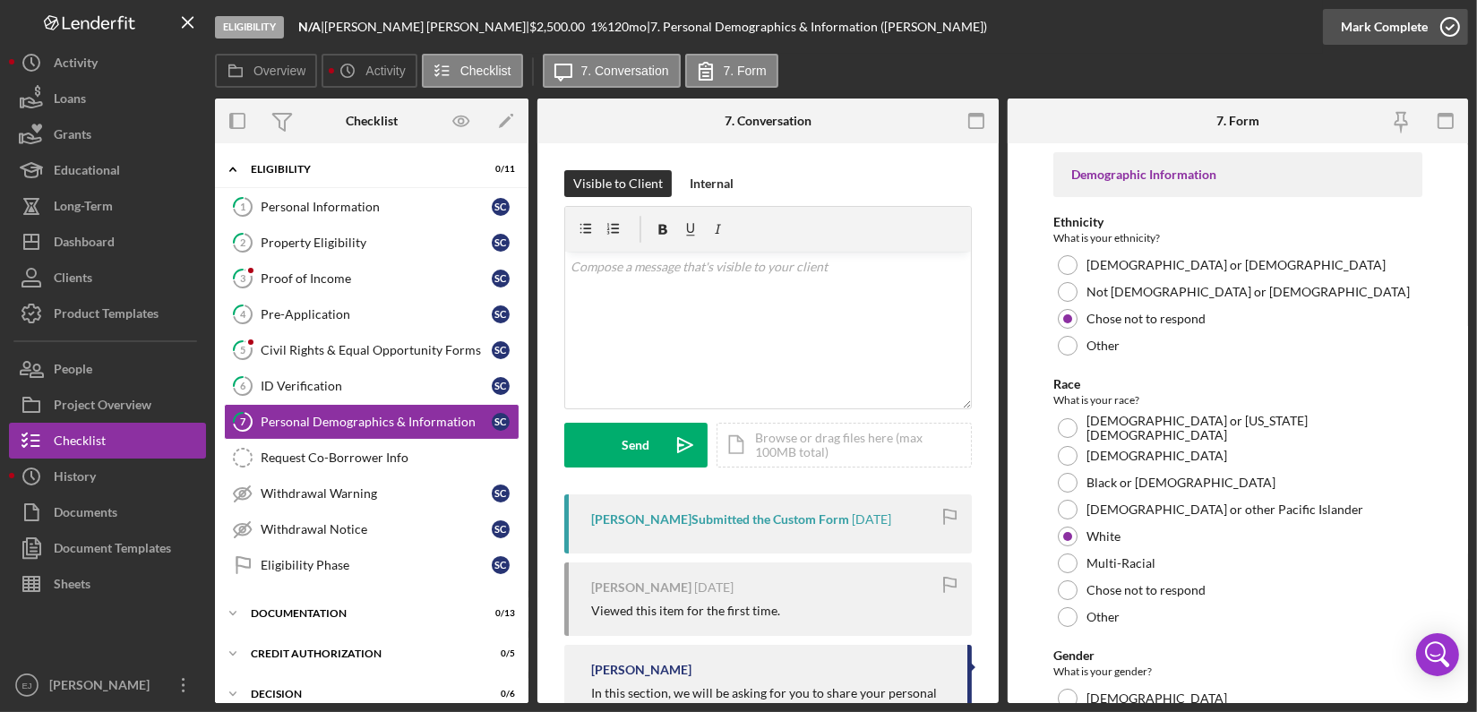
click at [1454, 9] on div "Mark Complete" at bounding box center [1395, 27] width 145 height 54
click at [351, 348] on div "Civil Rights & Equal Opportunity Forms" at bounding box center [376, 350] width 231 height 14
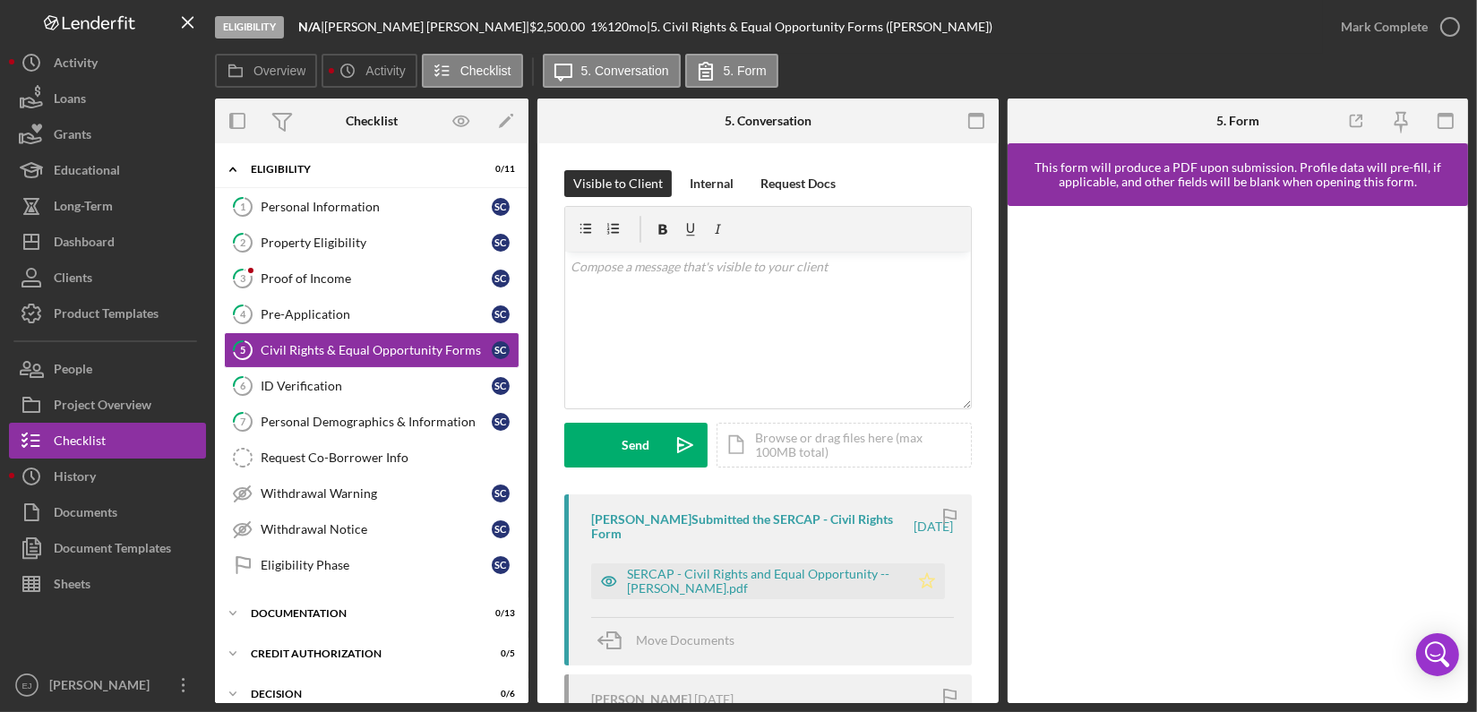
click at [917, 583] on icon "Icon/Star" at bounding box center [927, 581] width 36 height 36
click at [1460, 26] on icon "button" at bounding box center [1449, 26] width 45 height 45
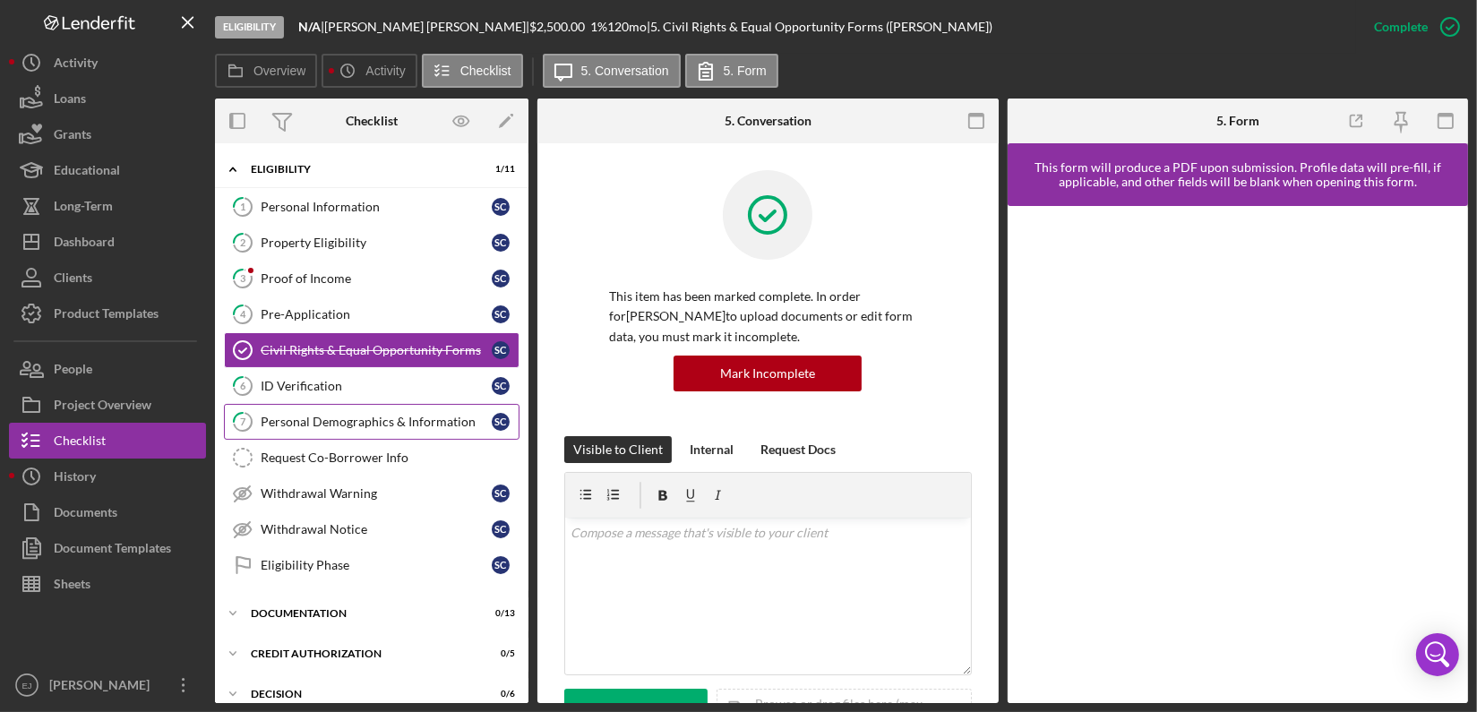
click at [382, 416] on div "Personal Demographics & Information" at bounding box center [376, 422] width 231 height 14
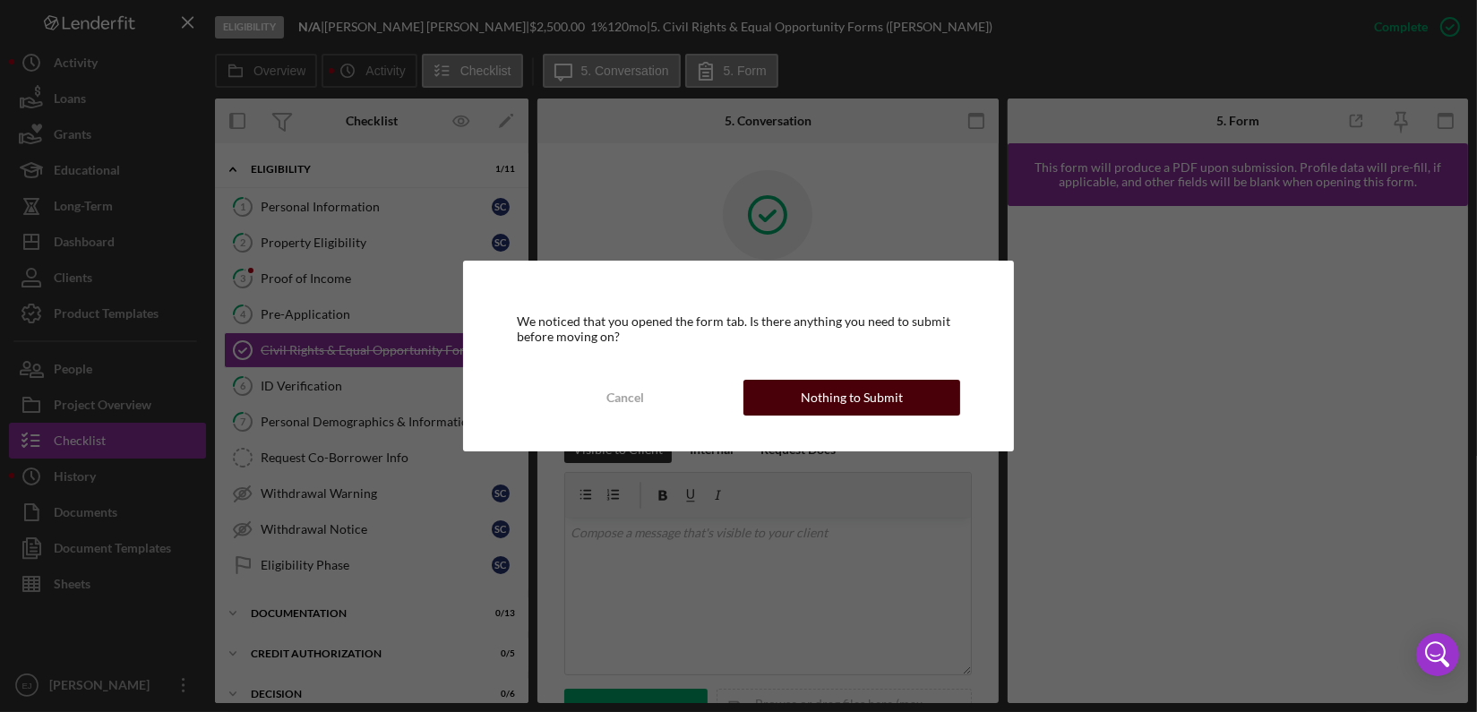
click at [903, 380] on div "Cancel Nothing to Submit" at bounding box center [738, 398] width 443 height 36
click at [872, 407] on div "Nothing to Submit" at bounding box center [852, 398] width 102 height 36
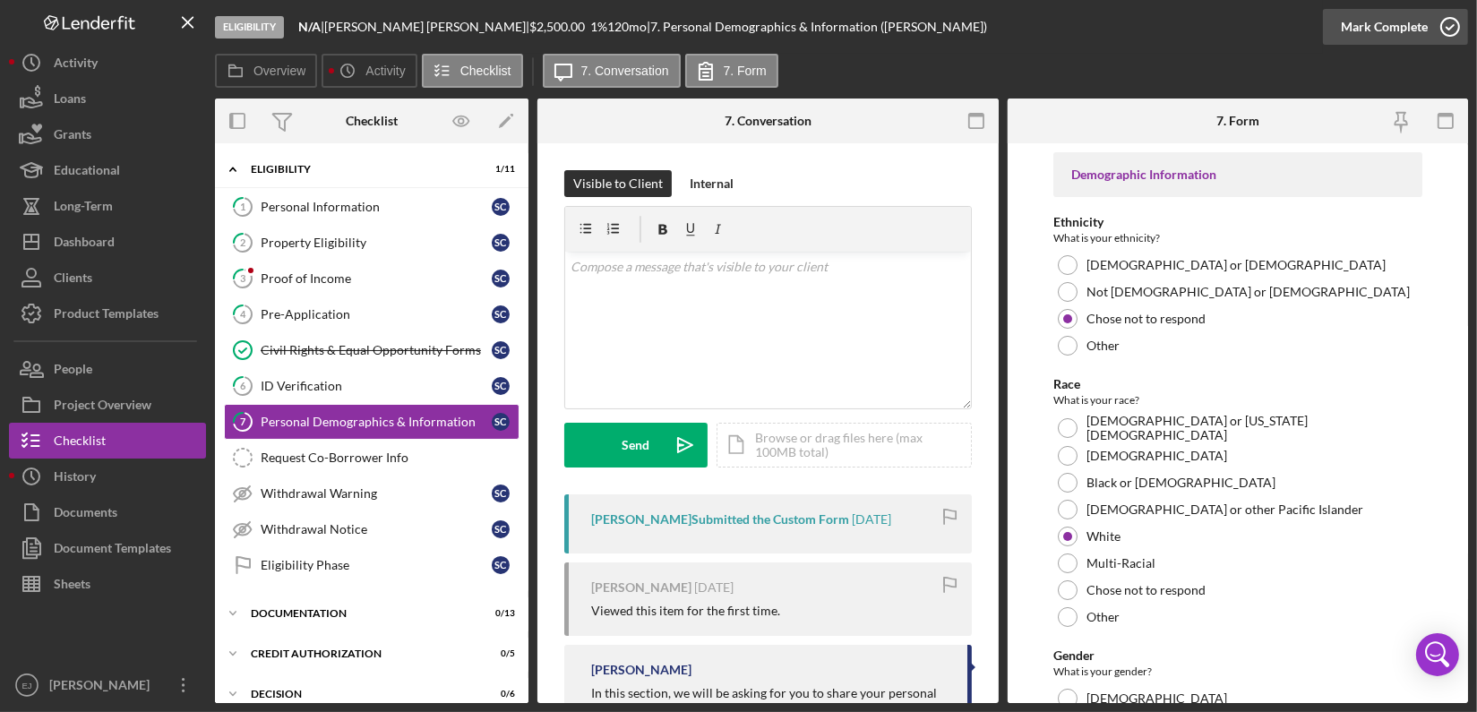
click at [1461, 29] on icon "button" at bounding box center [1449, 26] width 45 height 45
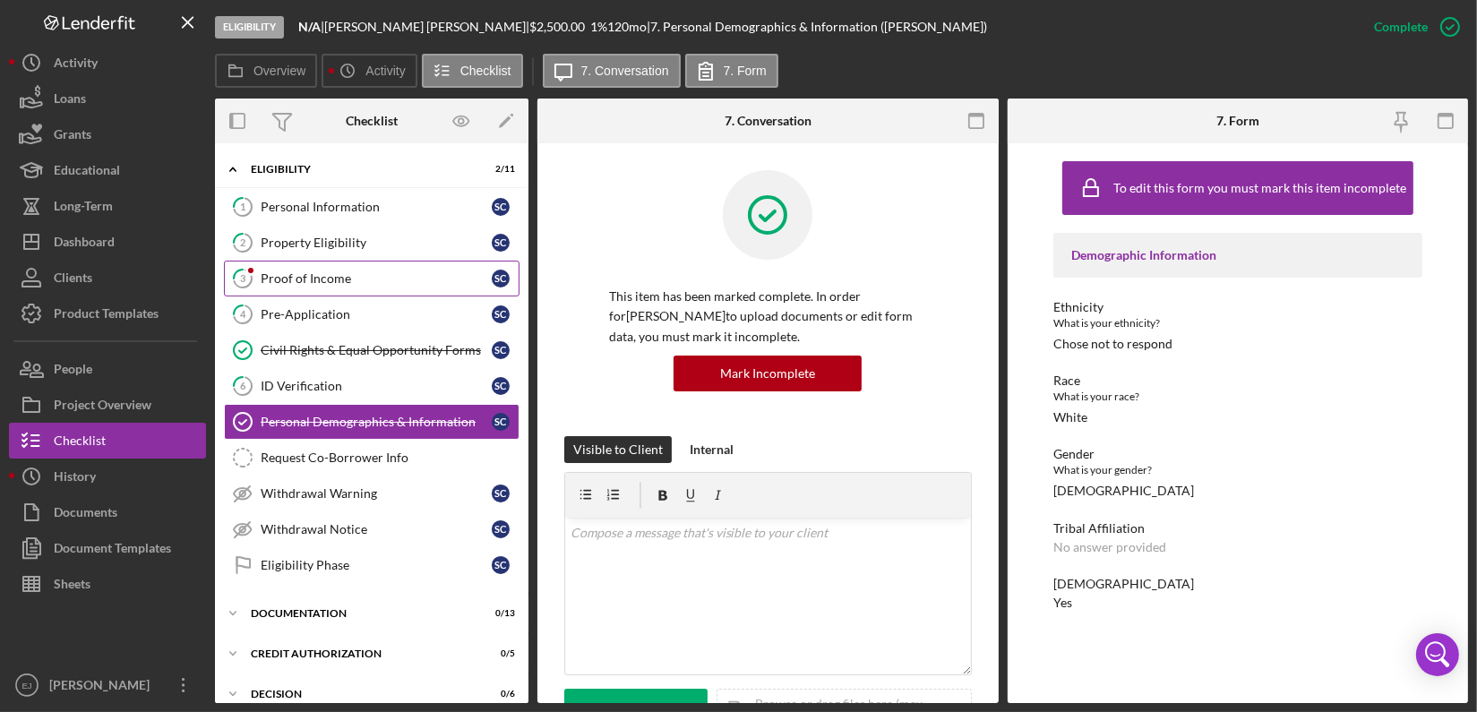
click at [384, 276] on div "Proof of Income" at bounding box center [376, 278] width 231 height 14
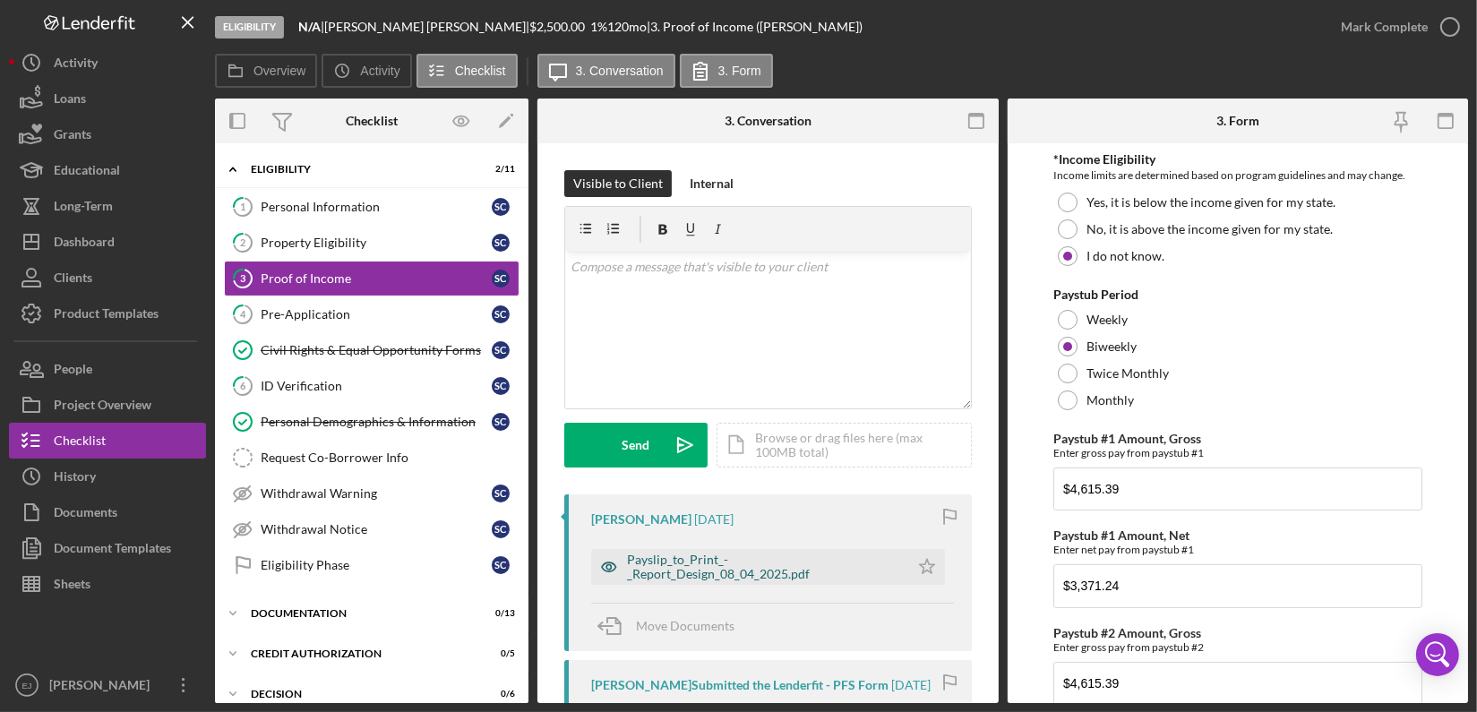
click at [758, 567] on div "Payslip_to_Print_-_Report_Design_08_04_2025.pdf" at bounding box center [763, 567] width 273 height 29
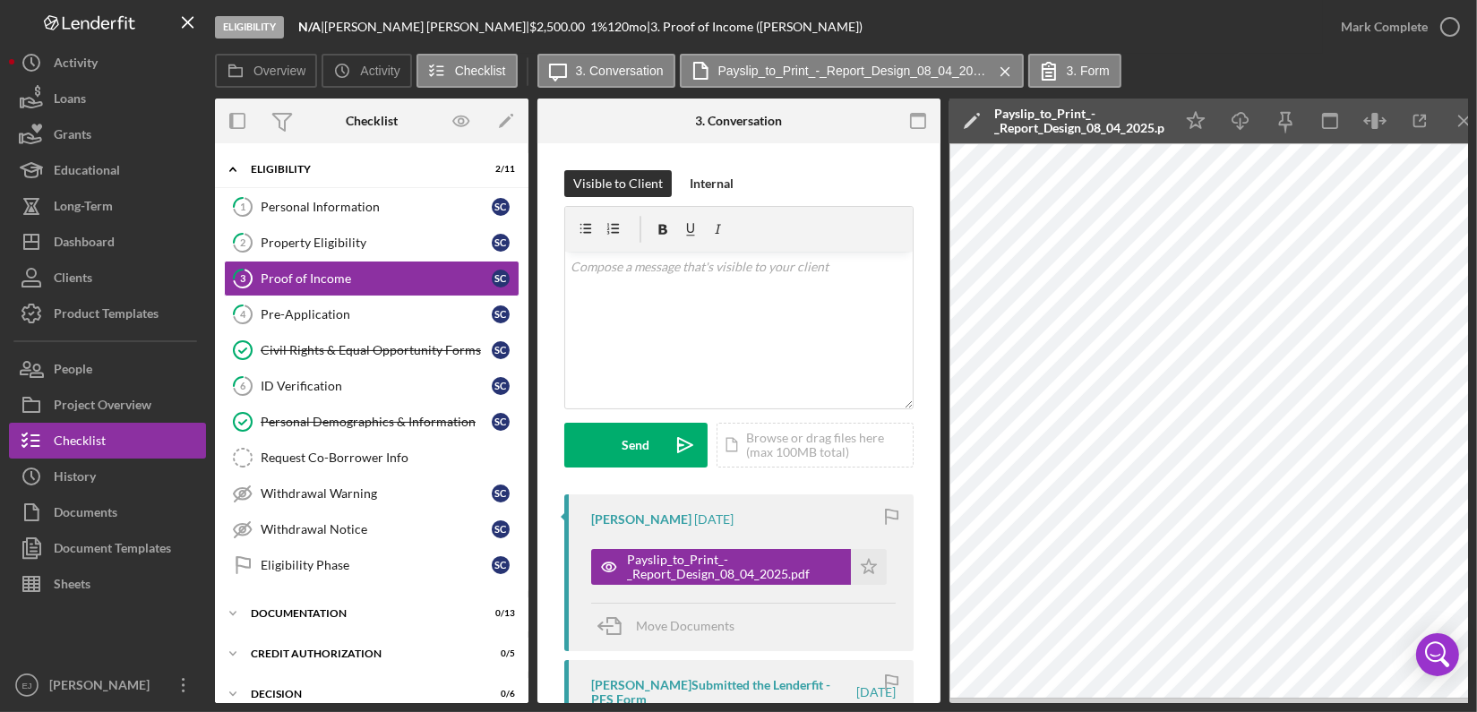
scroll to position [484, 0]
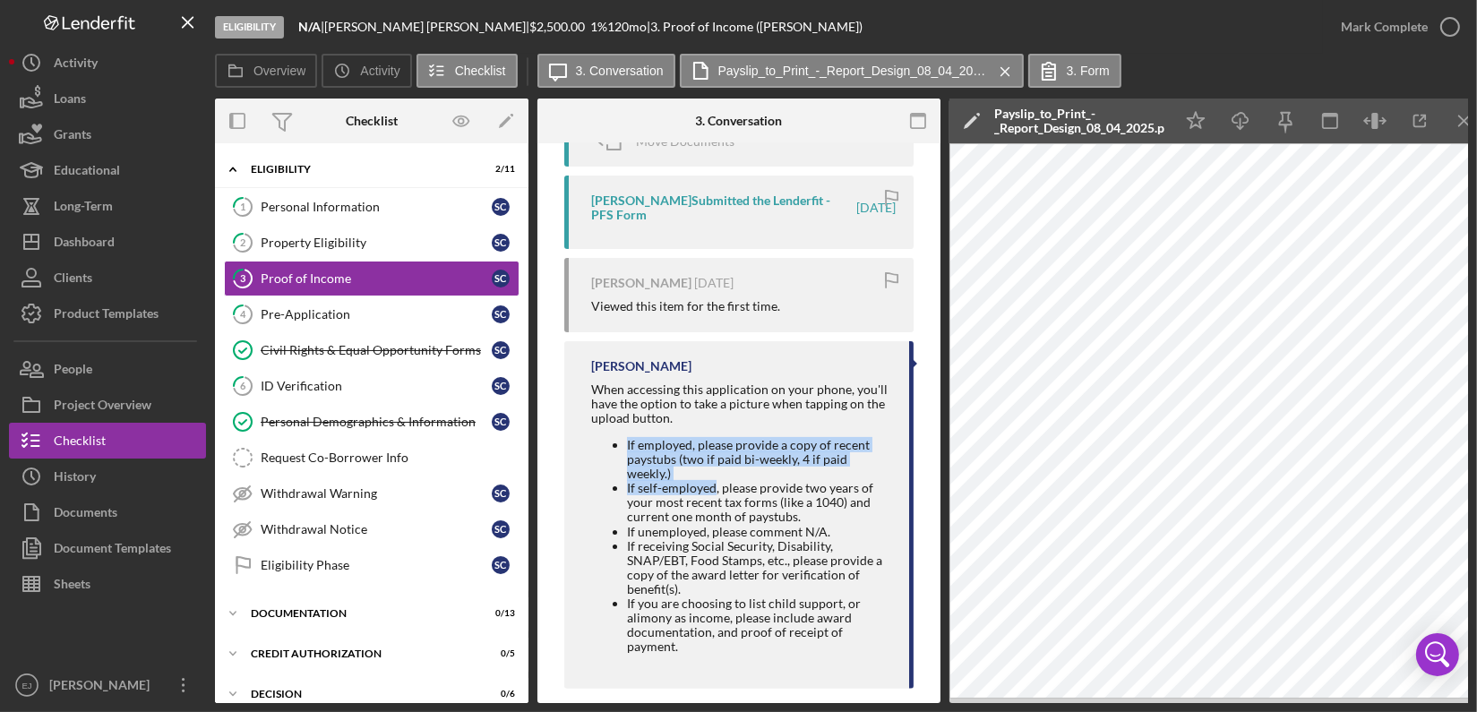
drag, startPoint x: 616, startPoint y: 443, endPoint x: 715, endPoint y: 479, distance: 104.8
click at [715, 479] on ul "If employed, please provide a copy of recent paystubs (two if paid bi-weekly, 4…" at bounding box center [741, 546] width 300 height 216
copy ul "If employed, please provide a copy of recent paystubs (two if paid bi-weekly, 4…"
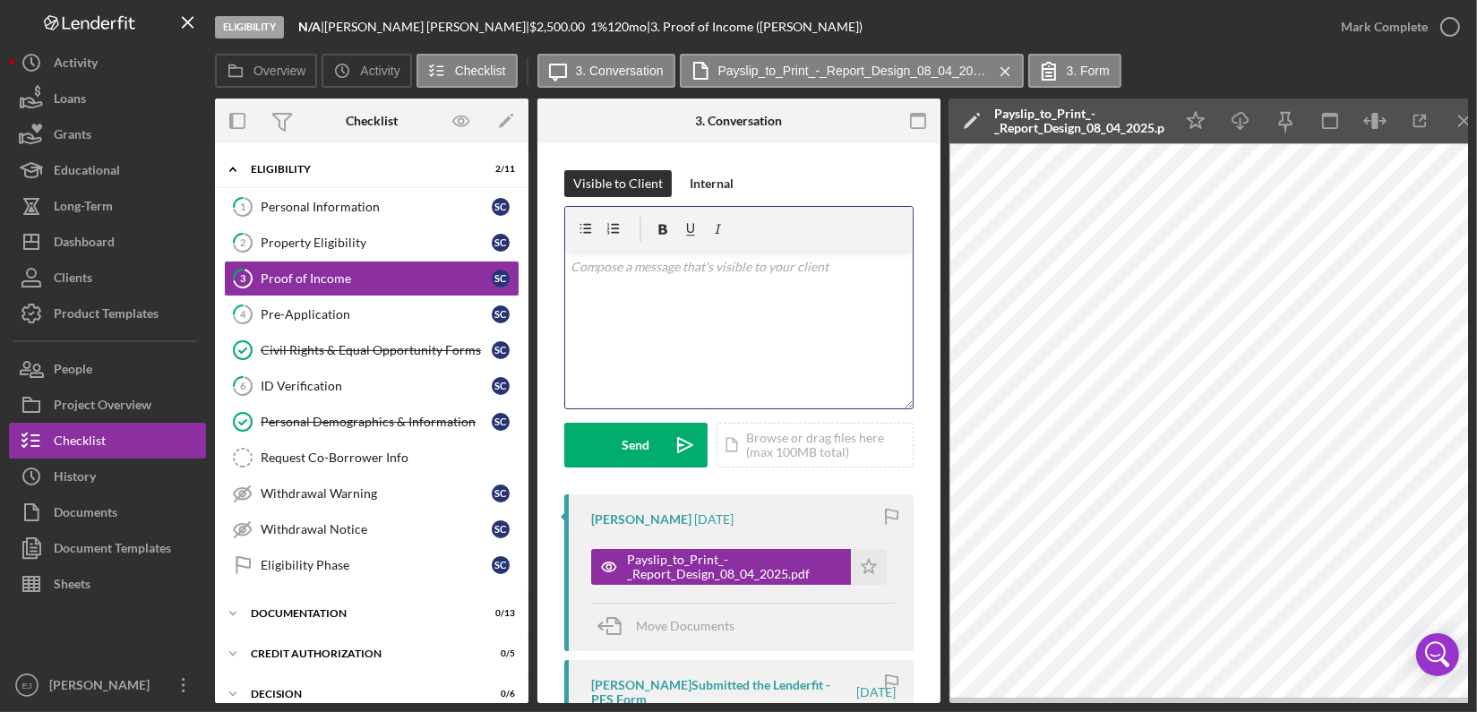
click at [750, 286] on div "v Color teal Color pink Remove color Add row above Add row below Add column bef…" at bounding box center [738, 330] width 347 height 157
paste div
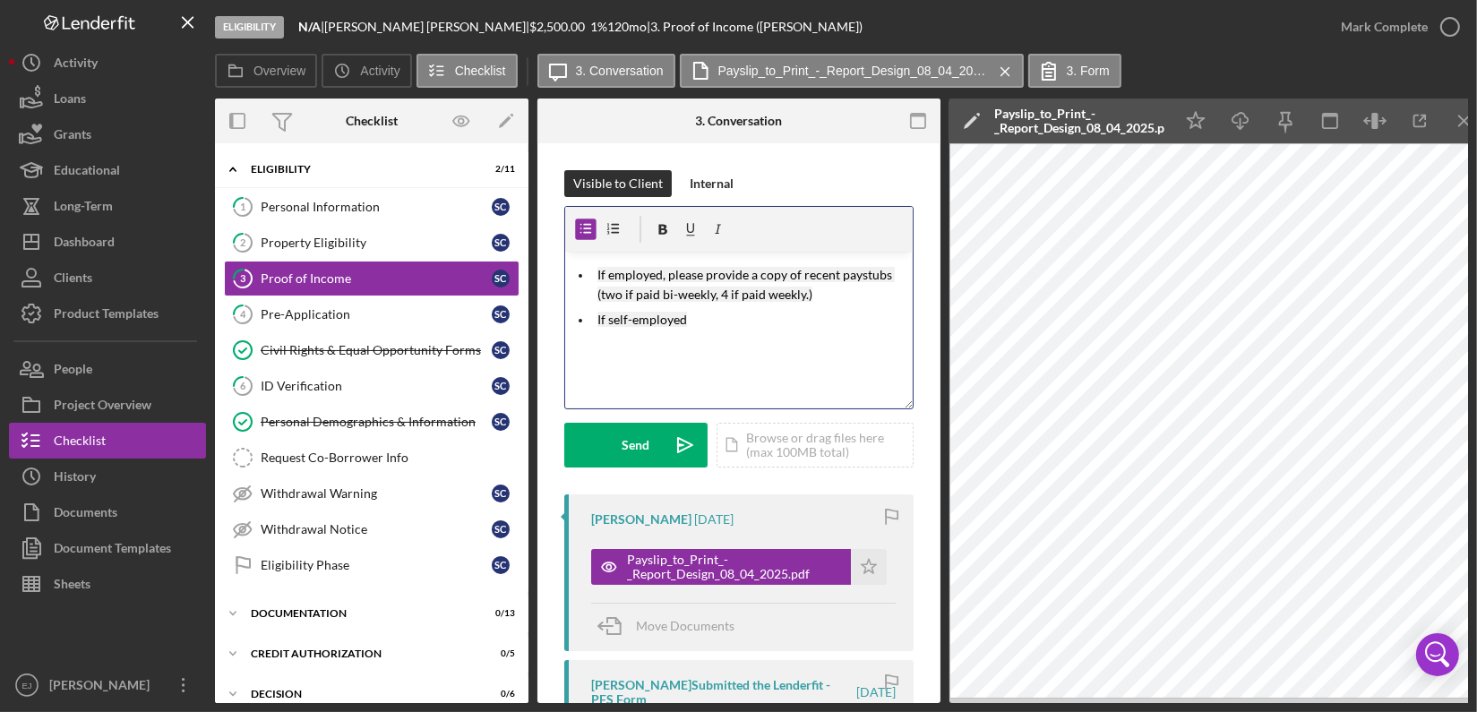
click at [750, 286] on p "If employed, please provide a copy of recent paystubs (two if paid bi-weekly, 4…" at bounding box center [752, 285] width 311 height 40
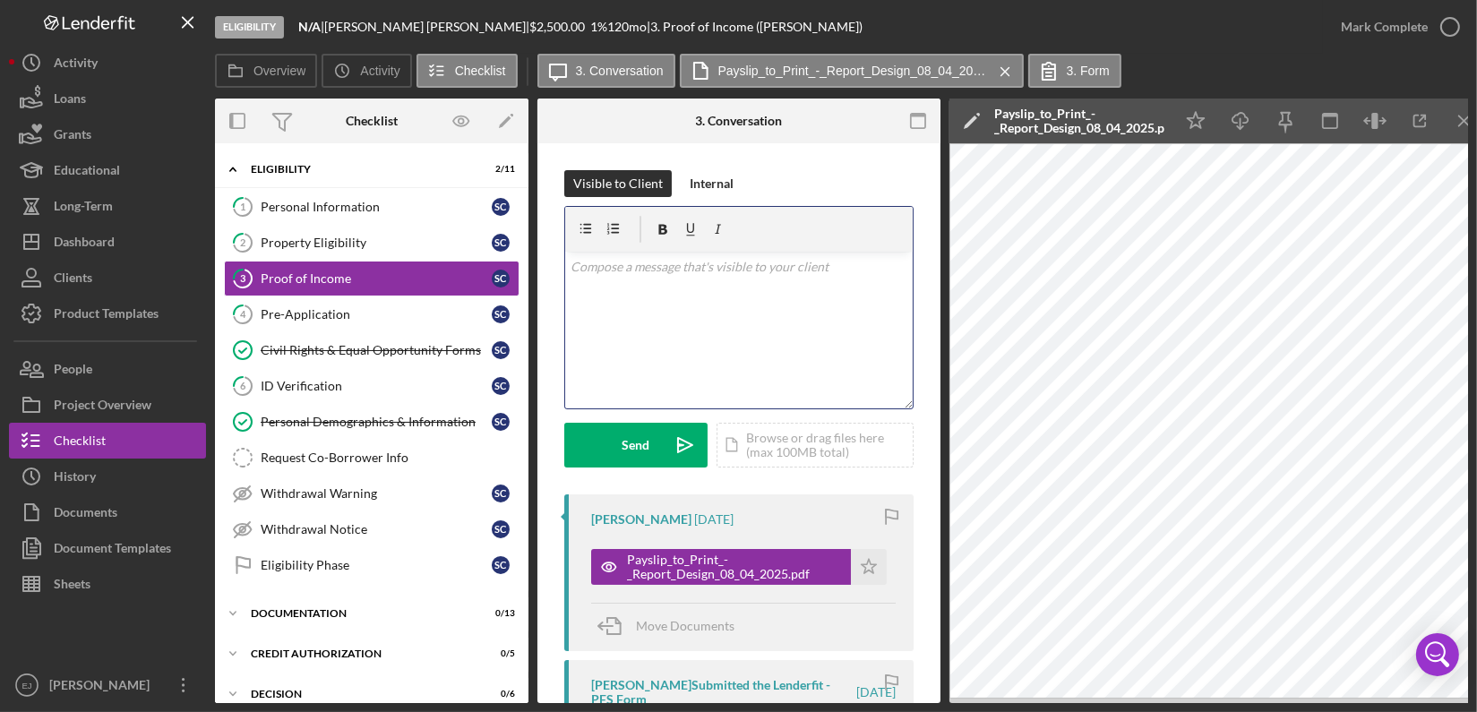
click at [750, 286] on div "v Color teal Color pink Remove color Add row above Add row below Add column bef…" at bounding box center [738, 330] width 347 height 157
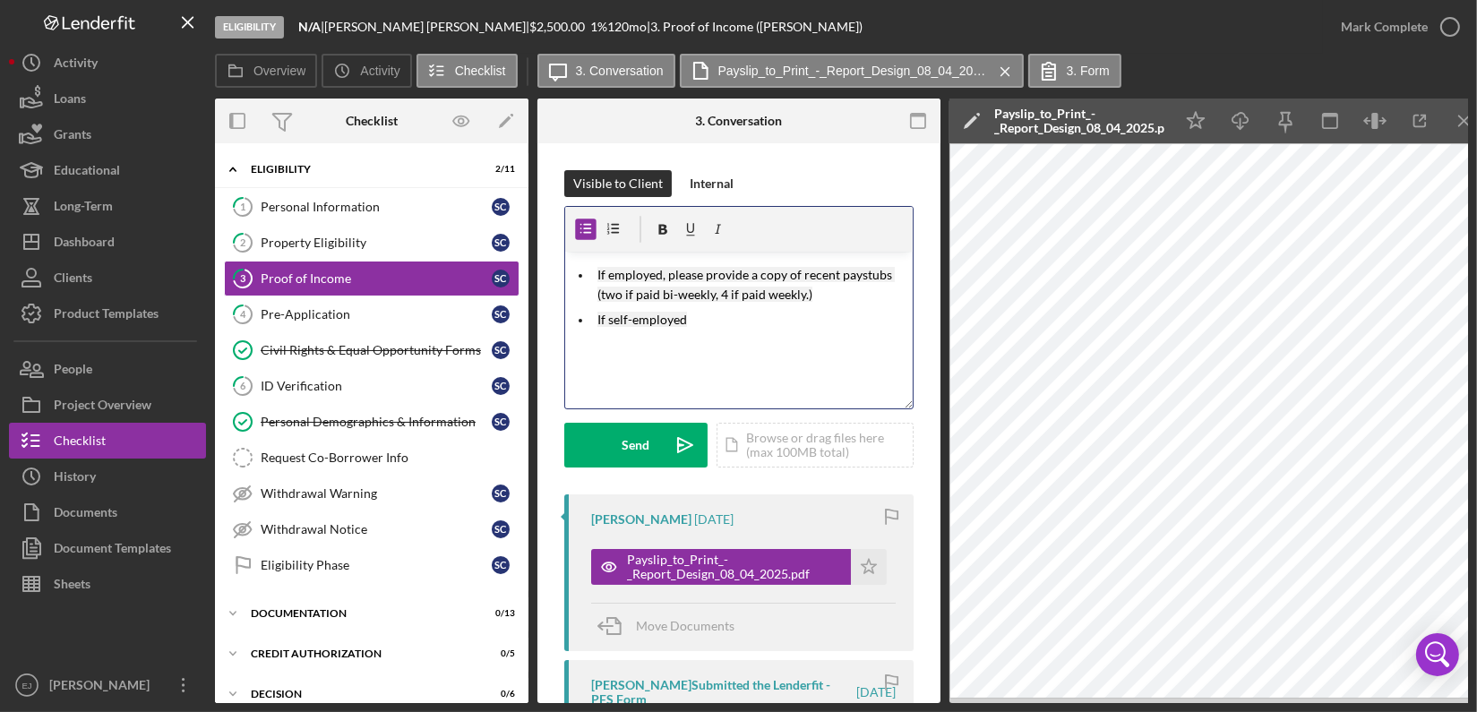
click at [692, 325] on p "If self-employed" at bounding box center [752, 320] width 311 height 20
click at [569, 269] on ul "If employed, please provide a copy of recent paystubs (two if paid bi-weekly, 4…" at bounding box center [738, 285] width 347 height 40
click at [569, 270] on ul "If employed, please provide a copy of recent paystubs (two if paid bi-weekly, 4…" at bounding box center [738, 285] width 347 height 40
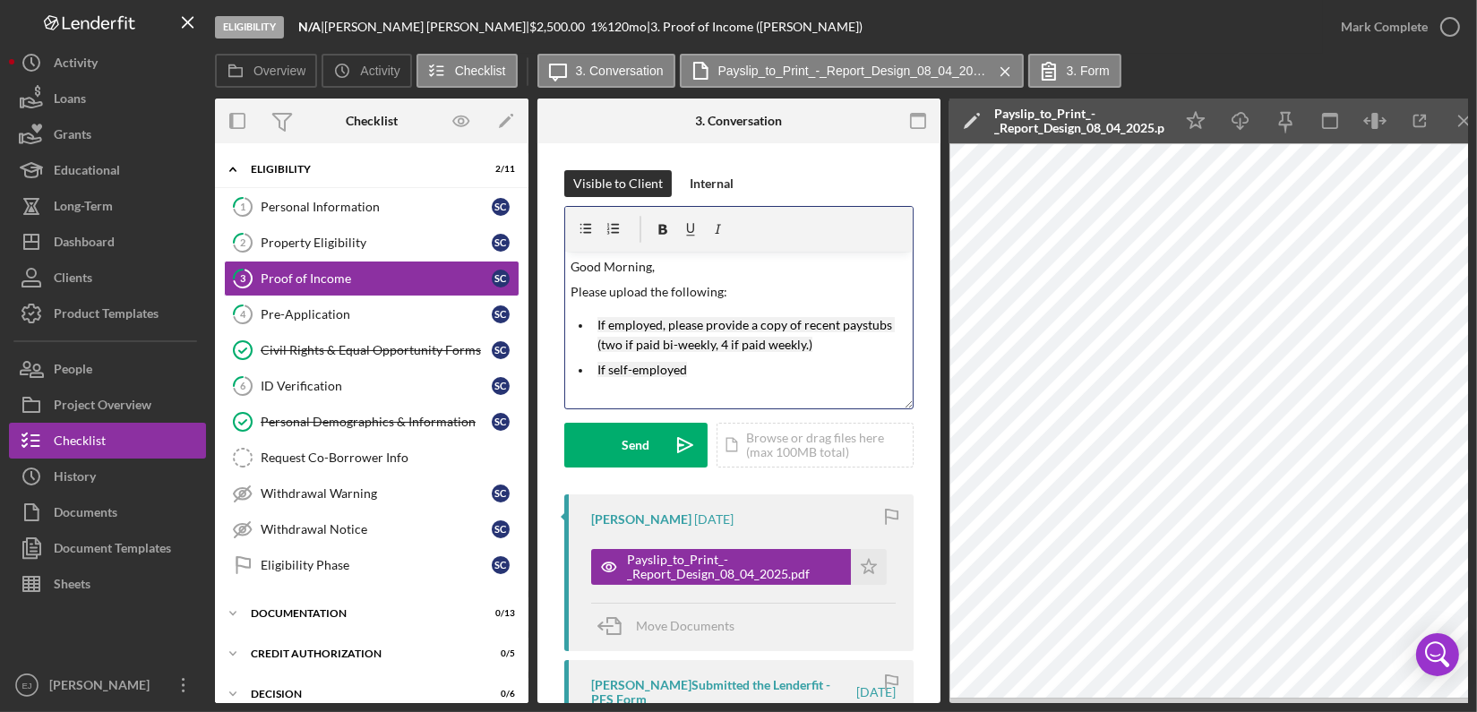
click at [575, 277] on div "v Color teal Color pink Remove color Add row above Add row below Add column bef…" at bounding box center [738, 330] width 347 height 157
click at [687, 371] on p "If self-employed" at bounding box center [752, 370] width 311 height 20
click at [673, 445] on icon "Icon/icon-invite-send" at bounding box center [685, 445] width 45 height 45
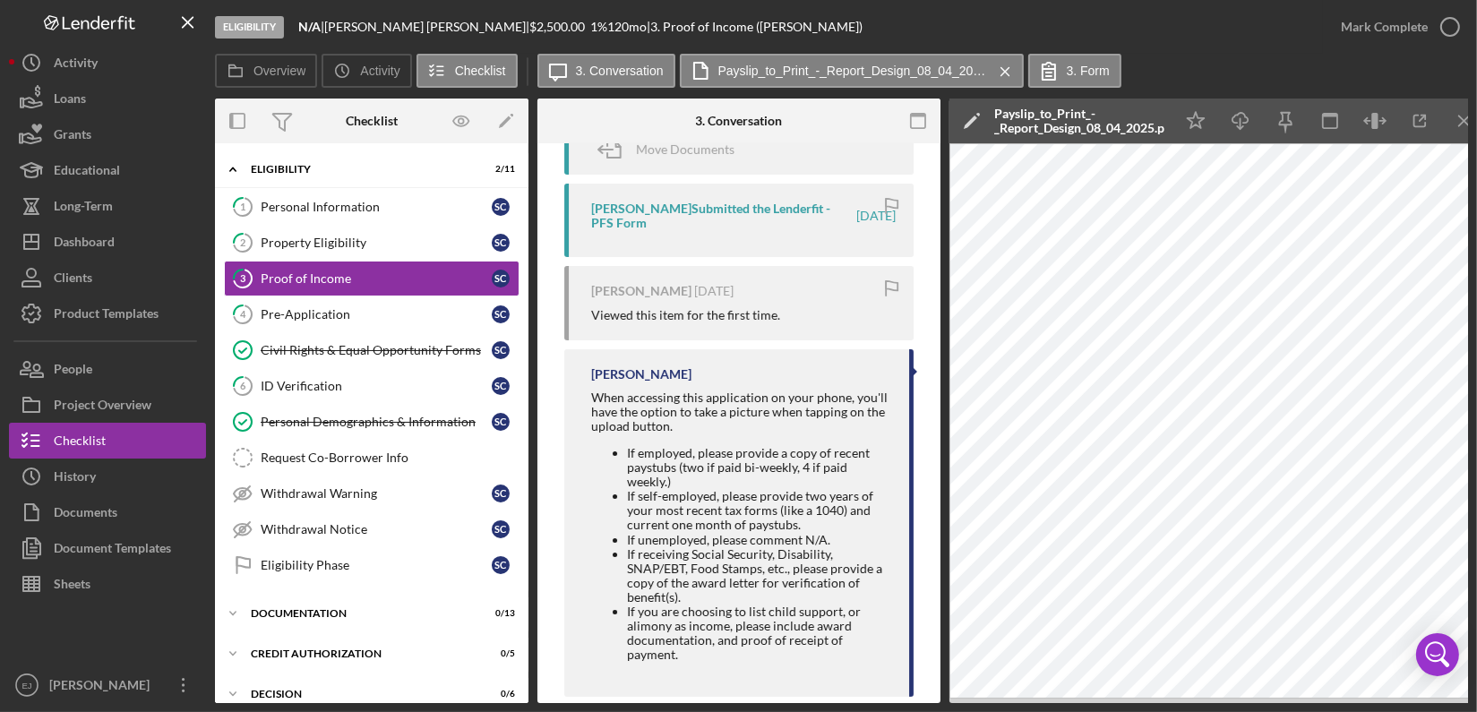
scroll to position [704, 0]
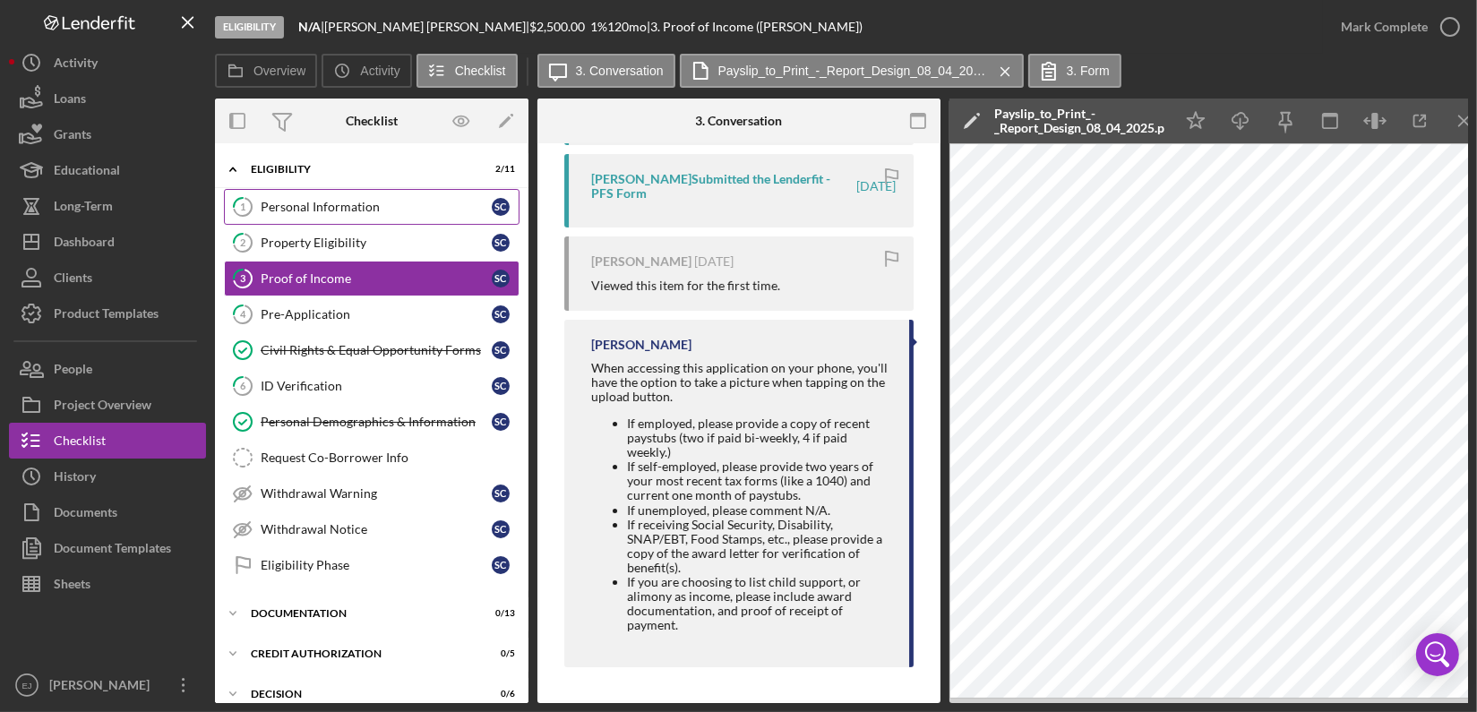
click at [365, 221] on link "1 Personal Information s c" at bounding box center [372, 207] width 296 height 36
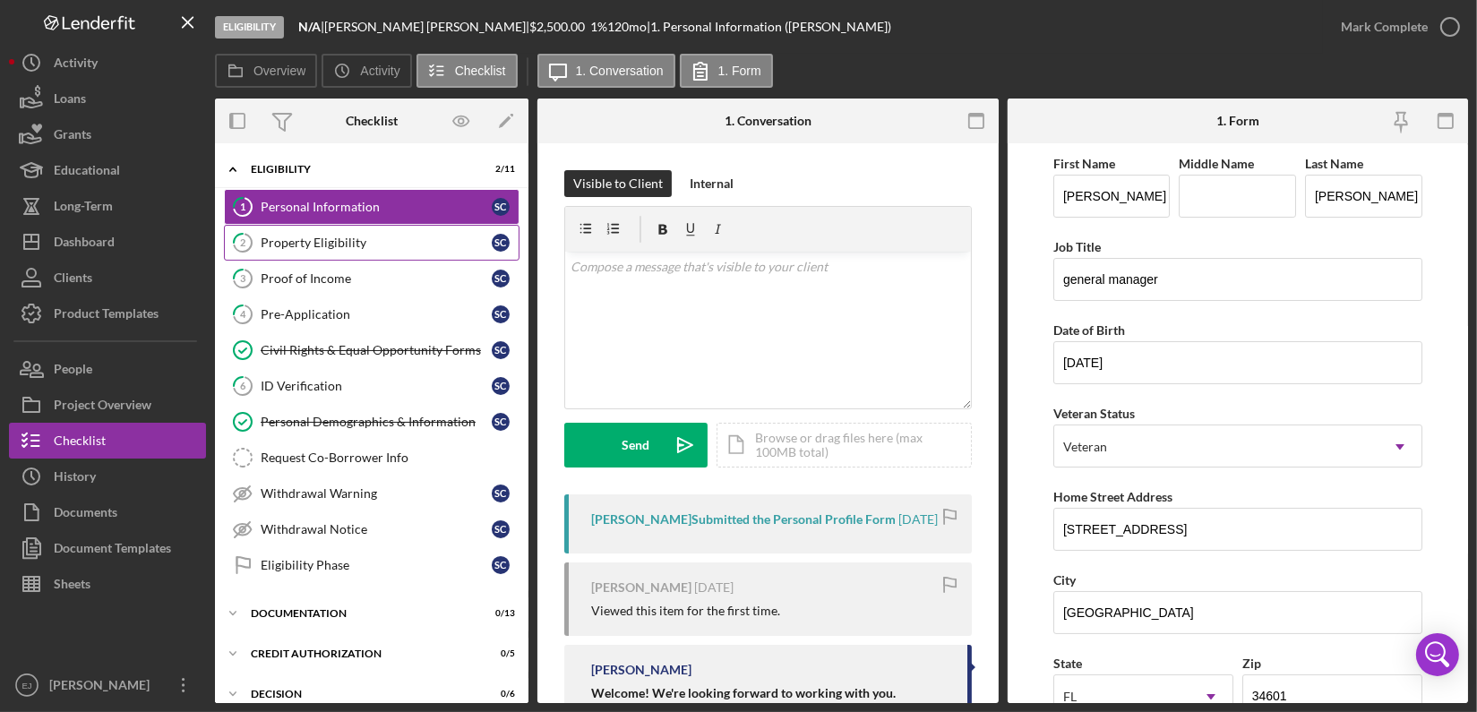
click at [365, 238] on div "Property Eligibility" at bounding box center [376, 243] width 231 height 14
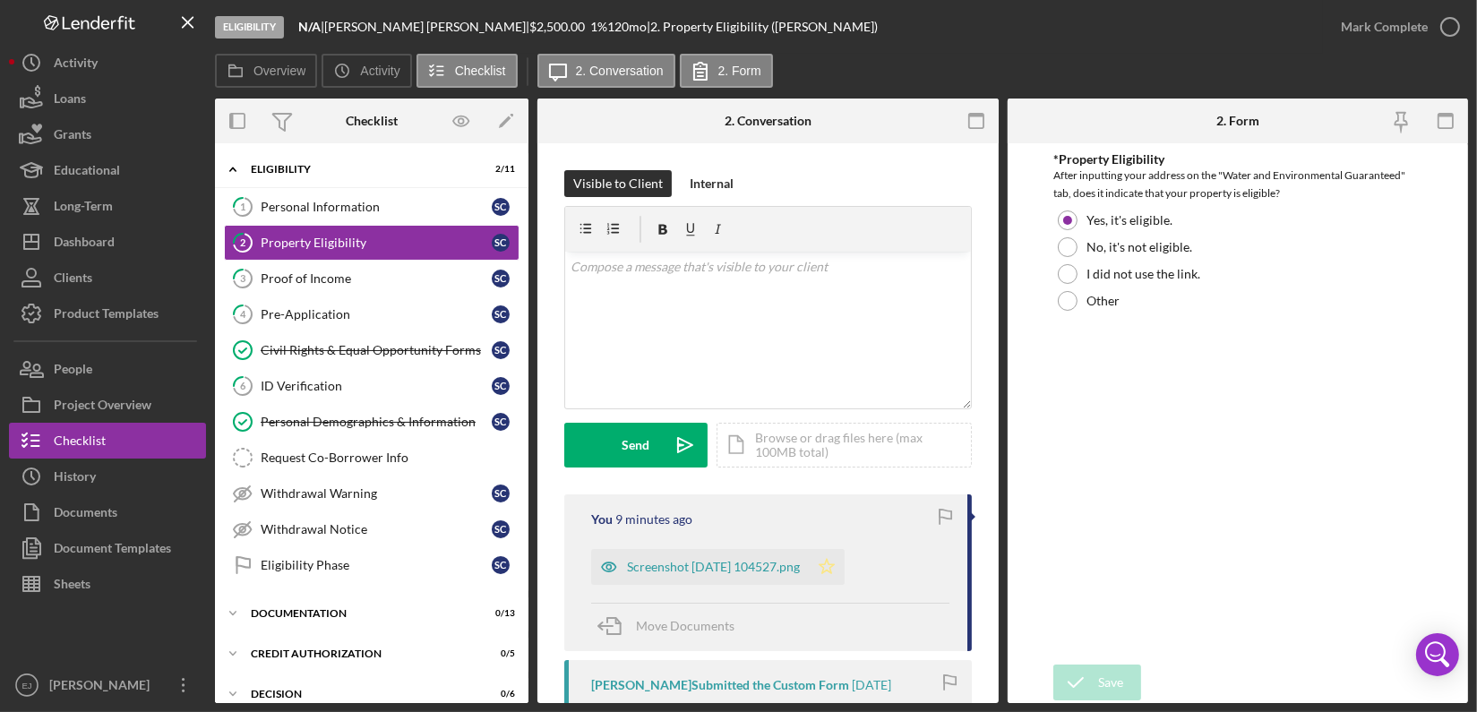
click at [835, 562] on polygon "button" at bounding box center [826, 566] width 15 height 14
click at [1450, 24] on icon "button" at bounding box center [1449, 26] width 45 height 45
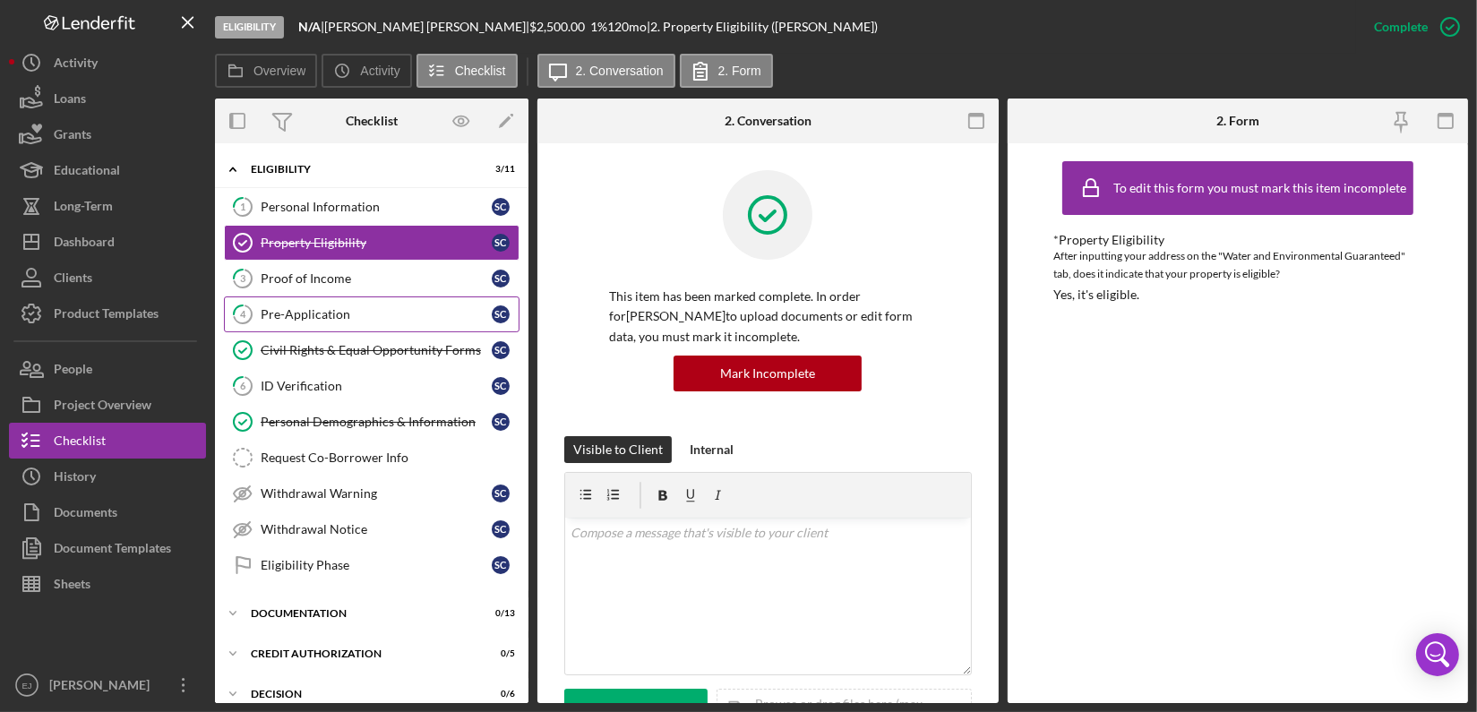
click at [354, 315] on div "Pre-Application" at bounding box center [376, 314] width 231 height 14
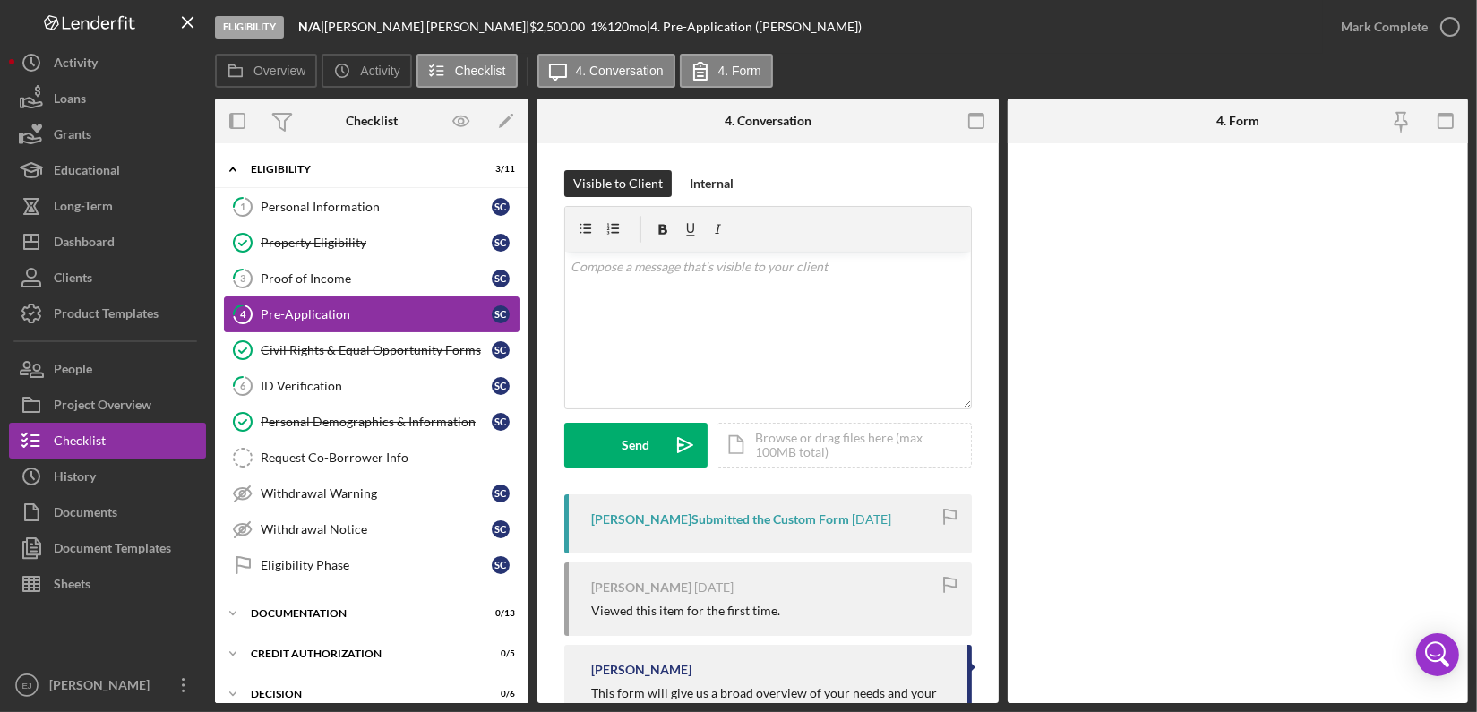
click at [354, 315] on div "Pre-Application" at bounding box center [376, 314] width 231 height 14
